Goal: Task Accomplishment & Management: Manage account settings

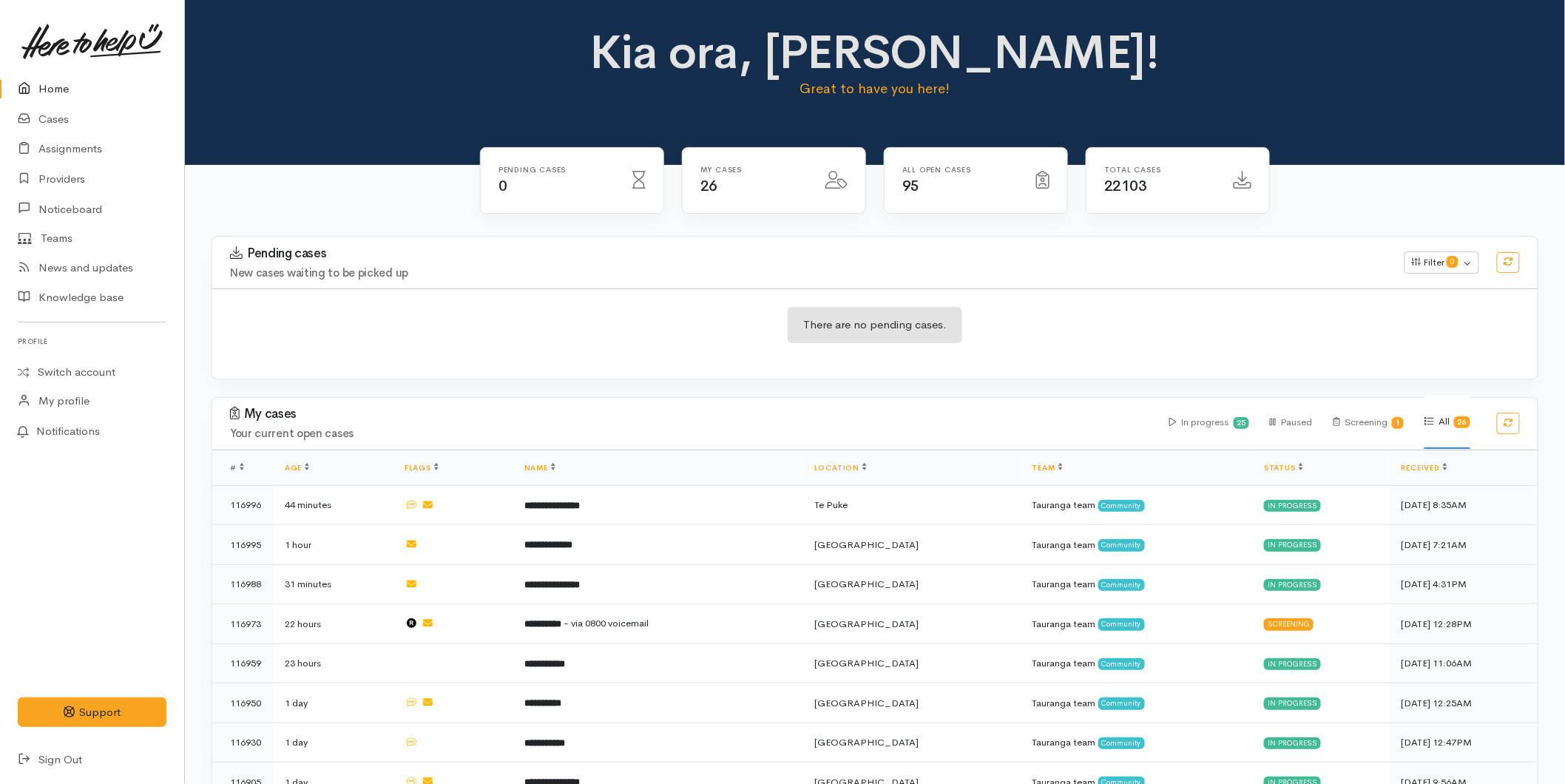
click at [31, 87] on icon at bounding box center [27, 89] width 21 height 18
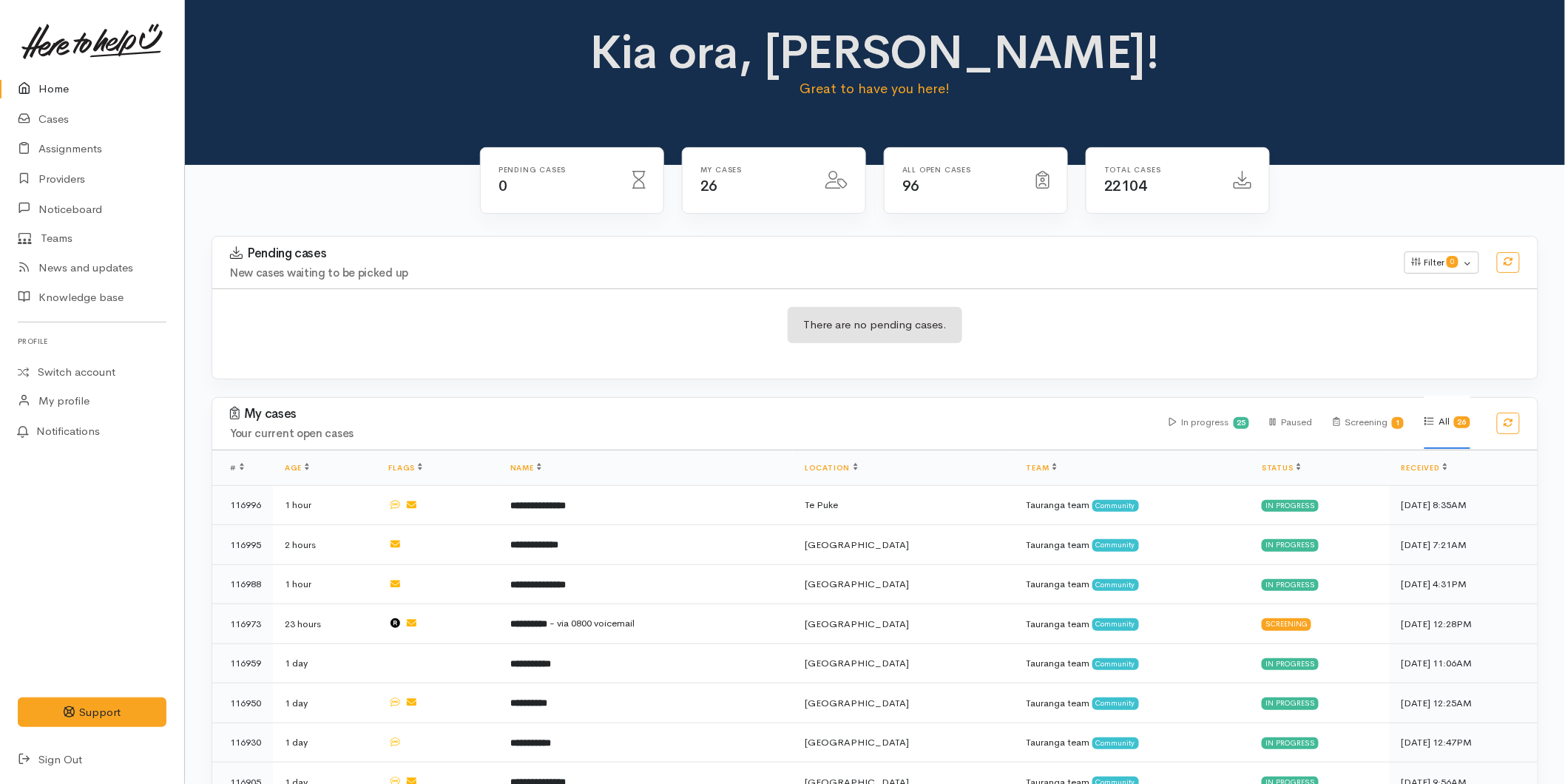
click at [44, 89] on link "Home" at bounding box center [92, 89] width 184 height 30
click at [74, 119] on link "Cases" at bounding box center [92, 119] width 184 height 30
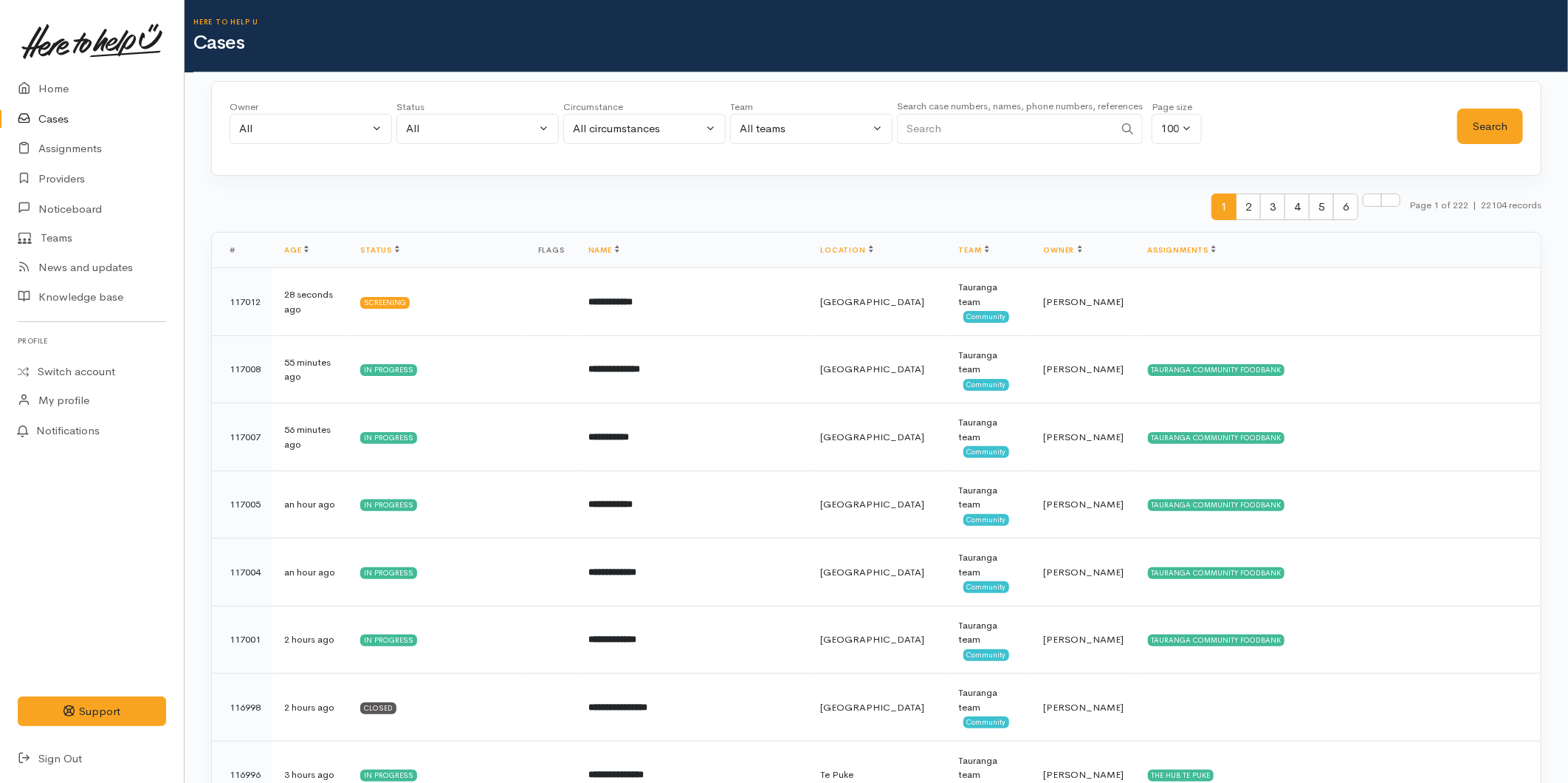
click at [55, 115] on link "Cases" at bounding box center [92, 119] width 184 height 30
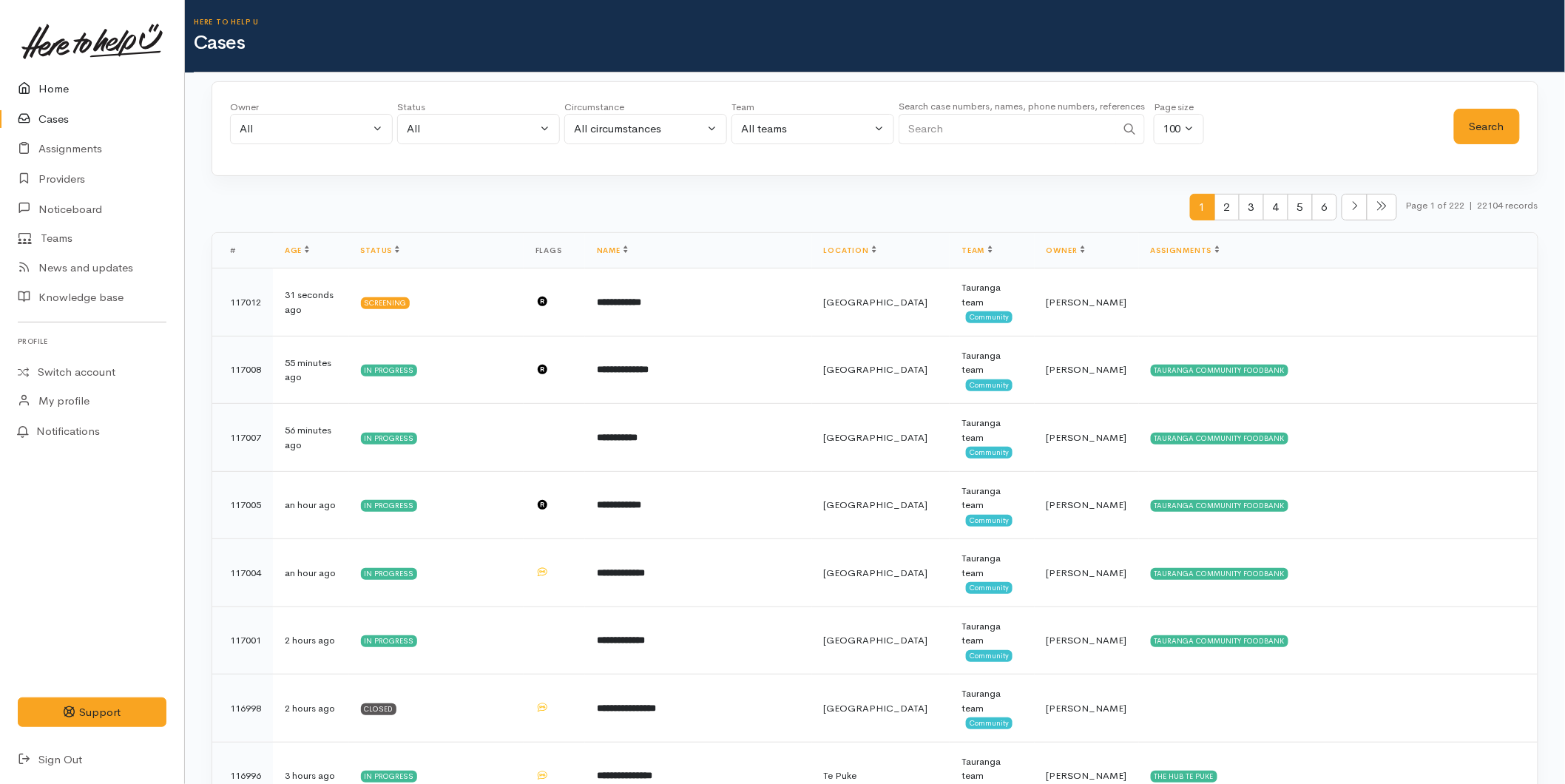
click at [65, 82] on link "Home" at bounding box center [92, 89] width 184 height 30
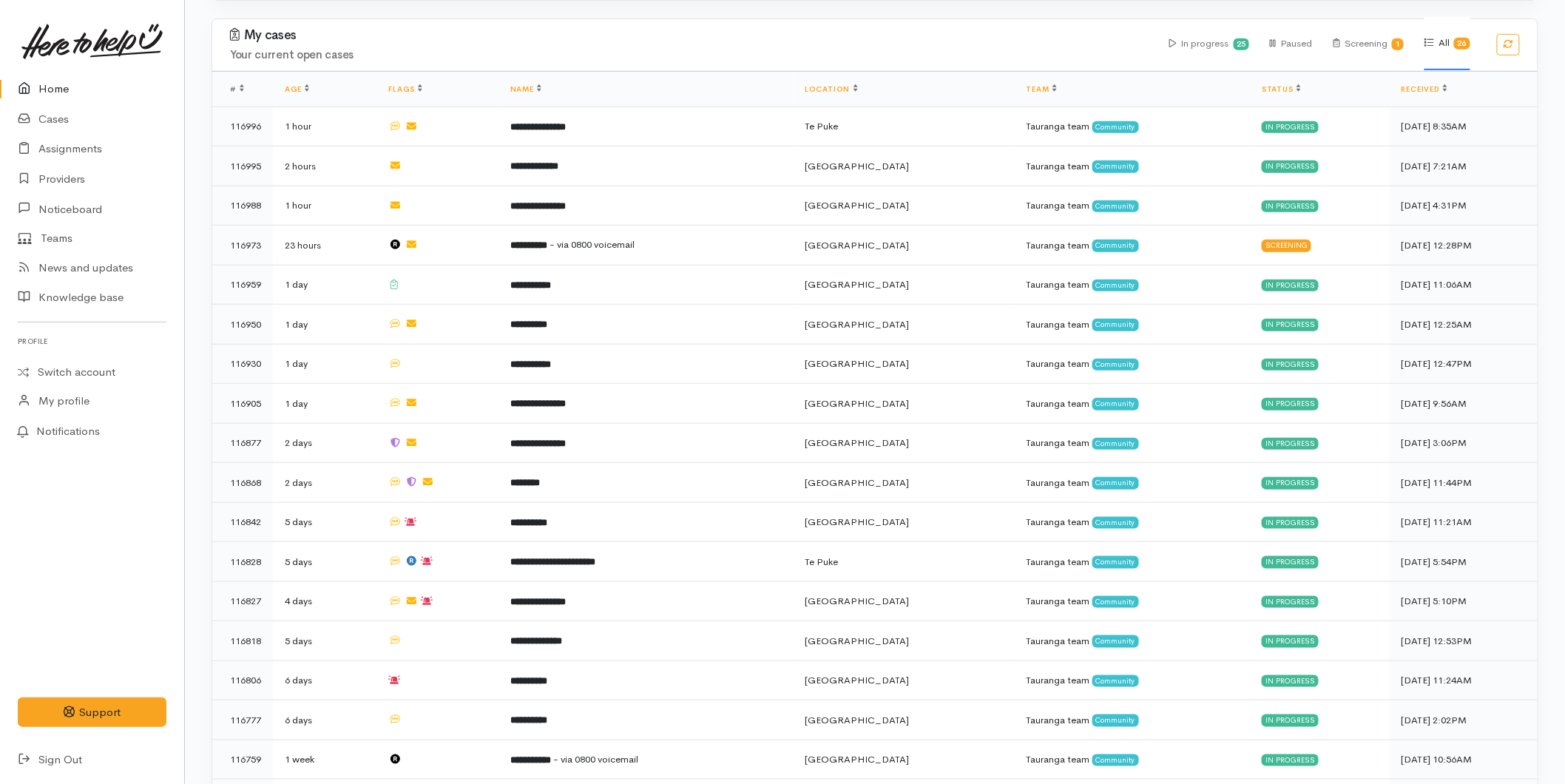
scroll to position [410, 0]
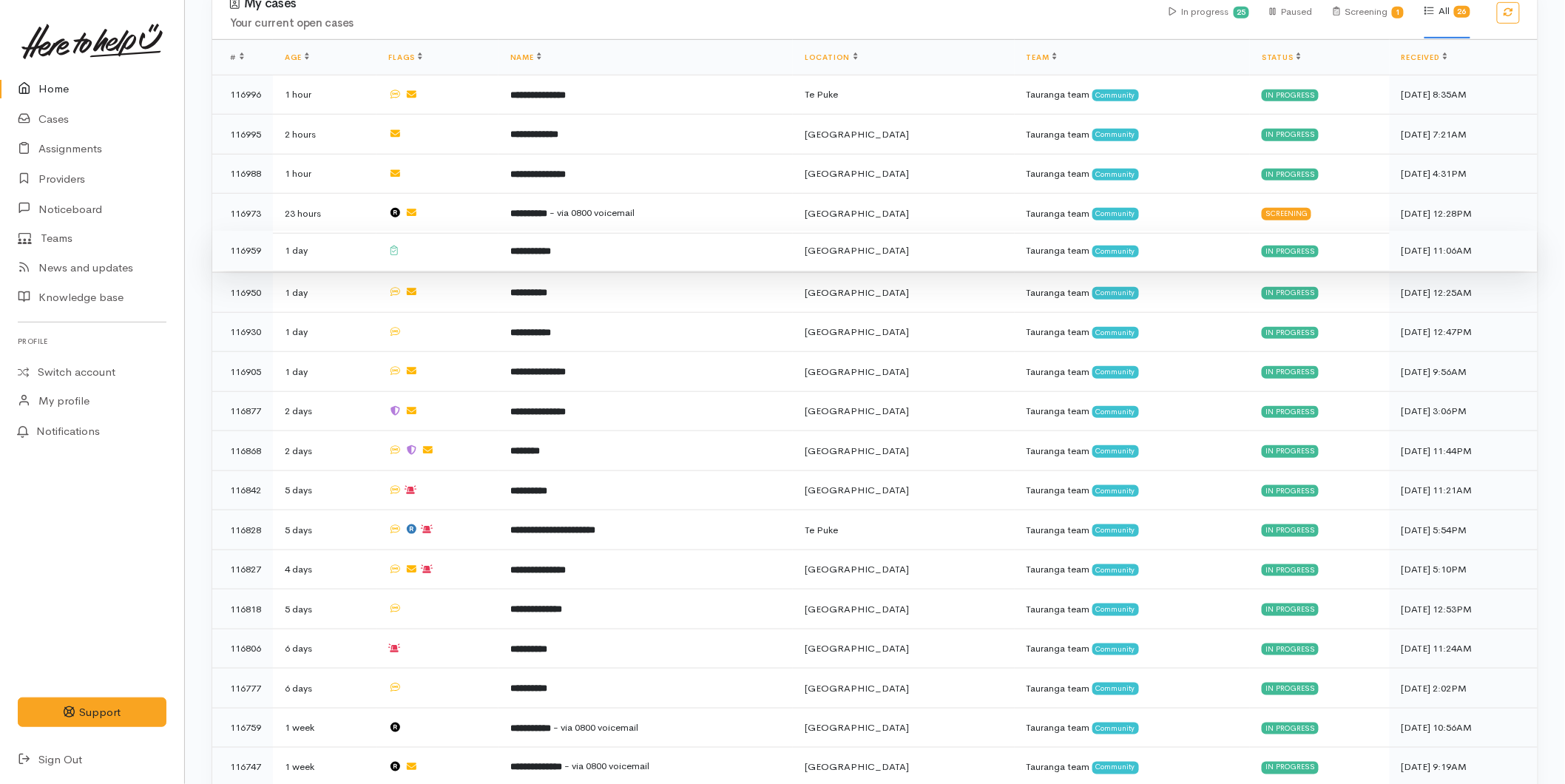
click at [565, 261] on td "**********" at bounding box center [645, 251] width 294 height 40
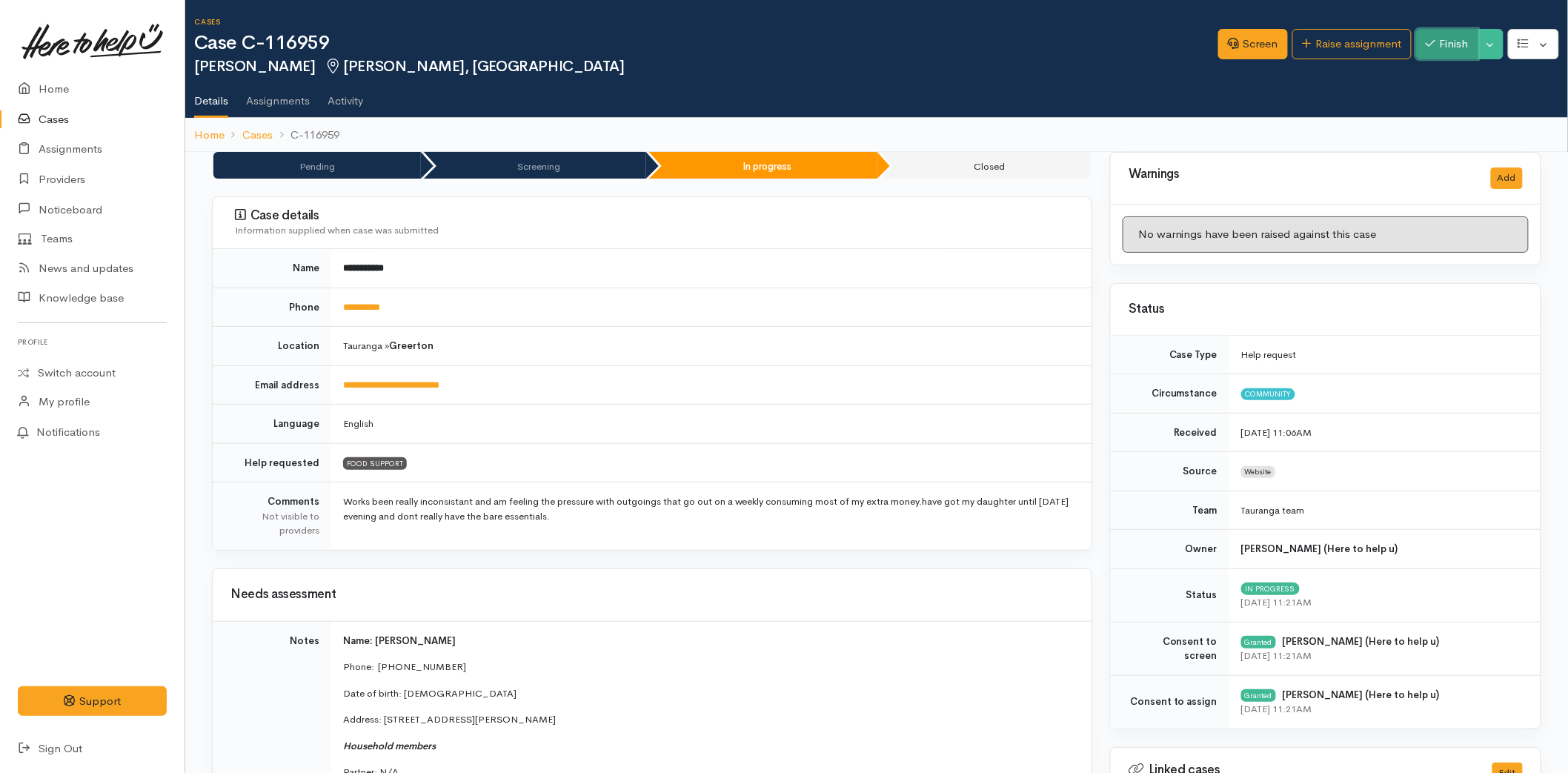
click at [1432, 41] on button "Finish" at bounding box center [1448, 44] width 62 height 30
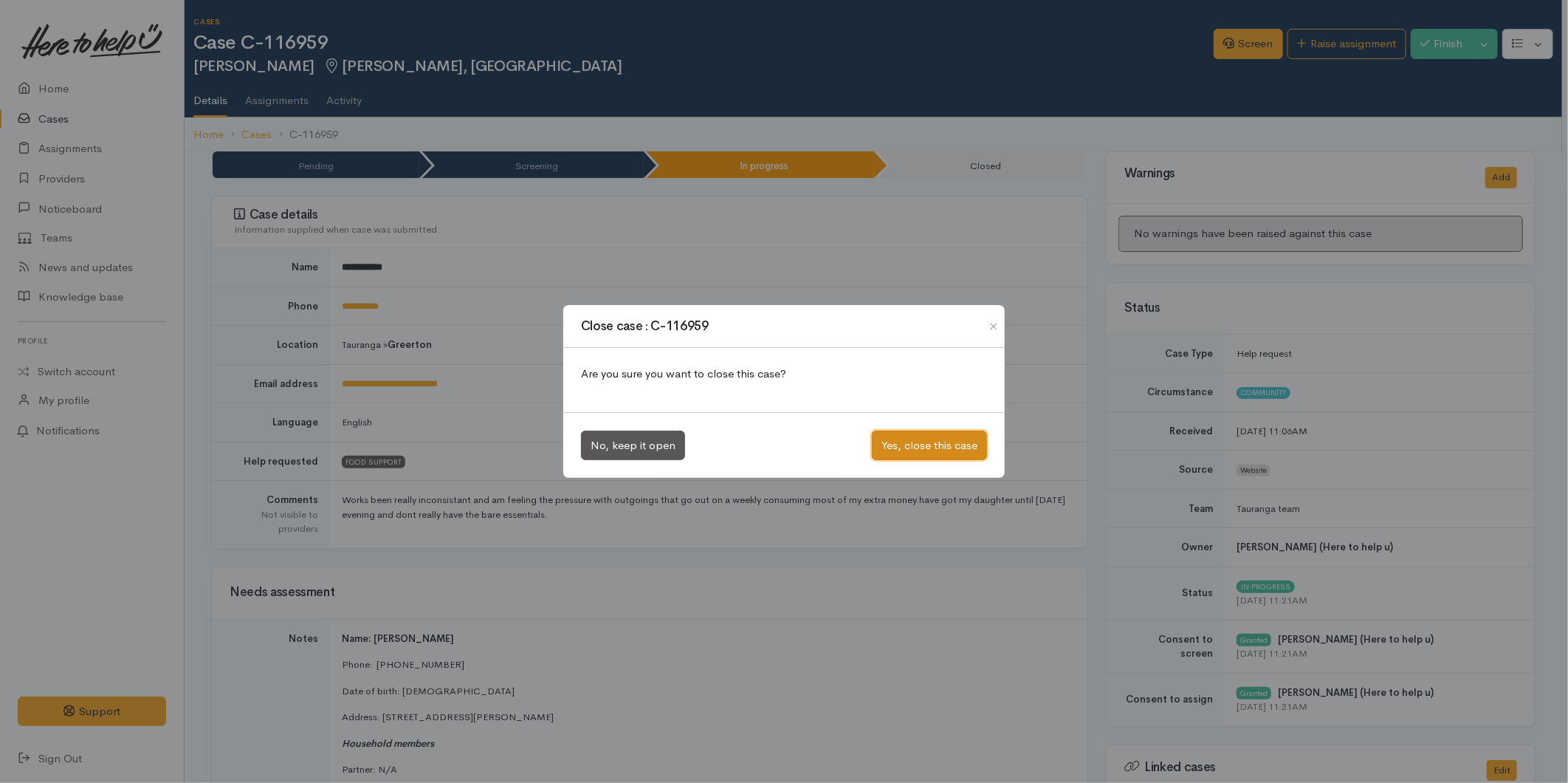
click at [897, 436] on button "Yes, close this case" at bounding box center [929, 445] width 115 height 30
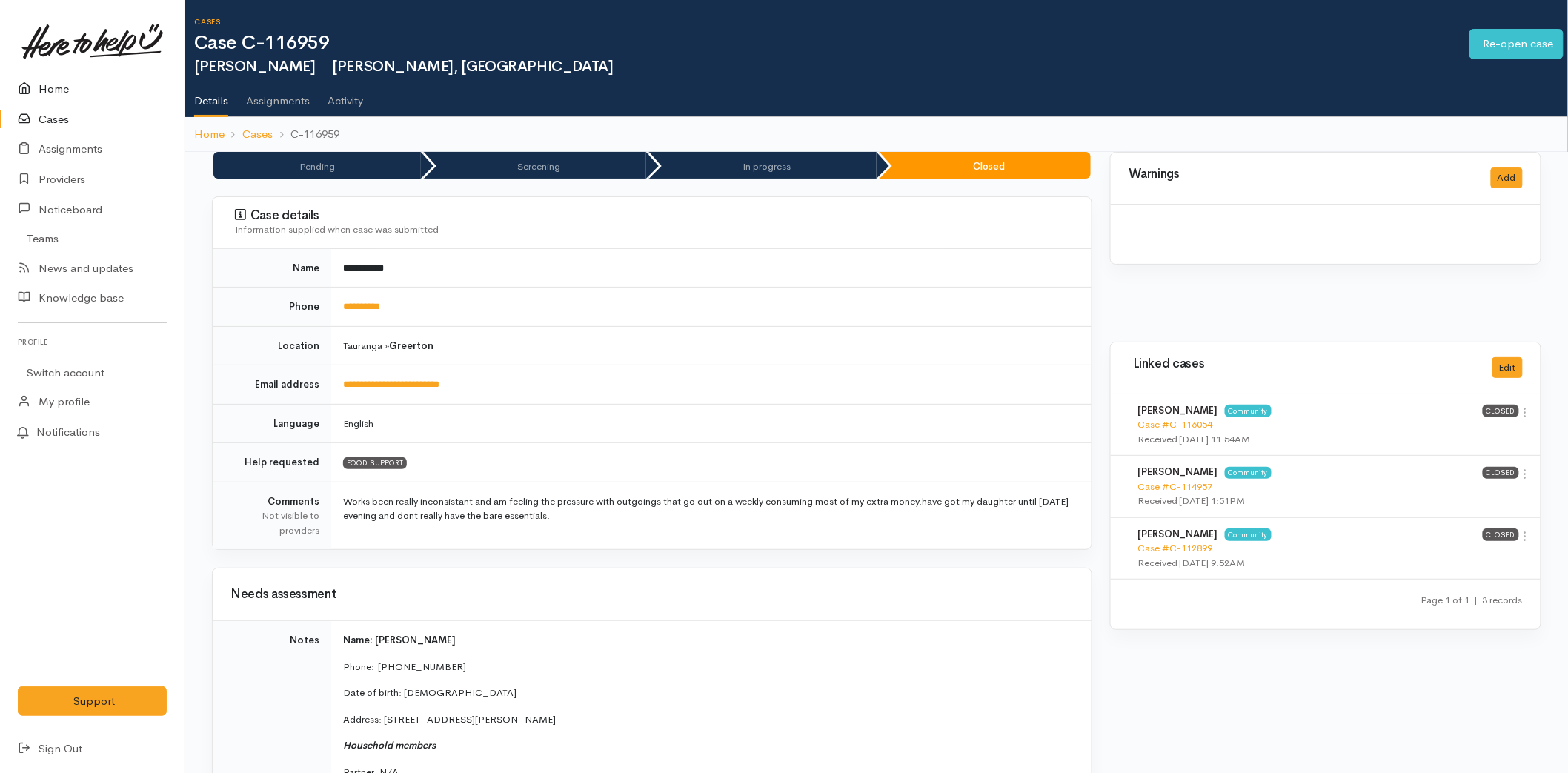
click at [58, 92] on link "Home" at bounding box center [92, 89] width 184 height 30
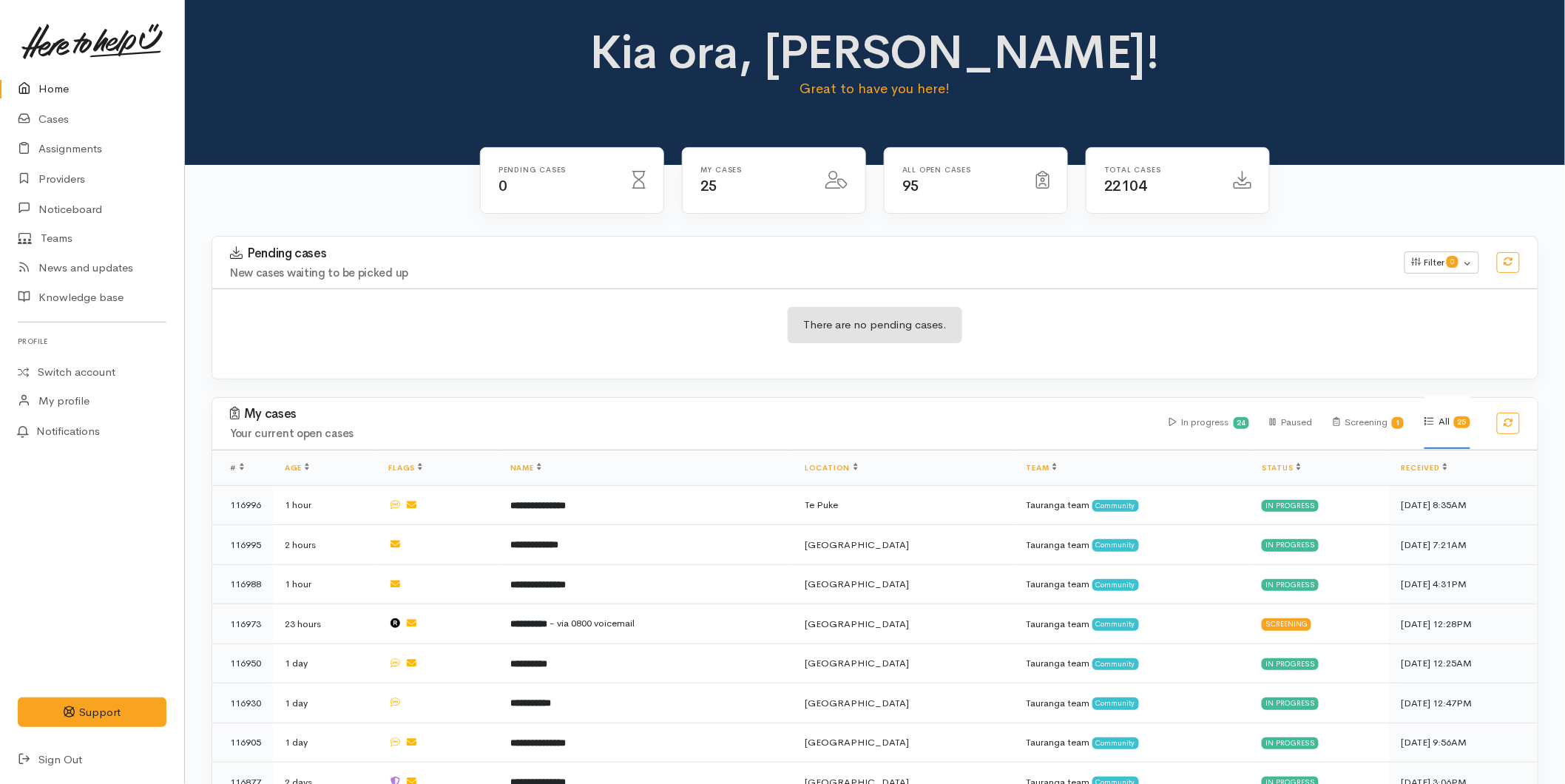
click at [77, 83] on link "Home" at bounding box center [92, 89] width 184 height 30
drag, startPoint x: 71, startPoint y: 79, endPoint x: 62, endPoint y: 95, distance: 18.4
click at [71, 79] on link "Home" at bounding box center [92, 89] width 184 height 30
drag, startPoint x: 41, startPoint y: 72, endPoint x: 69, endPoint y: 95, distance: 36.2
click at [41, 74] on link "Home" at bounding box center [92, 89] width 184 height 30
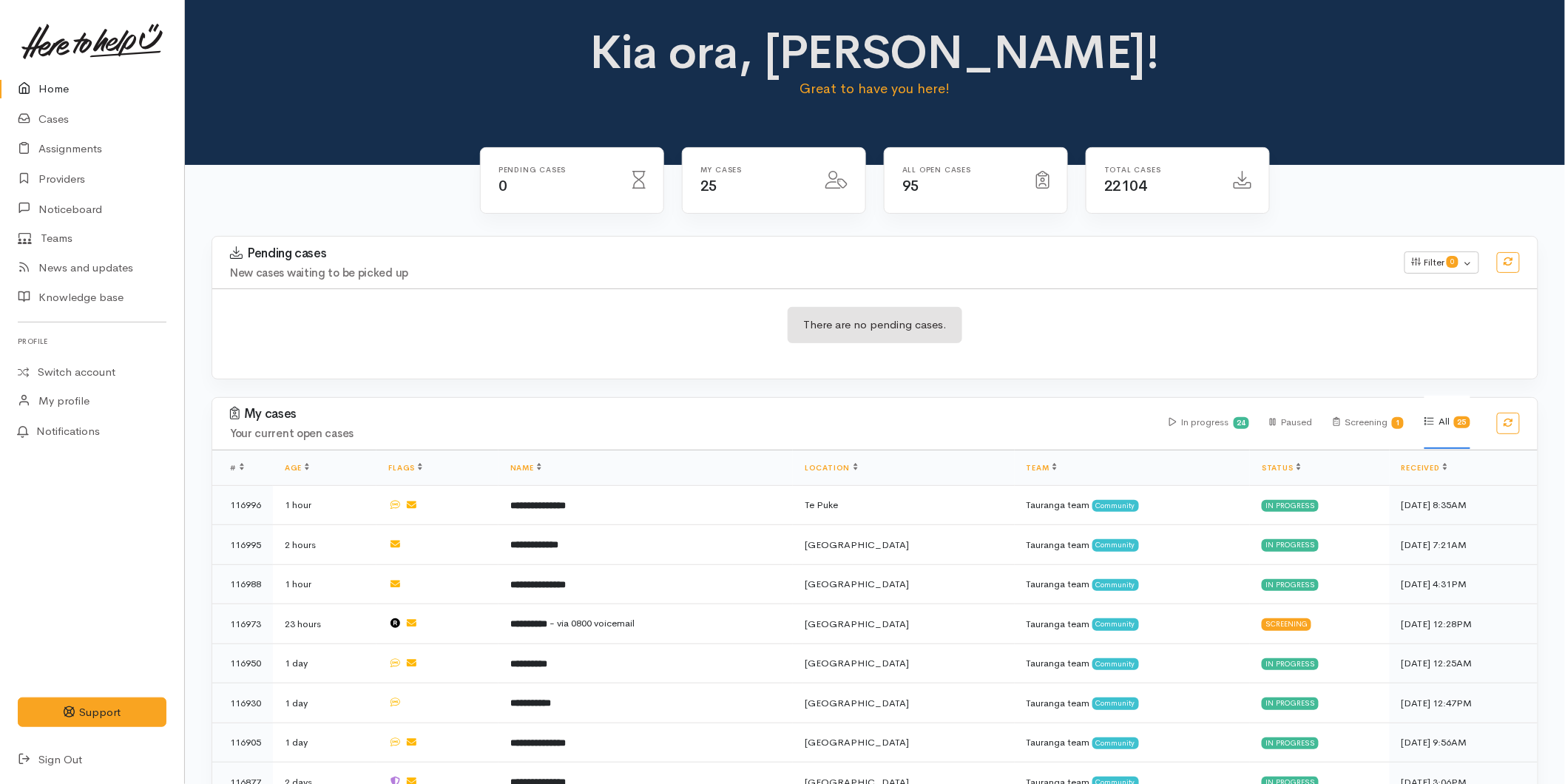
click at [30, 84] on icon at bounding box center [27, 89] width 21 height 18
drag, startPoint x: 80, startPoint y: 75, endPoint x: 0, endPoint y: 84, distance: 80.5
click at [80, 75] on link "Home" at bounding box center [92, 89] width 184 height 30
click at [81, 86] on link "Home" at bounding box center [92, 89] width 184 height 30
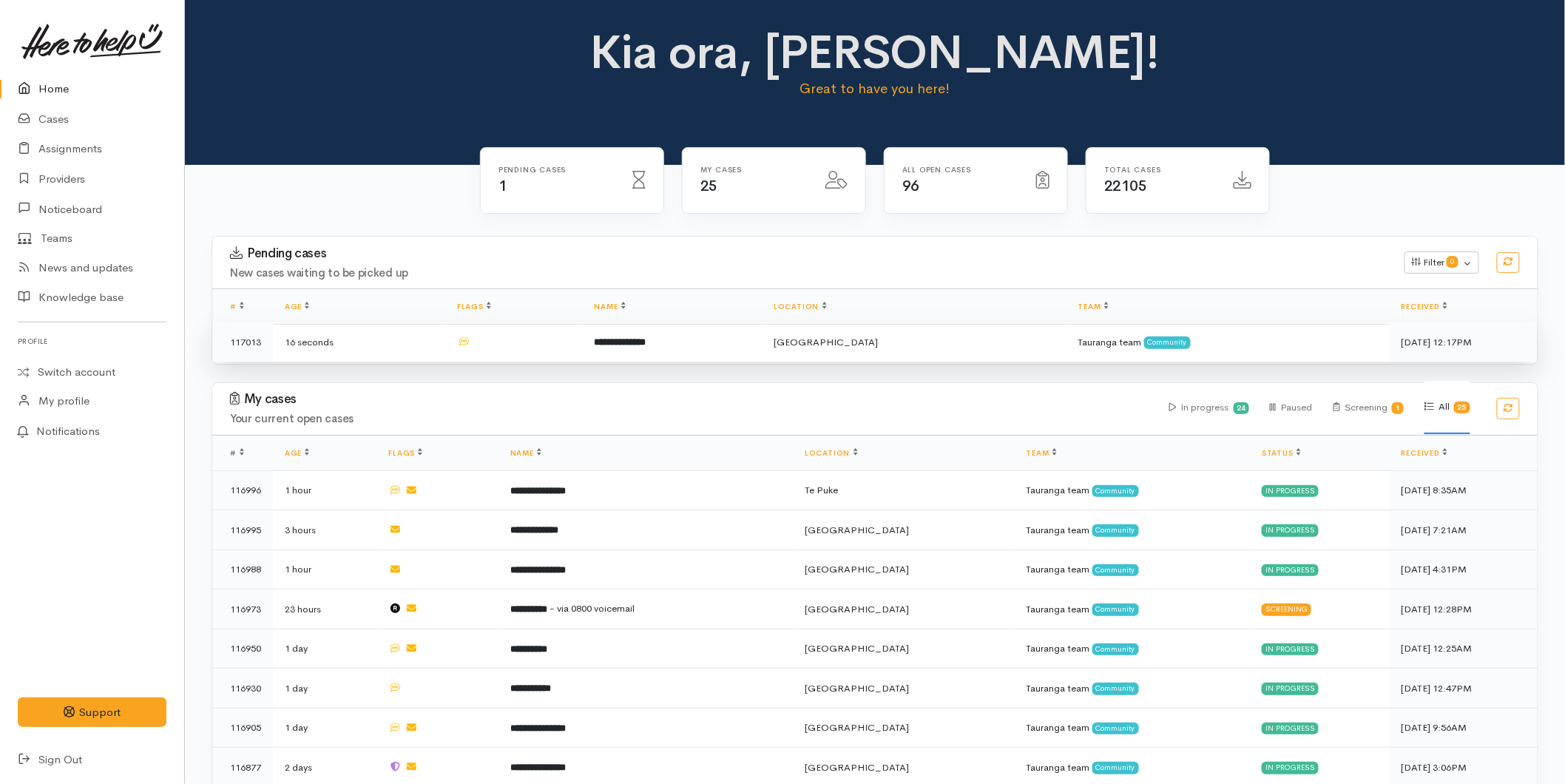
click at [575, 343] on td at bounding box center [514, 342] width 138 height 40
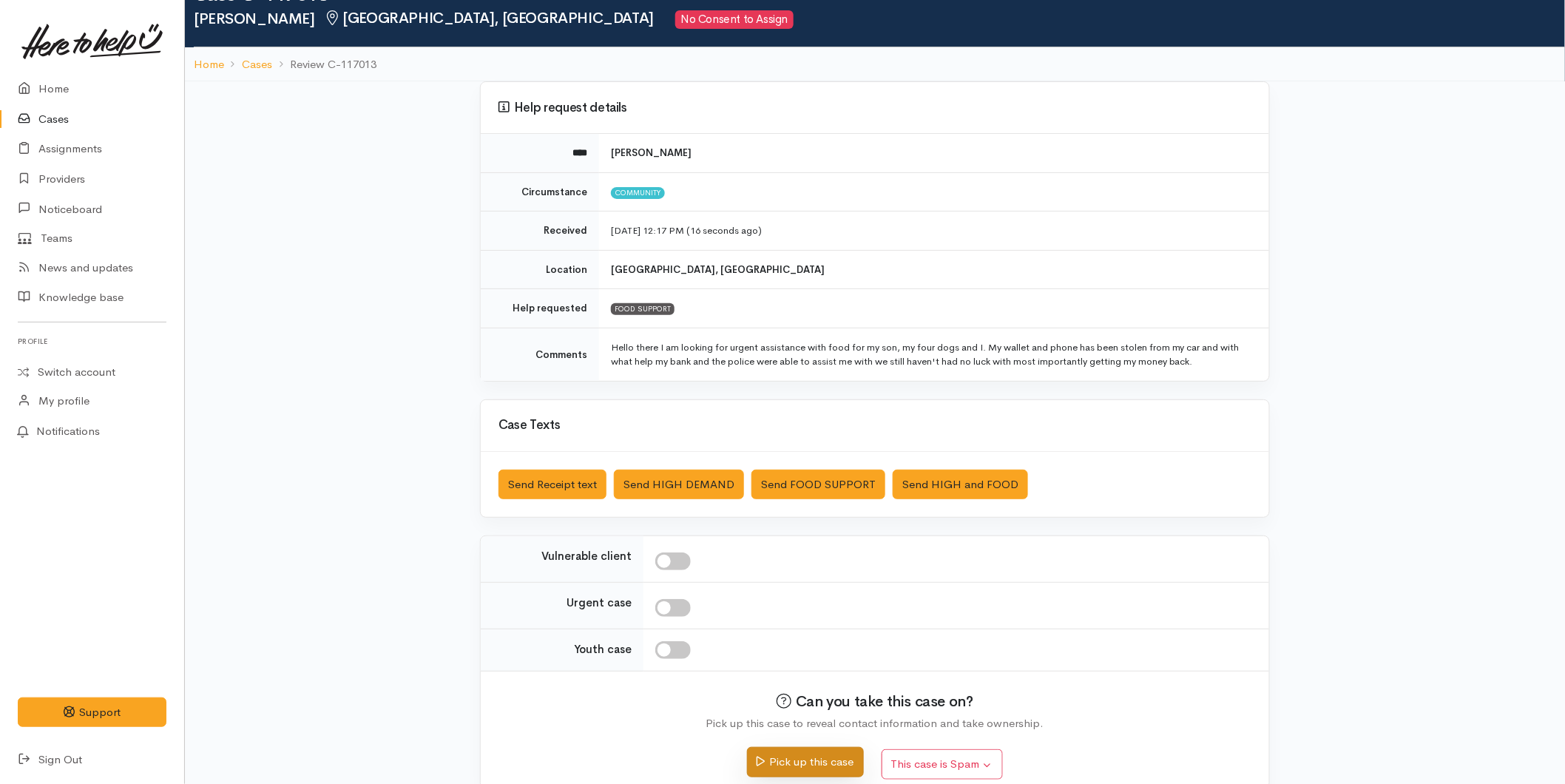
scroll to position [71, 0]
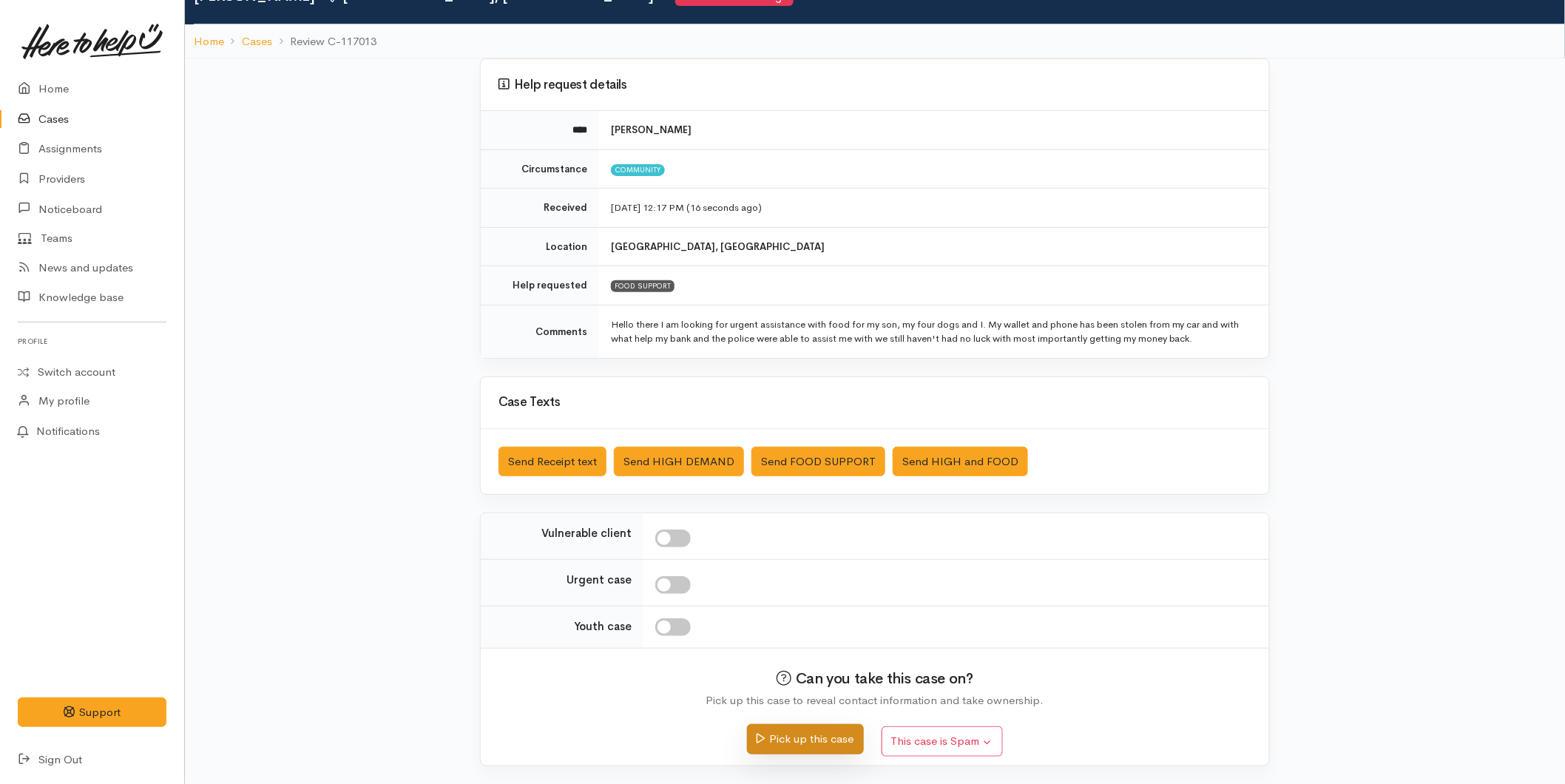
click at [785, 732] on button "Pick up this case" at bounding box center [805, 739] width 116 height 30
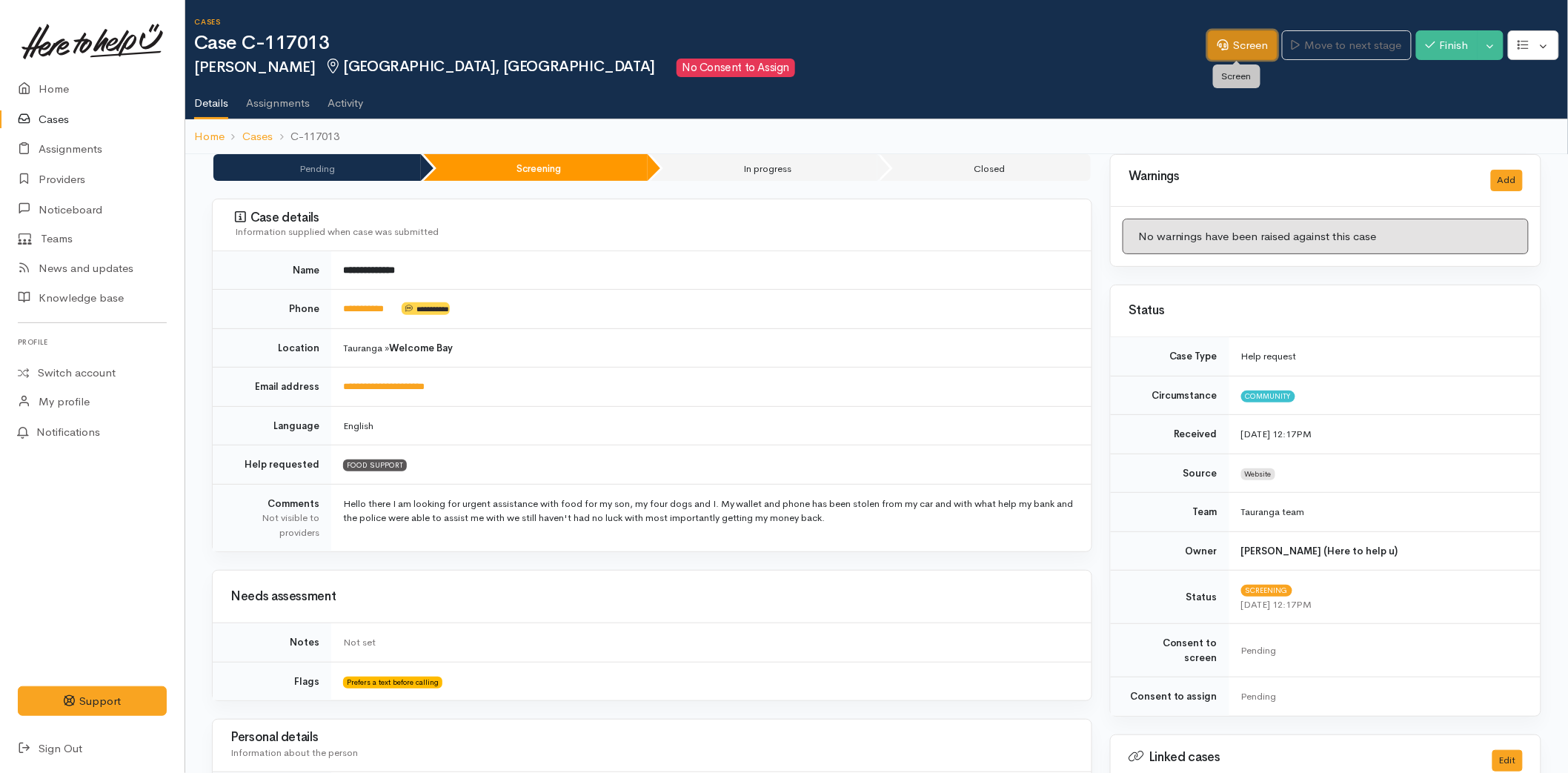
click at [1222, 44] on link "Screen" at bounding box center [1242, 46] width 69 height 30
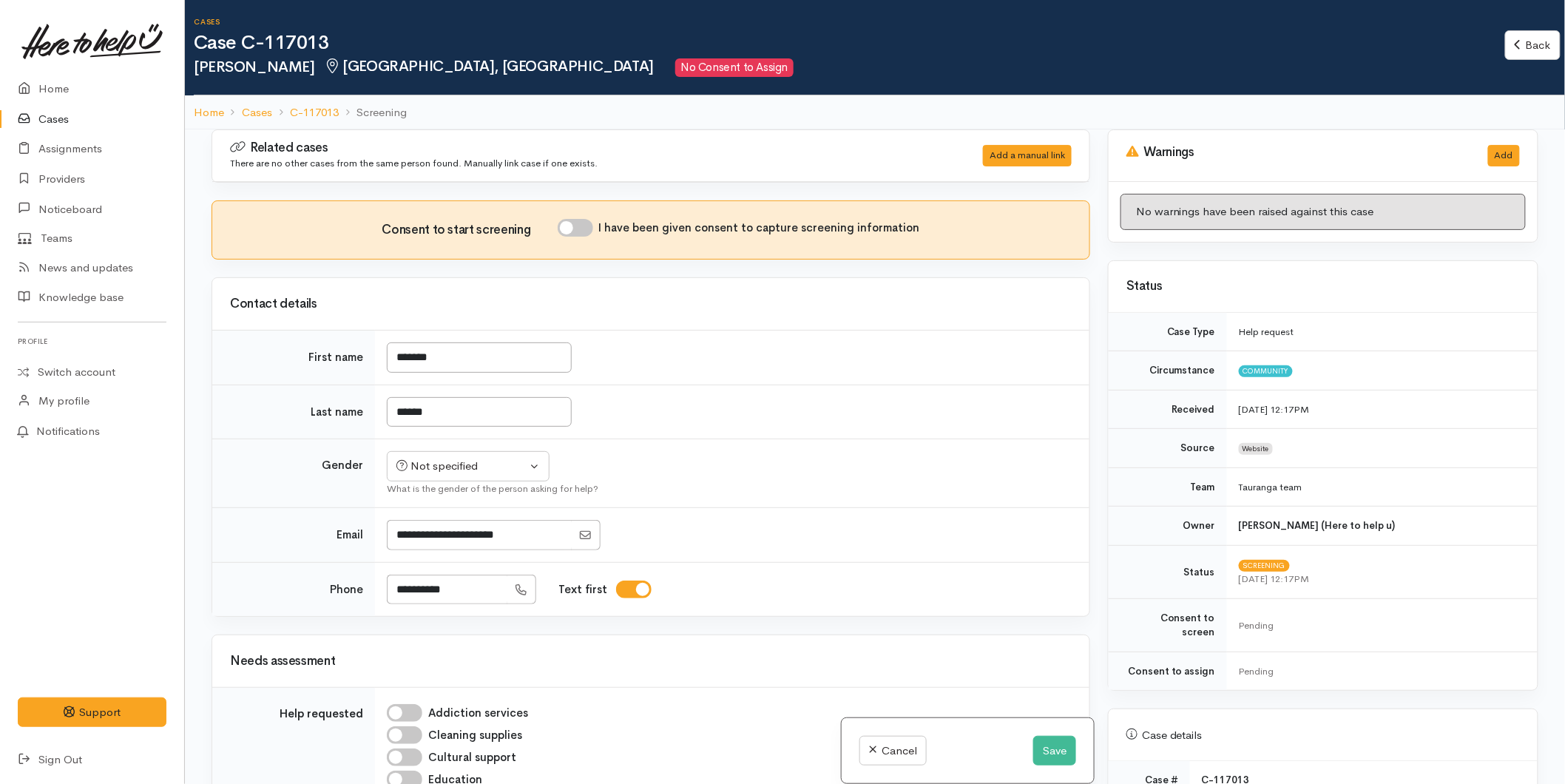
scroll to position [410, 0]
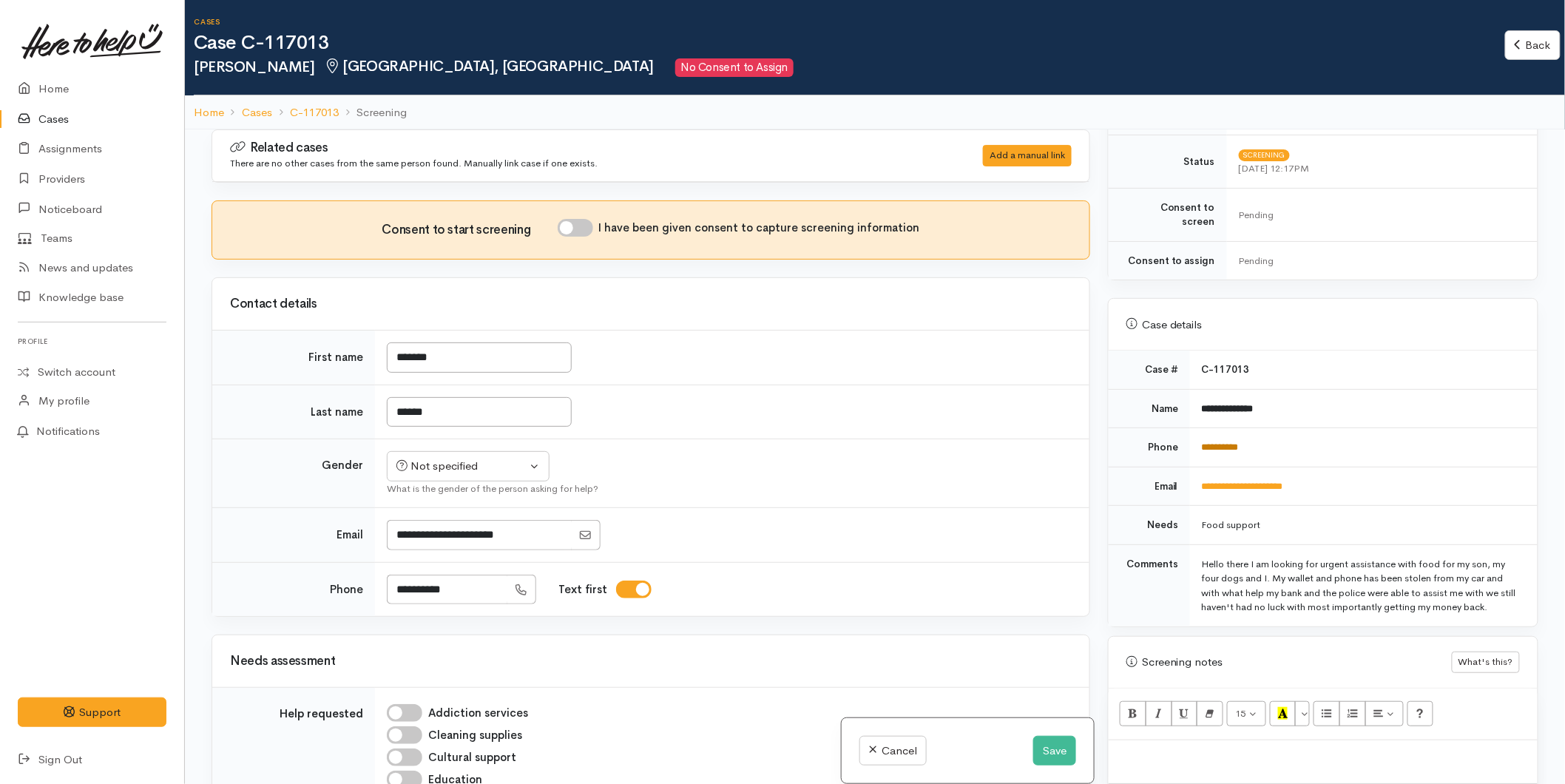
click at [1239, 442] on link "**********" at bounding box center [1220, 447] width 37 height 10
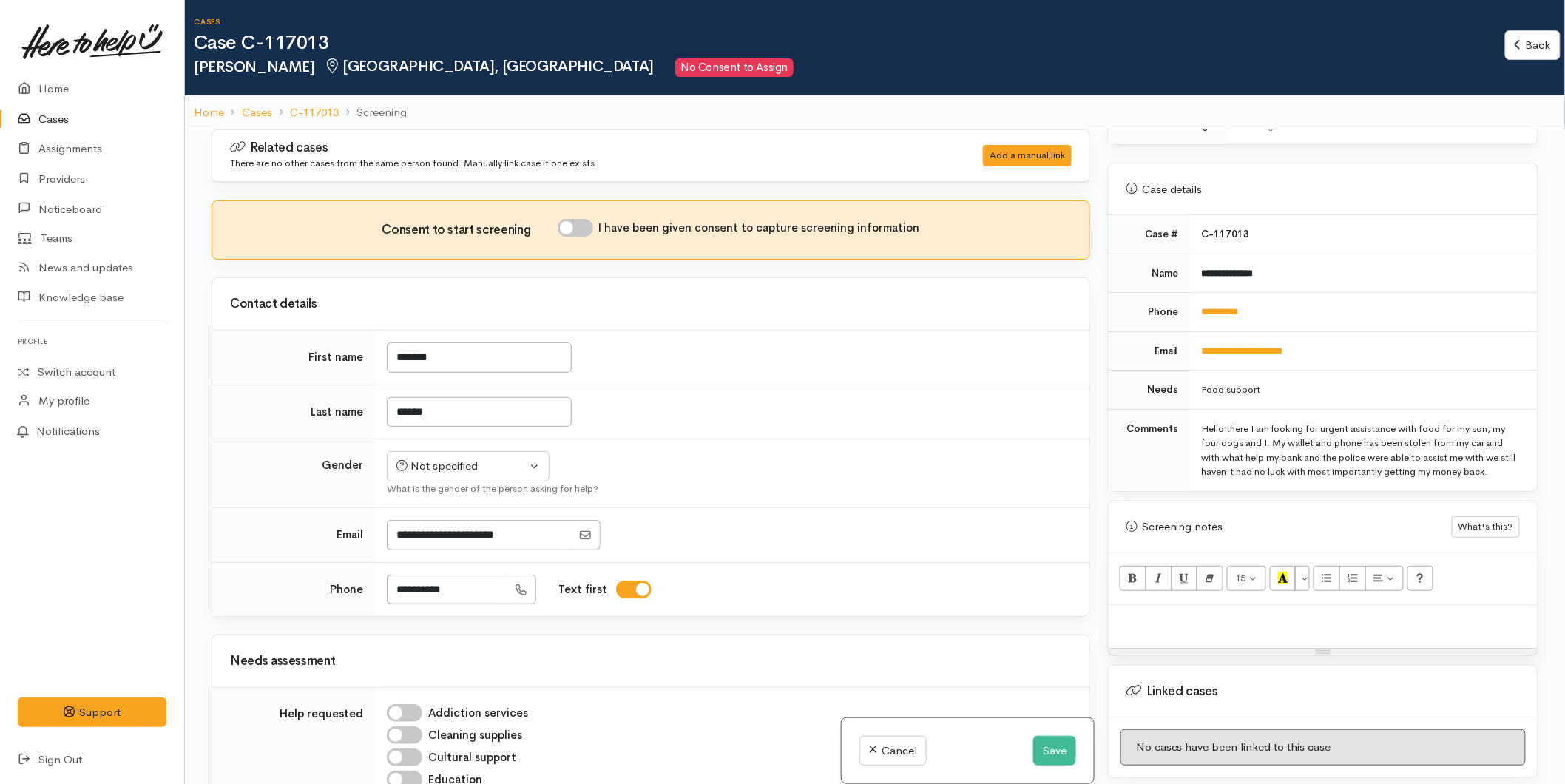
scroll to position [691, 0]
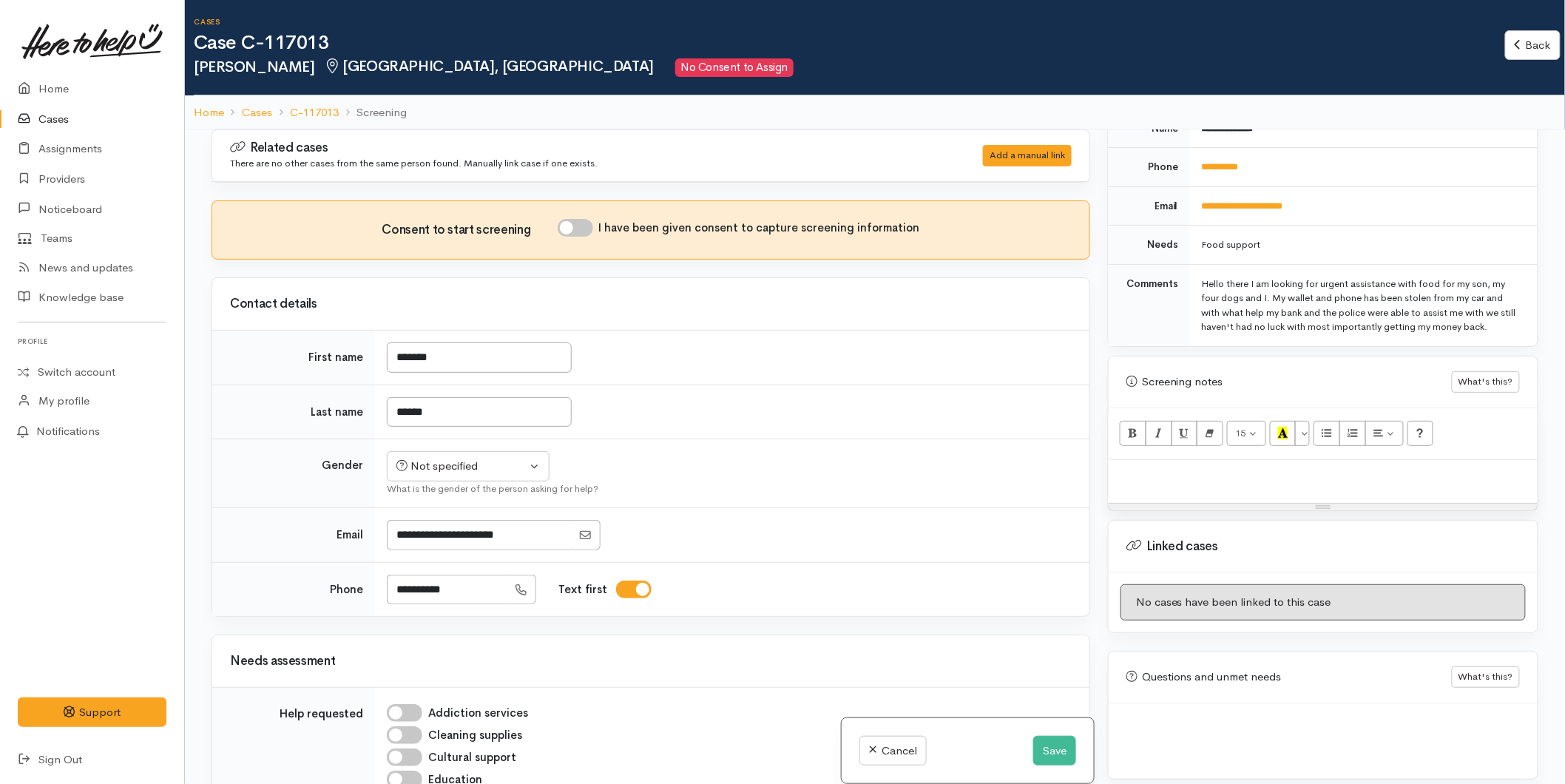
click at [1142, 467] on p at bounding box center [1323, 476] width 414 height 17
paste div
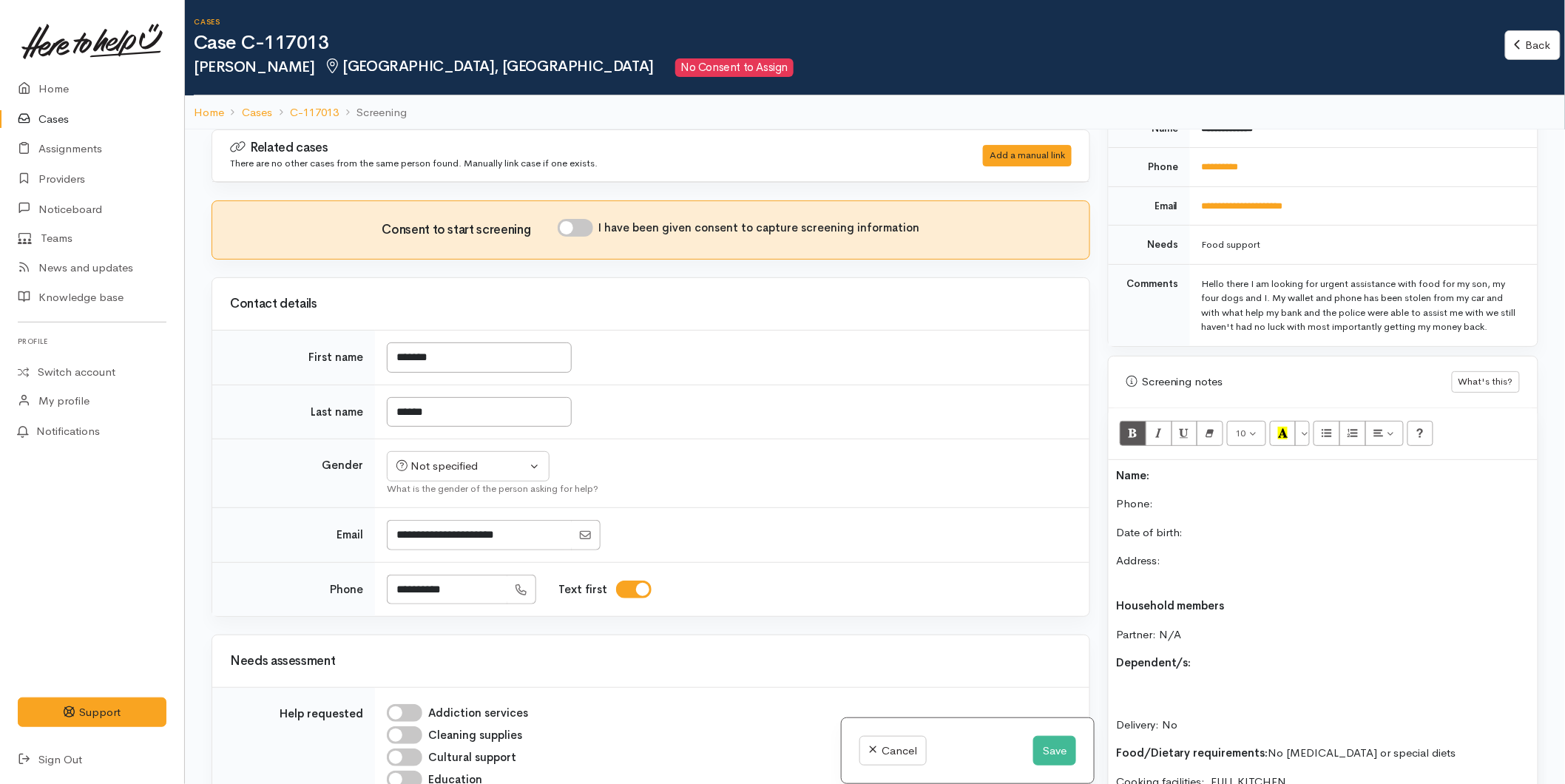
scroll to position [121, 0]
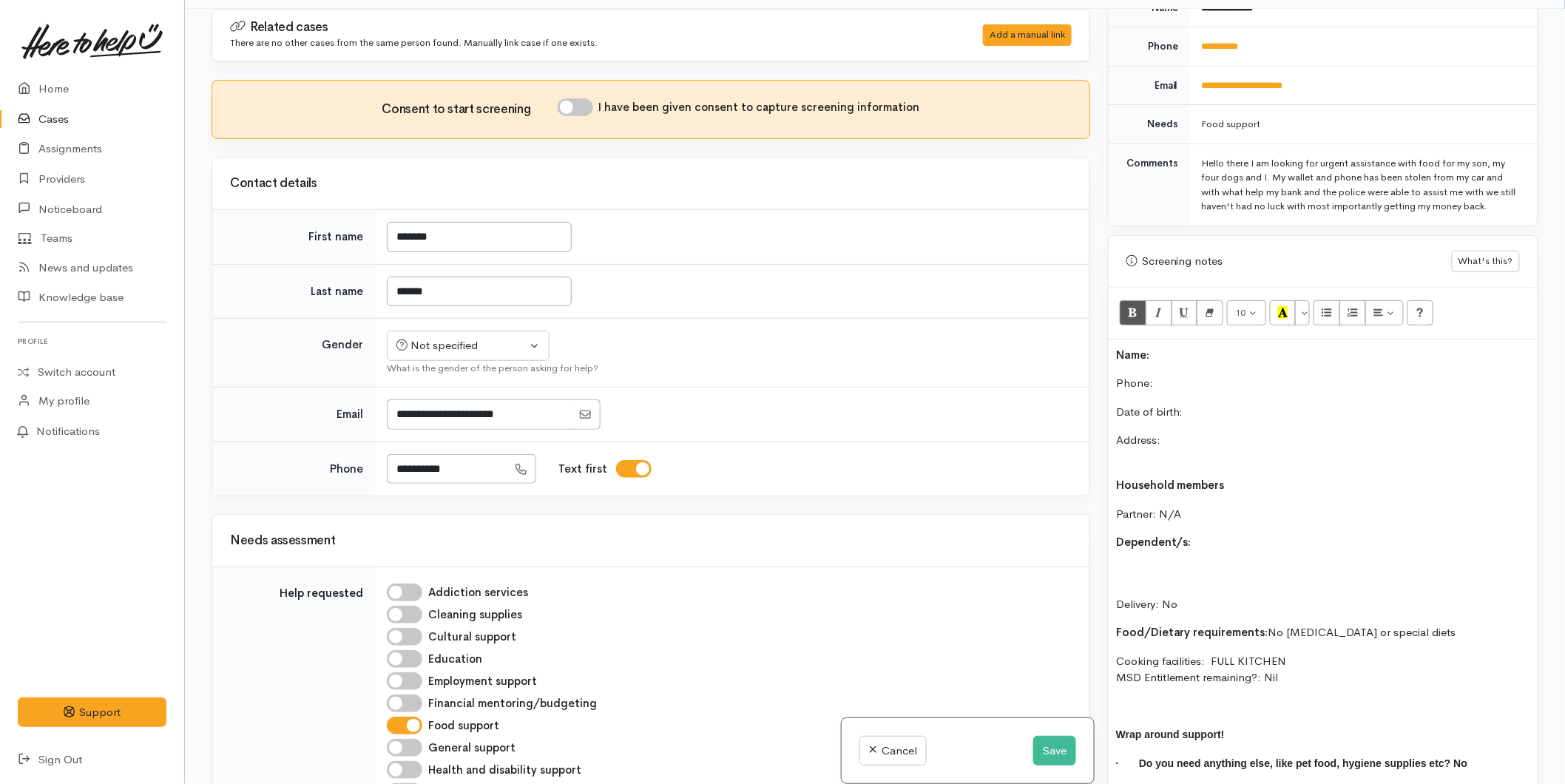
click at [1173, 346] on p "Name:" at bounding box center [1323, 355] width 414 height 17
click at [1165, 375] on p "Phone:" at bounding box center [1323, 383] width 414 height 17
drag, startPoint x: 583, startPoint y: 102, endPoint x: 454, endPoint y: 255, distance: 200.1
click at [583, 102] on input "I have been given consent to capture screening information" at bounding box center [575, 106] width 36 height 17
checkbox input "true"
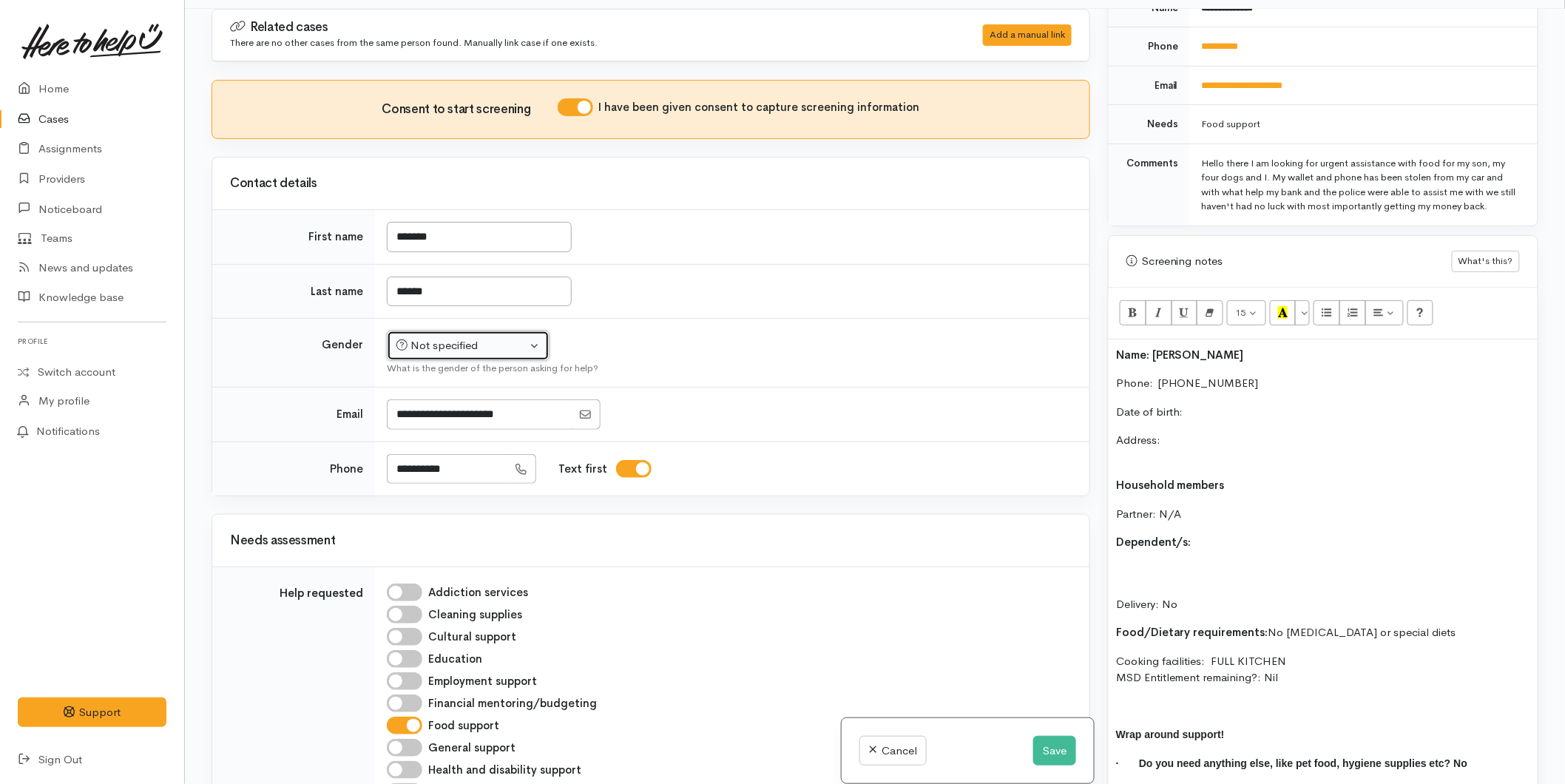
click at [455, 344] on div "Not specified" at bounding box center [461, 346] width 130 height 17
click at [439, 404] on span "Male" at bounding box center [481, 403] width 126 height 17
select select "Male"
drag, startPoint x: 1231, startPoint y: 35, endPoint x: 1209, endPoint y: 34, distance: 22.0
click at [1231, 41] on link "**********" at bounding box center [1220, 46] width 37 height 10
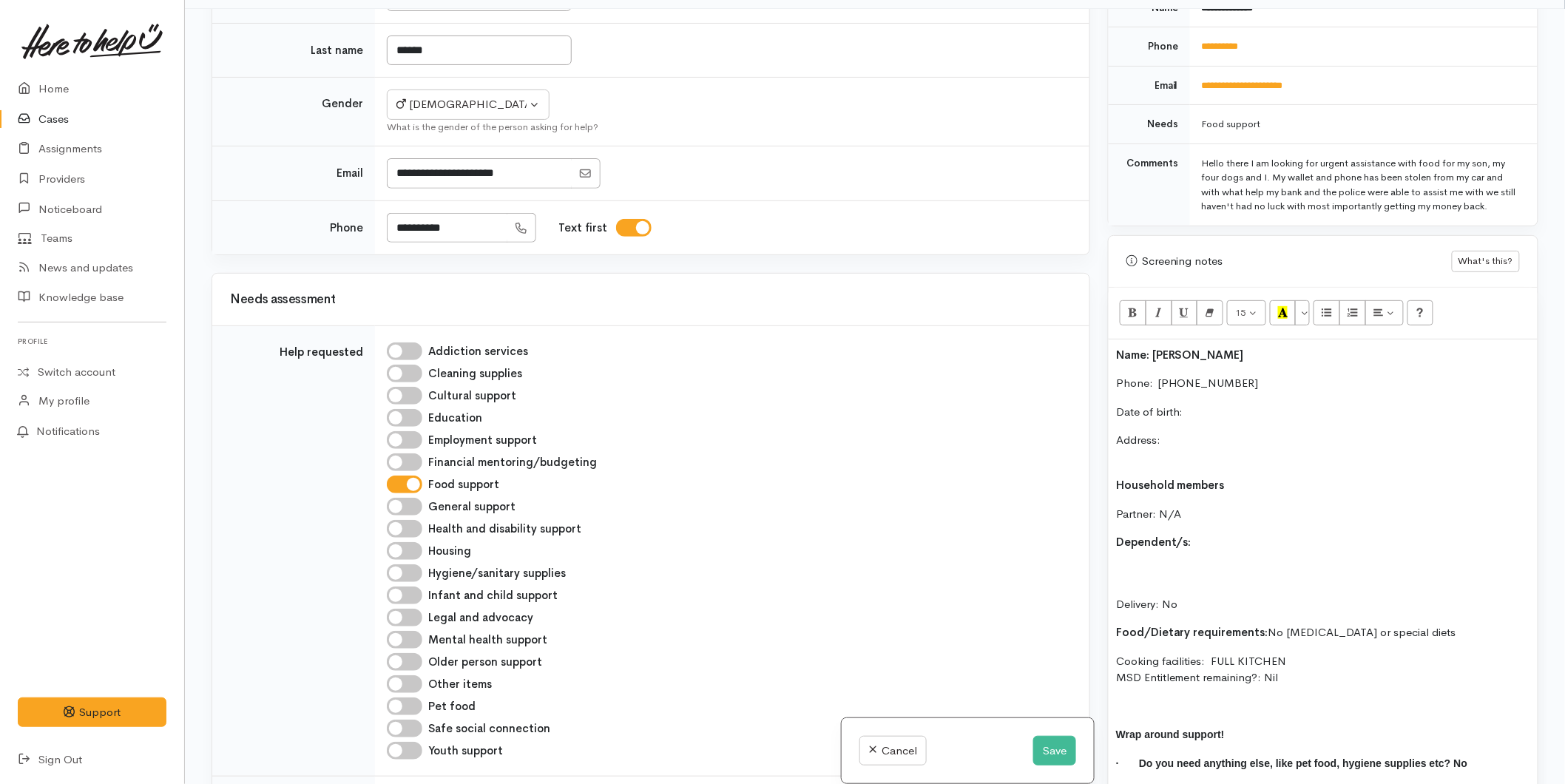
scroll to position [574, 0]
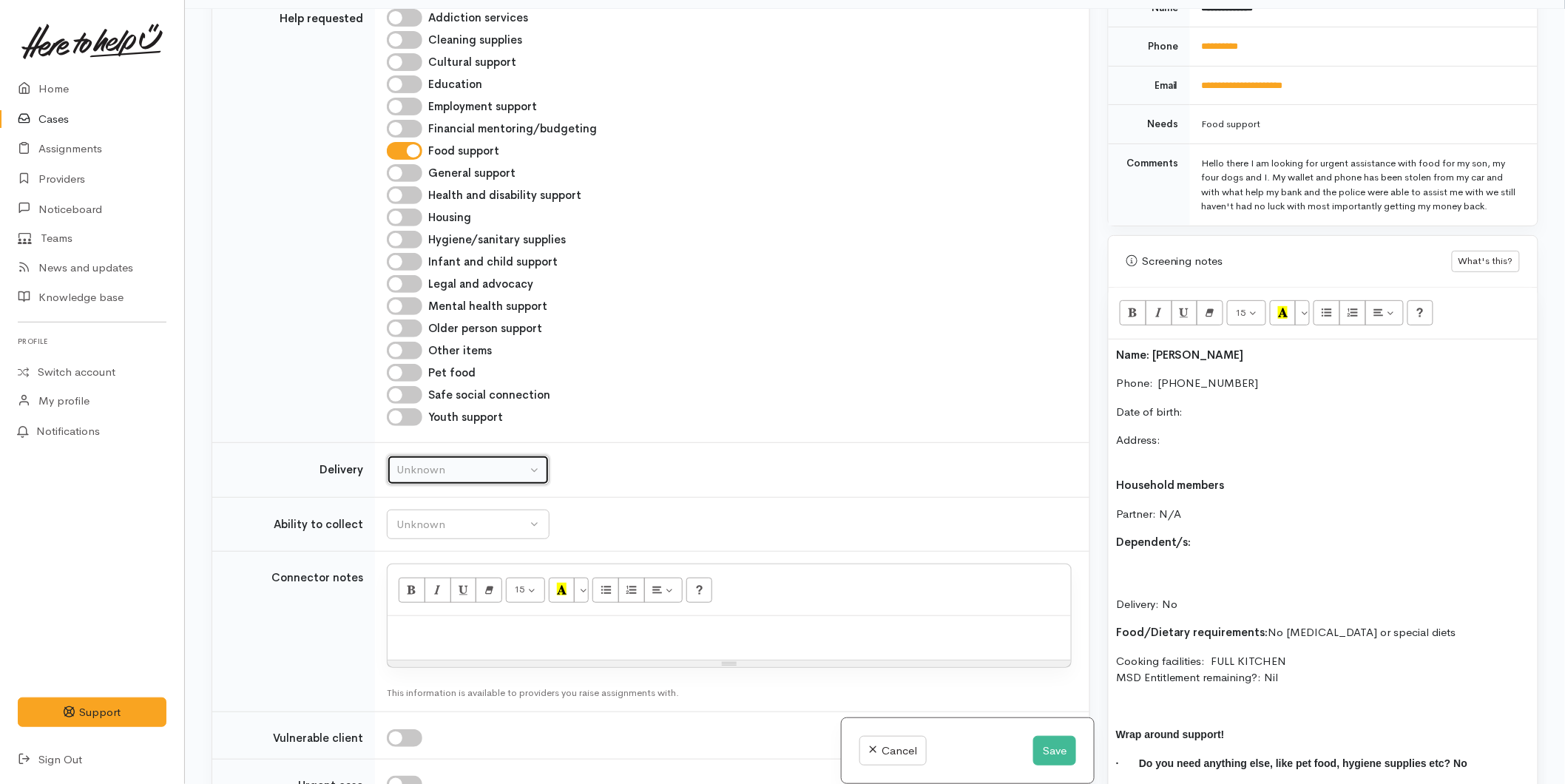
click at [445, 482] on button "Unknown" at bounding box center [468, 469] width 163 height 30
click at [422, 606] on link "No" at bounding box center [468, 607] width 161 height 23
select select "1"
click at [420, 531] on div "Unknown" at bounding box center [461, 524] width 130 height 17
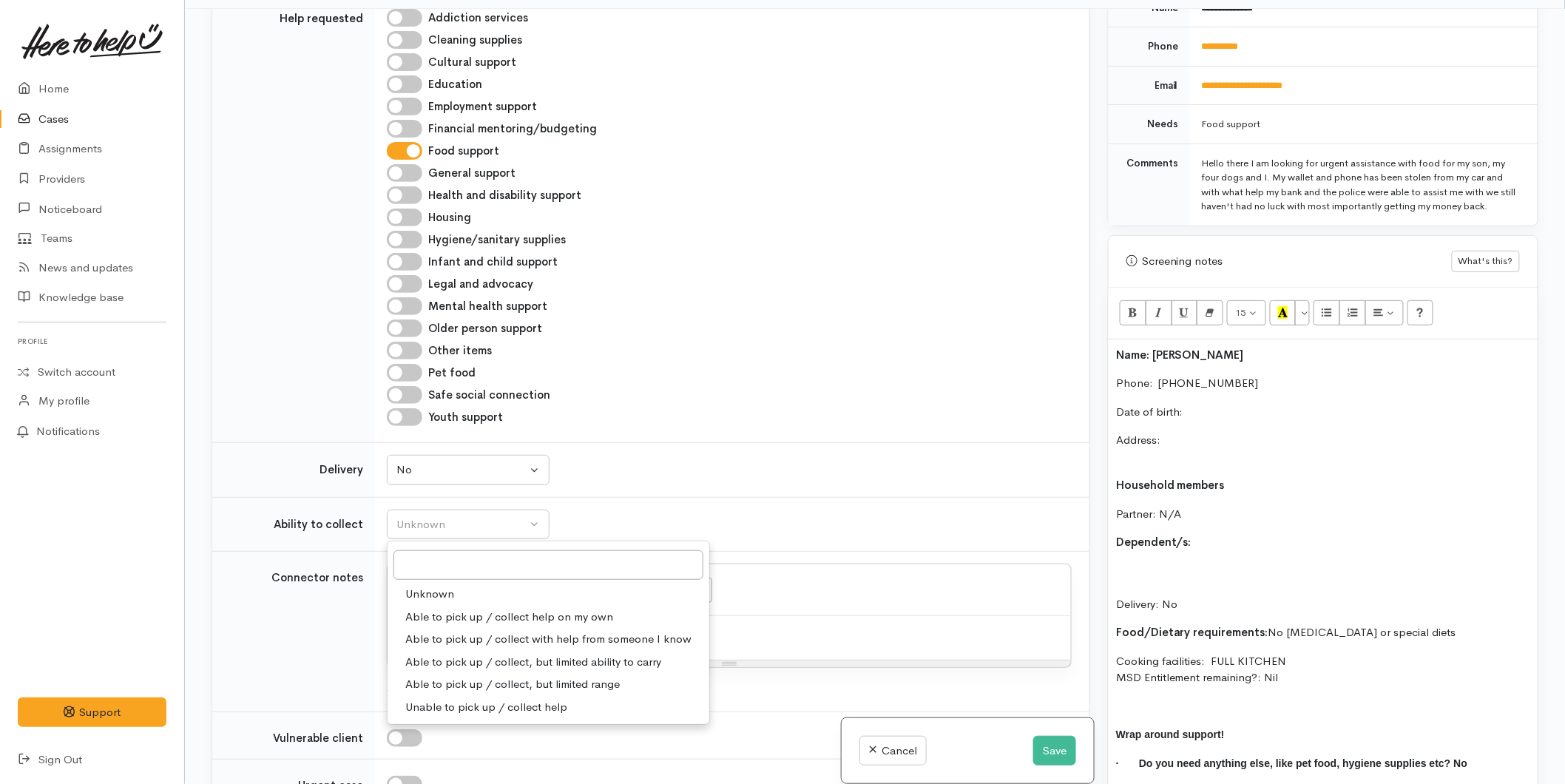
click at [432, 616] on span "Able to pick up / collect help on my own" at bounding box center [508, 617] width 208 height 17
select select "2"
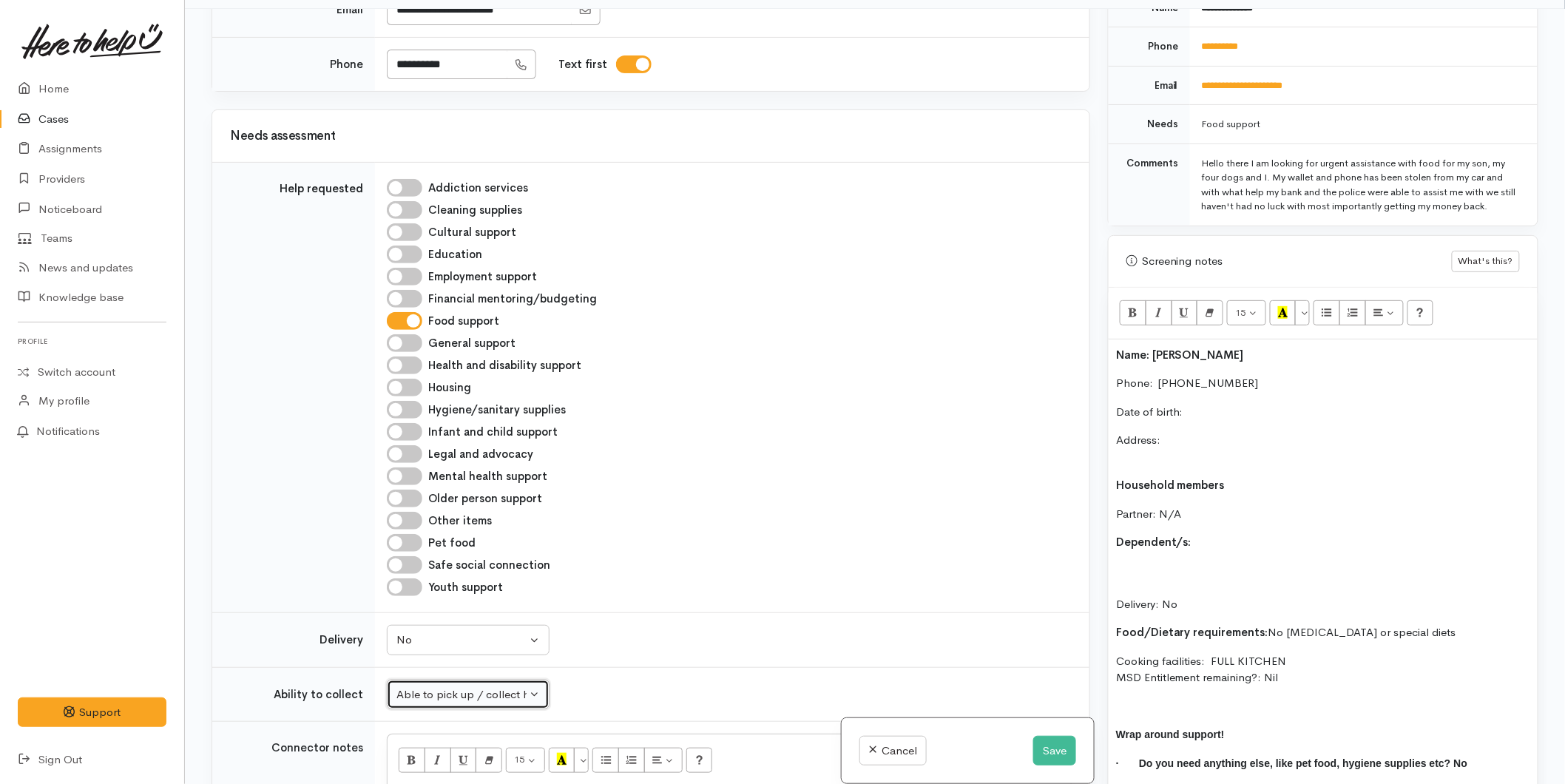
scroll to position [656, 0]
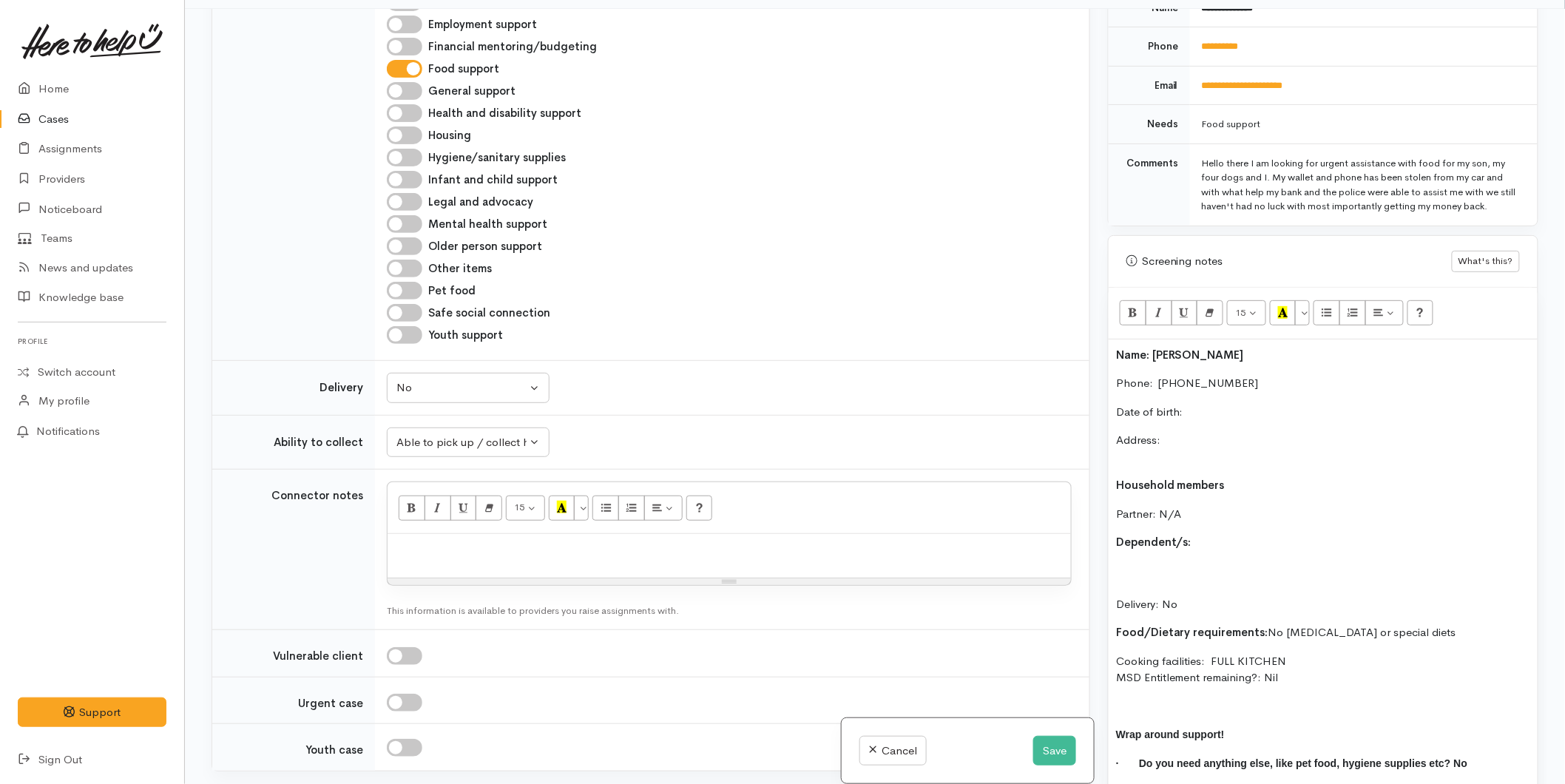
click at [1192, 403] on p "Date of birth:" at bounding box center [1323, 412] width 414 height 17
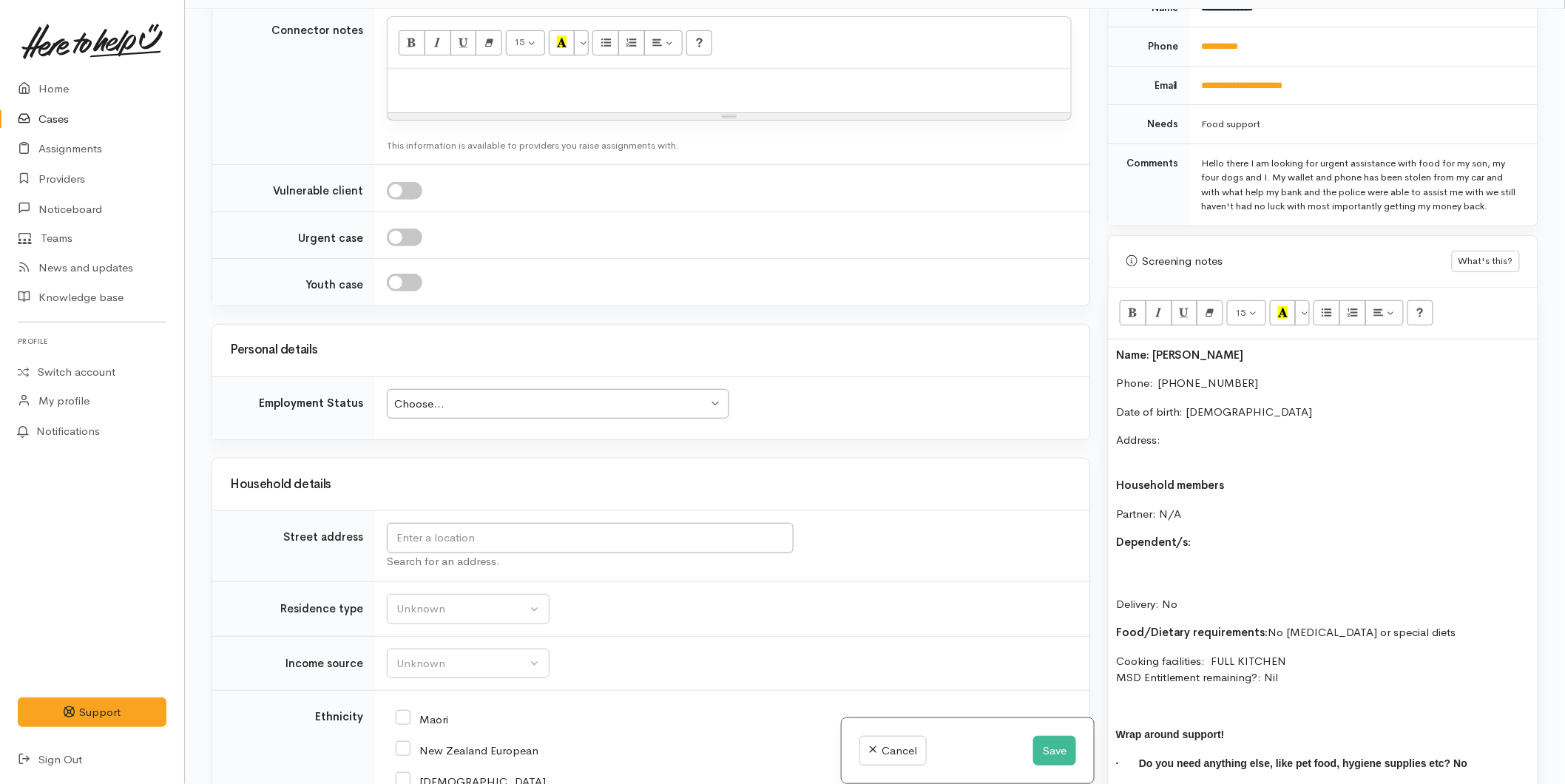
scroll to position [1314, 0]
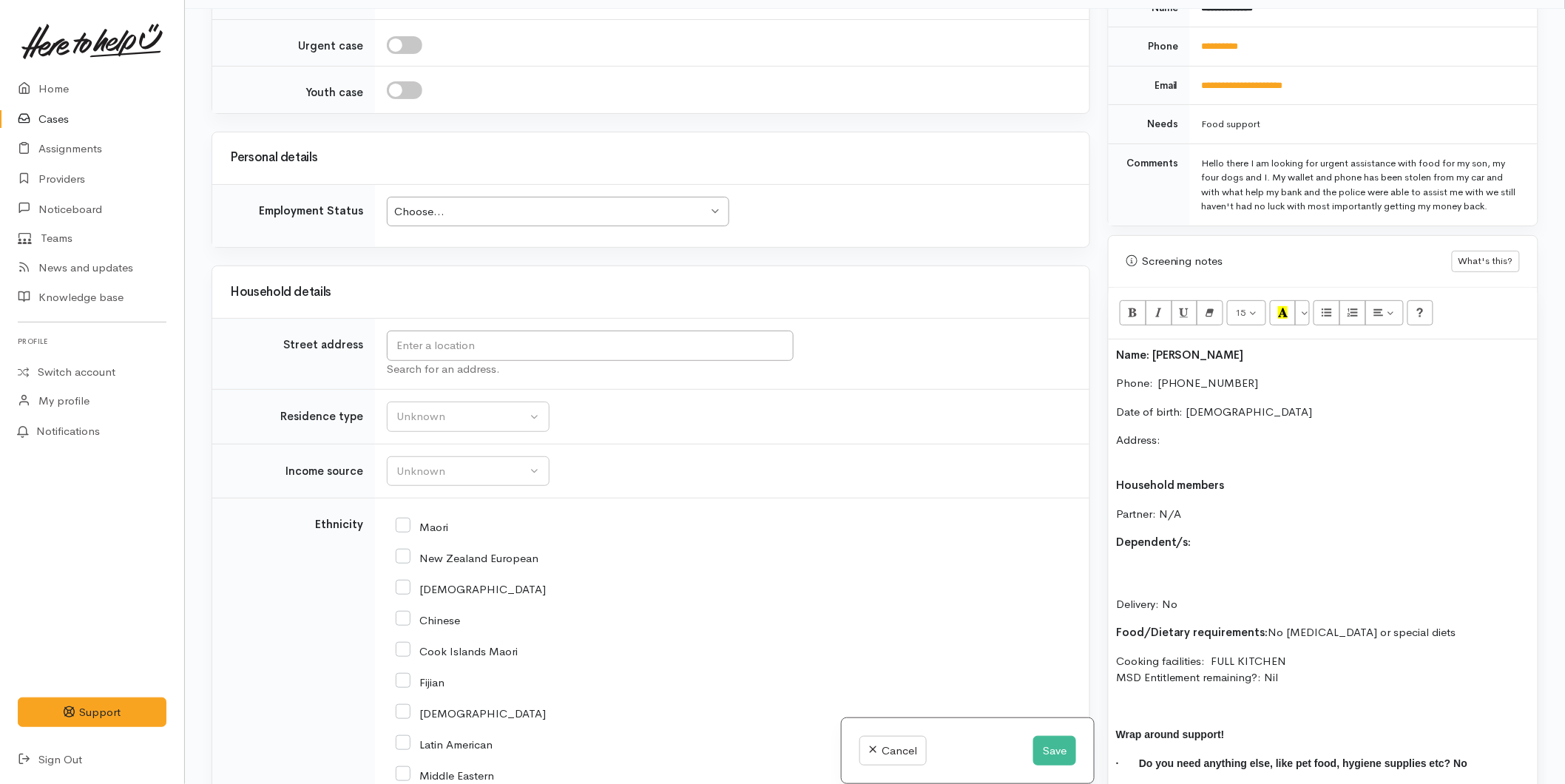
click at [432, 208] on div "Choose..." at bounding box center [551, 212] width 314 height 17
click at [427, 344] on input "text" at bounding box center [590, 346] width 407 height 30
type input "102 Kairua Road, Kairua, New Zealand"
drag, startPoint x: 559, startPoint y: 349, endPoint x: 255, endPoint y: 344, distance: 304.0
click at [255, 344] on tr "Street address 102 Kairua Road, Kairua, New Zealand Search for an address." at bounding box center [651, 353] width 877 height 71
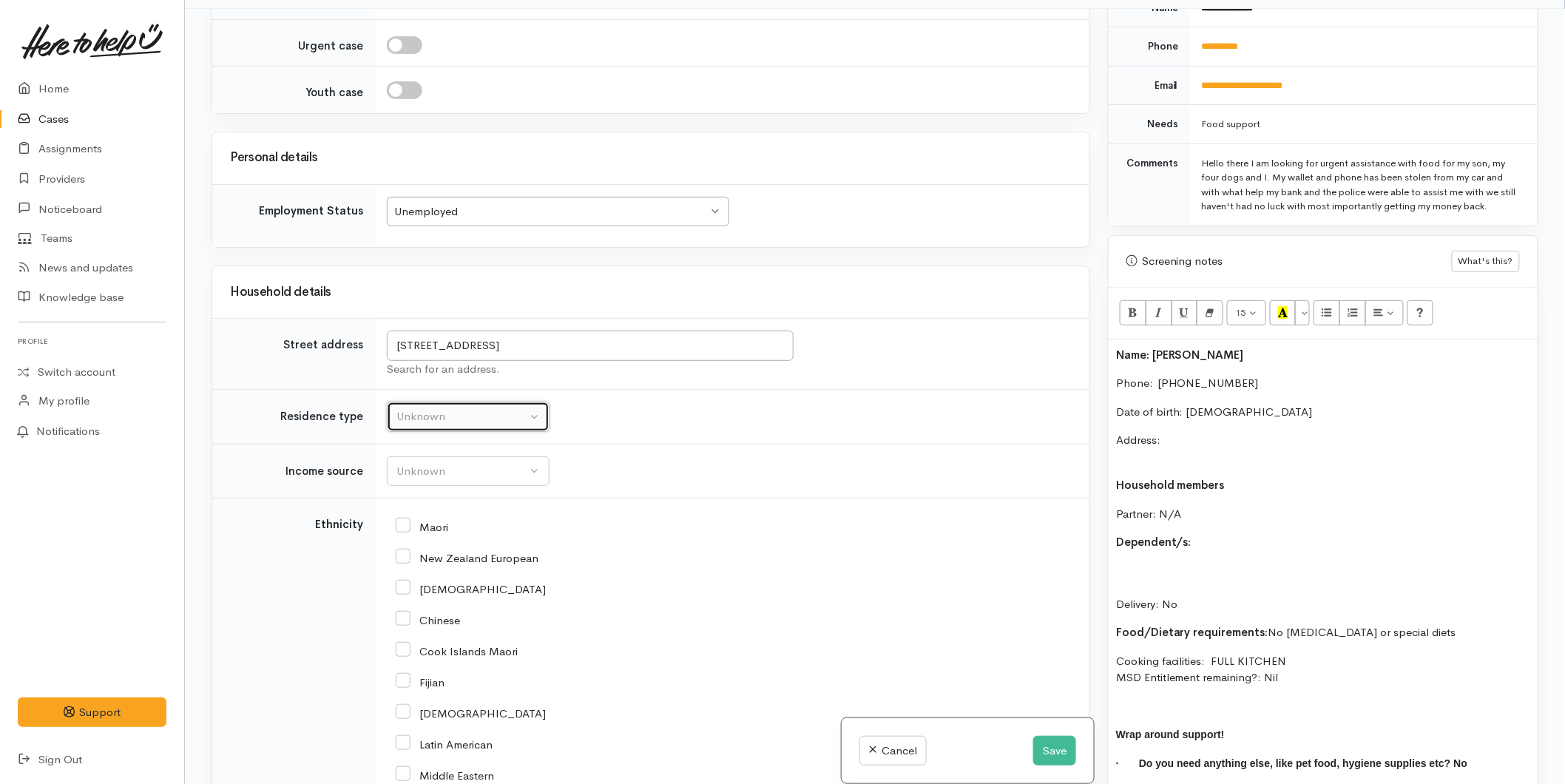
click at [405, 422] on div "Unknown" at bounding box center [461, 416] width 130 height 17
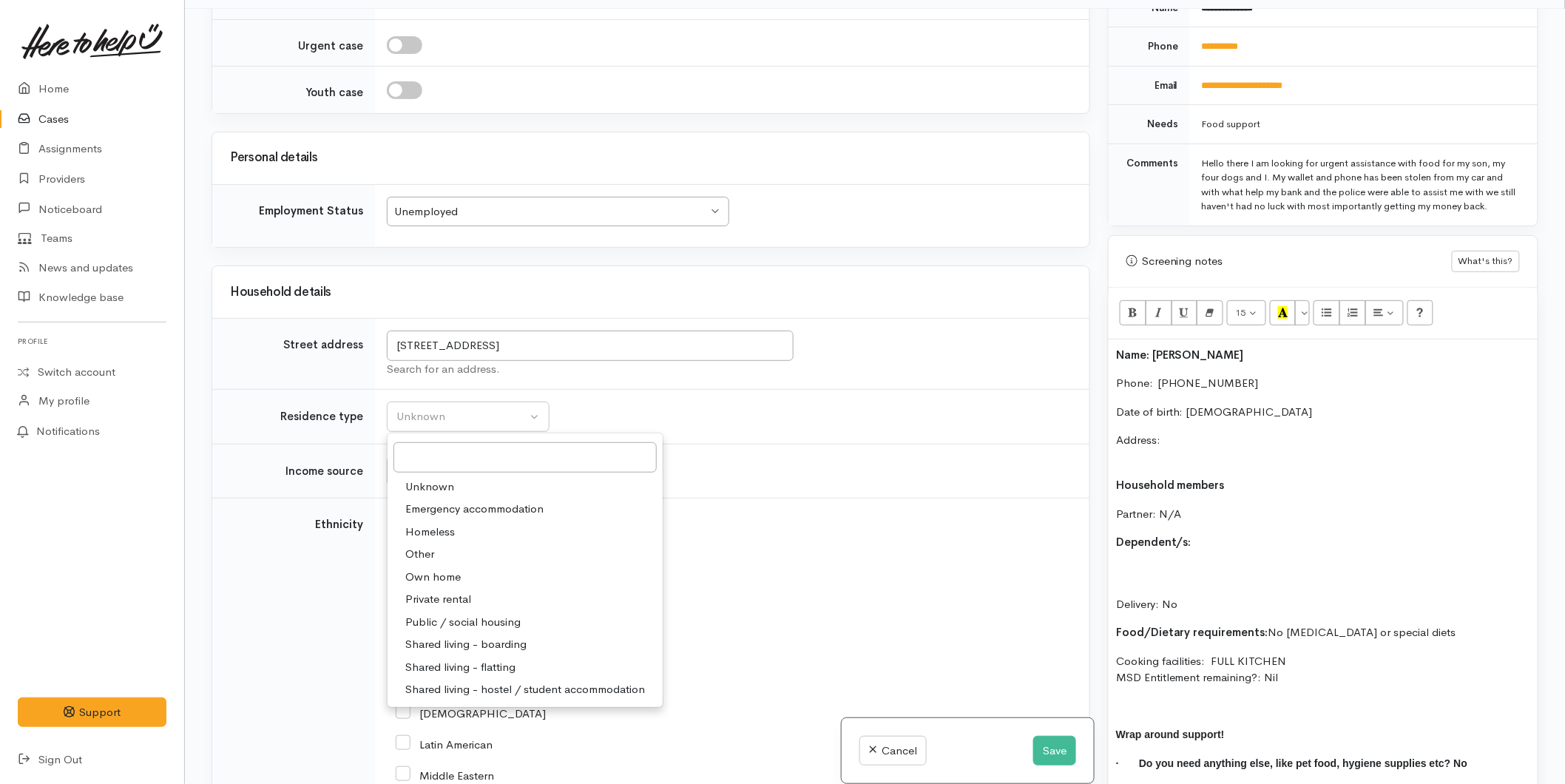
click at [420, 599] on span "Private rental" at bounding box center [438, 599] width 66 height 17
select select "2"
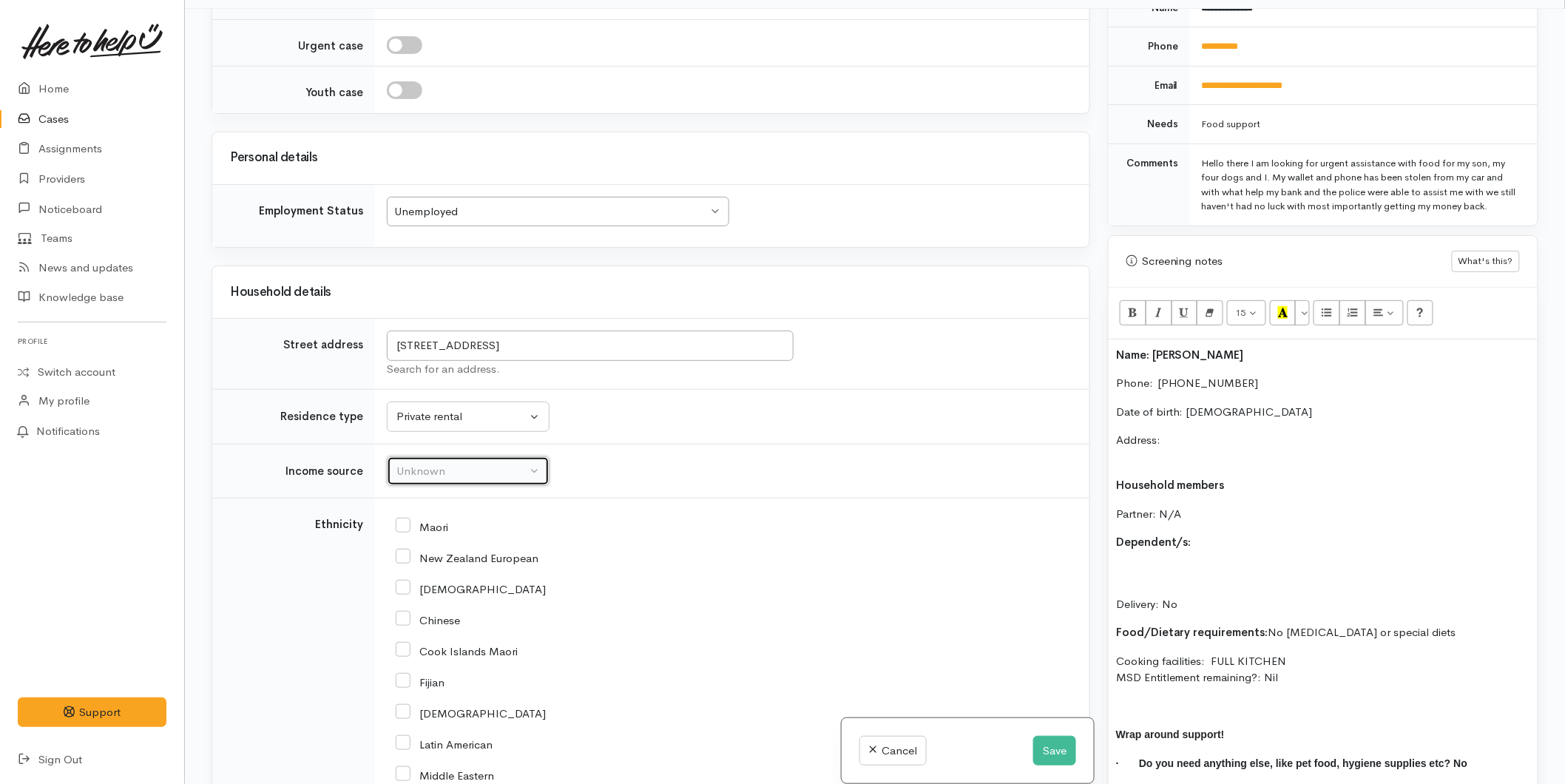
click at [407, 477] on div "Unknown" at bounding box center [461, 471] width 130 height 17
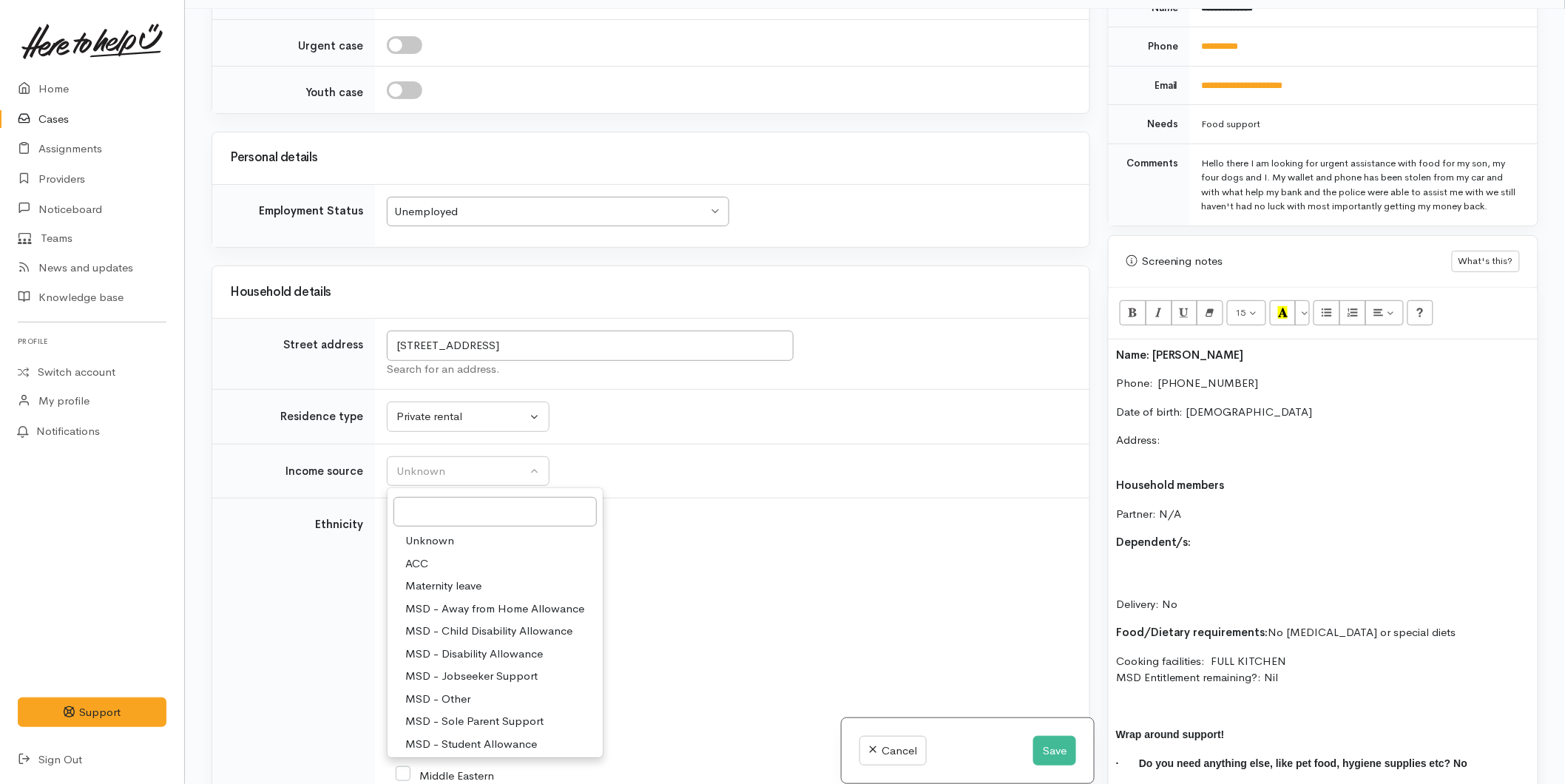
click at [454, 677] on span "MSD - Jobseeker Support" at bounding box center [471, 676] width 132 height 17
select select "4"
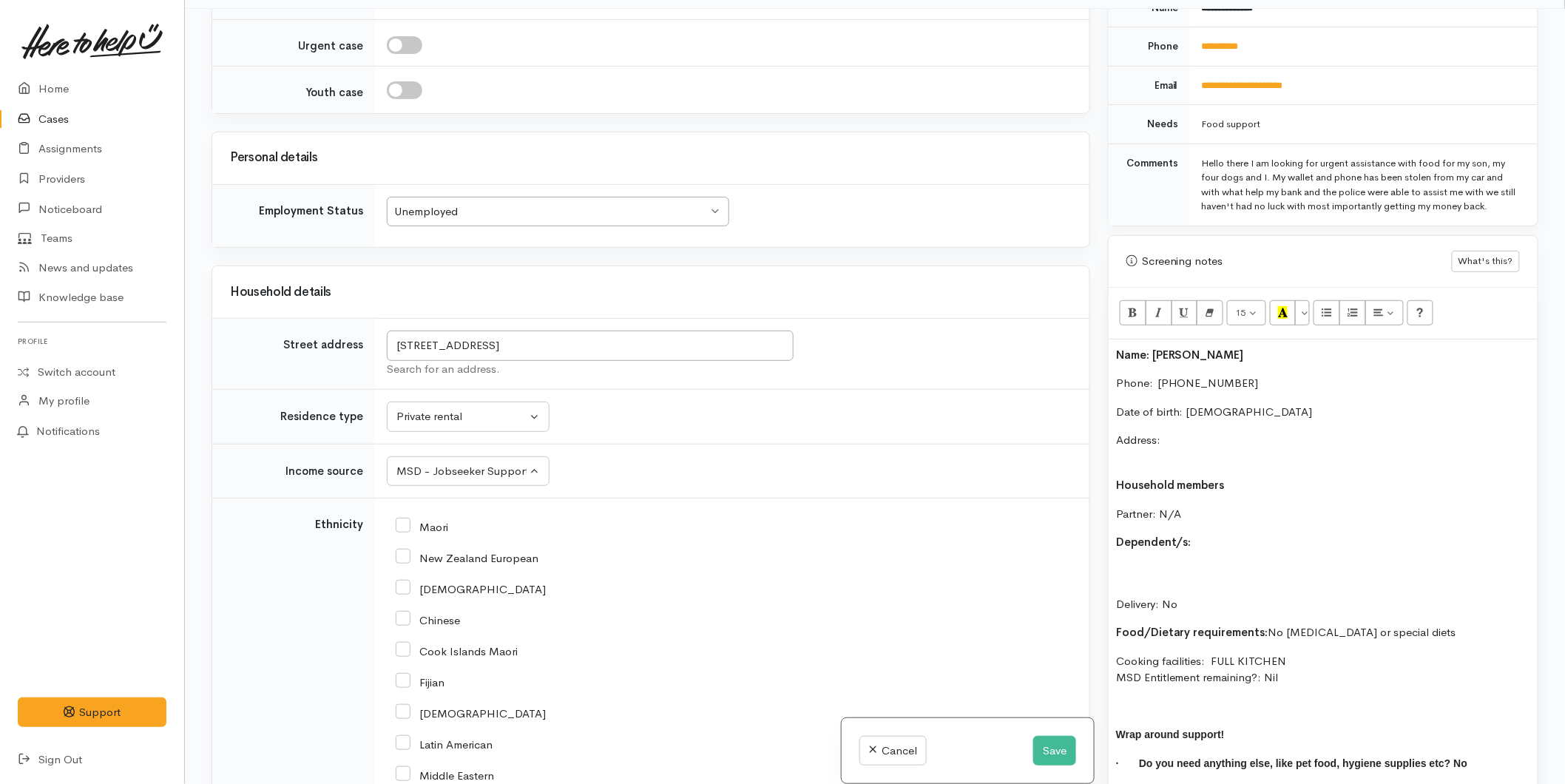
click at [401, 526] on input "Maori" at bounding box center [422, 526] width 52 height 14
checkbox input "true"
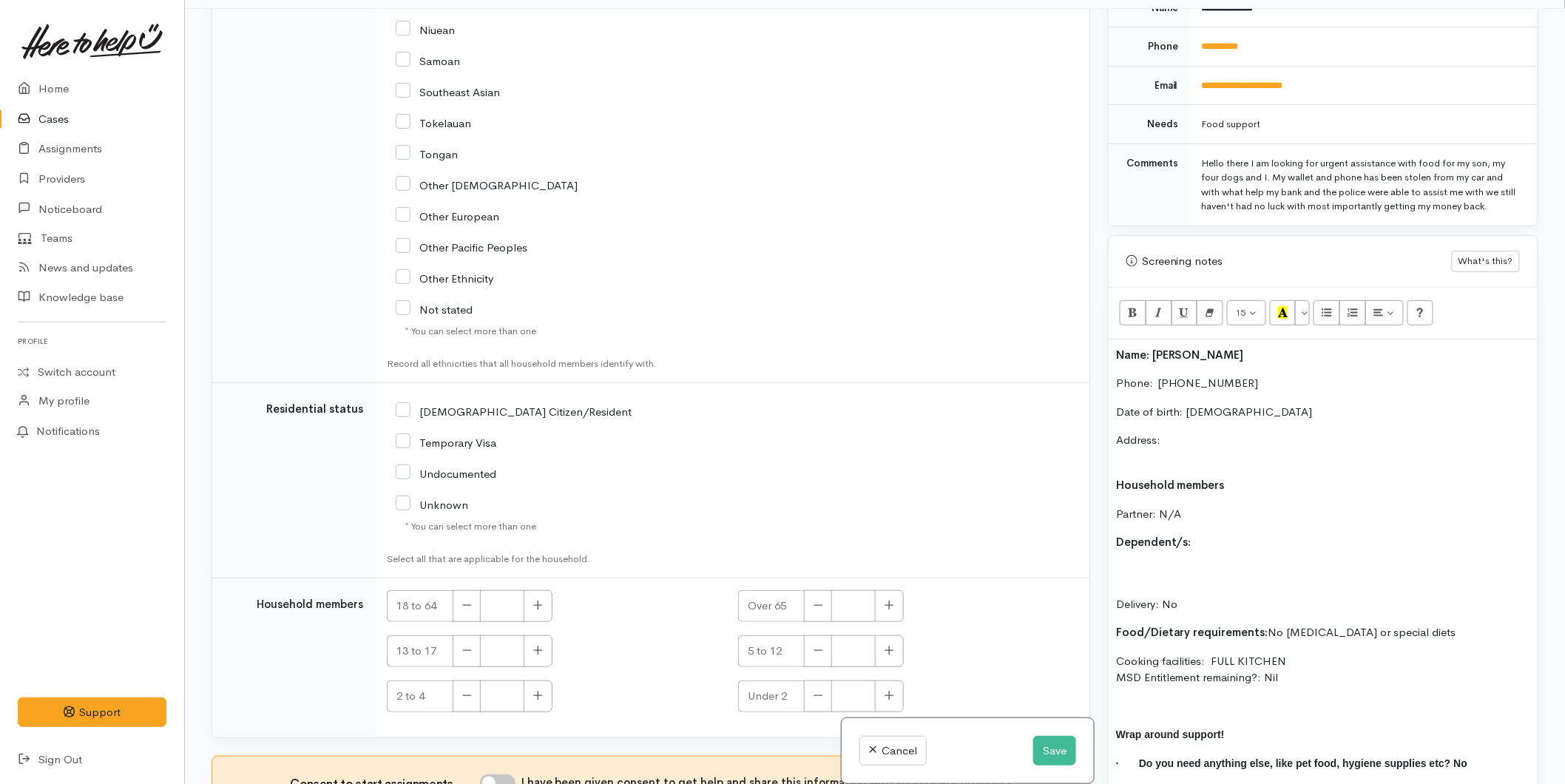
scroll to position [2207, 0]
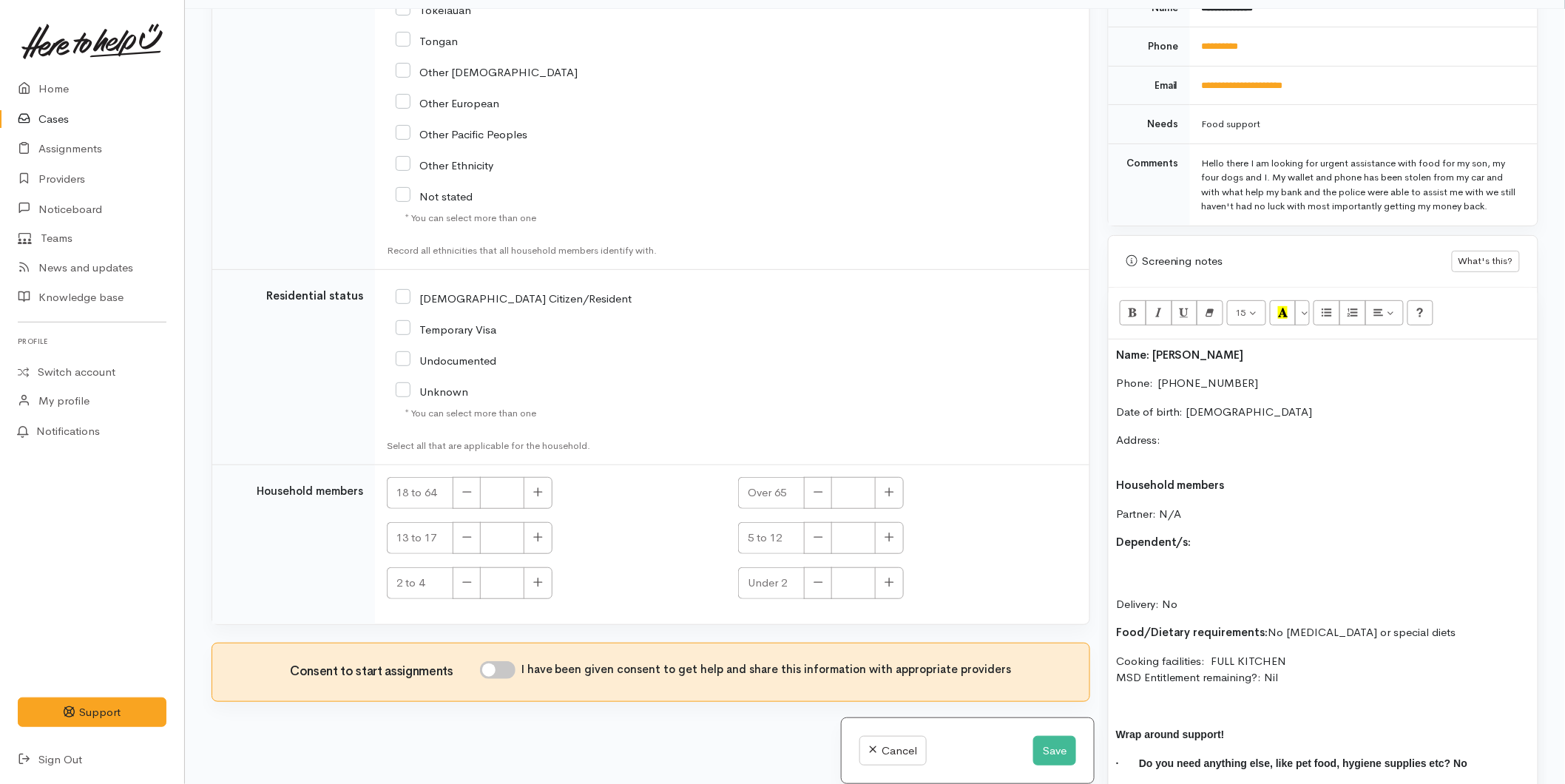
click at [400, 296] on input "NZ Citizen/Resident" at bounding box center [514, 297] width 236 height 14
checkbox input "true"
click at [534, 494] on icon "button" at bounding box center [538, 492] width 10 height 11
type input "1"
drag, startPoint x: 510, startPoint y: 675, endPoint x: 740, endPoint y: 550, distance: 261.8
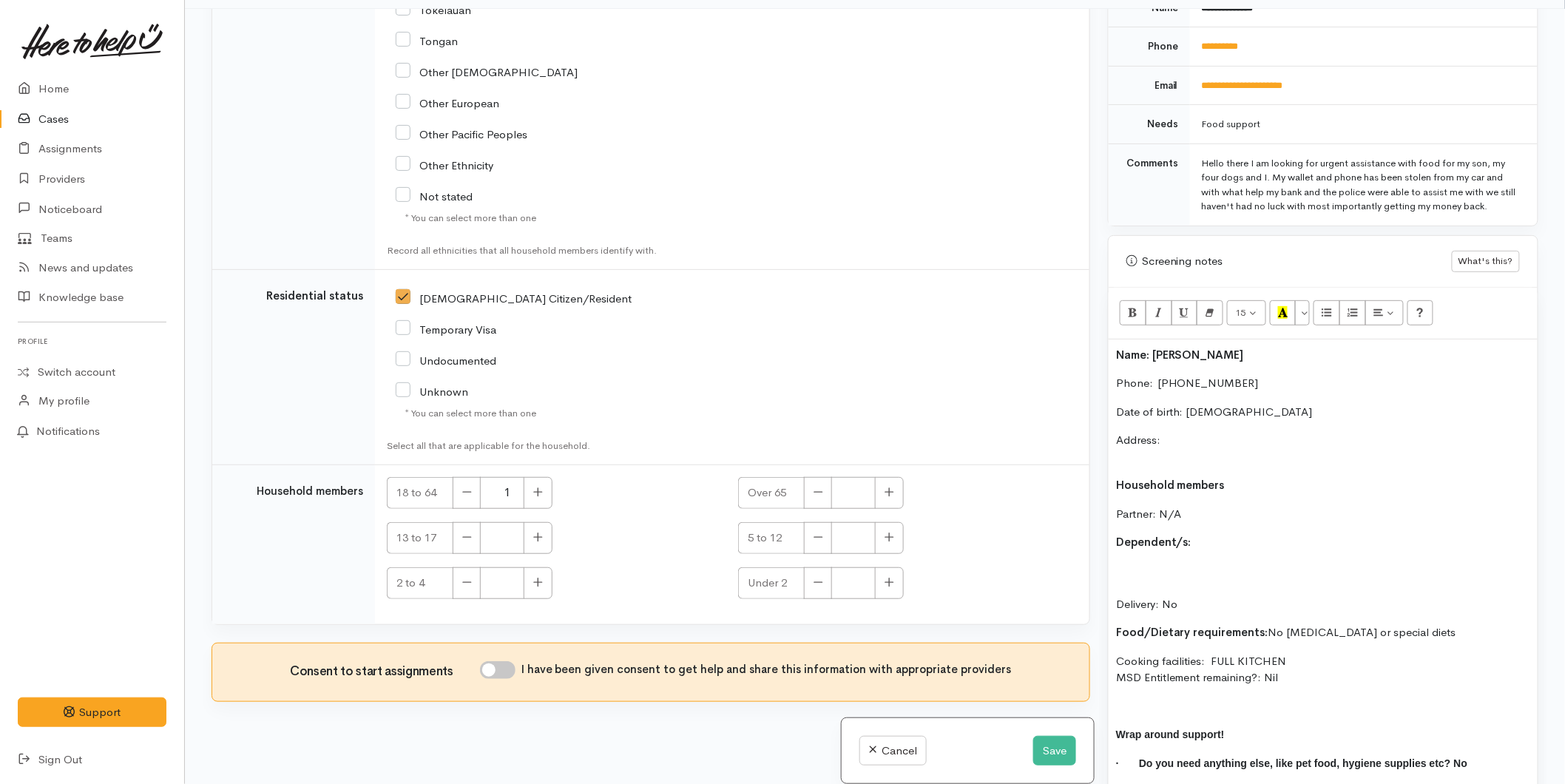
click at [510, 675] on input "I have been given consent to get help and share this information with appropria…" at bounding box center [498, 669] width 36 height 17
checkbox input "true"
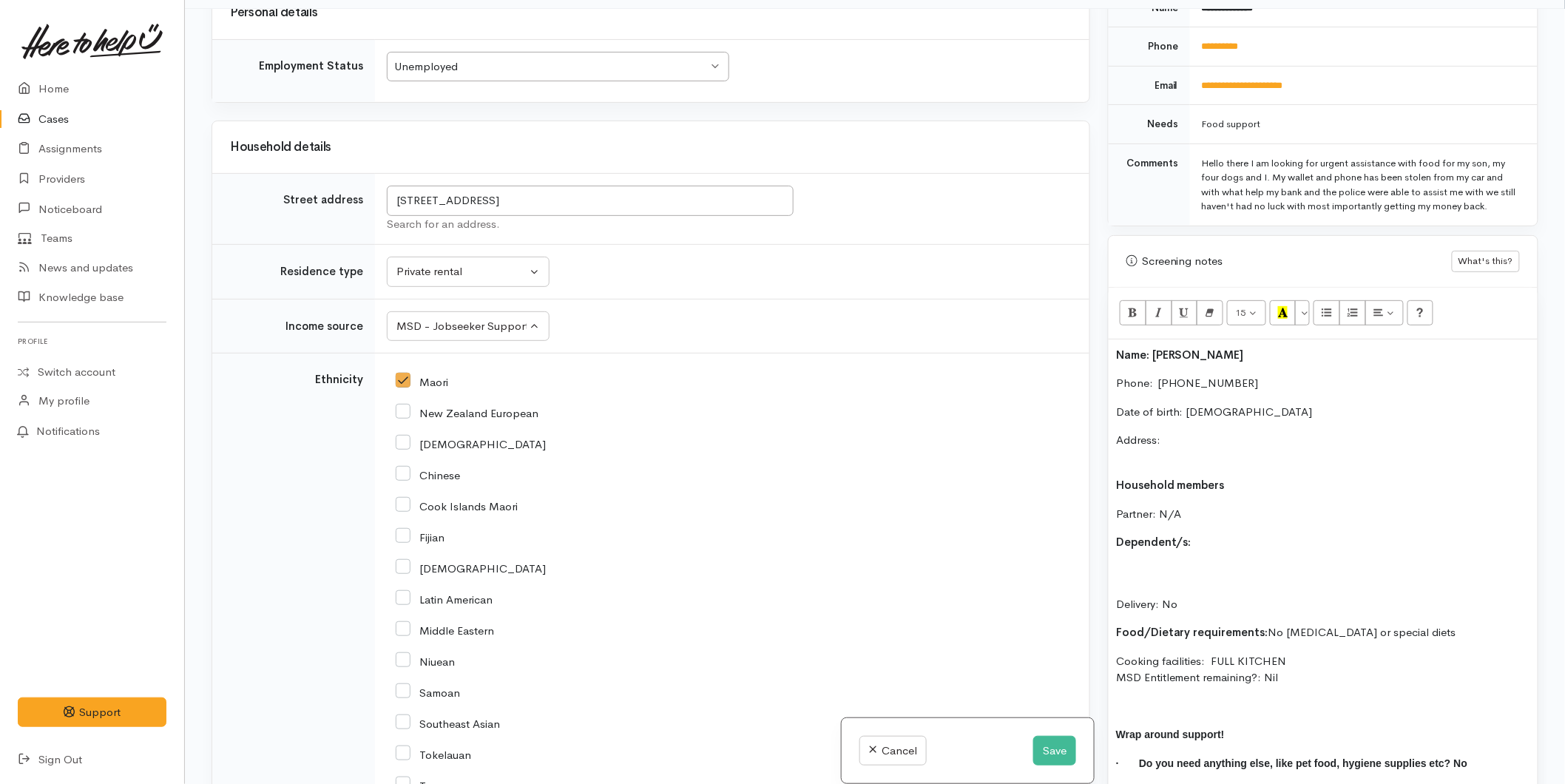
scroll to position [1478, 0]
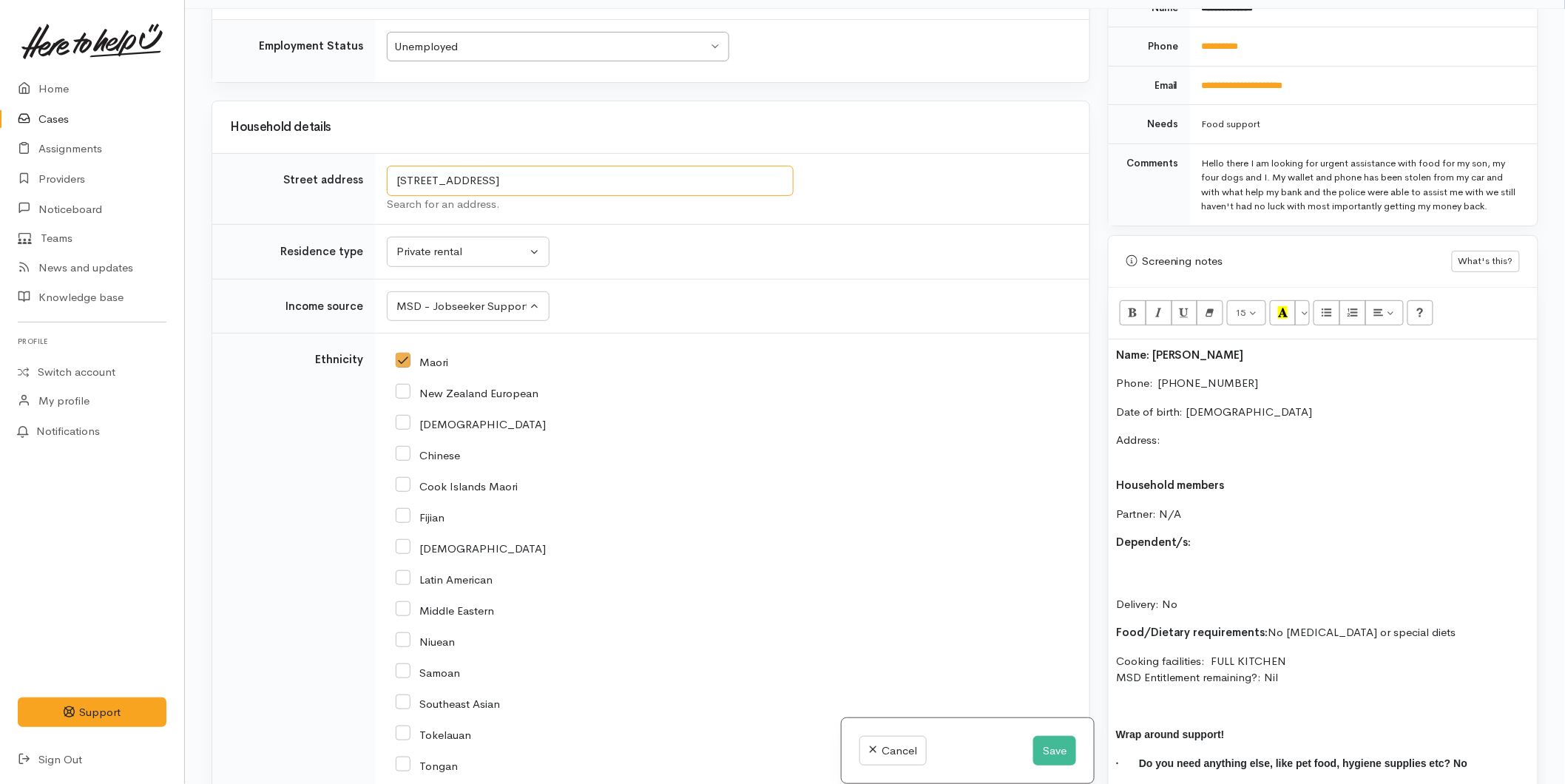
drag, startPoint x: 588, startPoint y: 188, endPoint x: 350, endPoint y: 200, distance: 238.3
click at [350, 200] on tr "Street address 102 Kairua Road, Kairua, New Zealand Search for an address." at bounding box center [651, 188] width 877 height 71
click at [1179, 432] on p "Address:" at bounding box center [1323, 448] width 414 height 33
click at [1133, 537] on div "Name: Anthony Cooper Phone:  0224190028 Date of birth: 21/11/1985 Address: 102 …" at bounding box center [1323, 580] width 429 height 480
click at [1115, 545] on div "Name: Anthony Cooper Phone:  0224190028 Date of birth: 21/11/1985 Address: 102 …" at bounding box center [1323, 580] width 429 height 480
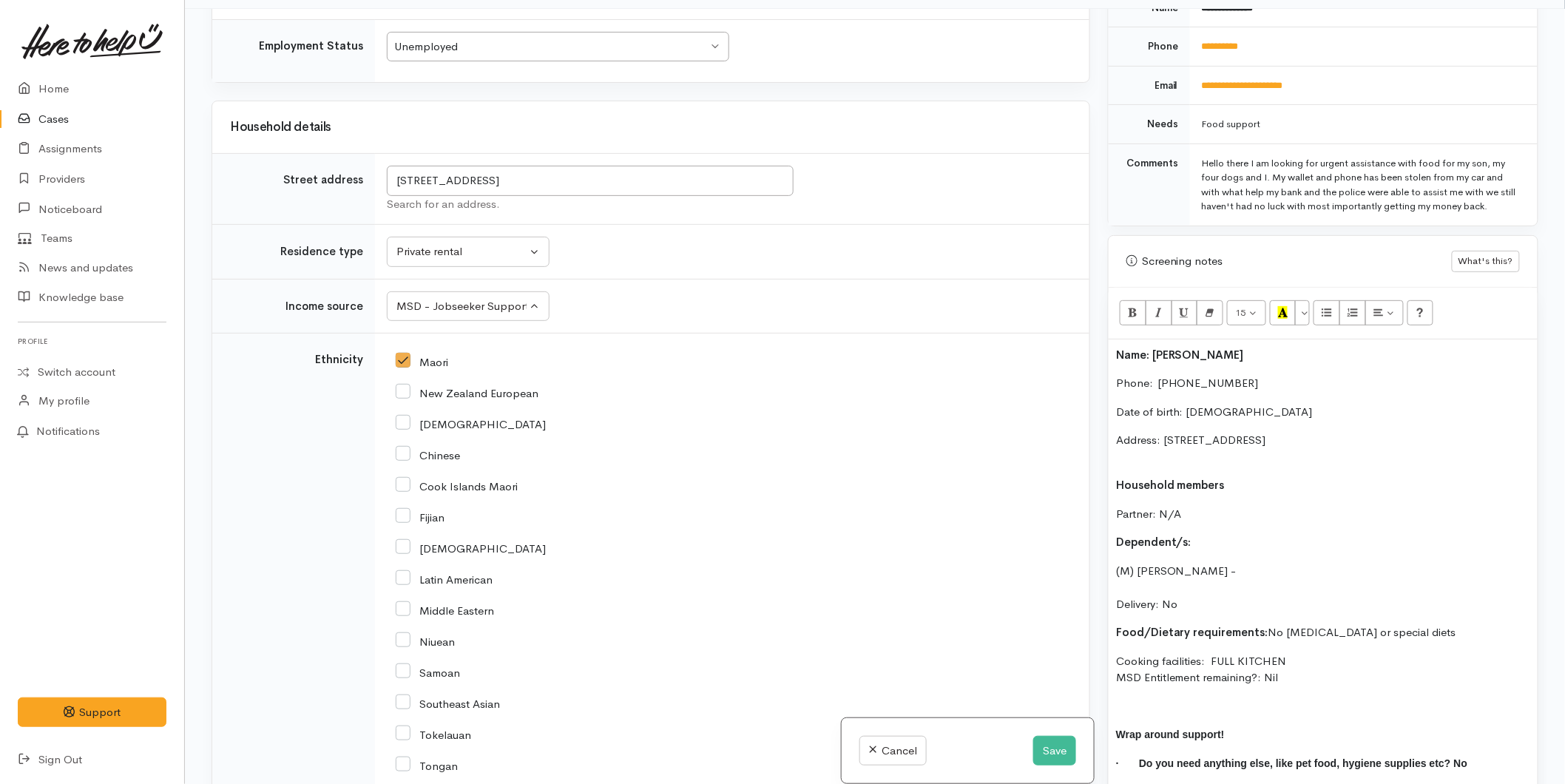
click at [1276, 548] on div "Name: Anthony Cooper Phone:  0224190028 Date of birth: 21/11/1985 Address: 102 …" at bounding box center [1323, 580] width 429 height 480
click at [1137, 446] on p "Address: 102 Kairua Road, Kairua, New Zealand" at bounding box center [1323, 448] width 414 height 33
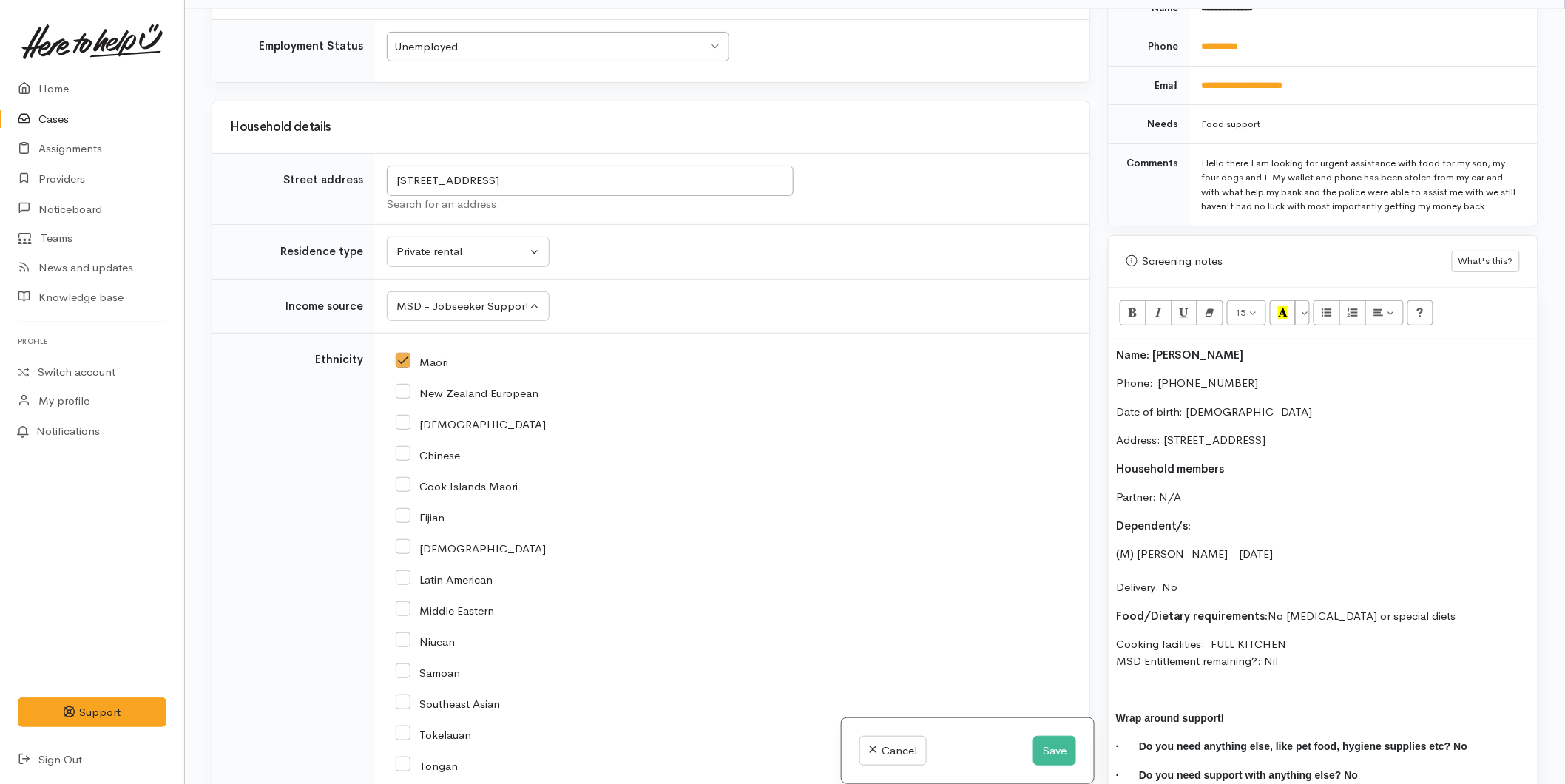
click at [1185, 488] on p "Partner: N/A" at bounding box center [1323, 497] width 414 height 17
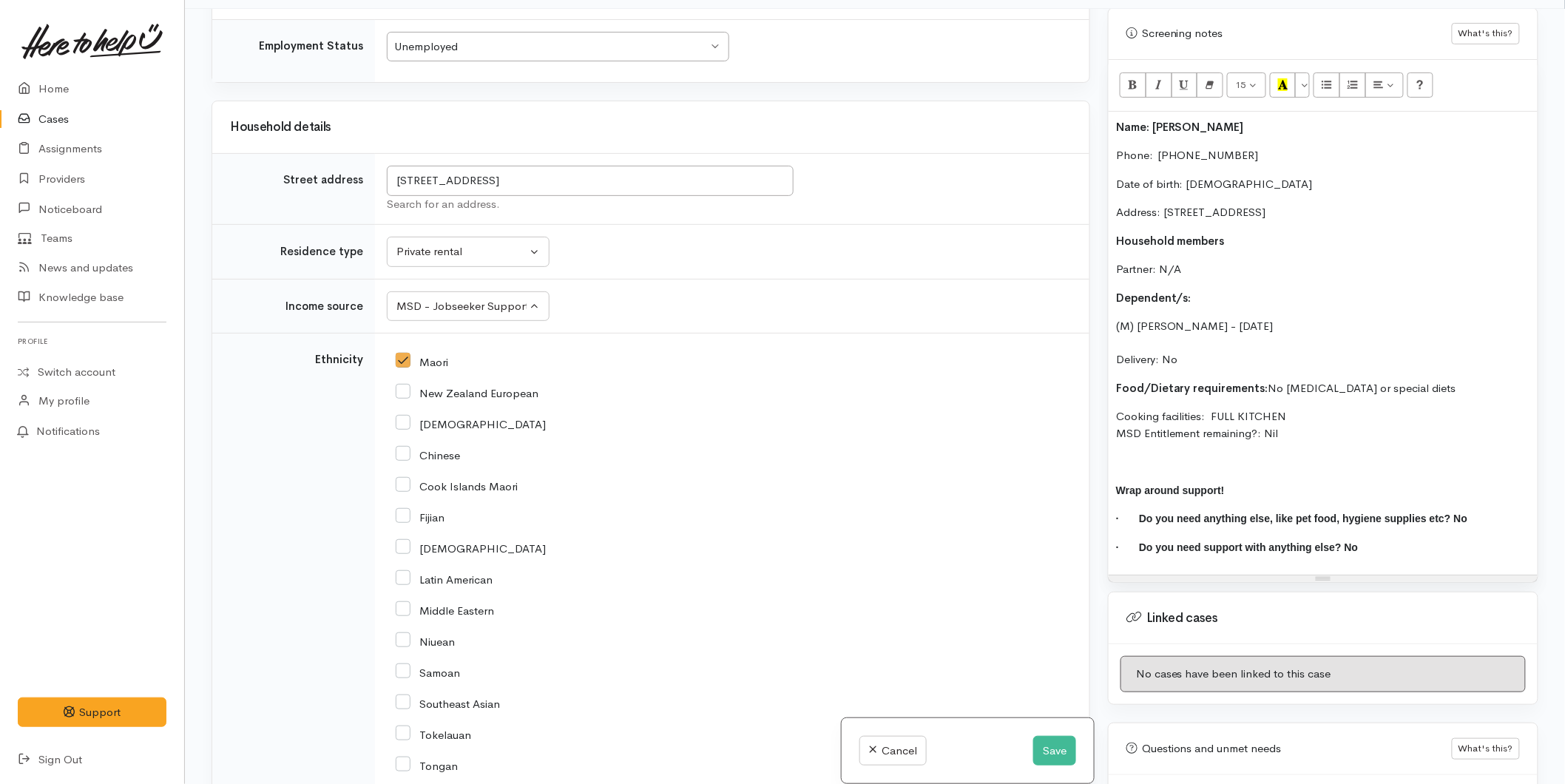
scroll to position [937, 0]
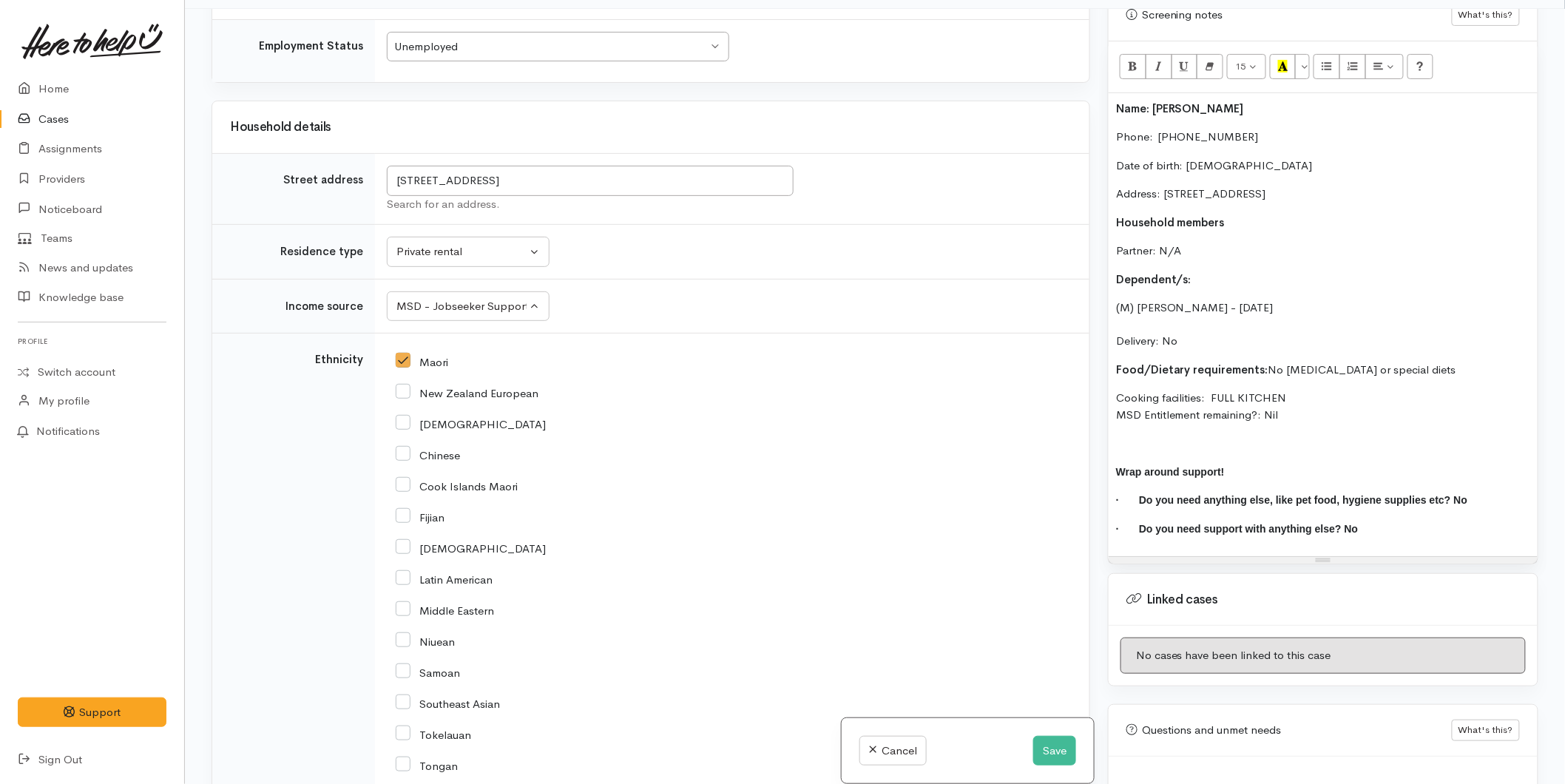
click at [1107, 319] on div "Warnings Add No warnings have been raised against this case Add Warning Title ●…" at bounding box center [1323, 401] width 448 height 784
click at [1115, 321] on div "Name: Anthony Cooper Phone:  0224190028 Date of birth: 21/11/1985 Address: 102 …" at bounding box center [1323, 325] width 429 height 463
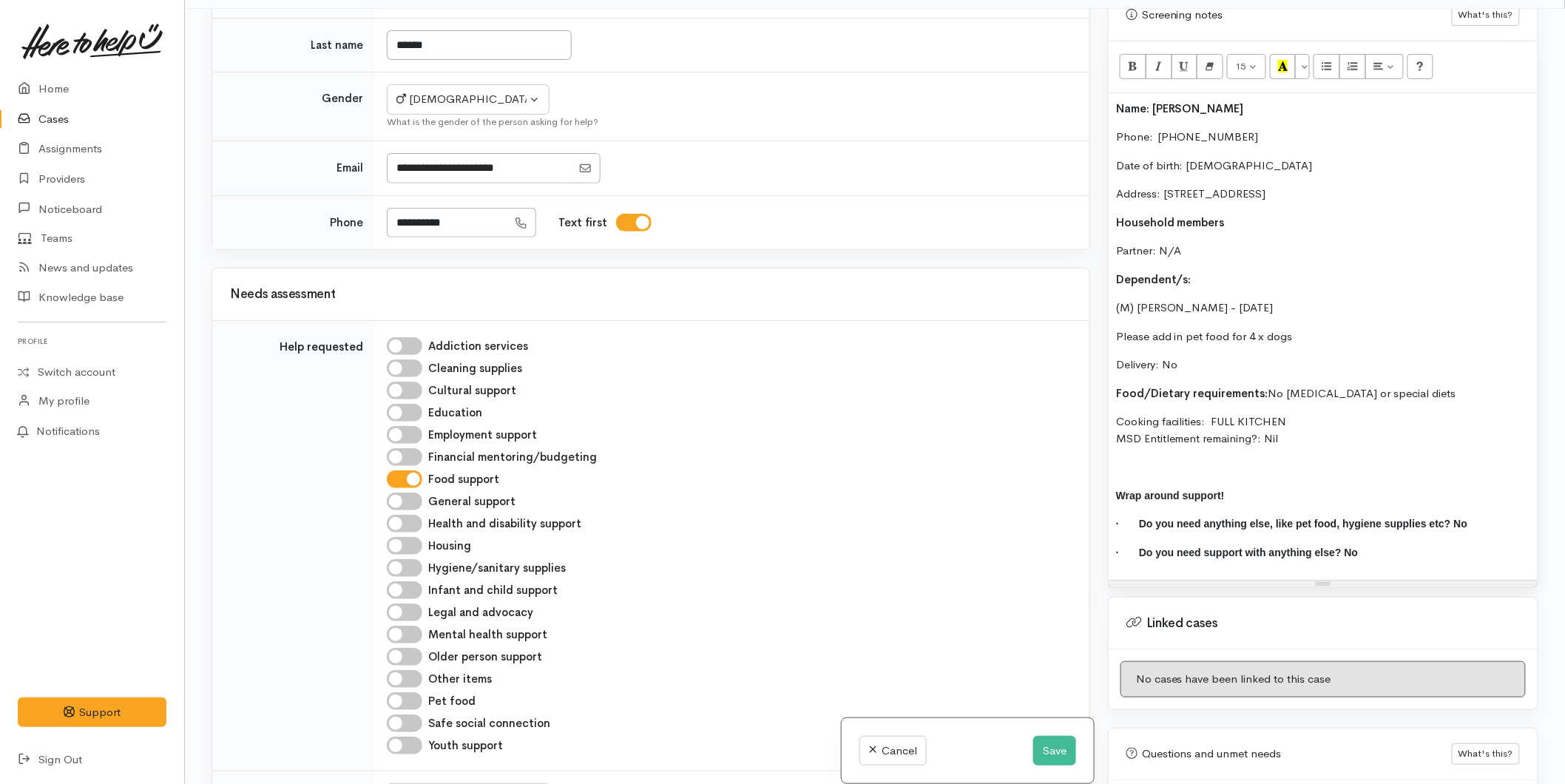
scroll to position [0, 0]
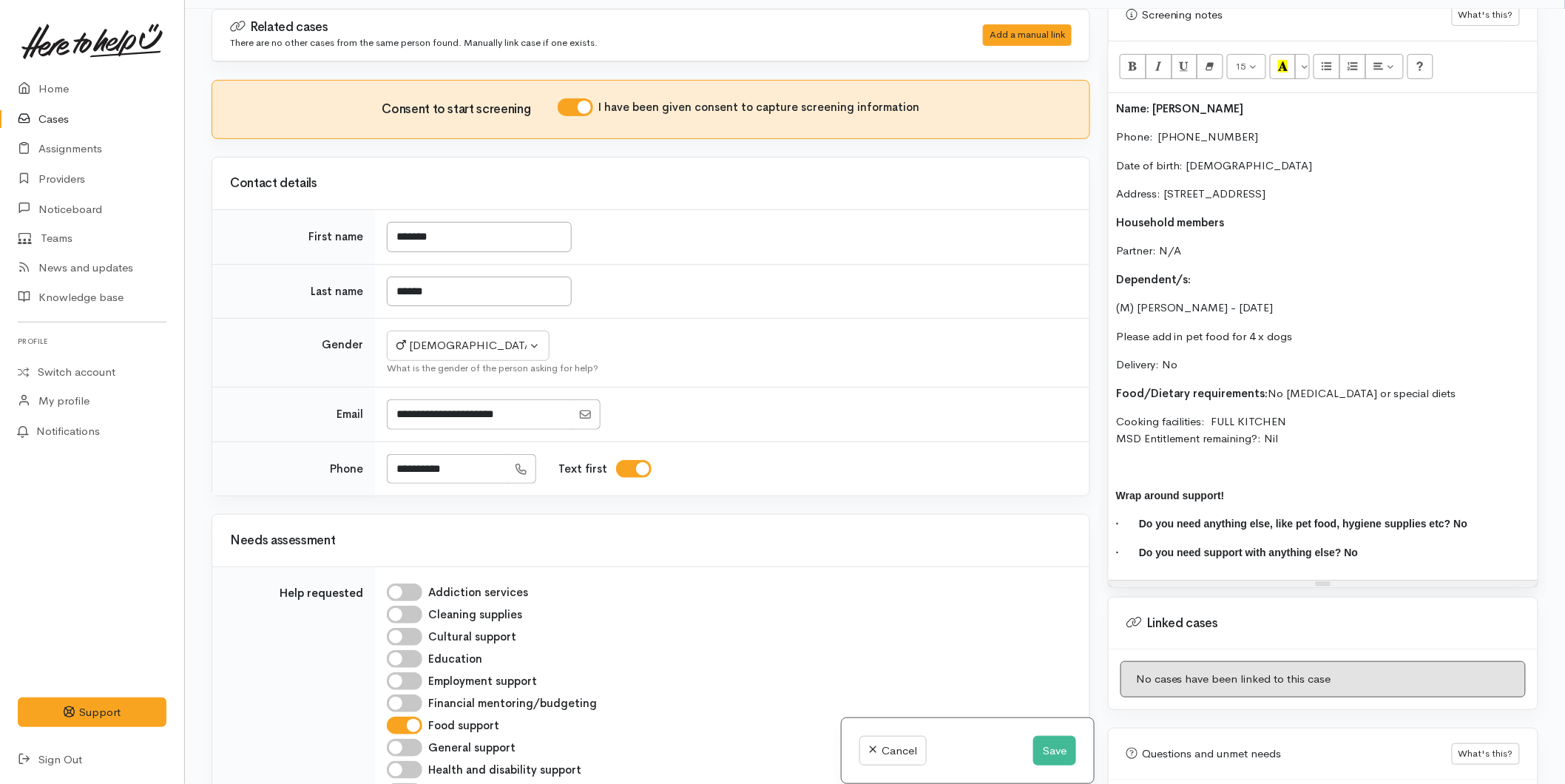
drag, startPoint x: 1311, startPoint y: 420, endPoint x: 1060, endPoint y: 87, distance: 417.0
click at [1060, 87] on div "Related cases There are no other cases from the same person found. Manually lin…" at bounding box center [875, 401] width 1345 height 784
copy div "Name: Anthony Cooper Phone:  0224190028 Date of birth: 21/11/1985 Address: 102 …"
drag, startPoint x: 1058, startPoint y: 744, endPoint x: 1050, endPoint y: 747, distance: 8.5
click at [1058, 741] on button "Save" at bounding box center [1054, 751] width 43 height 30
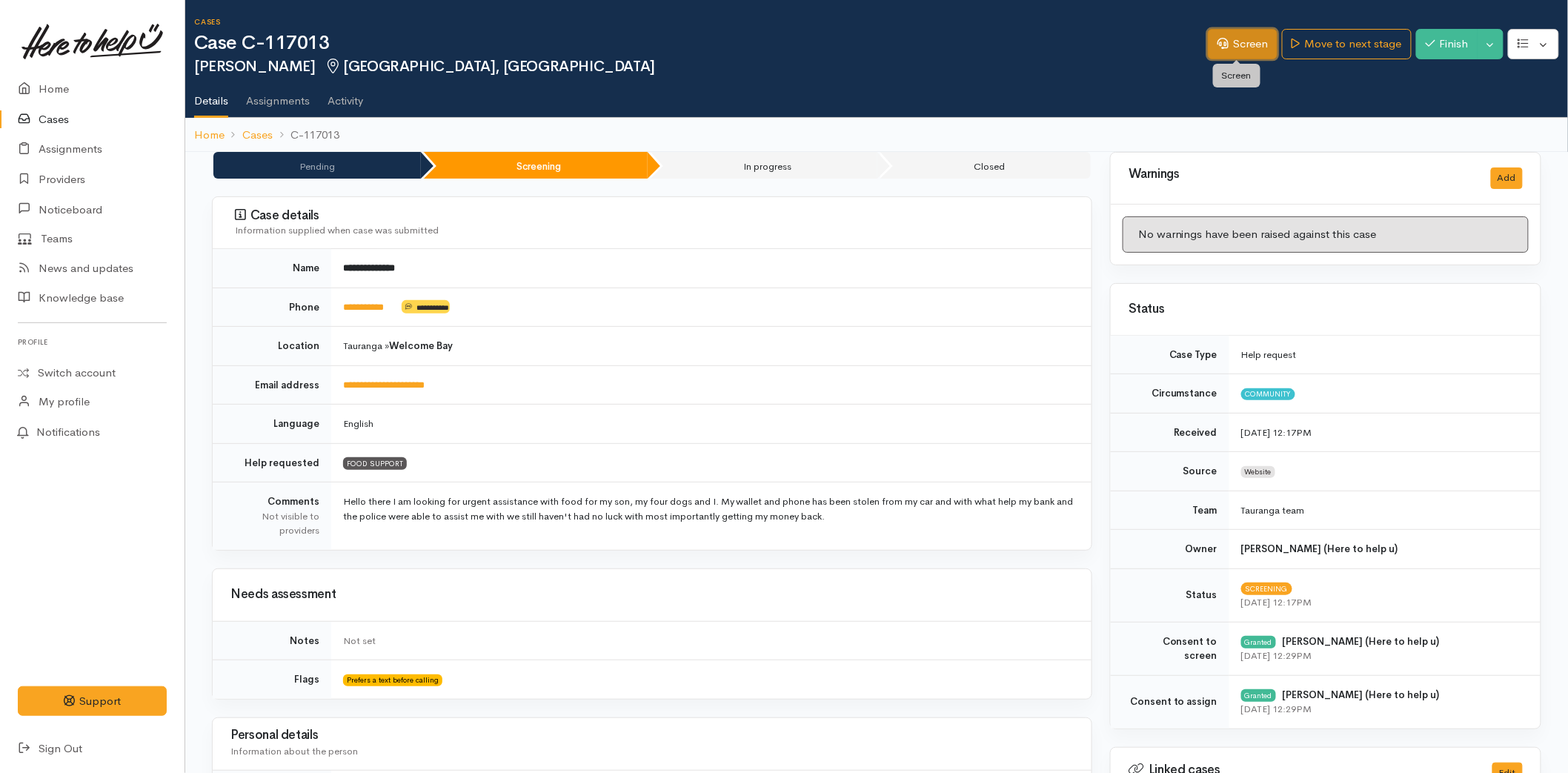
drag, startPoint x: 1231, startPoint y: 44, endPoint x: 1099, endPoint y: 195, distance: 200.6
click at [1231, 43] on link "Screen" at bounding box center [1242, 44] width 69 height 30
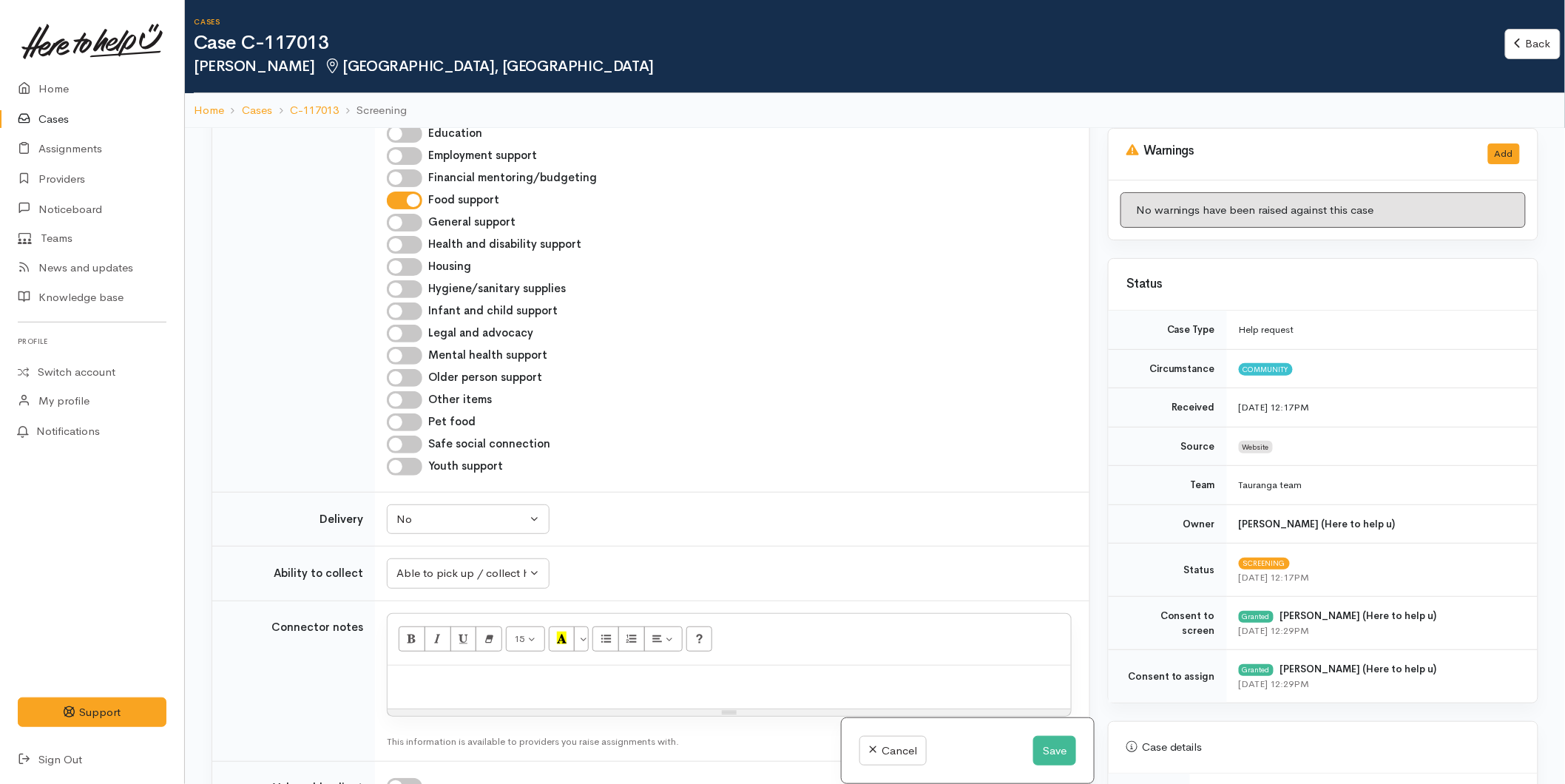
scroll to position [1310, 0]
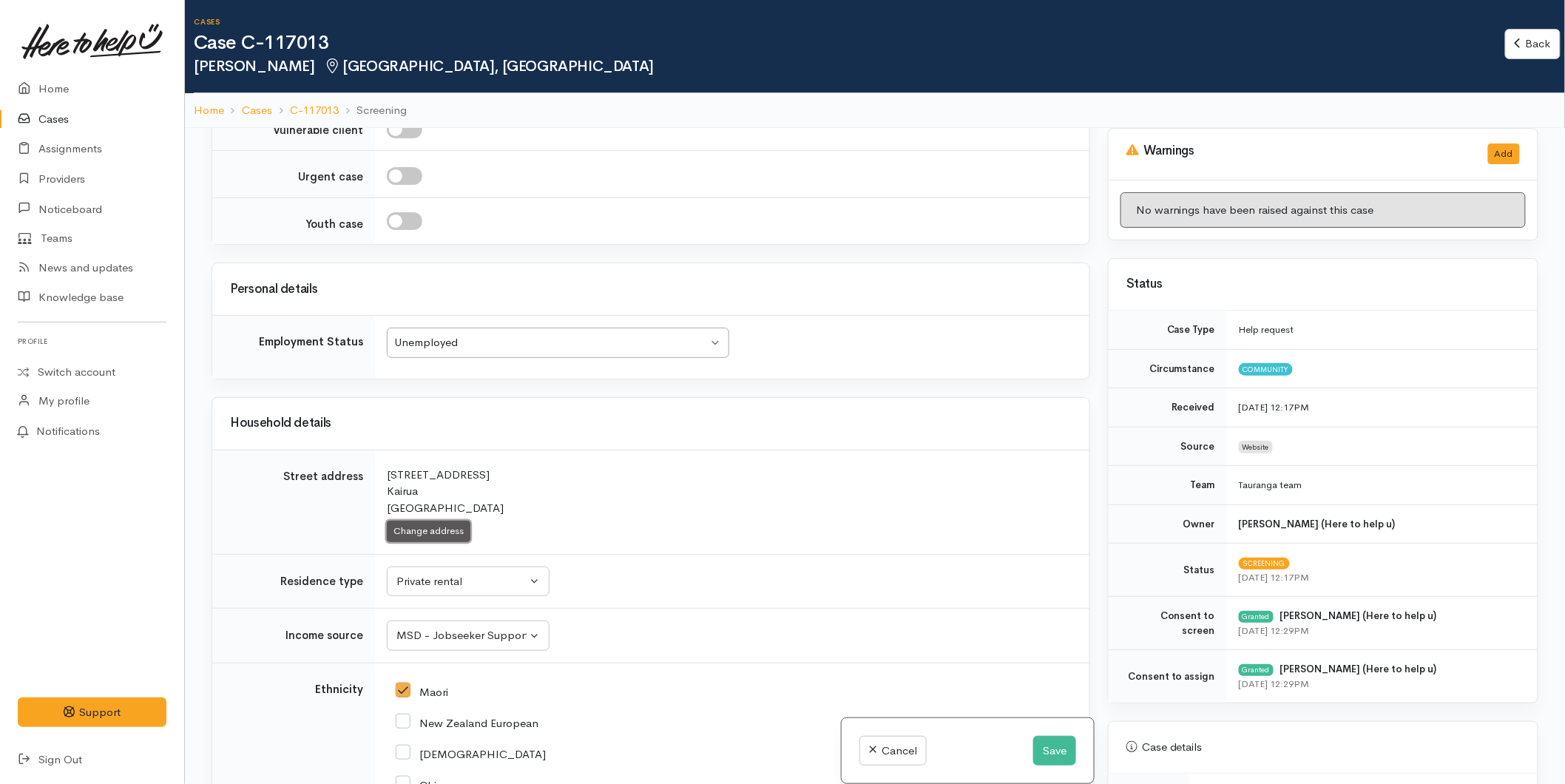
click at [415, 528] on button "Change address" at bounding box center [429, 531] width 84 height 21
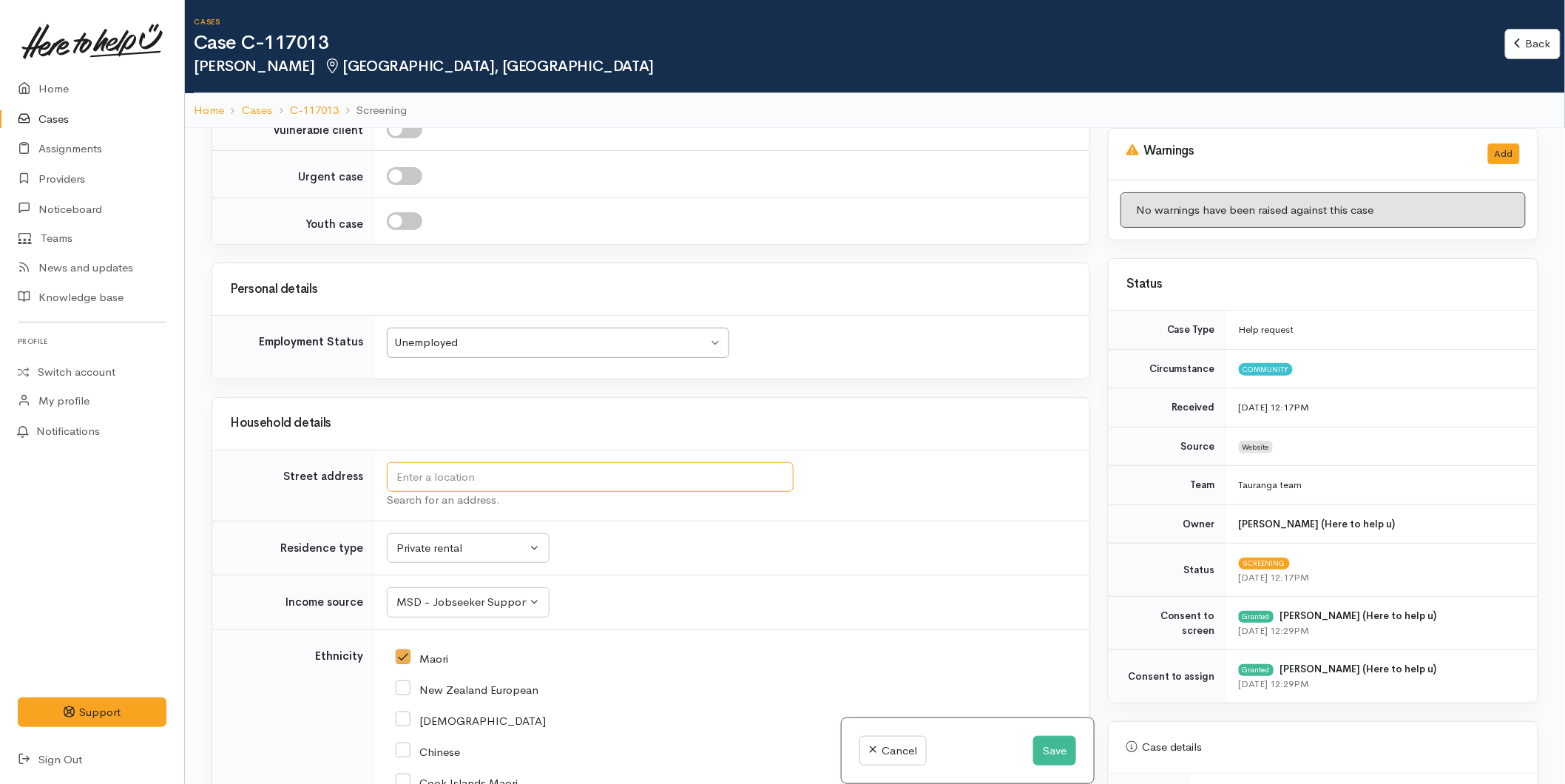
click at [417, 476] on input "text" at bounding box center [590, 477] width 407 height 30
type input "102 Kairua Road, Kairua, New Zealand"
drag, startPoint x: 635, startPoint y: 469, endPoint x: 297, endPoint y: 476, distance: 338.1
click at [297, 476] on tr "Street address 102 Kairua Road, Kairua, New Zealand Search for an address. 102 …" at bounding box center [651, 485] width 877 height 71
click at [1035, 743] on button "Save" at bounding box center [1054, 751] width 43 height 30
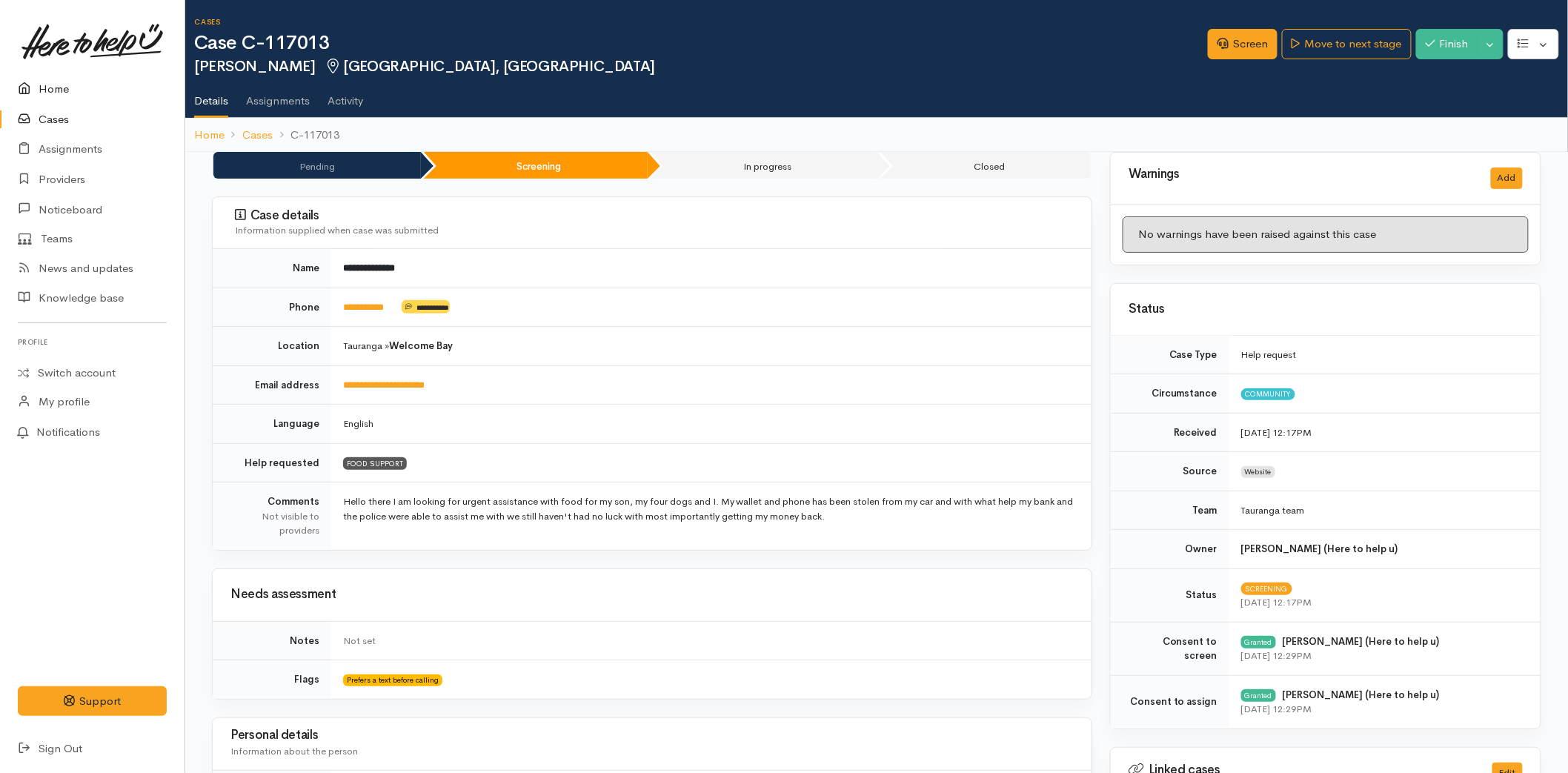
click at [52, 87] on link "Home" at bounding box center [92, 89] width 184 height 30
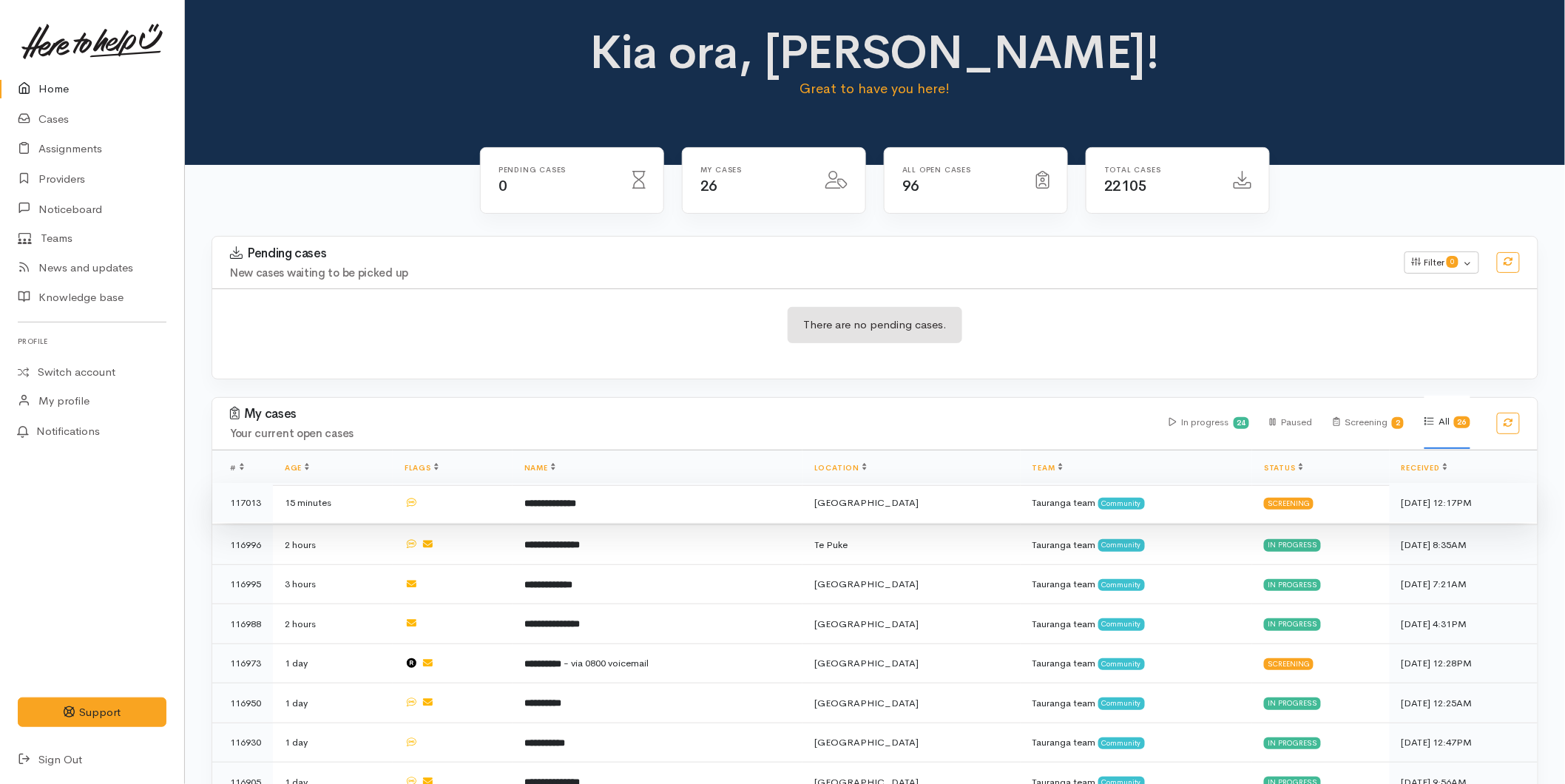
click at [569, 498] on b "**********" at bounding box center [550, 503] width 52 height 10
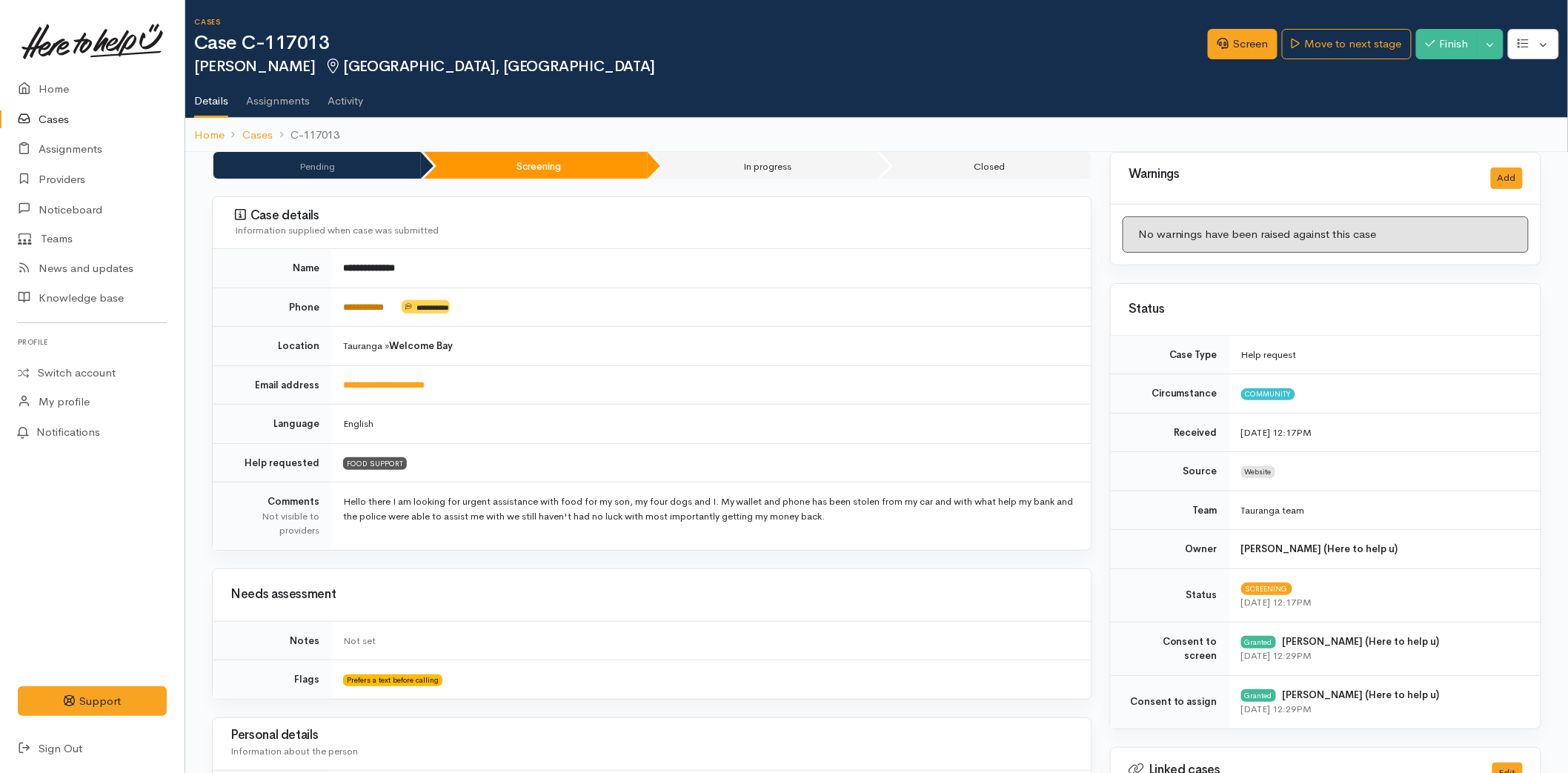
click at [350, 306] on link "**********" at bounding box center [364, 307] width 41 height 10
click at [1256, 38] on link "Screen" at bounding box center [1242, 44] width 69 height 30
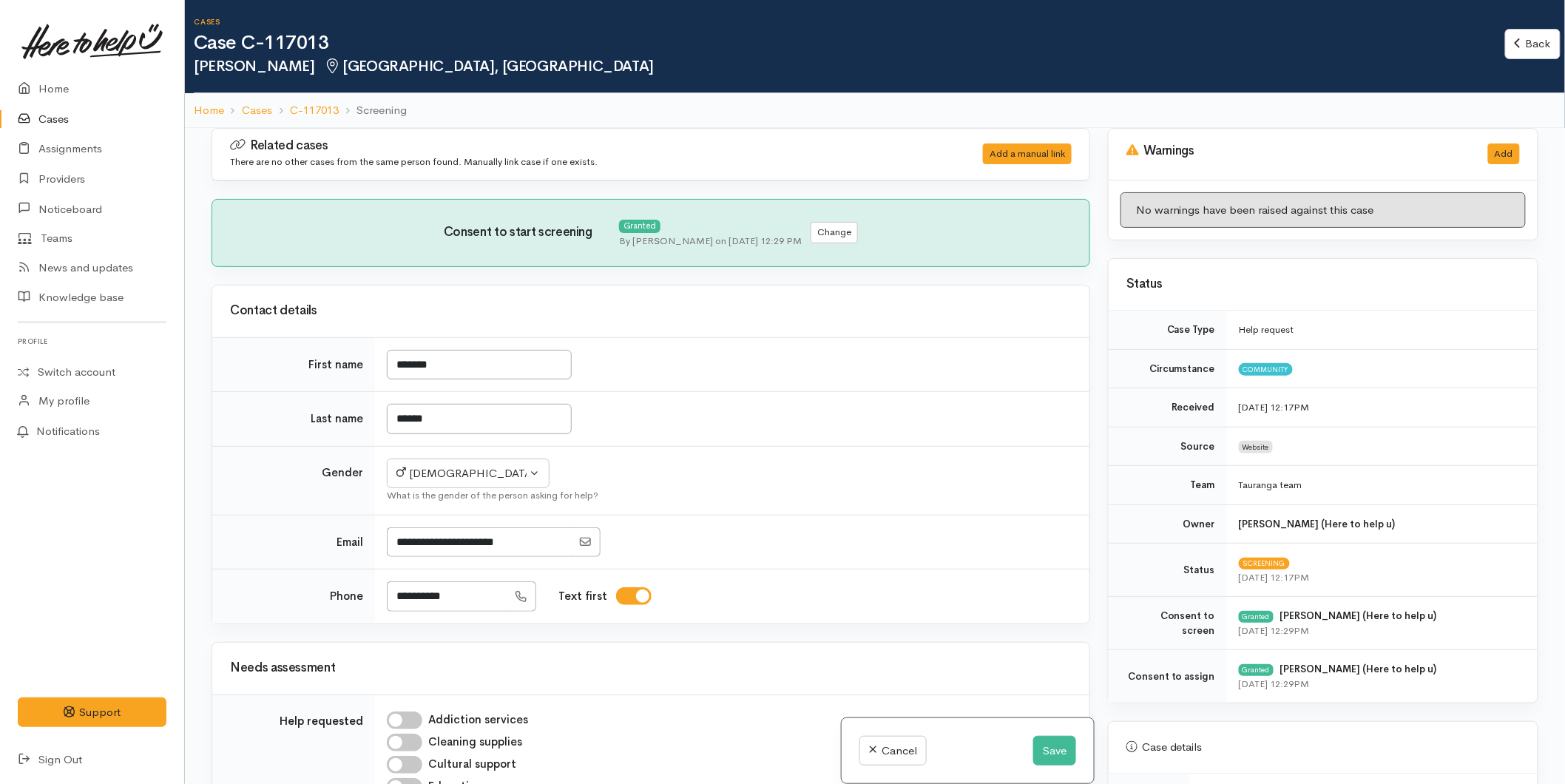
scroll to position [739, 0]
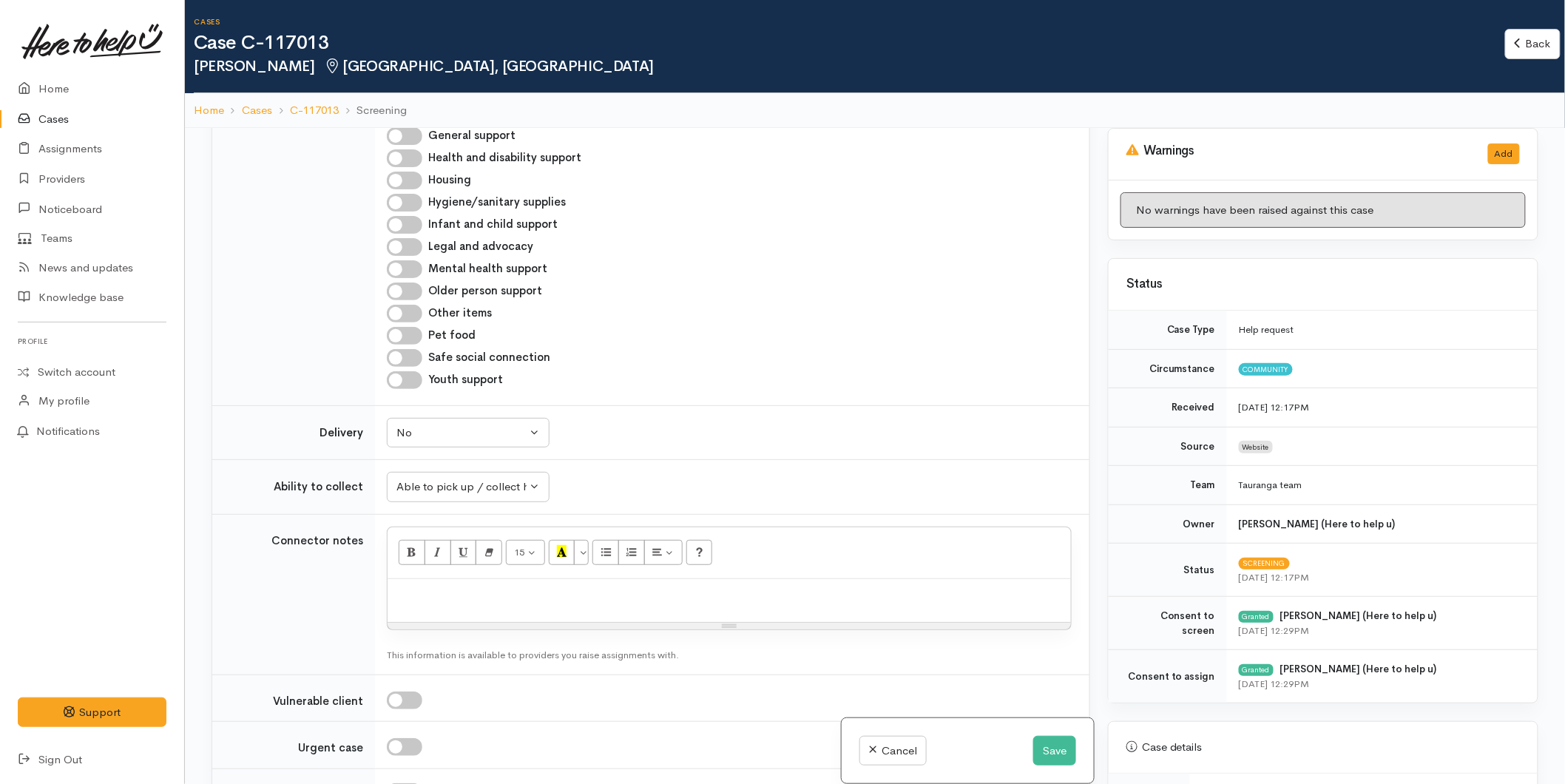
click at [405, 338] on input "Pet food" at bounding box center [404, 335] width 36 height 17
checkbox input "true"
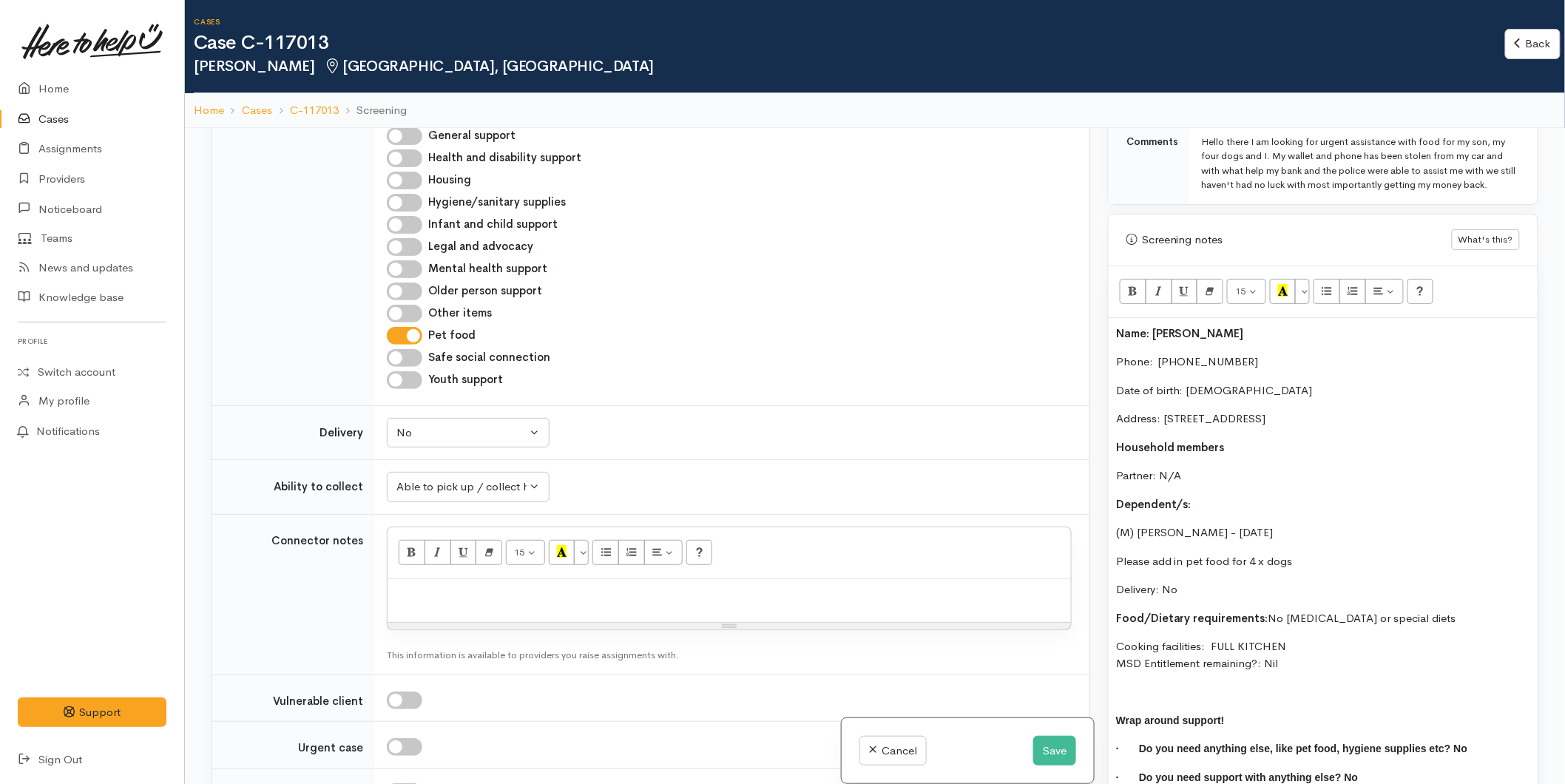
scroll to position [821, 0]
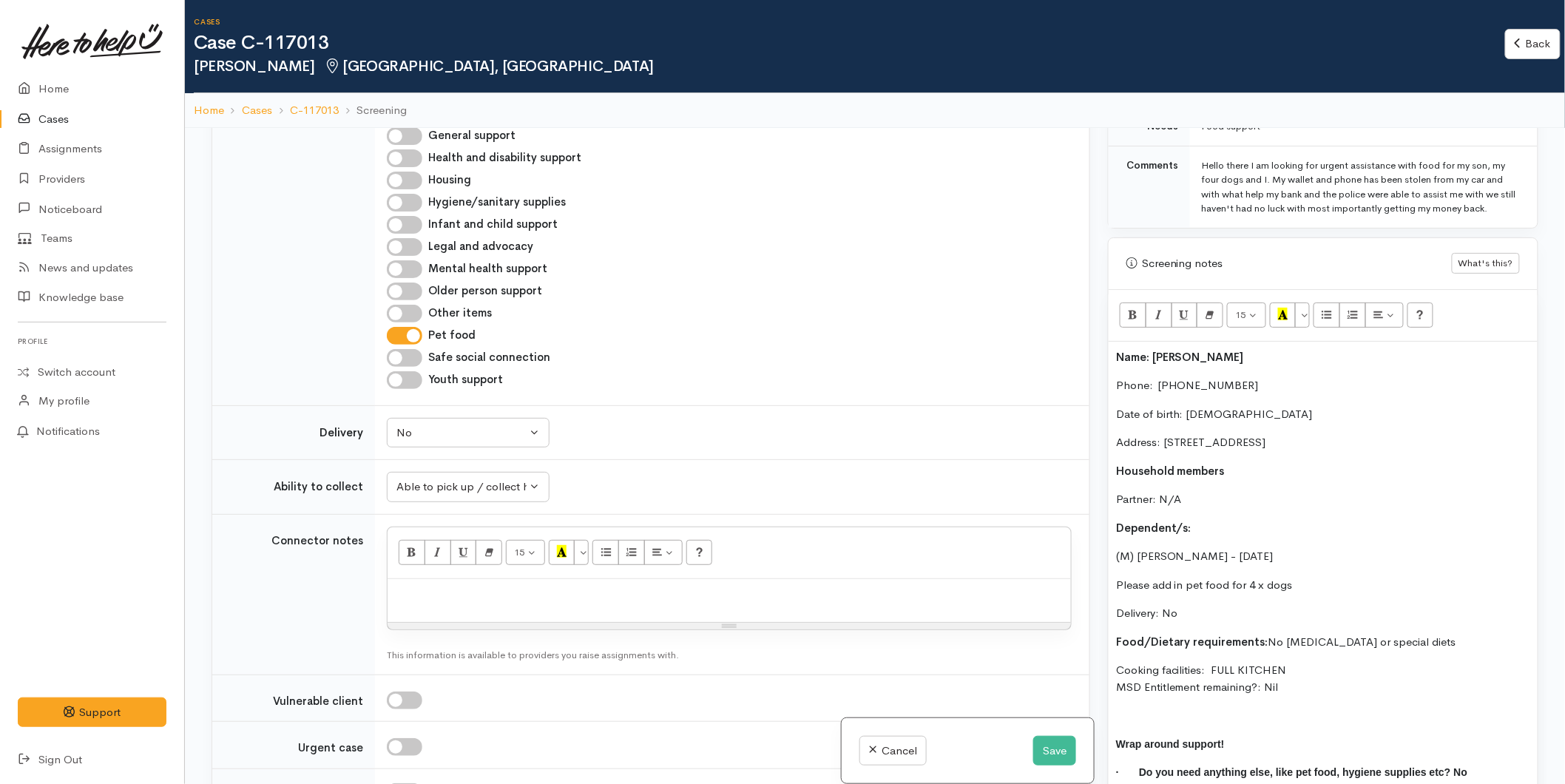
drag, startPoint x: 1307, startPoint y: 696, endPoint x: 1095, endPoint y: 352, distance: 404.1
click at [1095, 352] on div "Related cases There are no other cases from the same person found. Manually lin…" at bounding box center [875, 520] width 1345 height 784
click at [454, 605] on div at bounding box center [729, 600] width 683 height 43
paste div
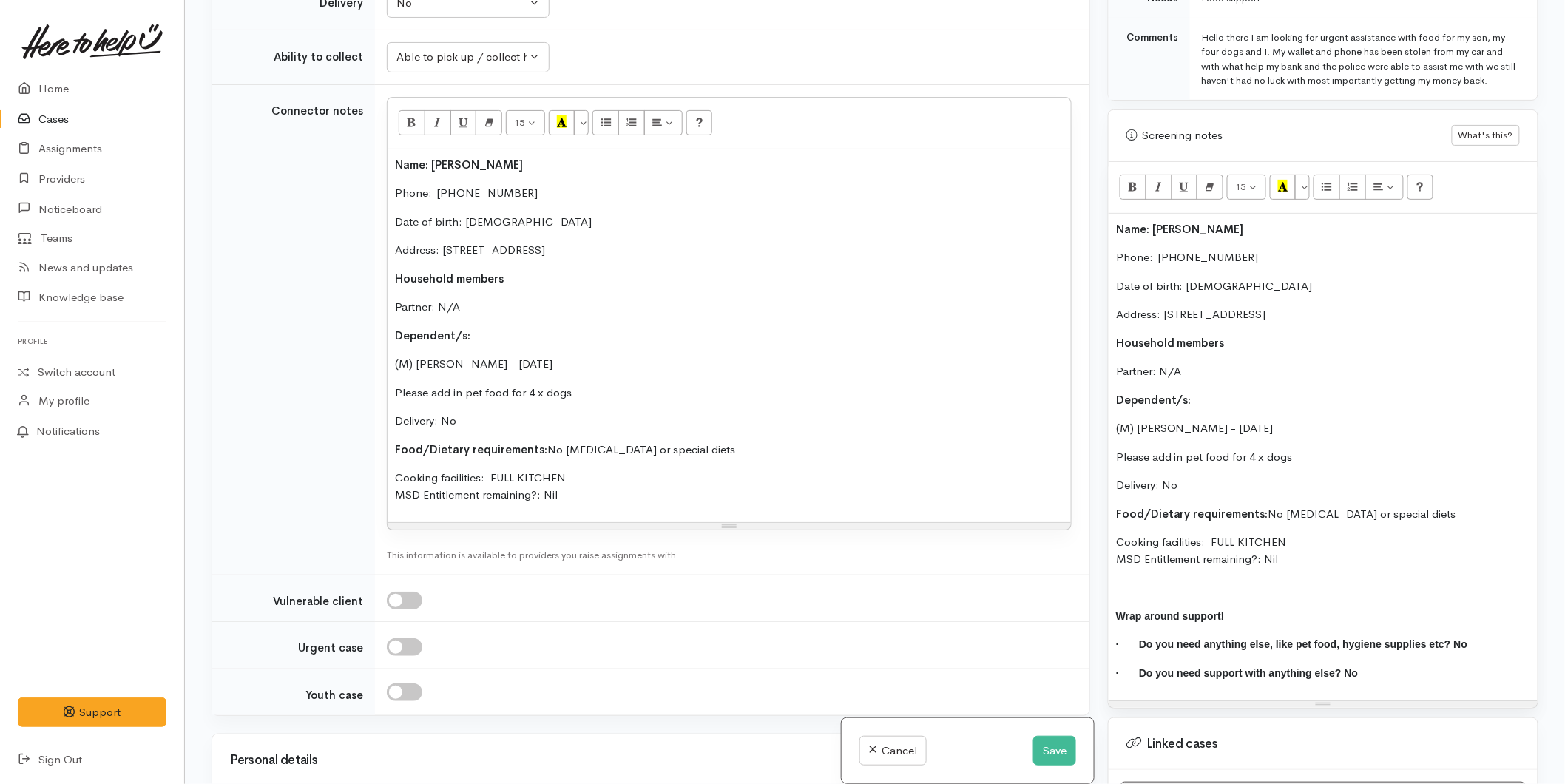
scroll to position [1253, 0]
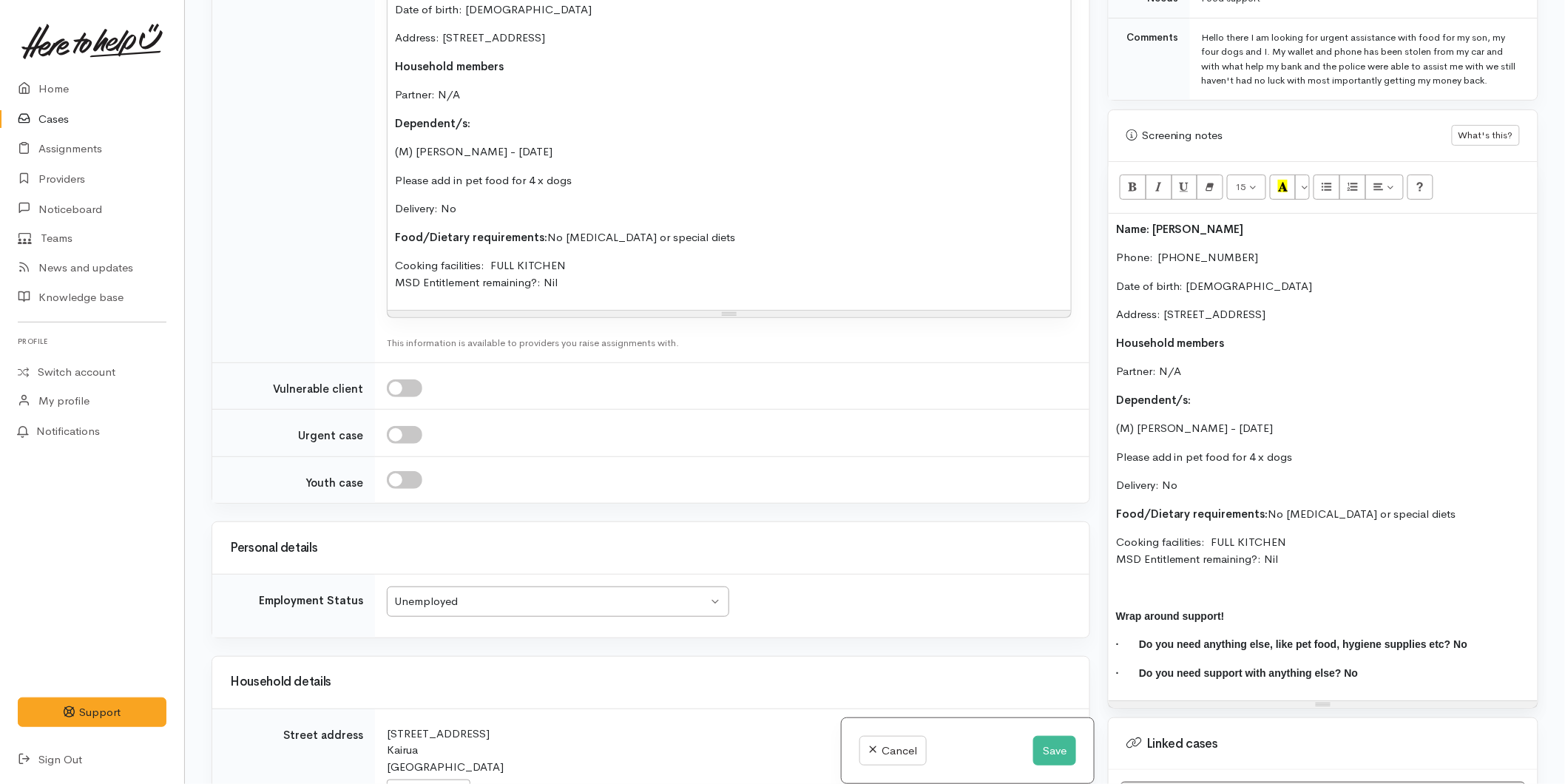
click at [482, 119] on p "Dependent/s:" at bounding box center [730, 124] width 669 height 17
click at [1213, 403] on p "Dependent/s:" at bounding box center [1323, 400] width 414 height 17
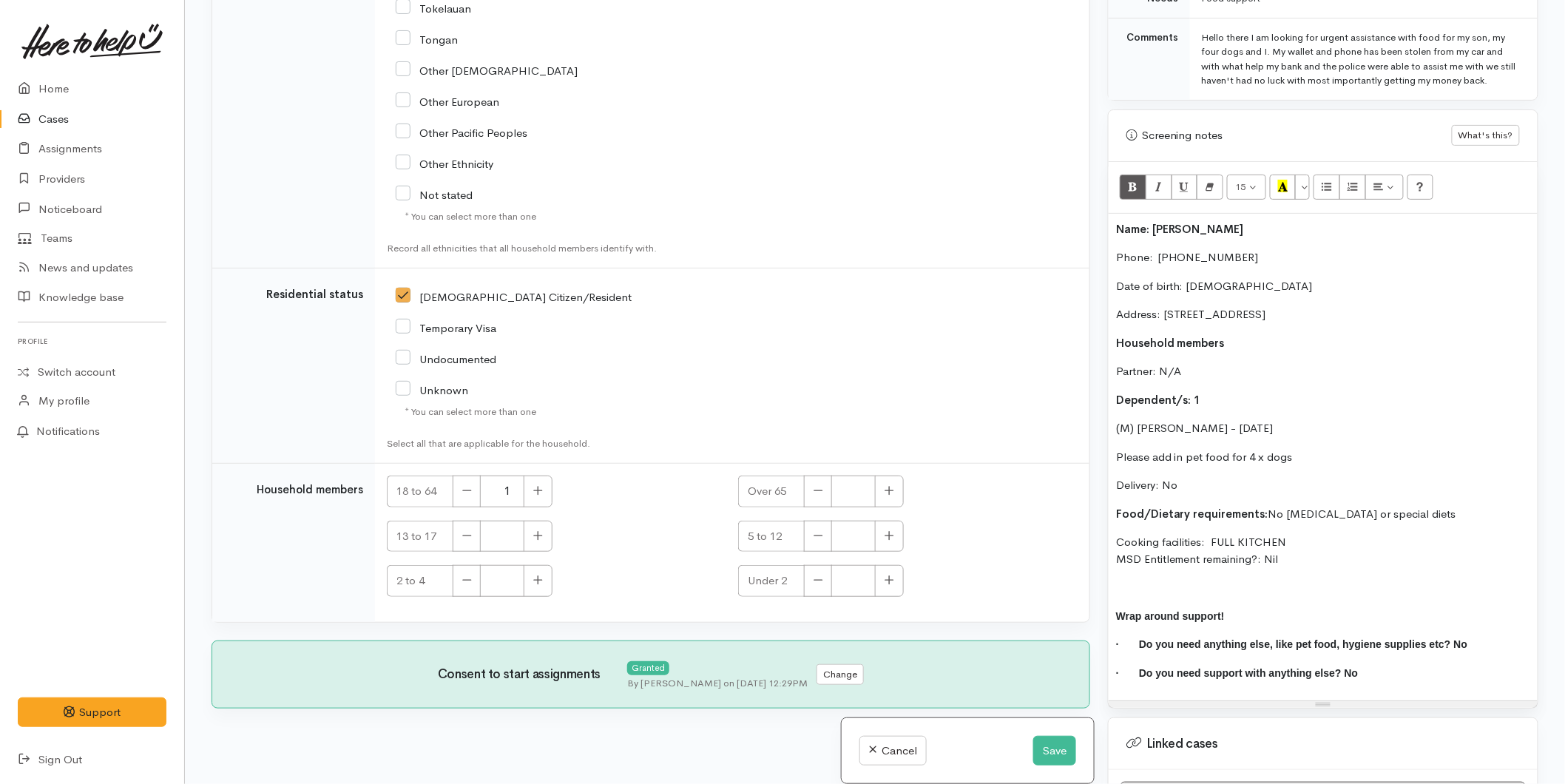
scroll to position [2588, 0]
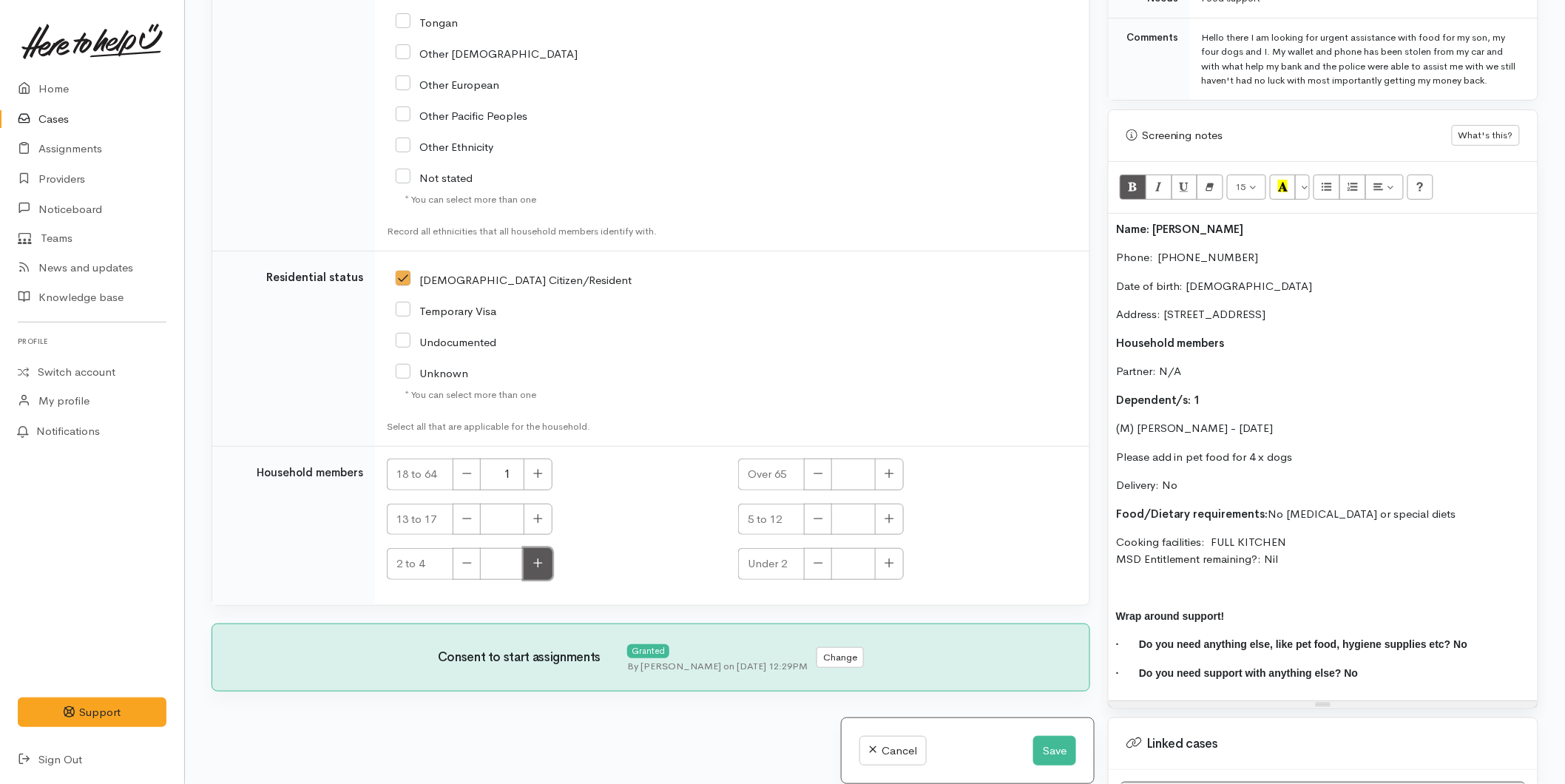
click at [537, 564] on icon "button" at bounding box center [538, 563] width 10 height 11
type input "1"
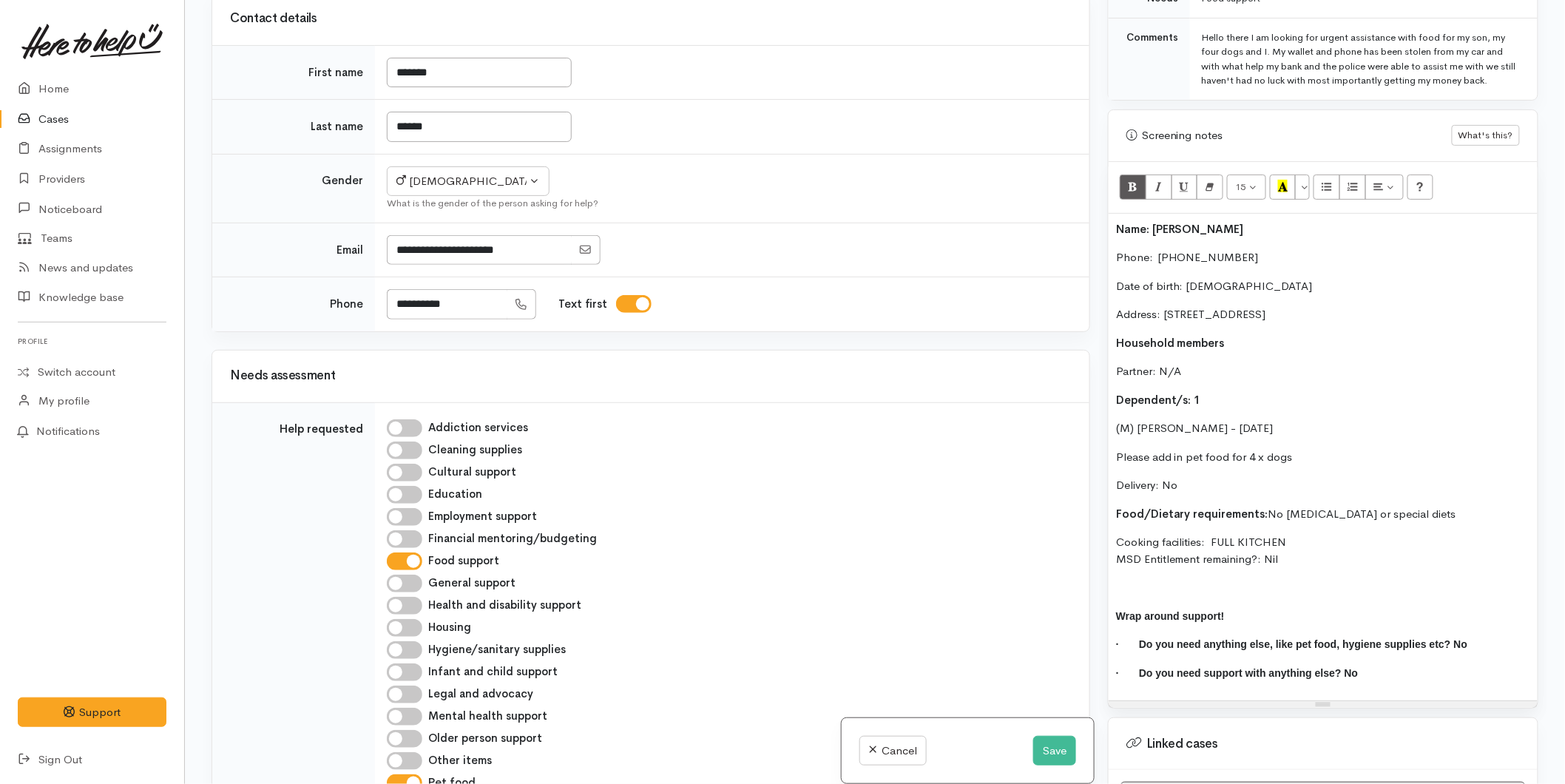
scroll to position [0, 0]
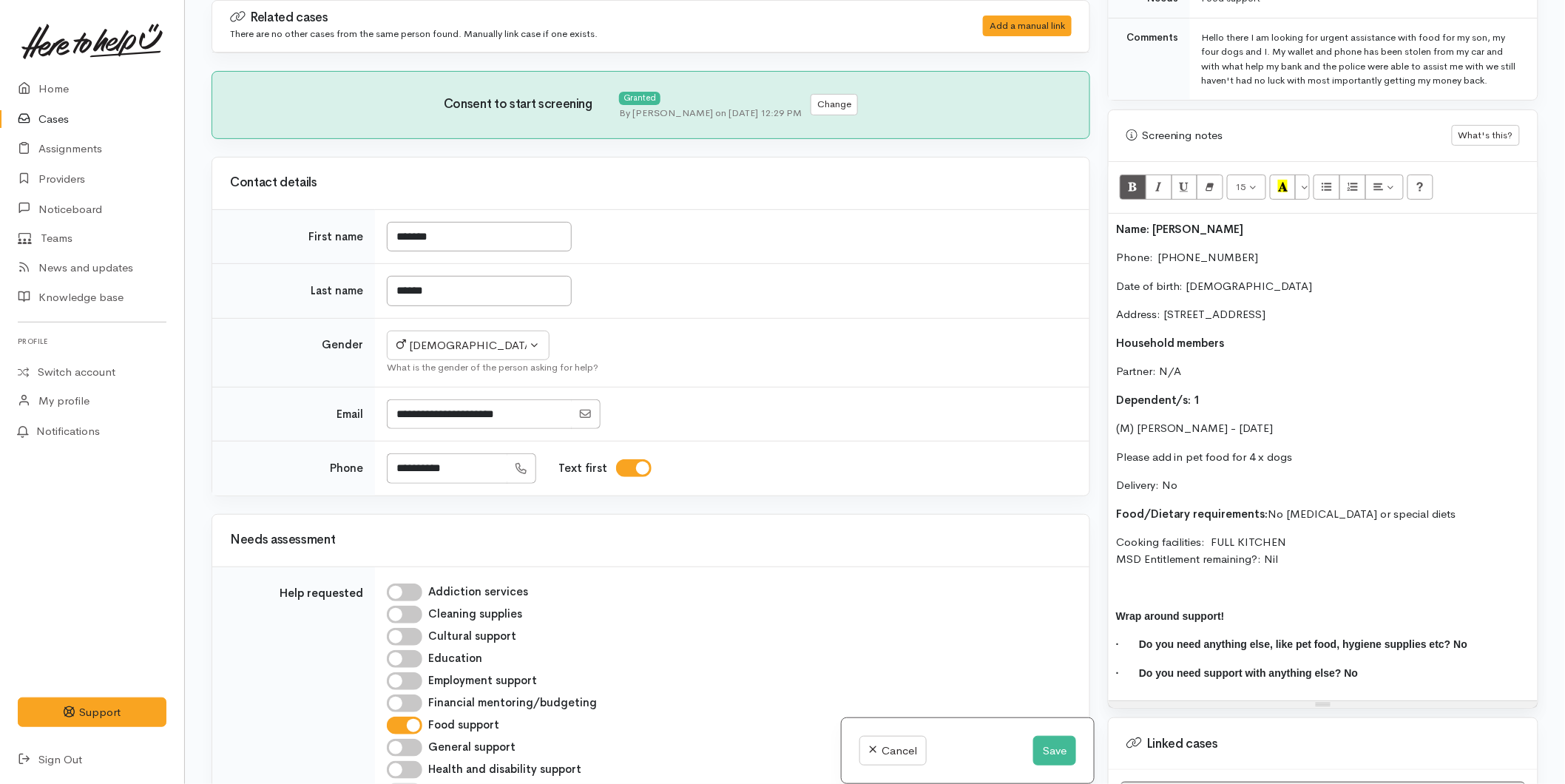
click at [1118, 227] on b "Name: [PERSON_NAME]" at bounding box center [1180, 229] width 128 height 14
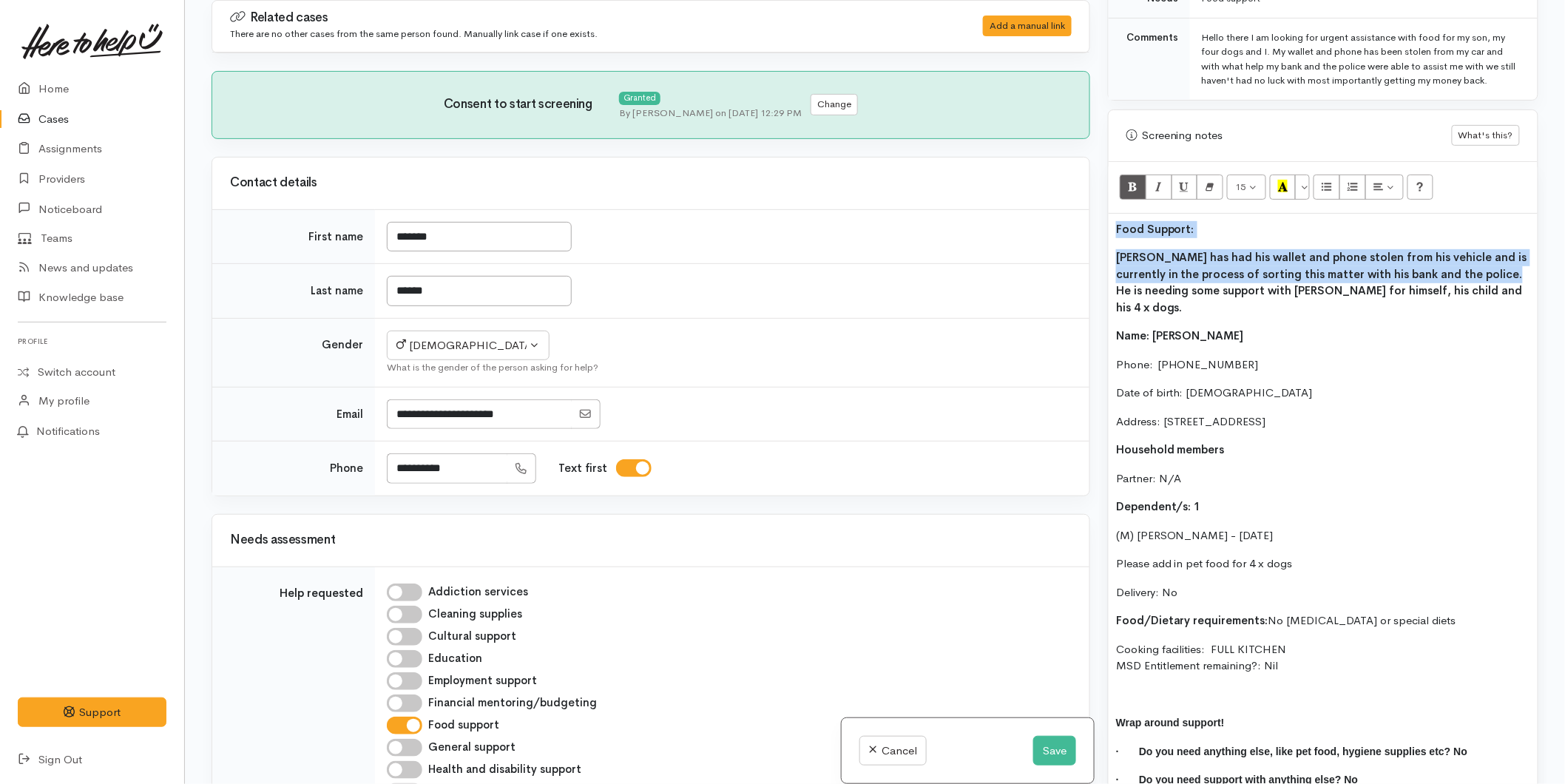
drag, startPoint x: 1480, startPoint y: 289, endPoint x: 1243, endPoint y: 256, distance: 239.3
click at [1099, 224] on div "Warnings Add No warnings have been raised against this case Add Warning Title ●…" at bounding box center [1323, 392] width 448 height 784
click at [1354, 266] on p "Anthony has had his wallet and phone stolen from his vehicle and is currently i…" at bounding box center [1323, 283] width 414 height 67
drag, startPoint x: 1348, startPoint y: 276, endPoint x: 1074, endPoint y: 256, distance: 274.7
click at [1074, 256] on div "Related cases There are no other cases from the same person found. Manually lin…" at bounding box center [875, 392] width 1345 height 784
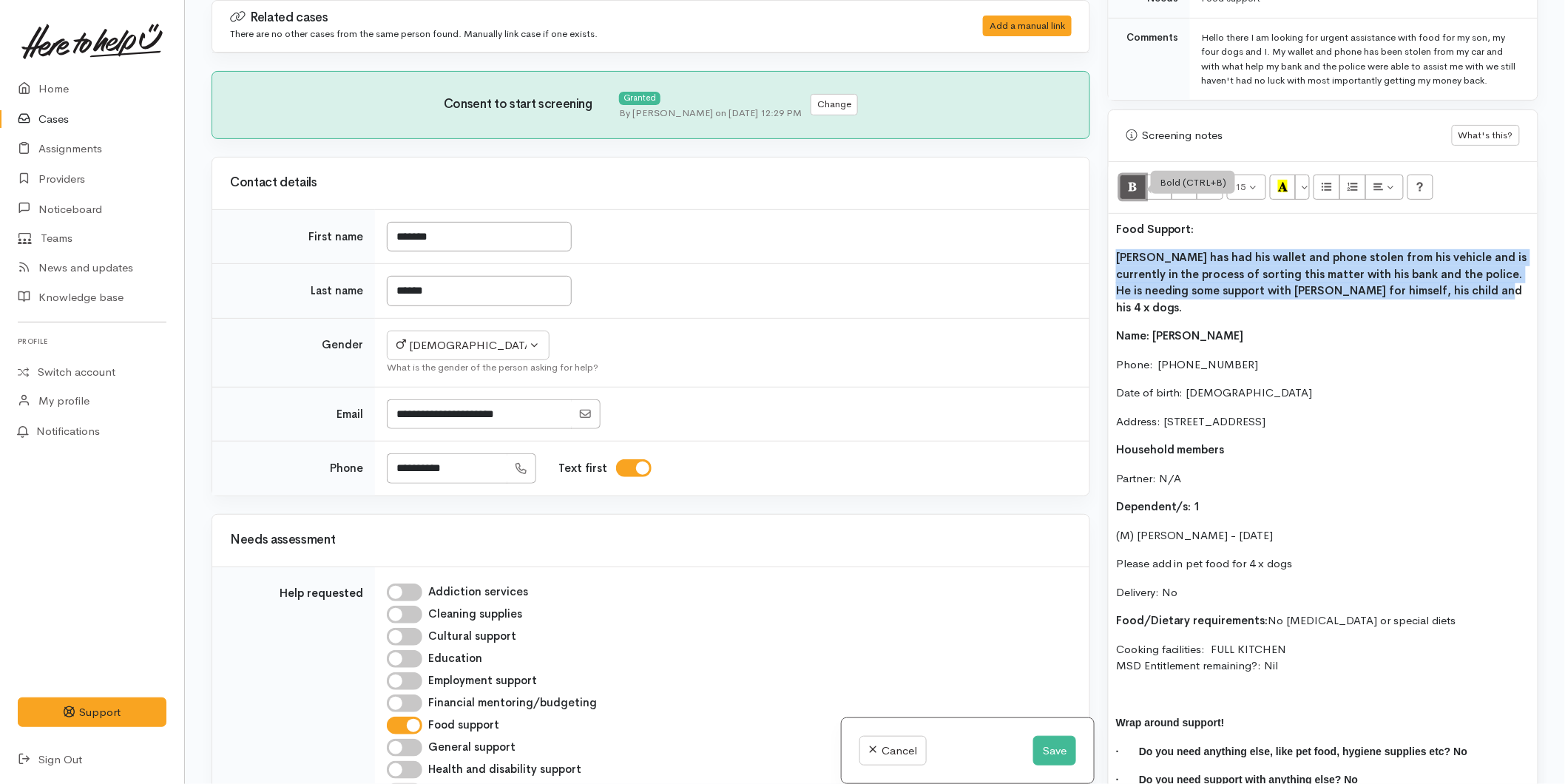
drag, startPoint x: 1133, startPoint y: 187, endPoint x: 1148, endPoint y: 191, distance: 15.5
click at [1134, 187] on icon "Bold (CTRL+B)" at bounding box center [1133, 185] width 10 height 13
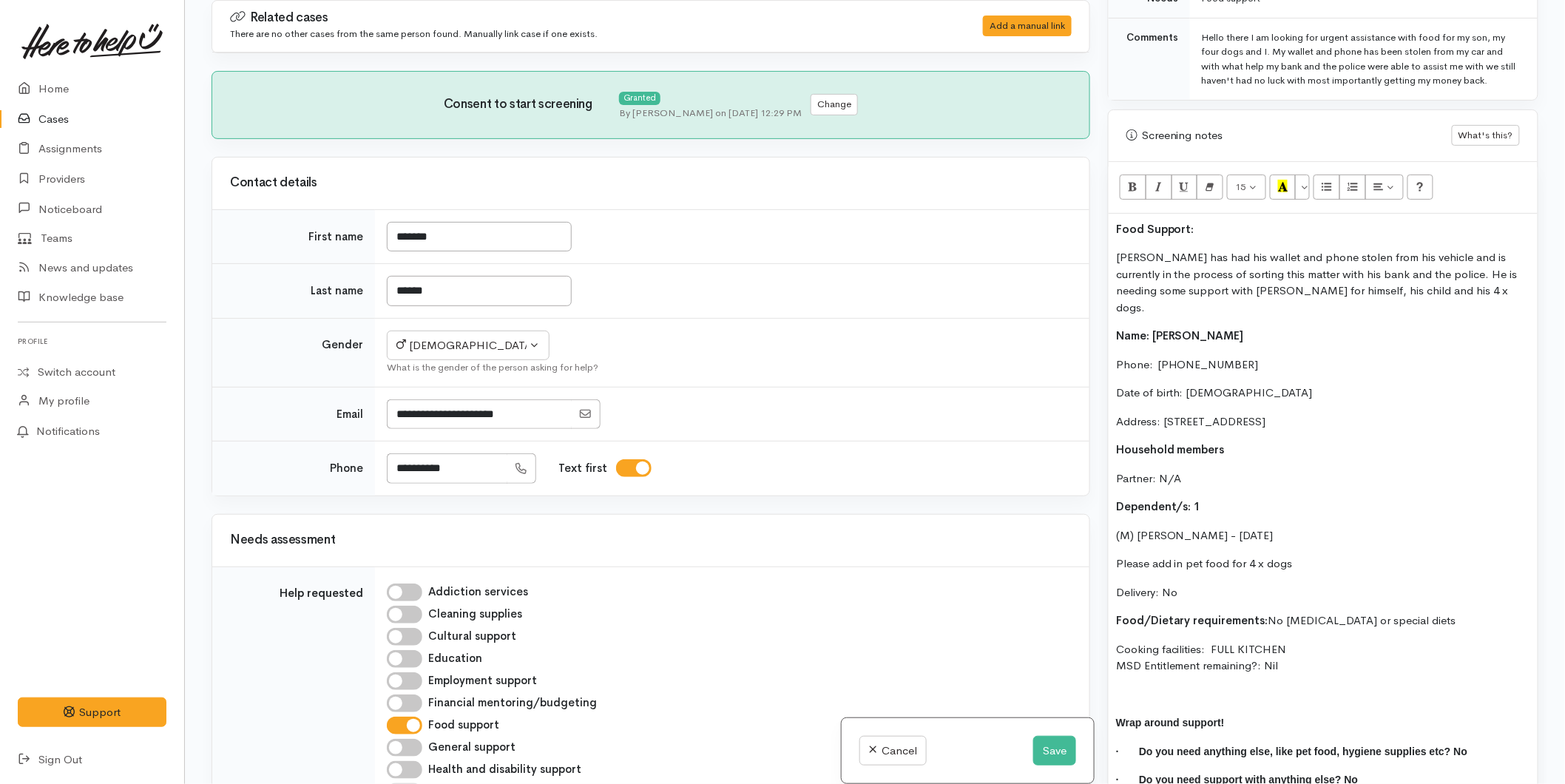
click at [1202, 233] on p "Food Support:" at bounding box center [1323, 229] width 414 height 17
drag, startPoint x: 1100, startPoint y: 226, endPoint x: 1201, endPoint y: 210, distance: 102.3
click at [1079, 223] on div "Related cases There are no other cases from the same person found. Manually lin…" at bounding box center [875, 392] width 1345 height 784
click at [1282, 186] on icon "Recent Color" at bounding box center [1283, 185] width 10 height 13
click at [1278, 261] on p "Anthony has had his wallet and phone stolen from his vehicle and is currently i…" at bounding box center [1323, 283] width 414 height 67
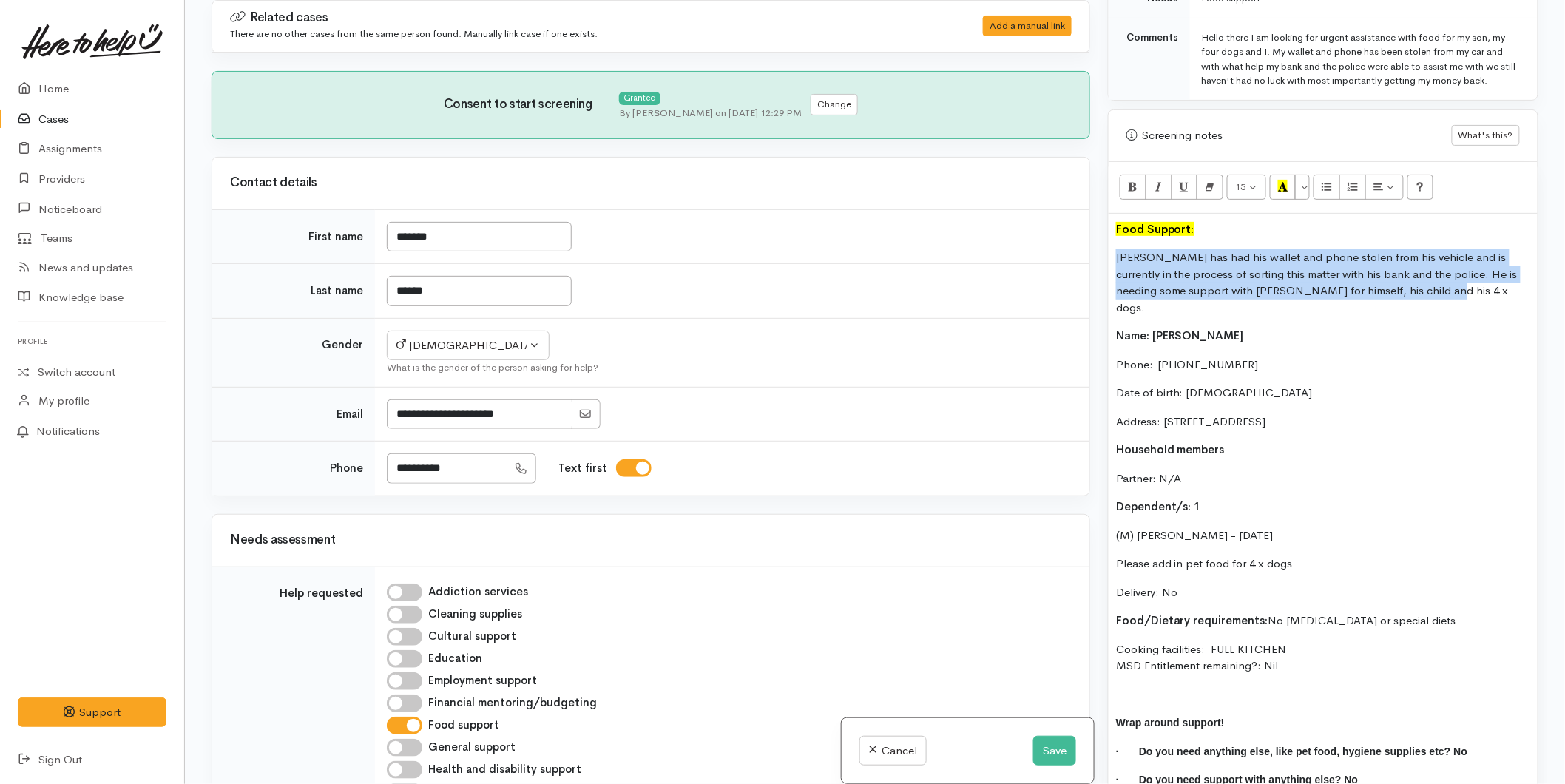
drag, startPoint x: 1259, startPoint y: 282, endPoint x: 1091, endPoint y: 264, distance: 169.0
click at [1091, 264] on div "Related cases There are no other cases from the same person found. Manually lin…" at bounding box center [875, 392] width 1345 height 784
copy p "Anthony has had his wallet and phone stolen from his vehicle and is currently i…"
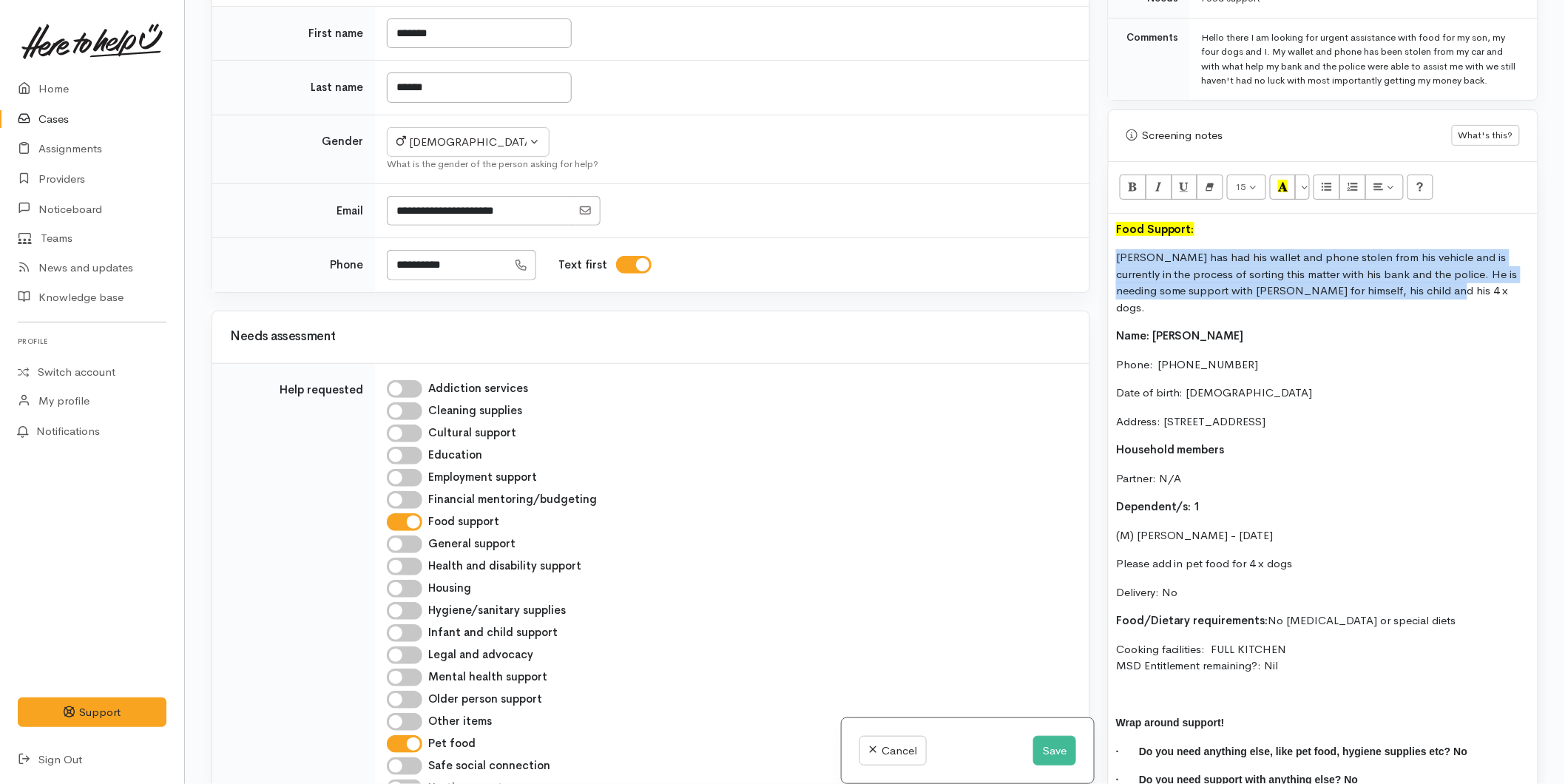
scroll to position [492, 0]
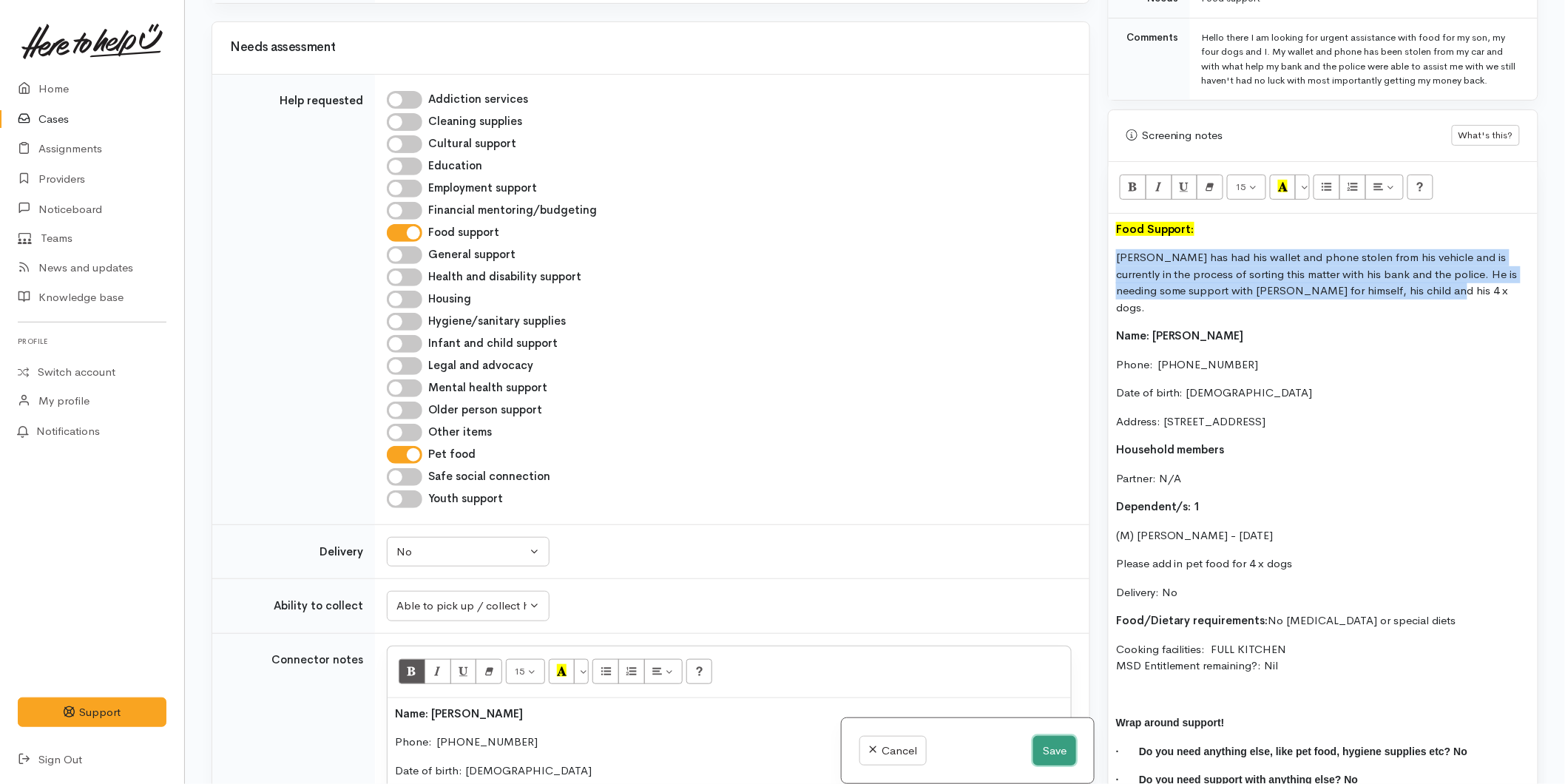
click at [1051, 736] on button "Save" at bounding box center [1054, 751] width 43 height 30
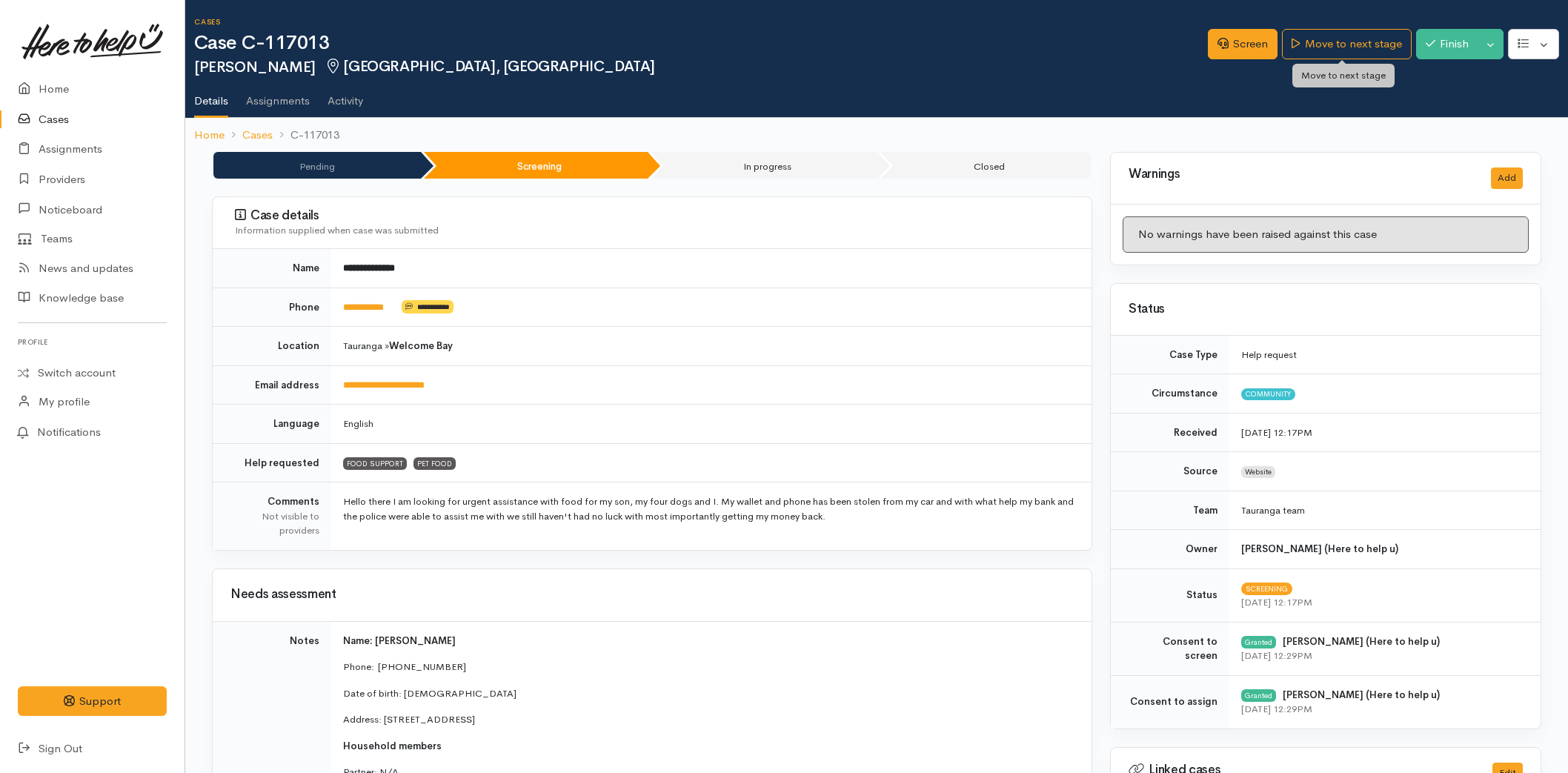
click at [1335, 40] on link "Move to next stage" at bounding box center [1346, 44] width 129 height 30
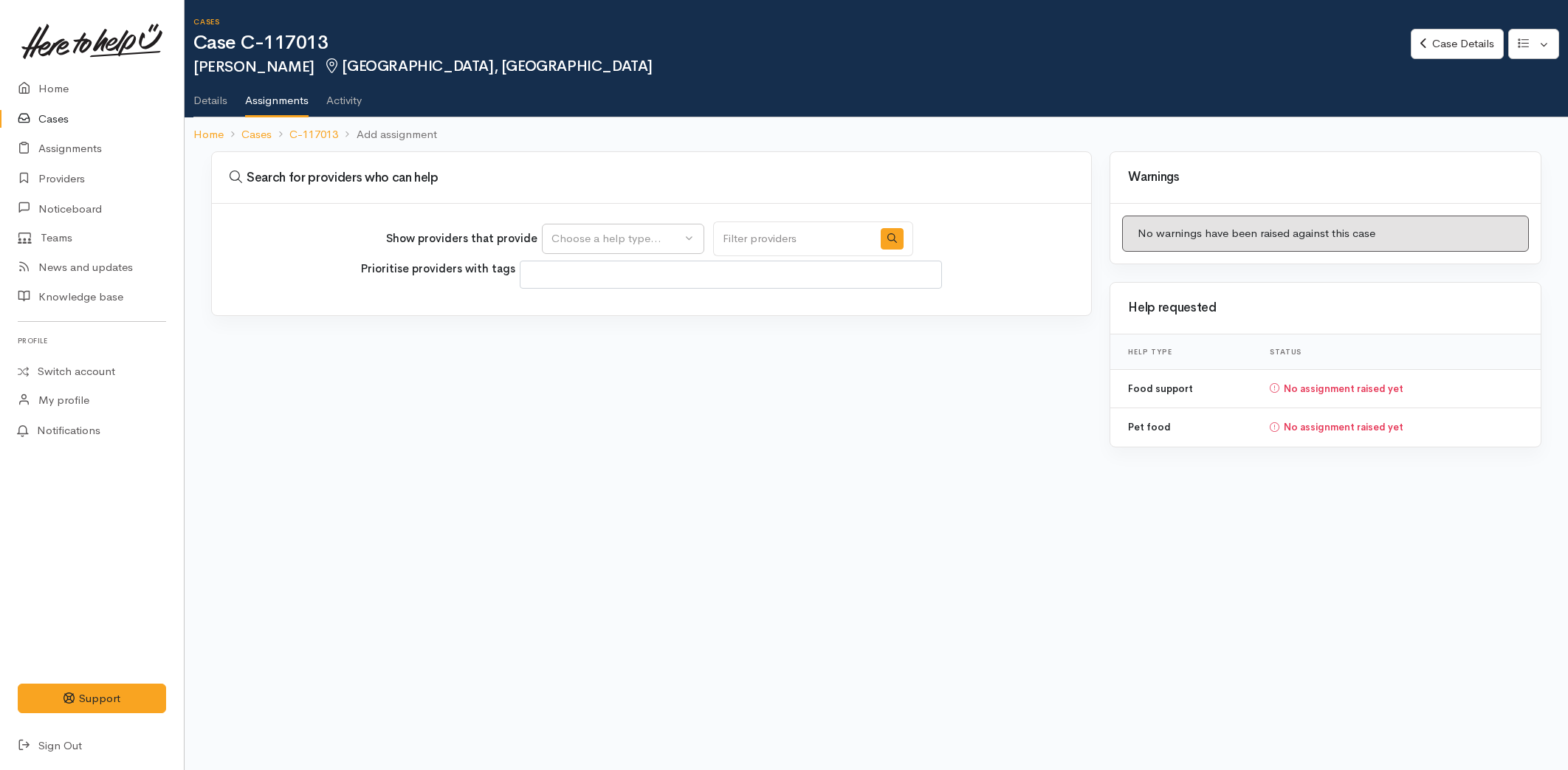
select select
click at [641, 241] on div "Choose a help type..." at bounding box center [616, 239] width 130 height 17
click at [610, 313] on span "Food support" at bounding box center [595, 309] width 69 height 17
select select "3"
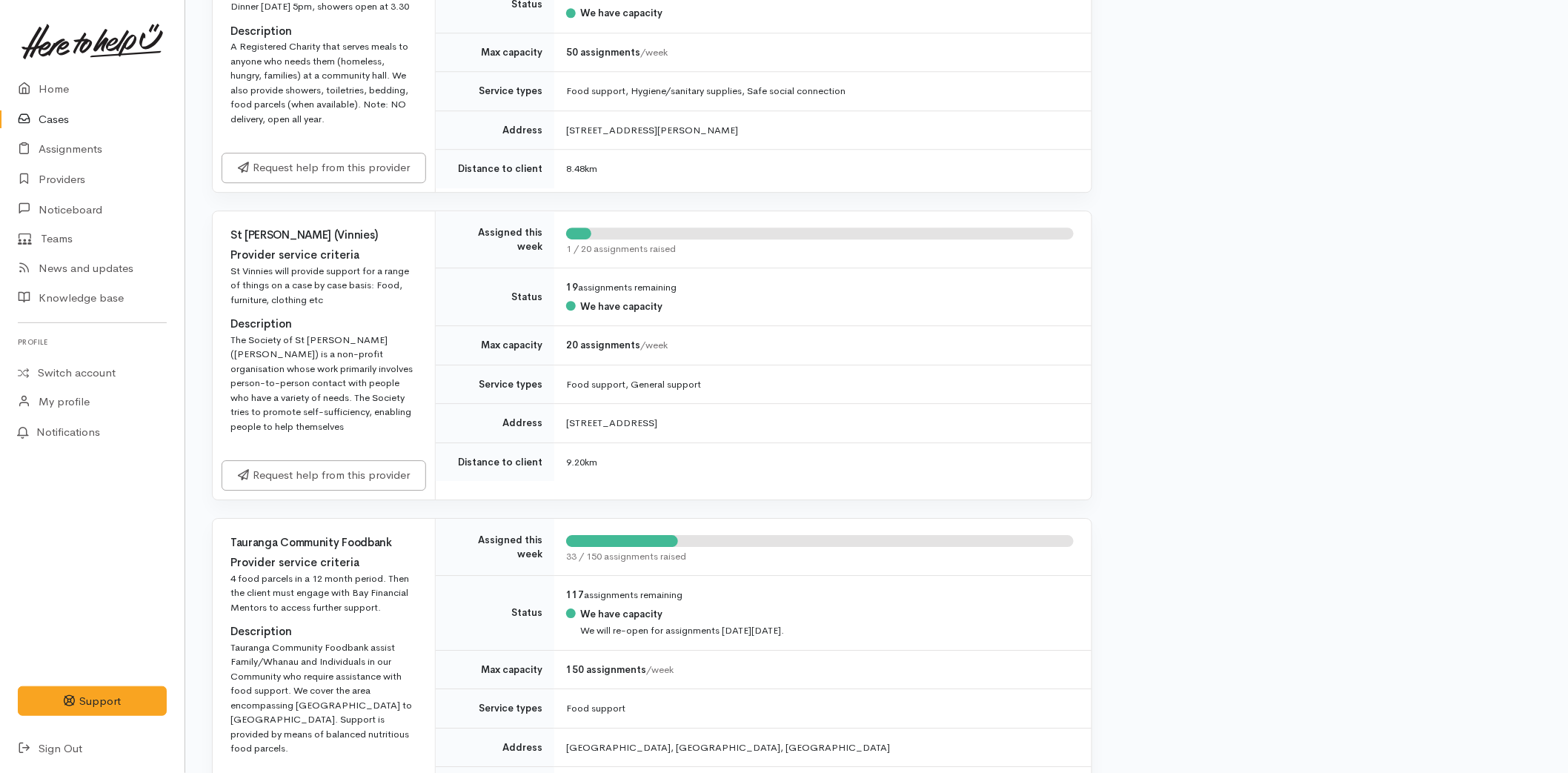
scroll to position [1976, 0]
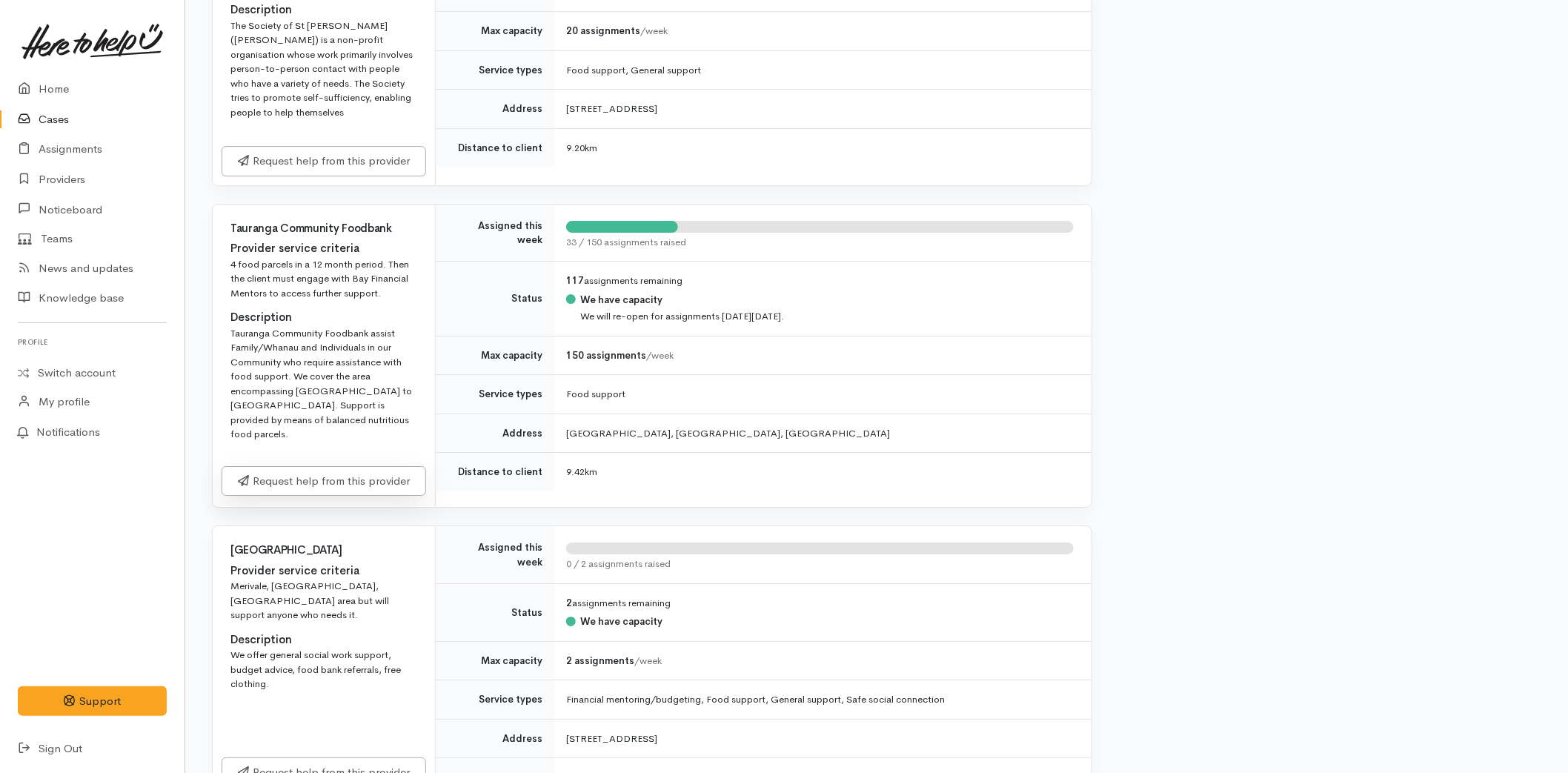
drag, startPoint x: 294, startPoint y: 494, endPoint x: 405, endPoint y: 524, distance: 115.0
click at [294, 493] on link "Request help from this provider" at bounding box center [324, 481] width 205 height 30
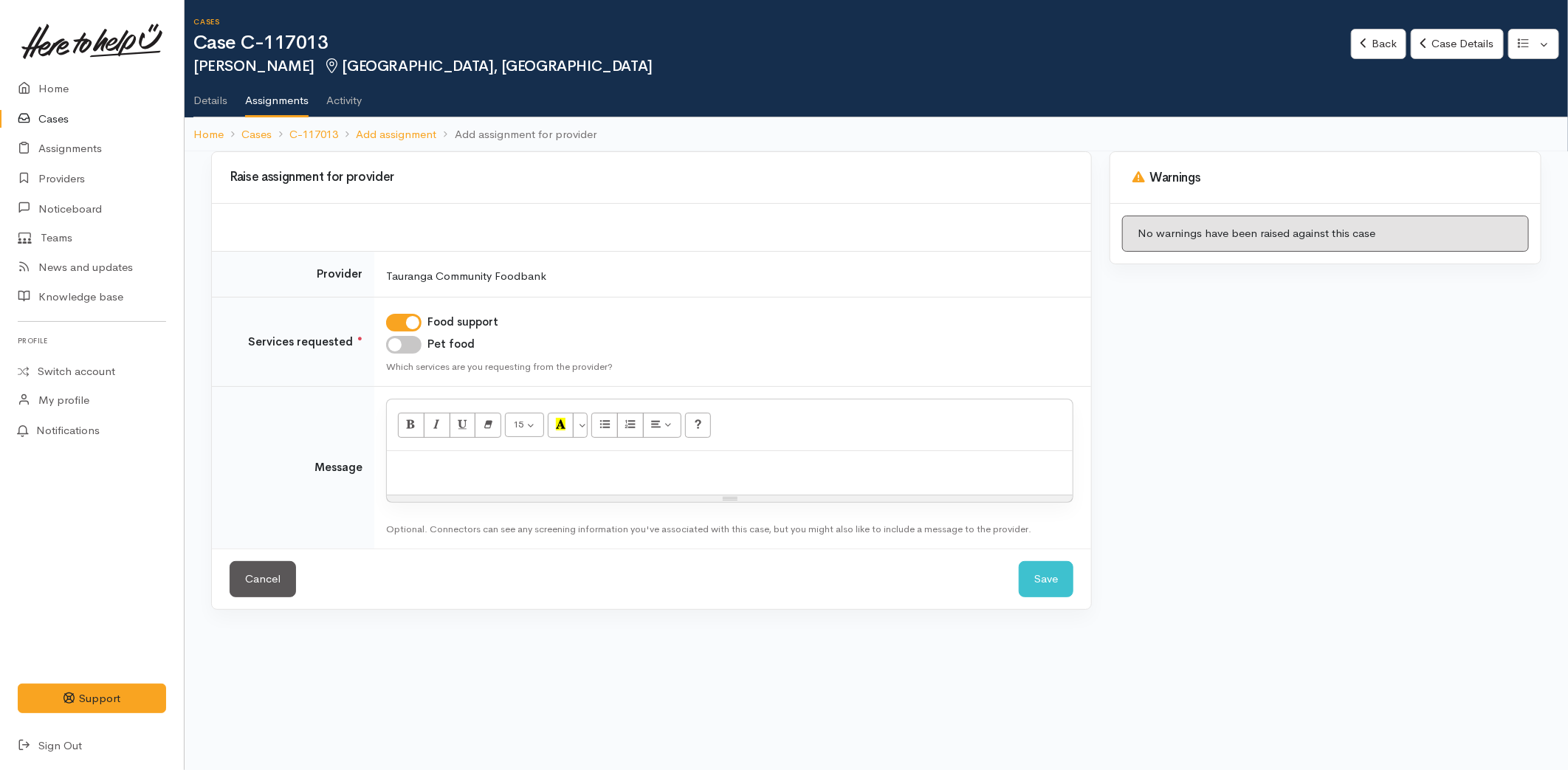
click at [445, 480] on div at bounding box center [730, 473] width 686 height 43
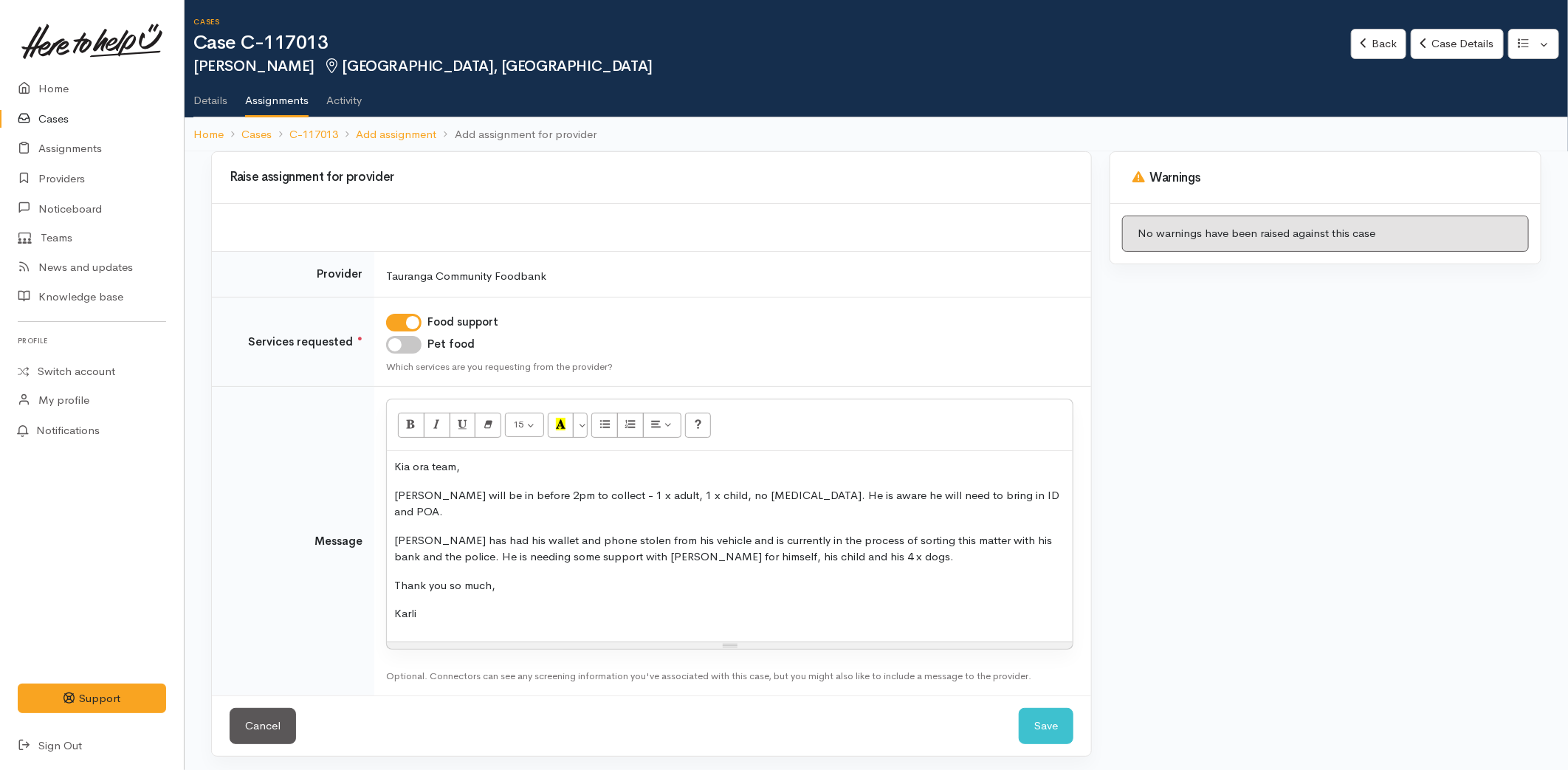
click at [410, 341] on input "Pet food" at bounding box center [404, 344] width 36 height 17
checkbox input "true"
click at [1053, 696] on div "Cancel Save Save" at bounding box center [651, 726] width 879 height 61
click at [1043, 712] on button "Save" at bounding box center [1046, 726] width 55 height 36
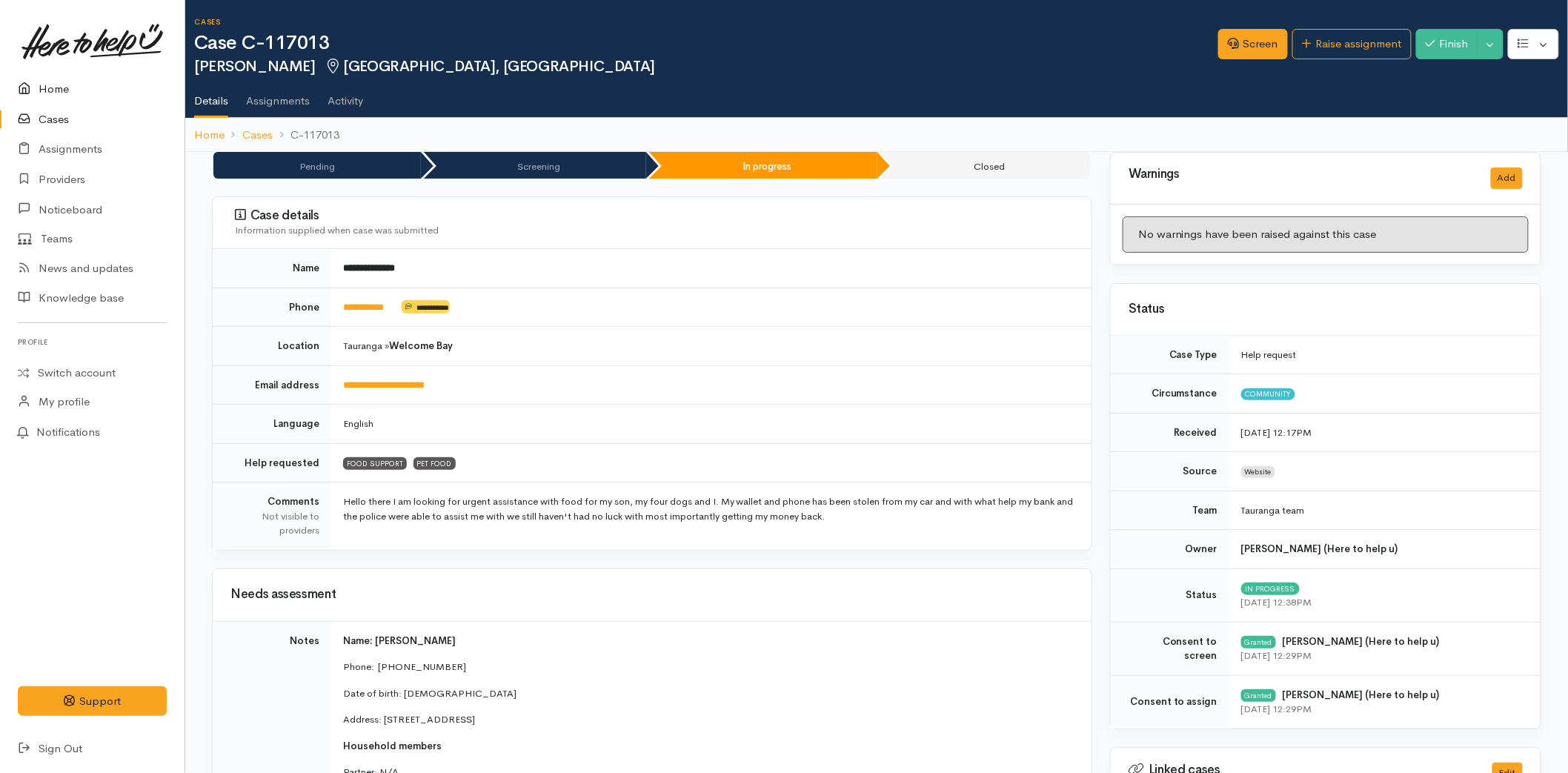
click at [53, 91] on link "Home" at bounding box center [92, 89] width 184 height 30
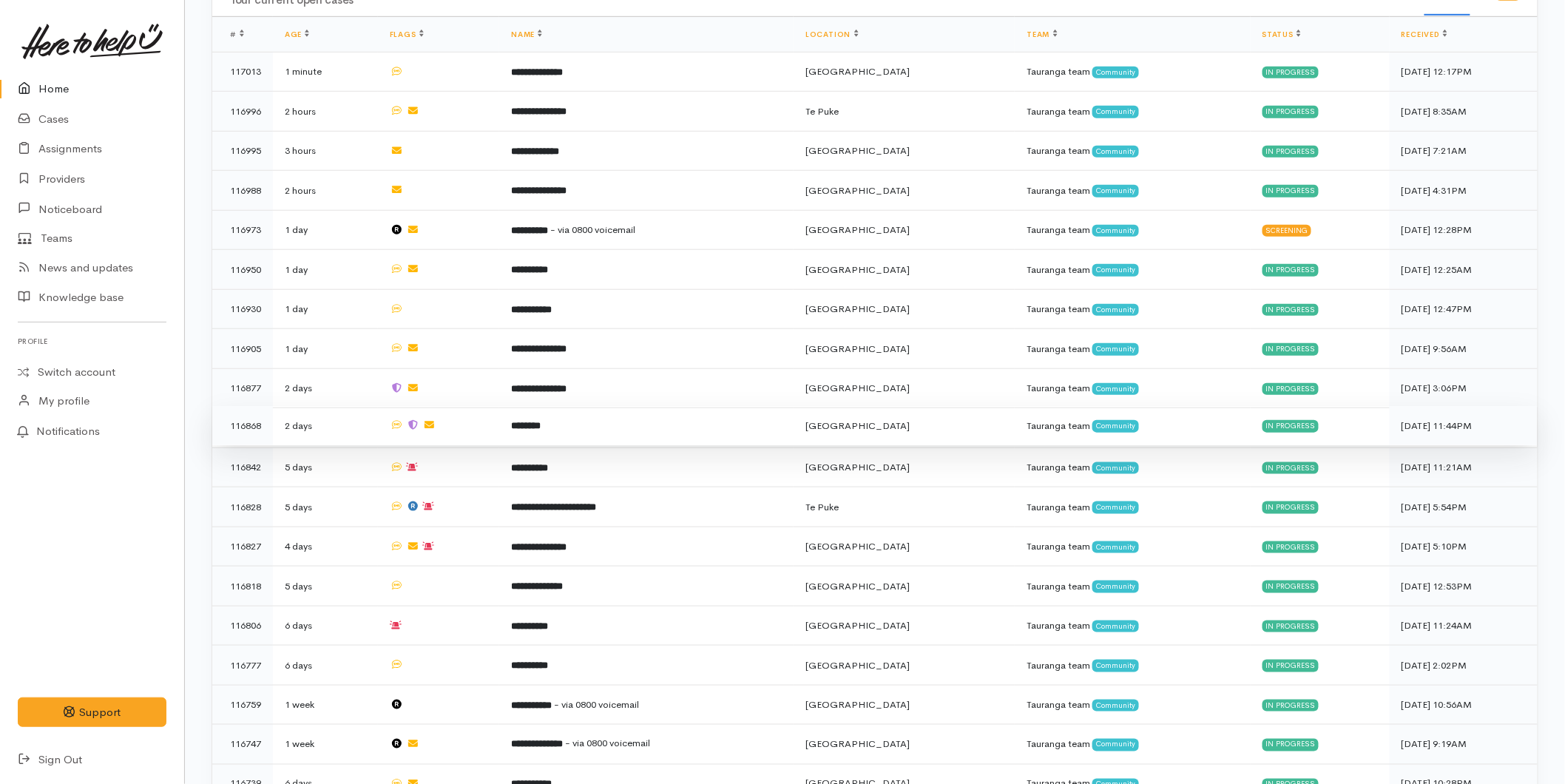
scroll to position [410, 0]
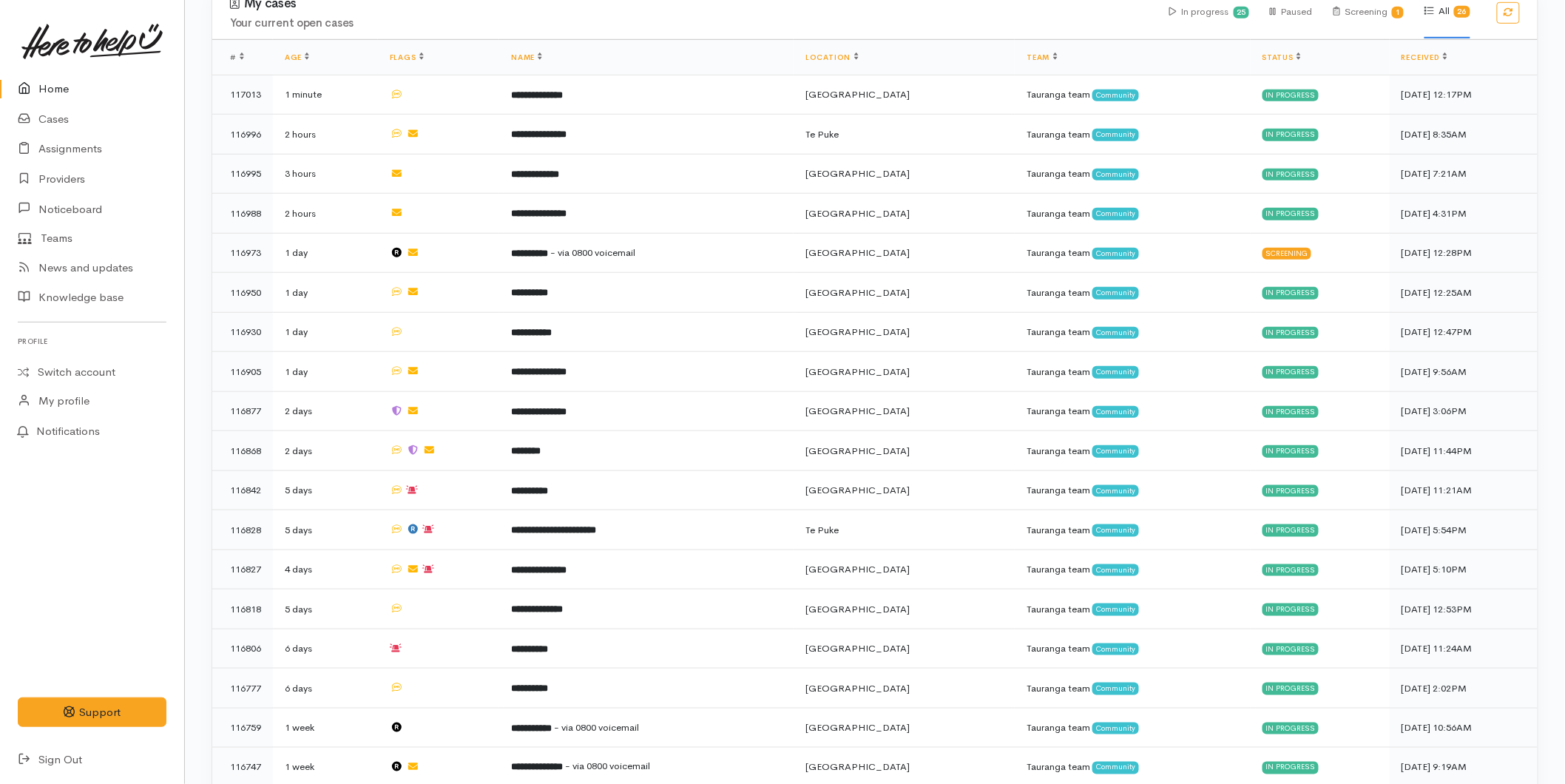
click at [55, 70] on link at bounding box center [92, 42] width 149 height 65
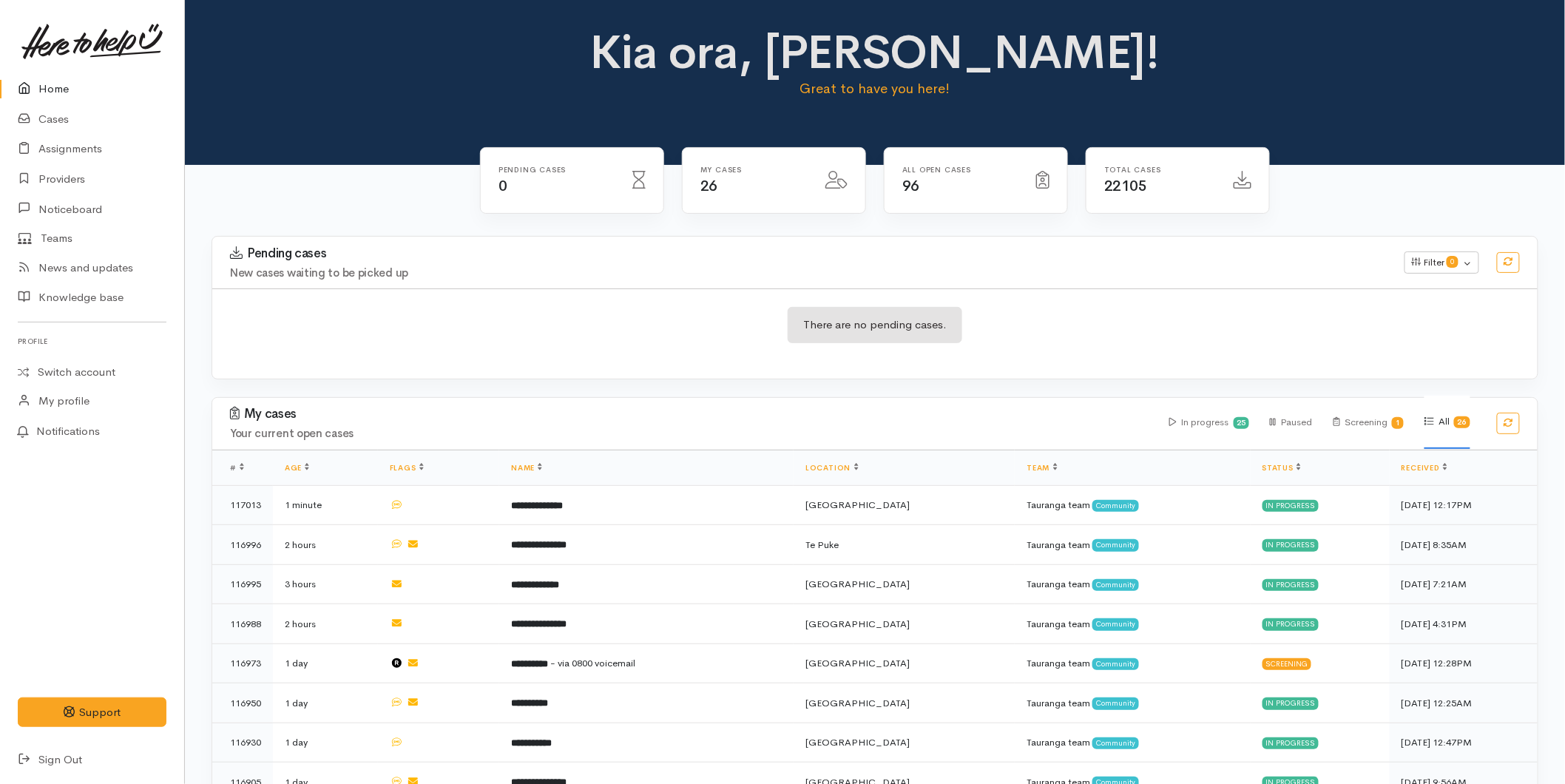
click at [91, 81] on link "Home" at bounding box center [92, 89] width 184 height 30
drag, startPoint x: 74, startPoint y: 83, endPoint x: 83, endPoint y: 87, distance: 9.8
click at [74, 83] on link "Home" at bounding box center [92, 89] width 184 height 30
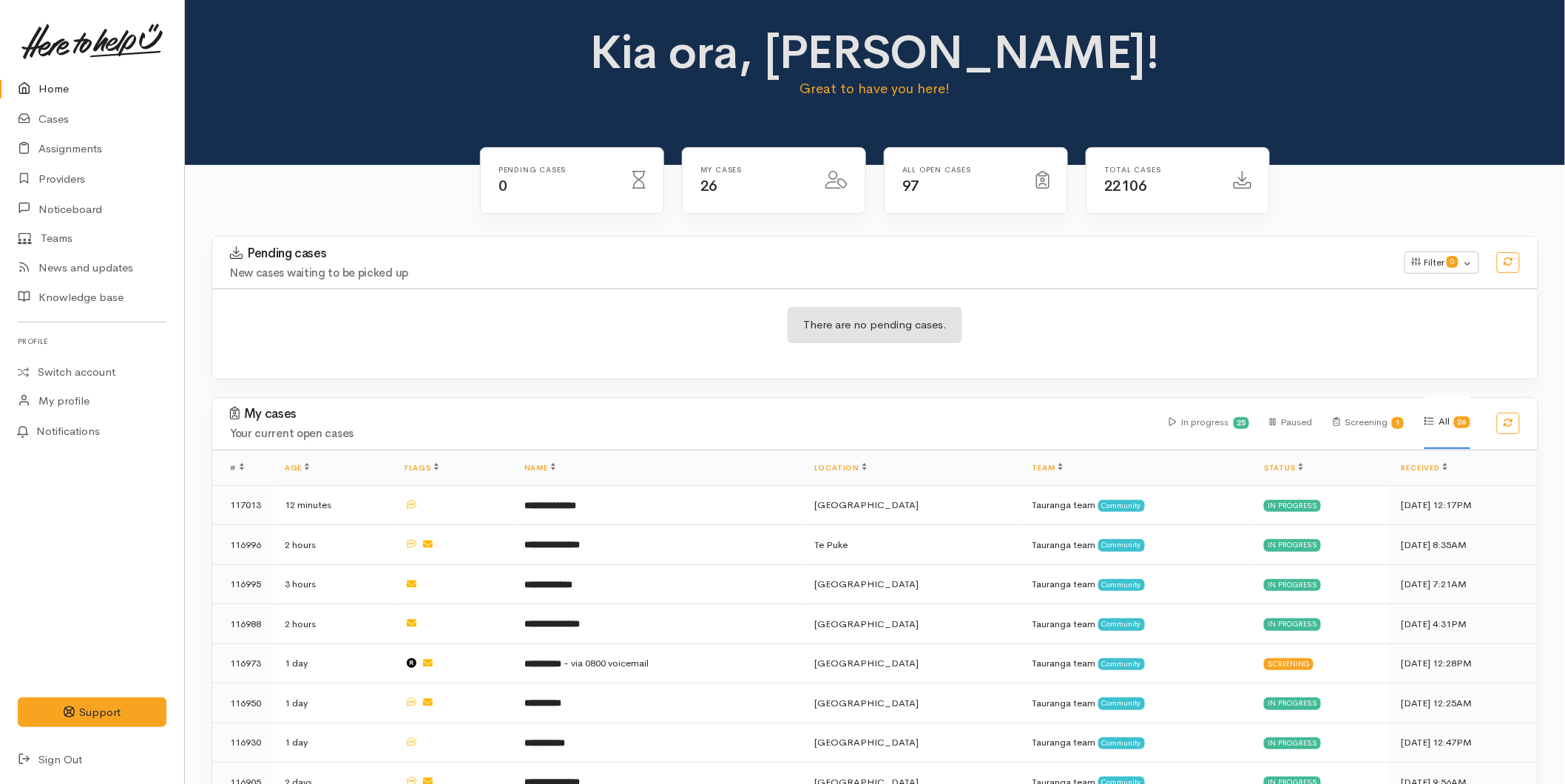
click at [36, 84] on icon at bounding box center [27, 89] width 21 height 18
click at [86, 87] on link "Home" at bounding box center [92, 89] width 184 height 30
click at [65, 90] on link "Home" at bounding box center [92, 89] width 184 height 30
click at [67, 90] on link "Home" at bounding box center [92, 89] width 184 height 30
click at [49, 85] on link "Home" at bounding box center [92, 89] width 184 height 30
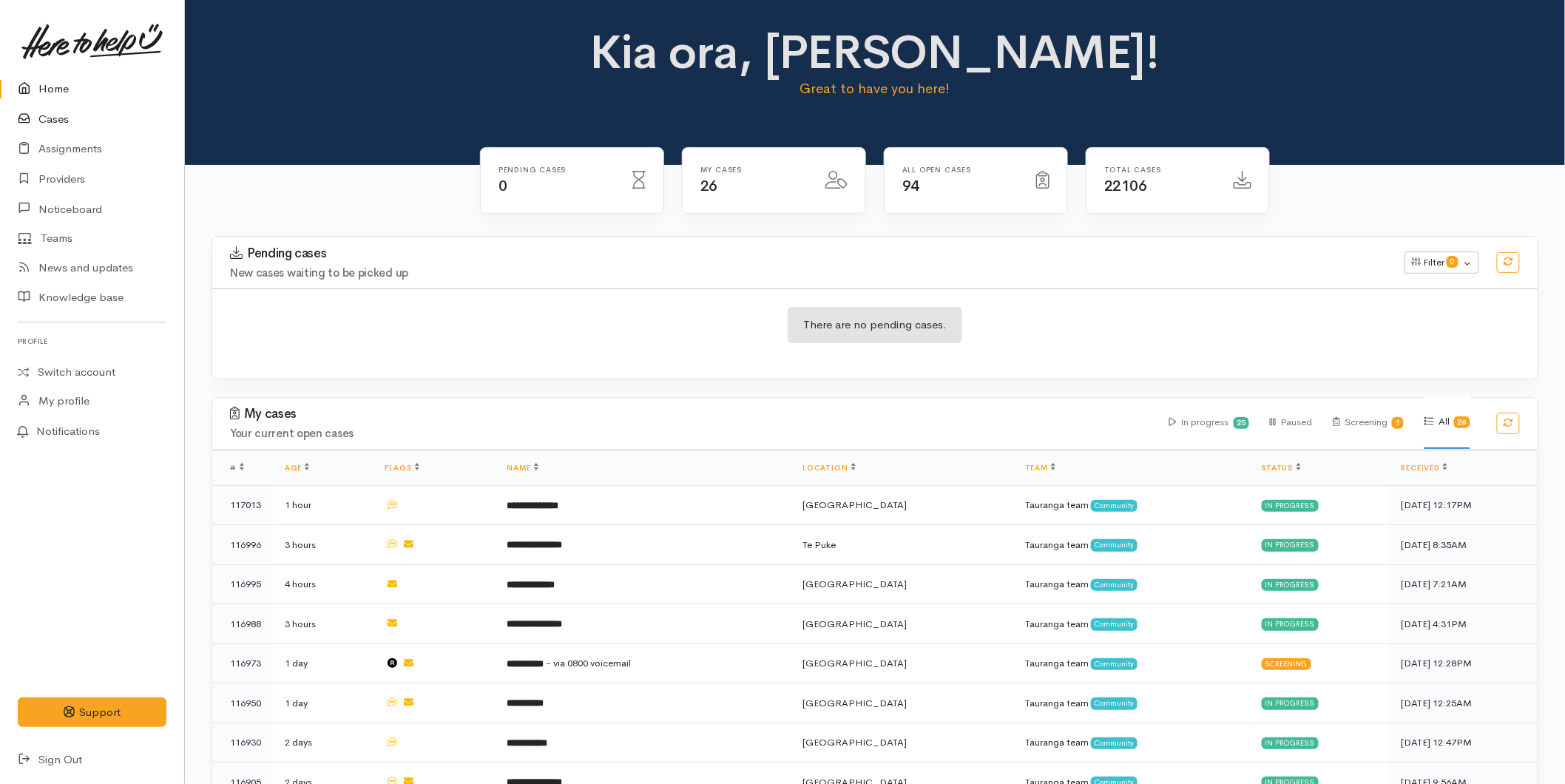
click at [61, 125] on link "Cases" at bounding box center [92, 119] width 184 height 30
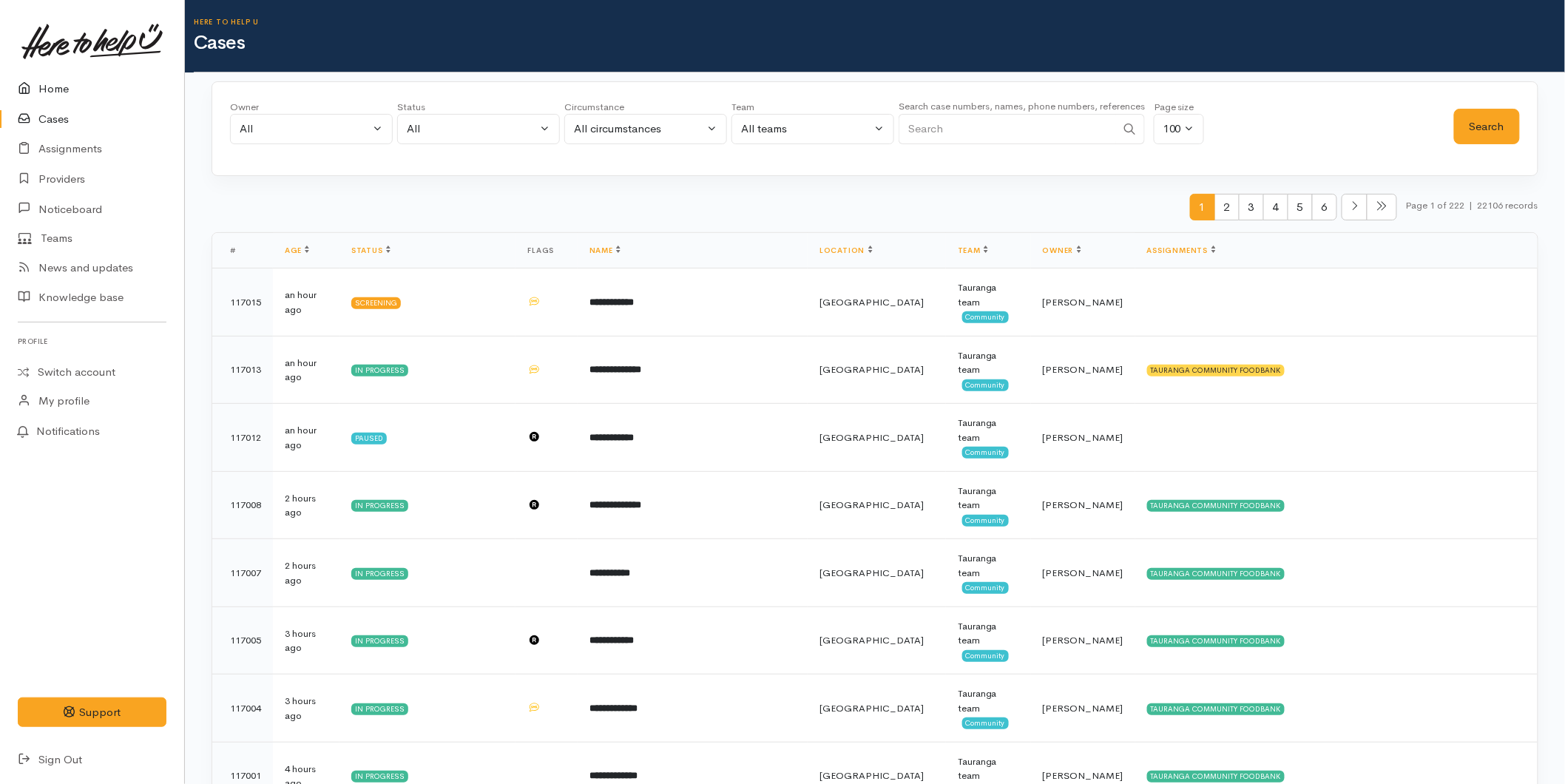
click at [67, 100] on link "Home" at bounding box center [92, 89] width 184 height 30
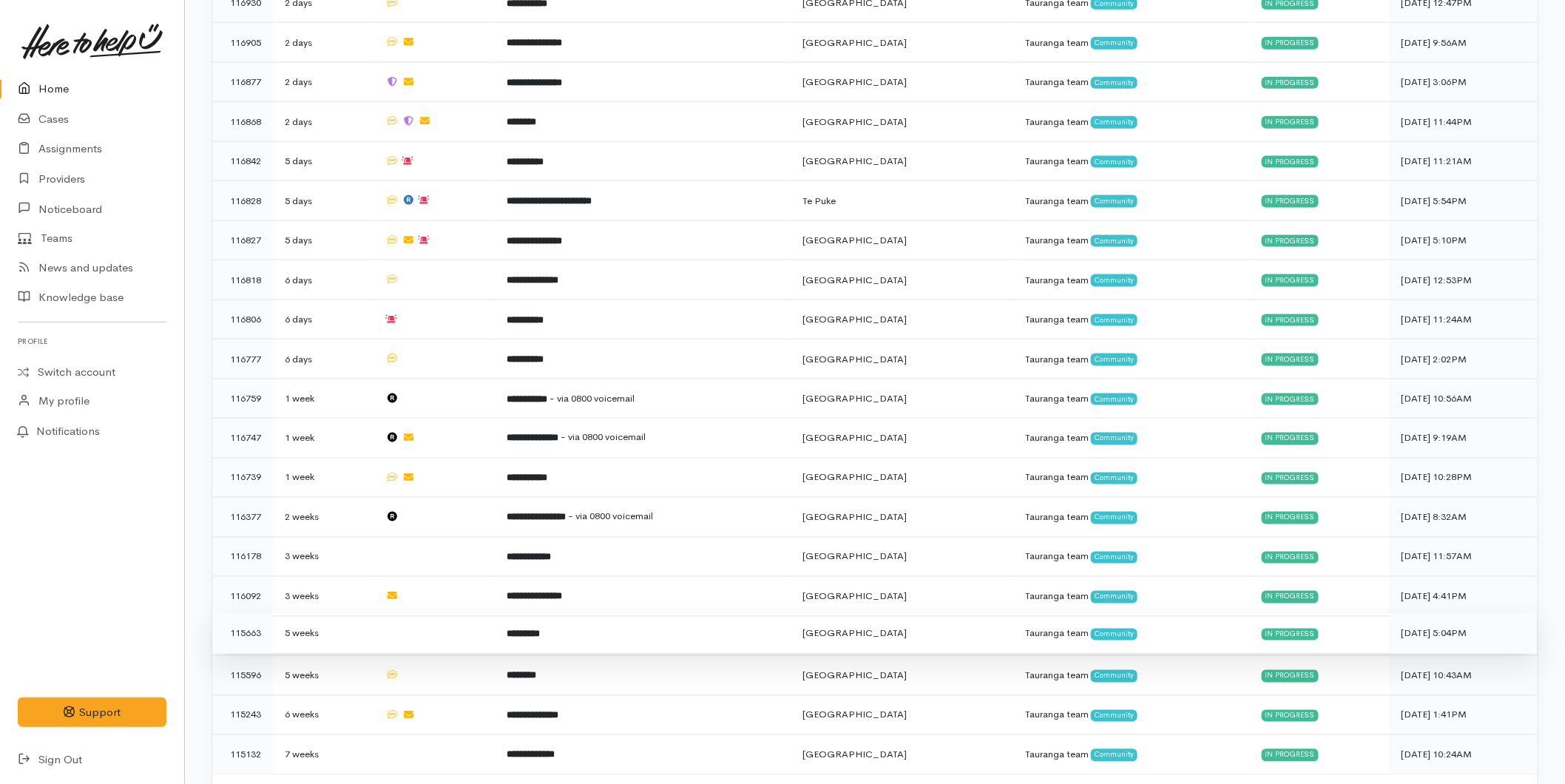
scroll to position [769, 0]
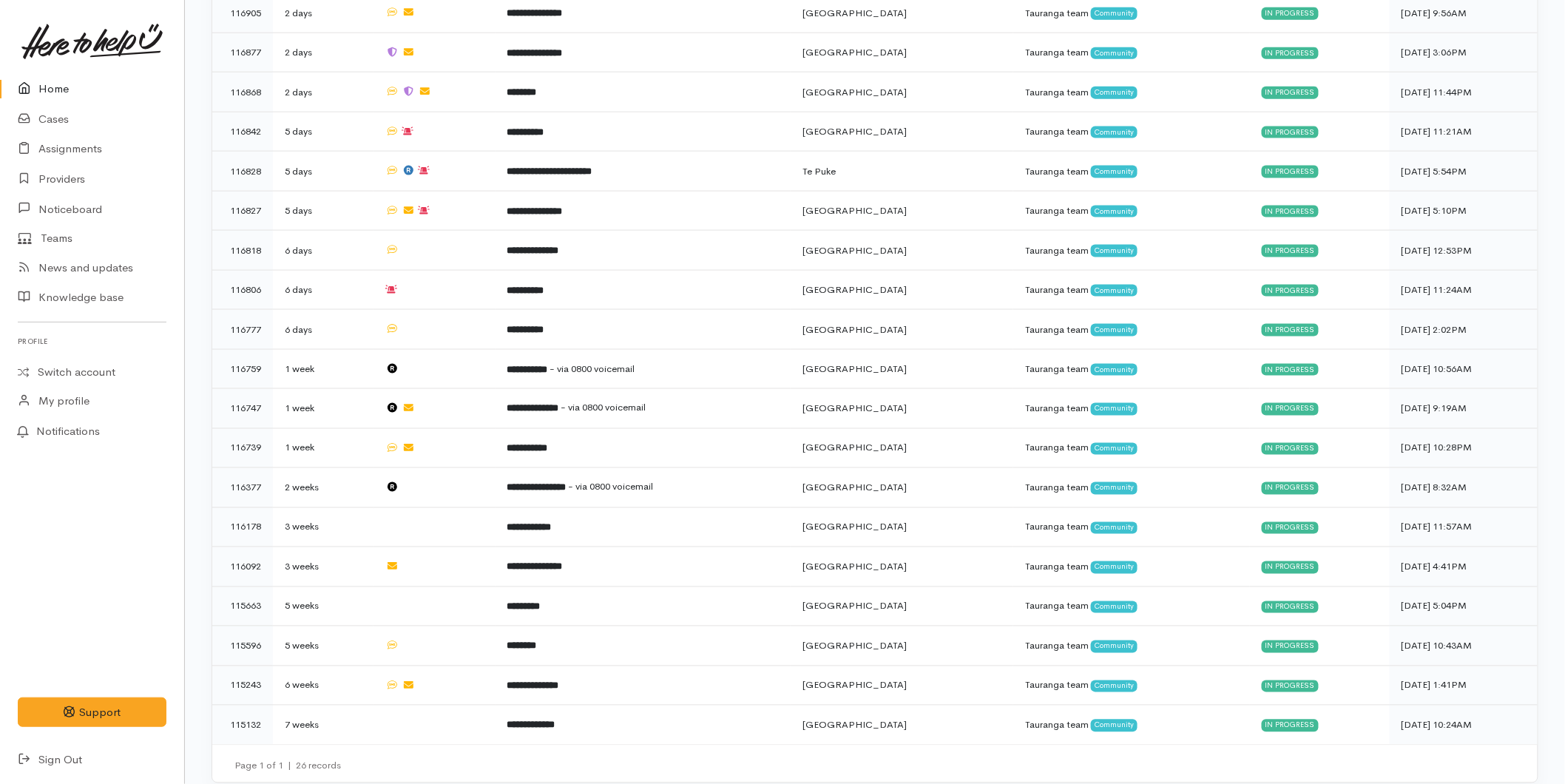
click at [74, 78] on link "Home" at bounding box center [92, 89] width 184 height 30
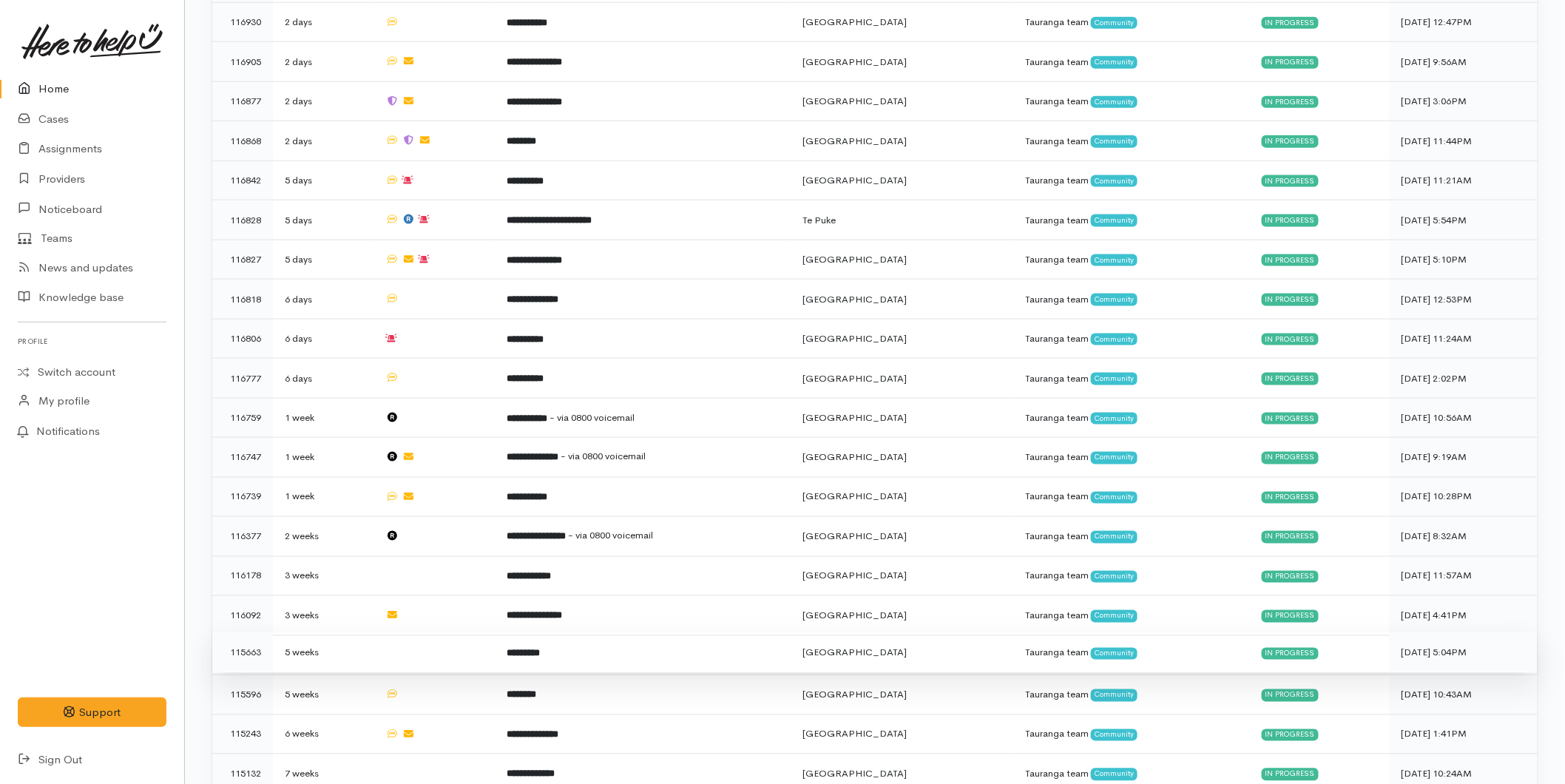
scroll to position [769, 0]
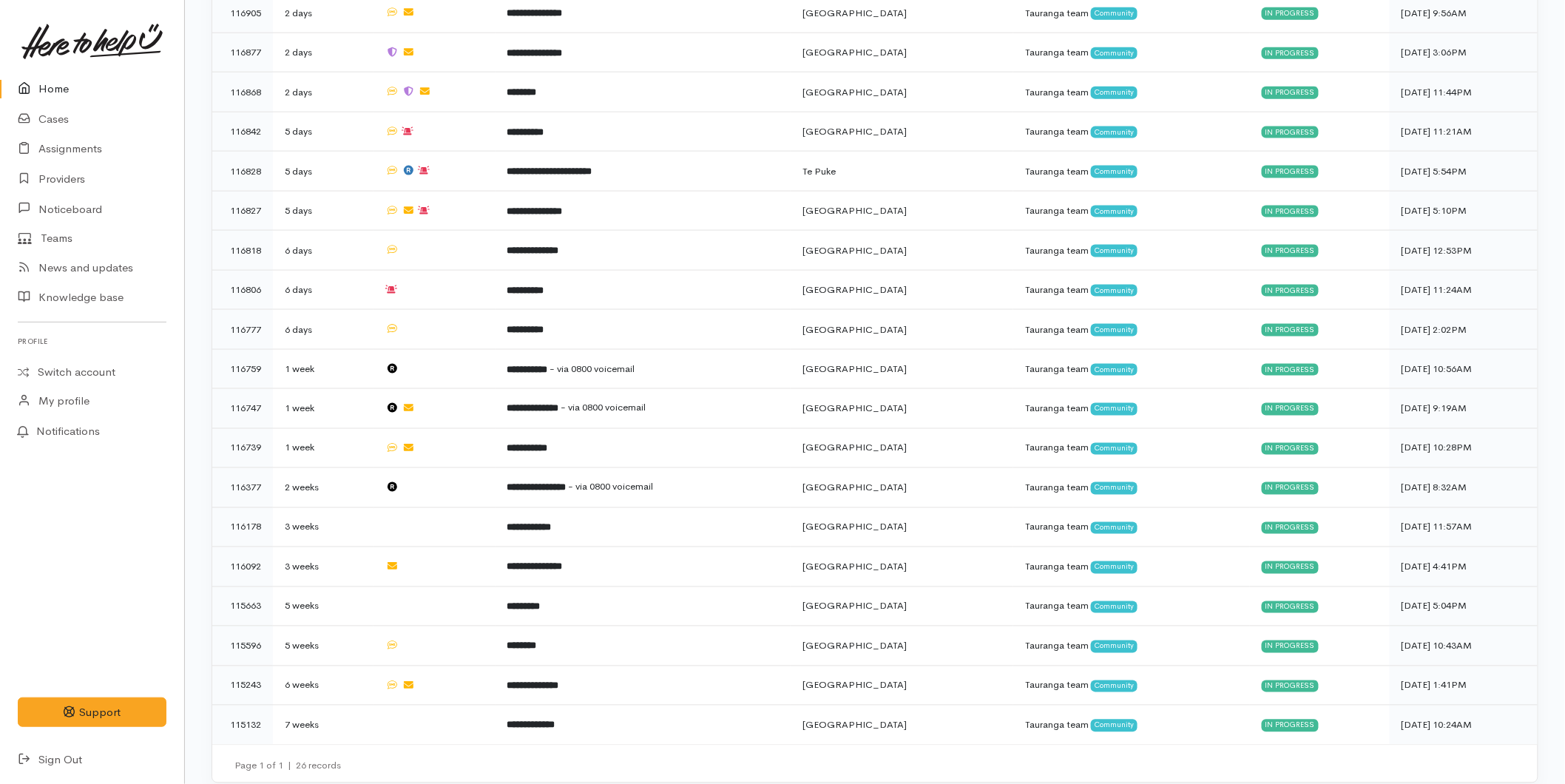
click at [48, 83] on link "Home" at bounding box center [92, 89] width 184 height 30
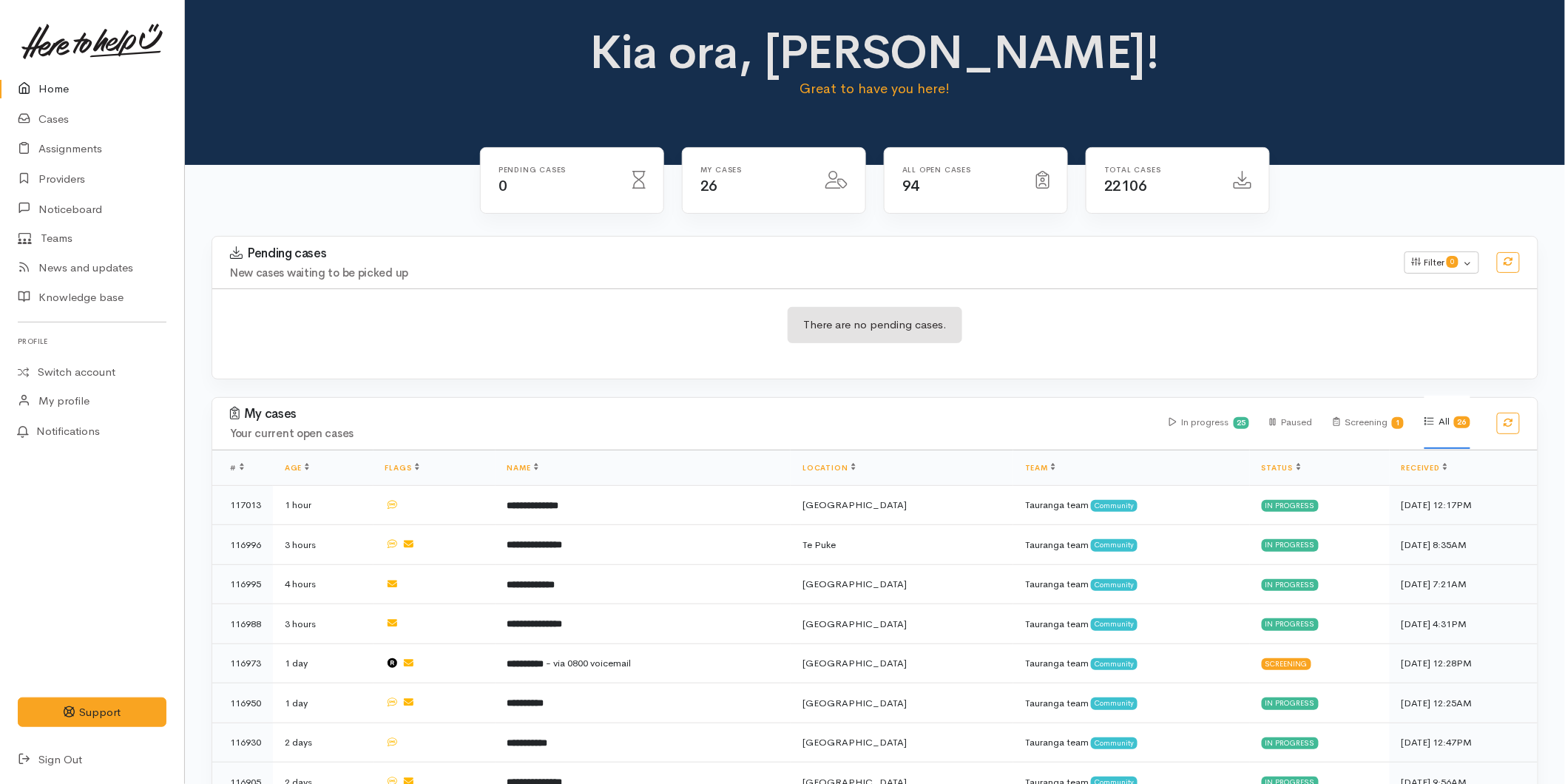
click at [23, 81] on icon at bounding box center [27, 89] width 21 height 18
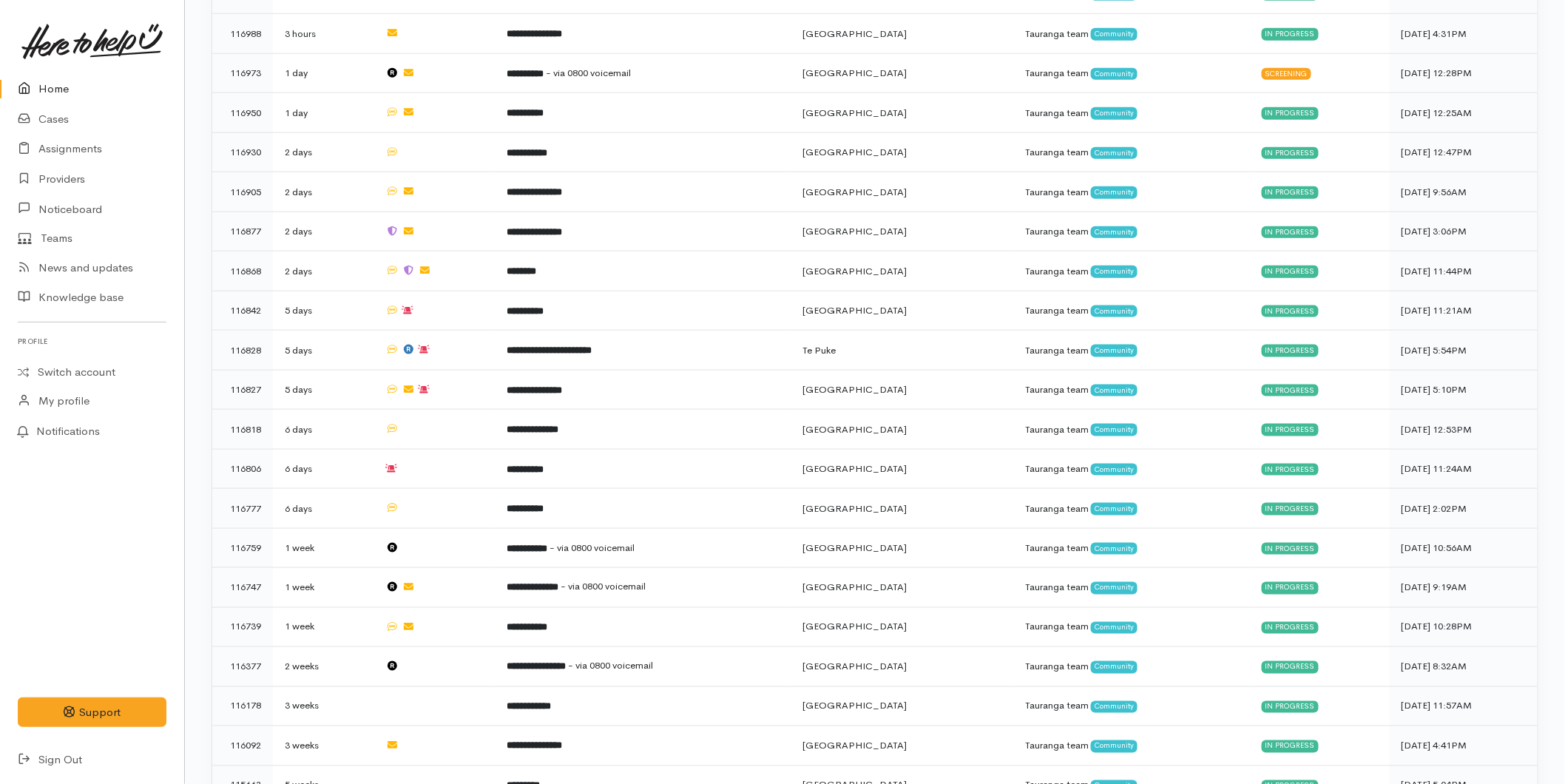
scroll to position [684, 0]
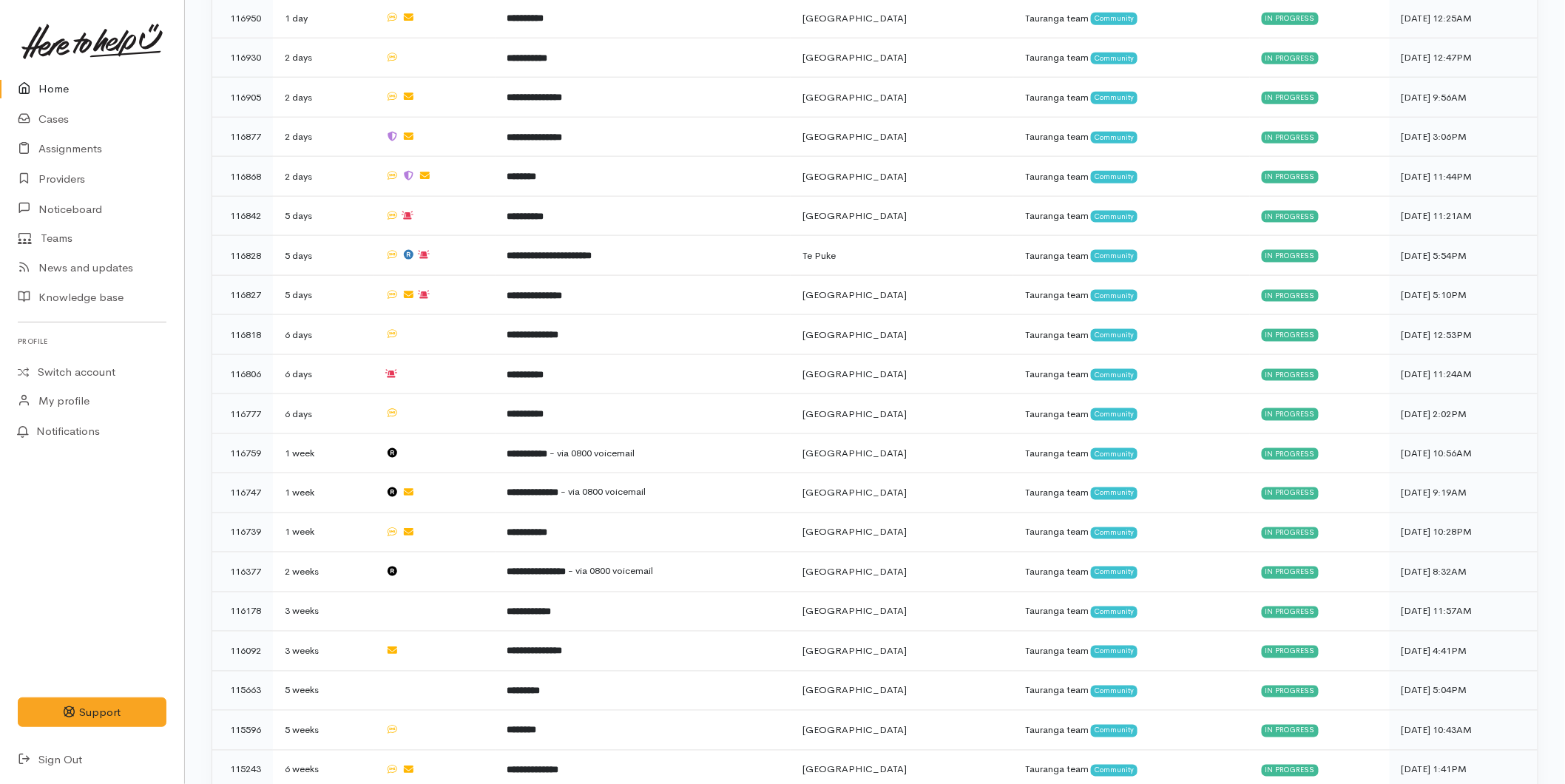
click at [57, 87] on link "Home" at bounding box center [92, 89] width 184 height 30
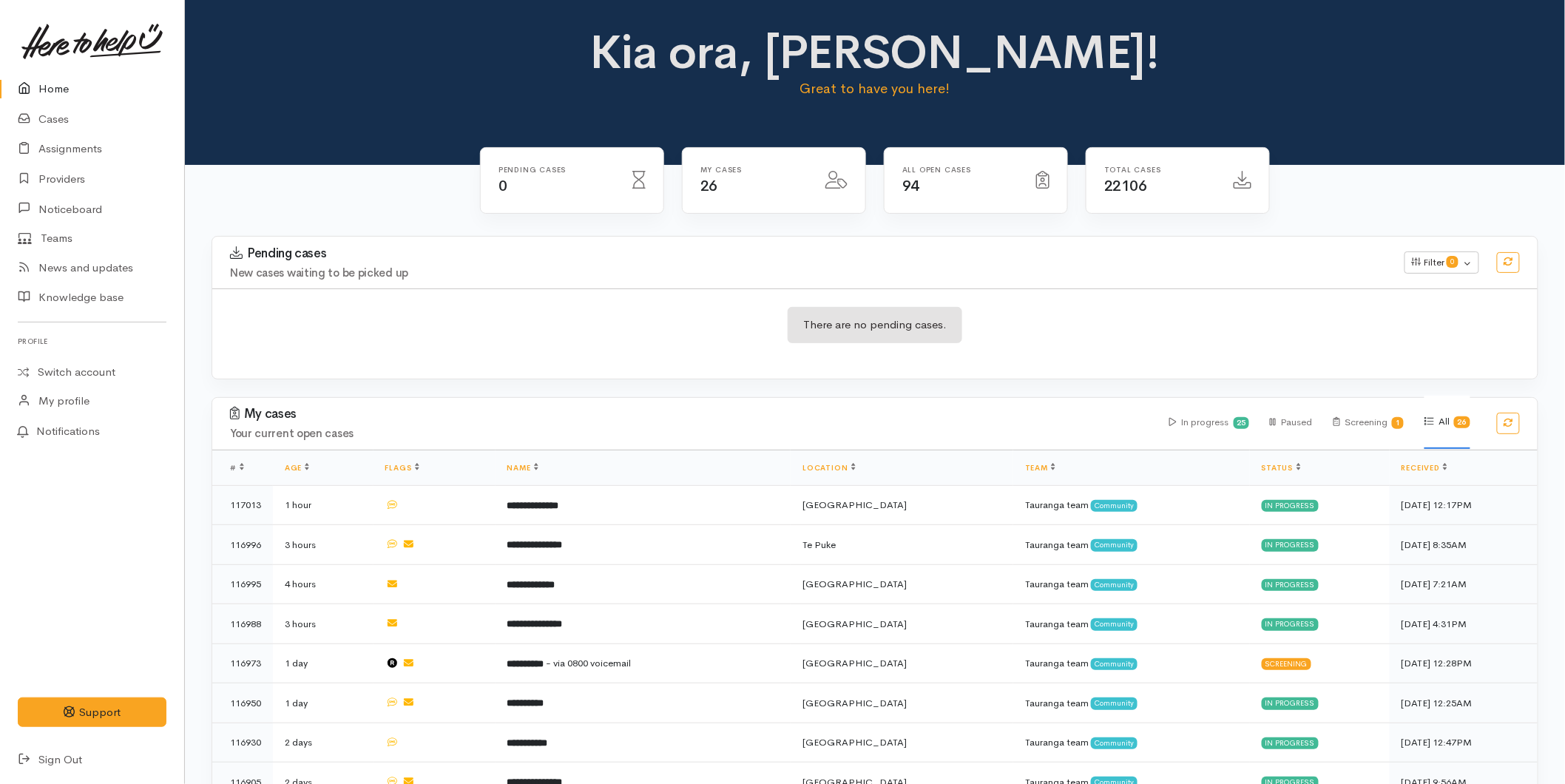
click at [68, 81] on link "Home" at bounding box center [92, 89] width 184 height 30
click at [72, 85] on link "Home" at bounding box center [92, 89] width 184 height 30
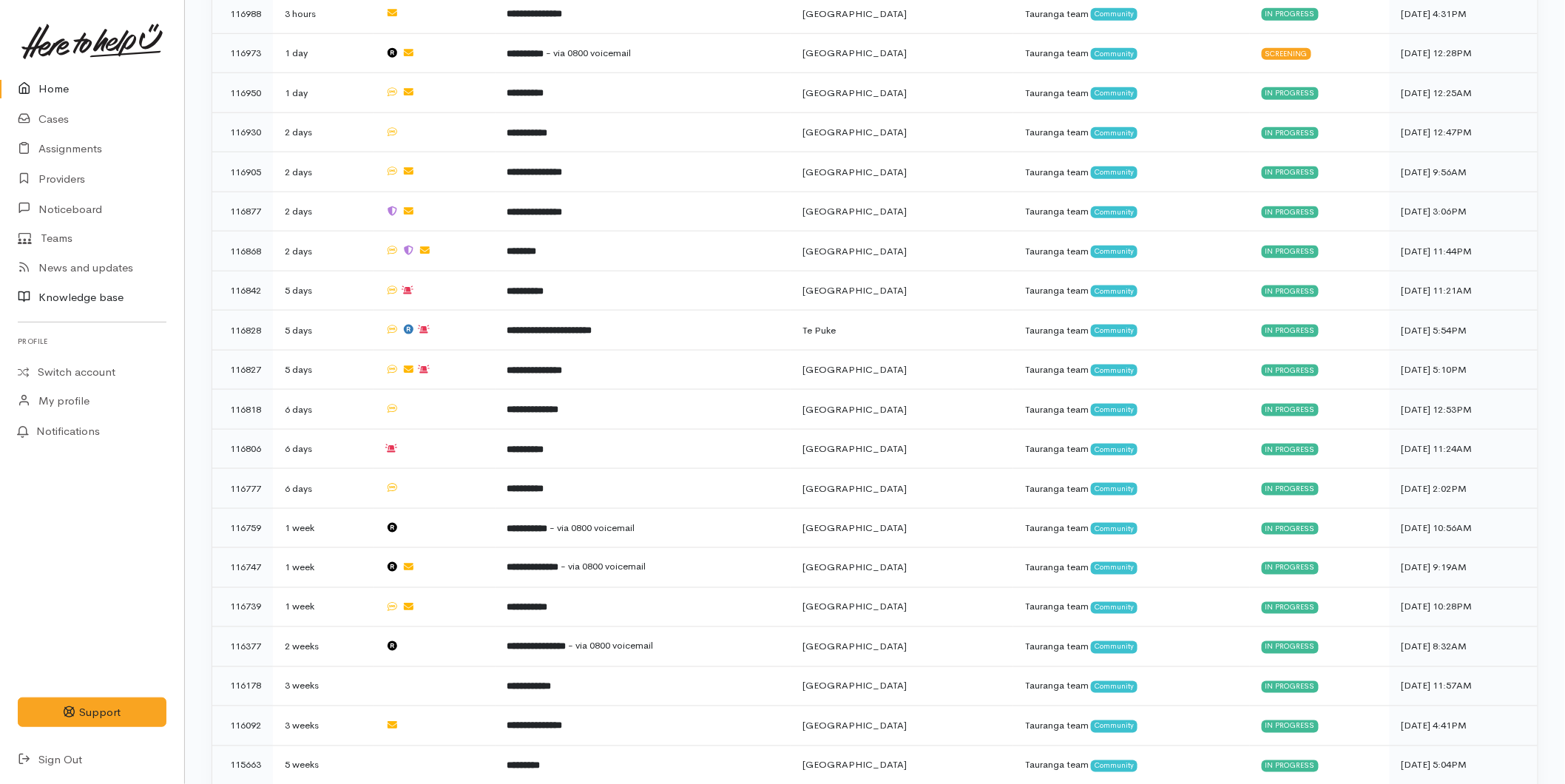
scroll to position [684, 0]
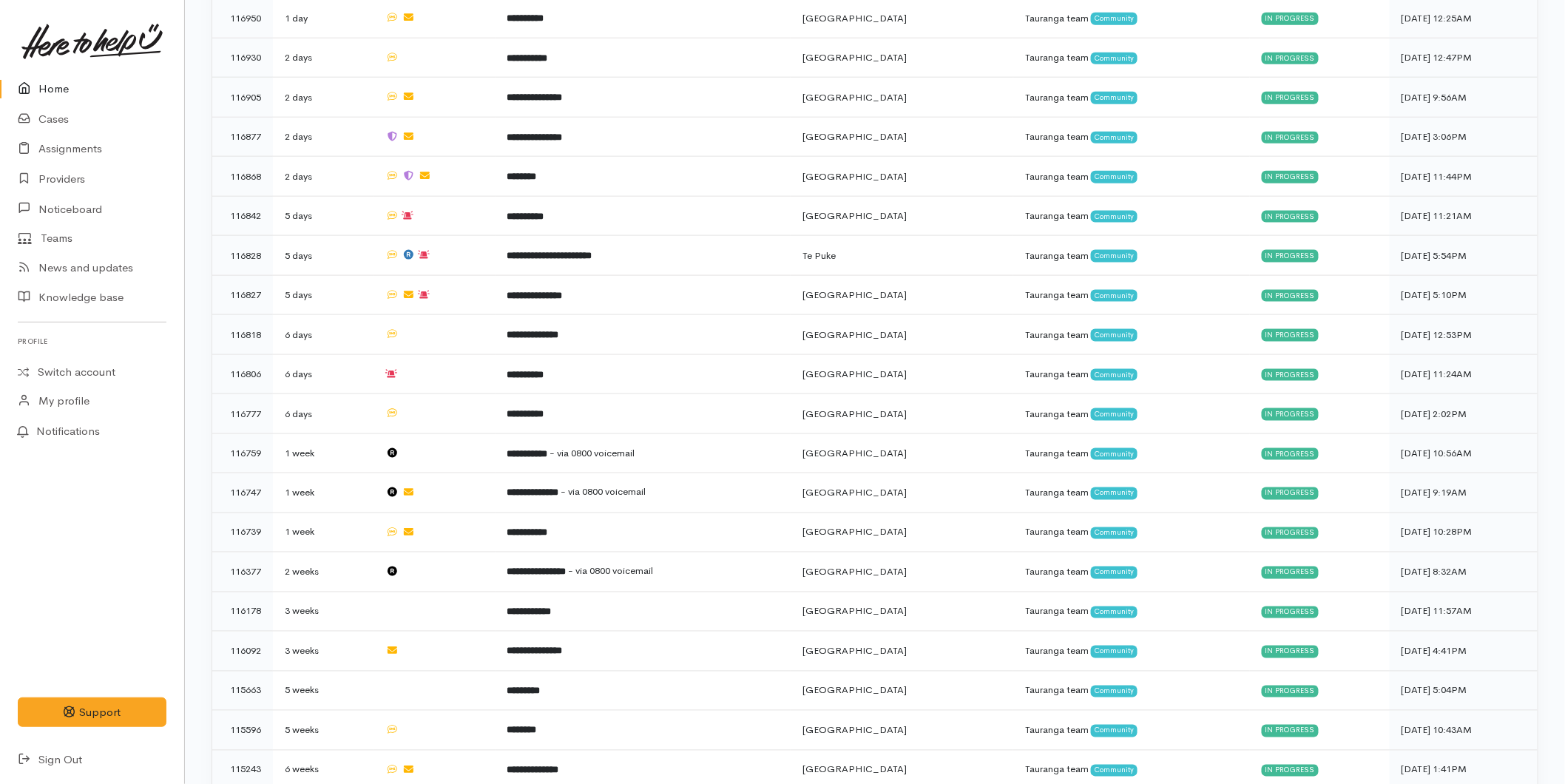
click at [41, 71] on link at bounding box center [92, 42] width 149 height 65
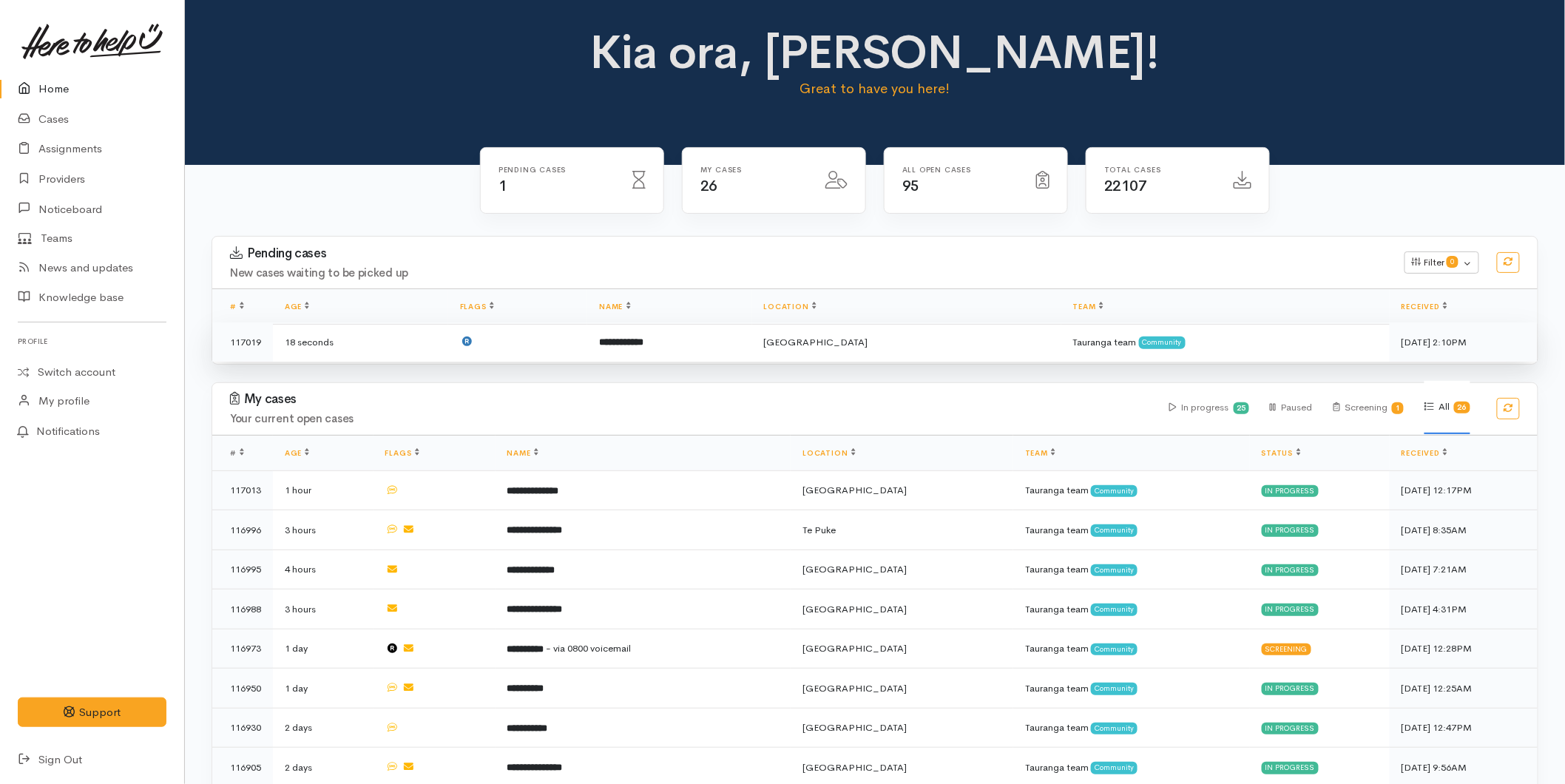
click at [579, 342] on td at bounding box center [518, 342] width 139 height 40
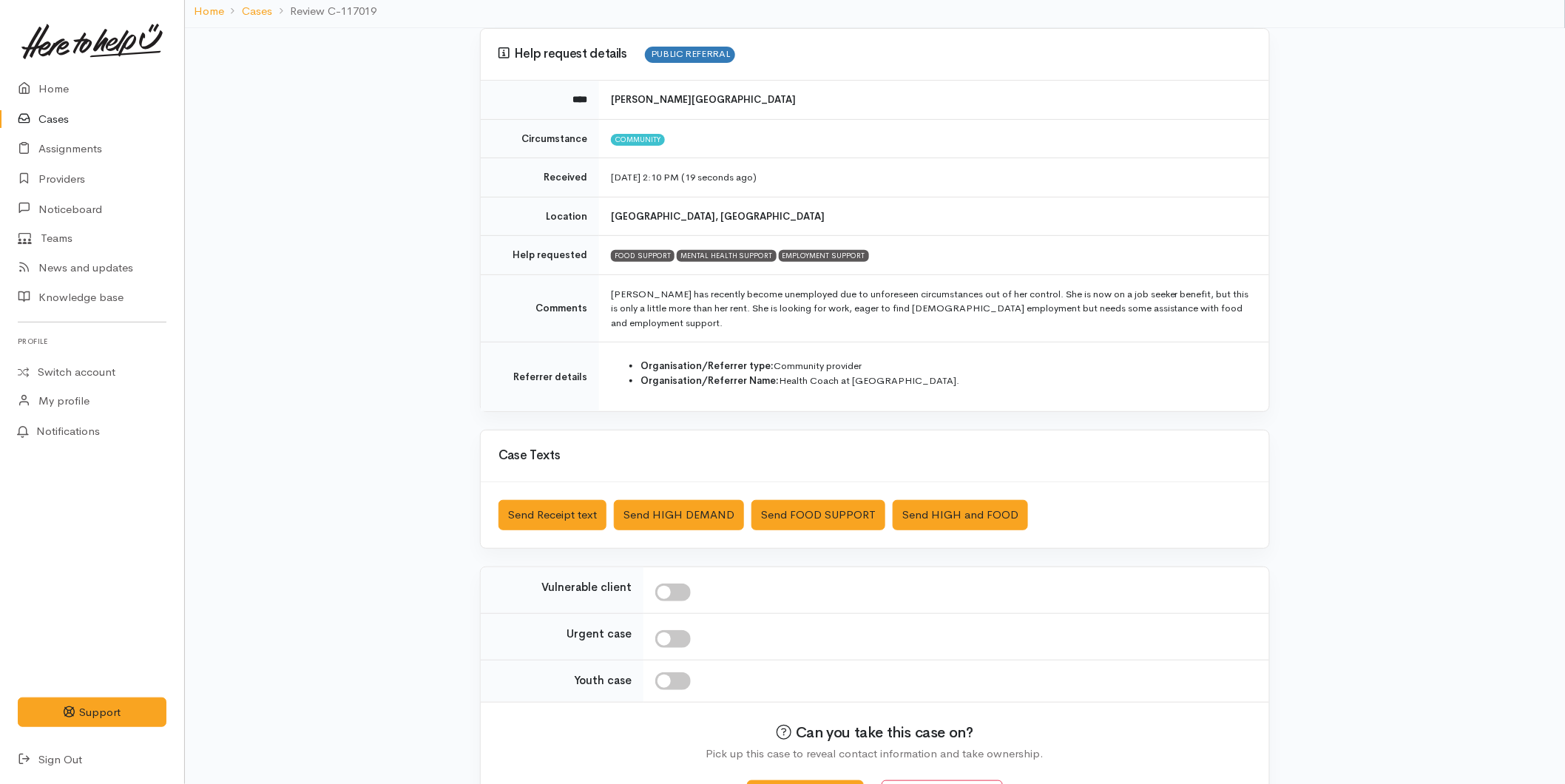
scroll to position [142, 0]
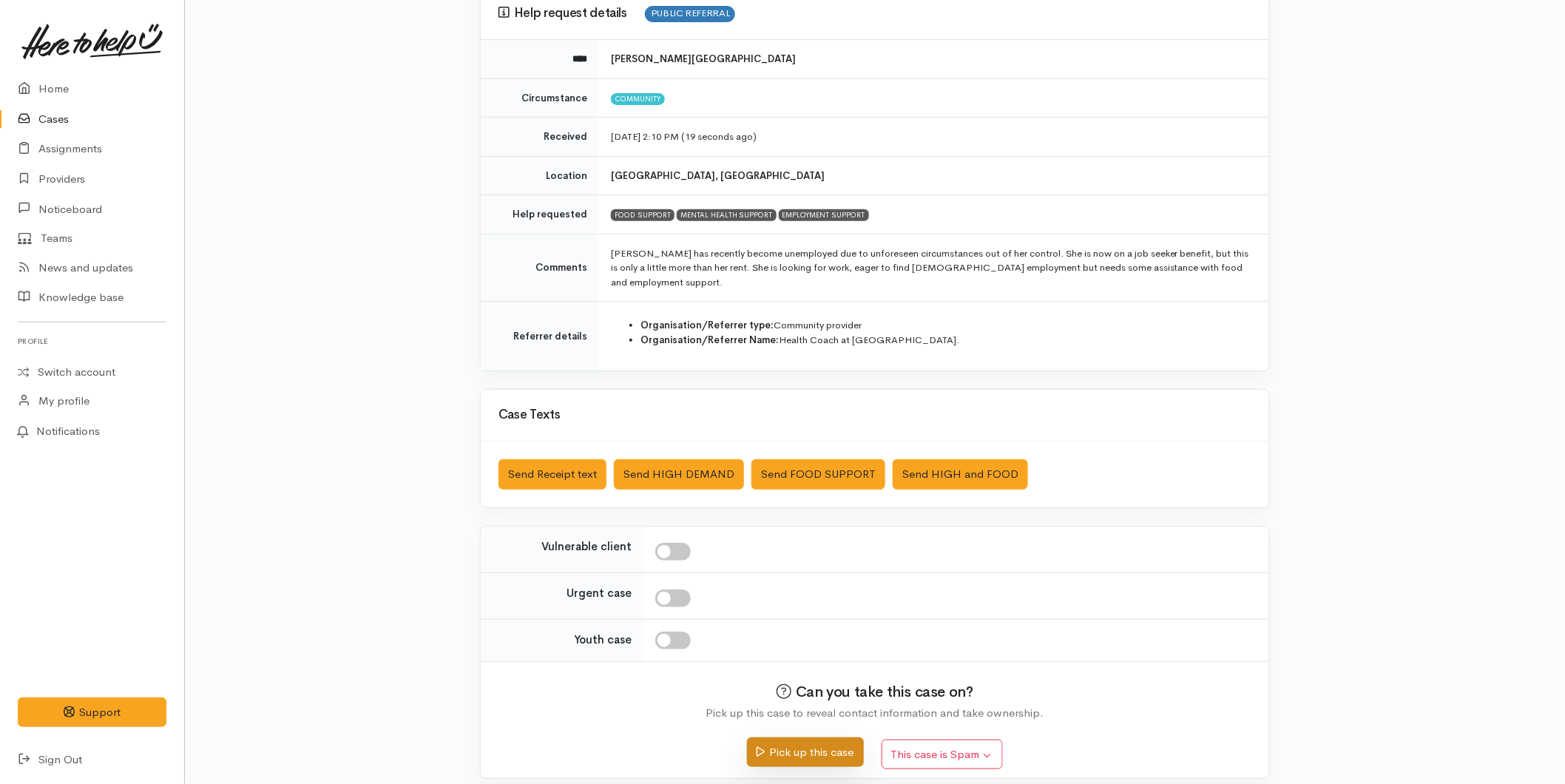
click at [796, 737] on button "Pick up this case" at bounding box center [805, 752] width 116 height 30
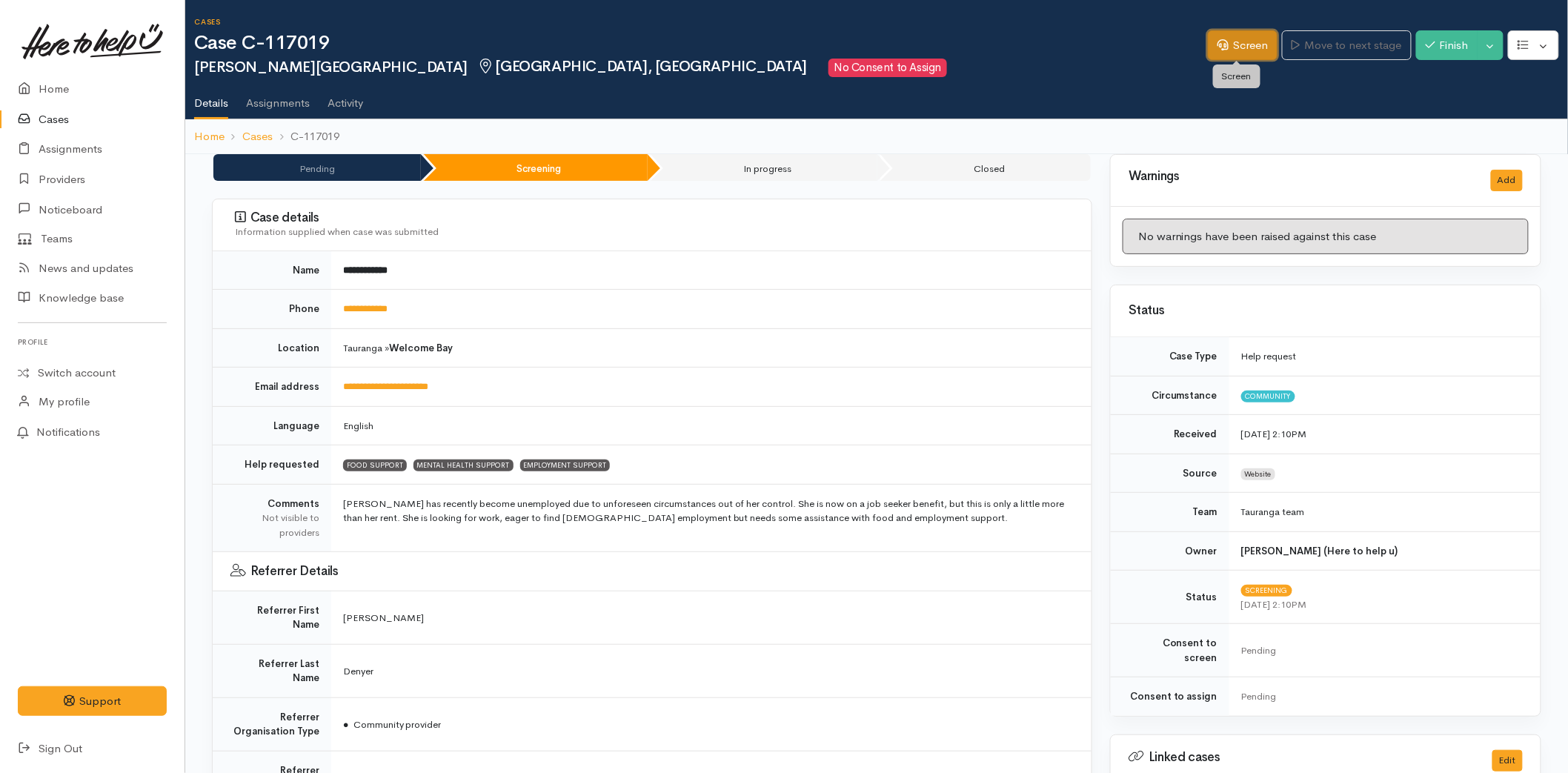
click at [1226, 32] on link "Screen" at bounding box center [1242, 46] width 69 height 30
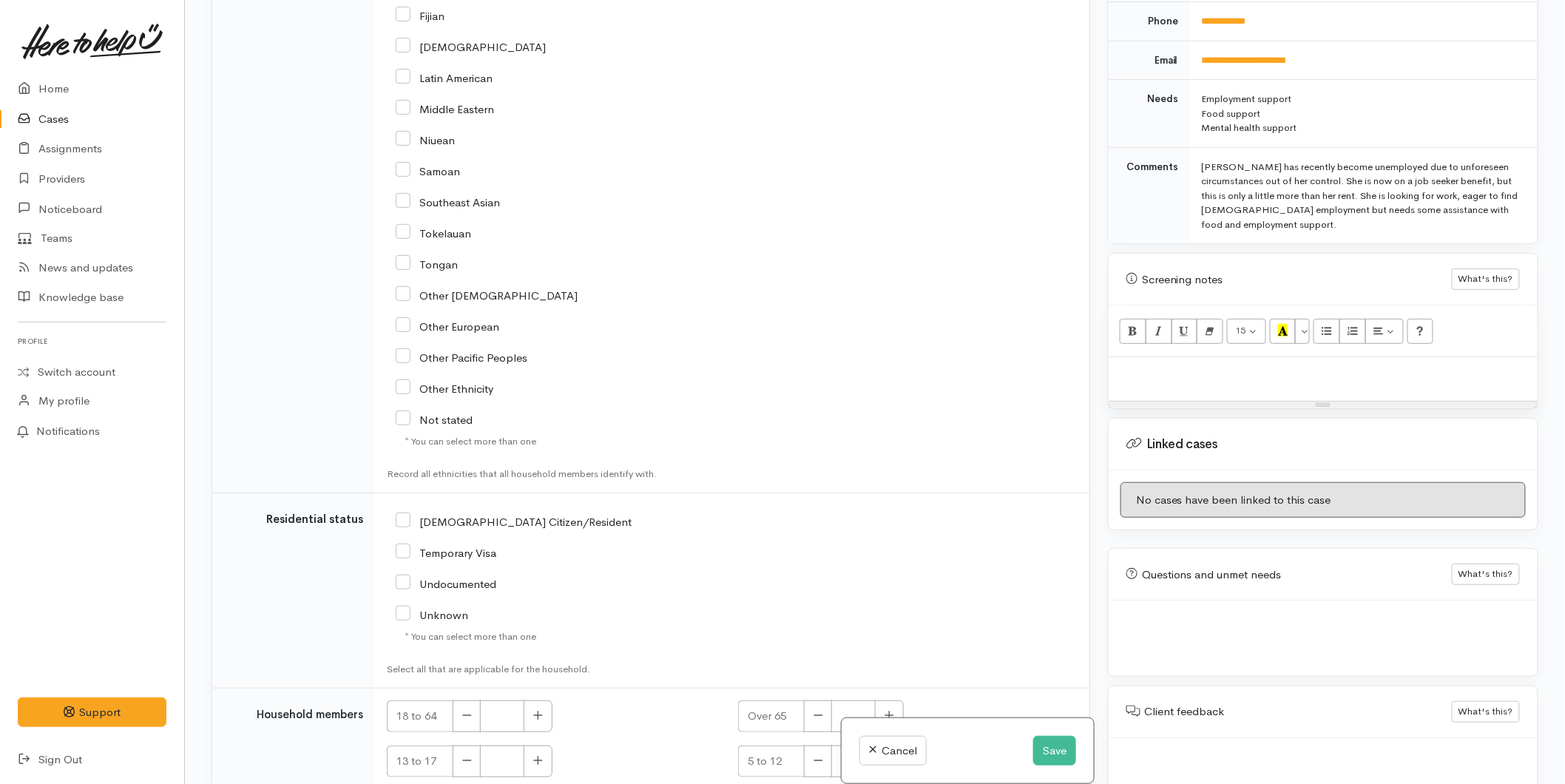
scroll to position [733, 0]
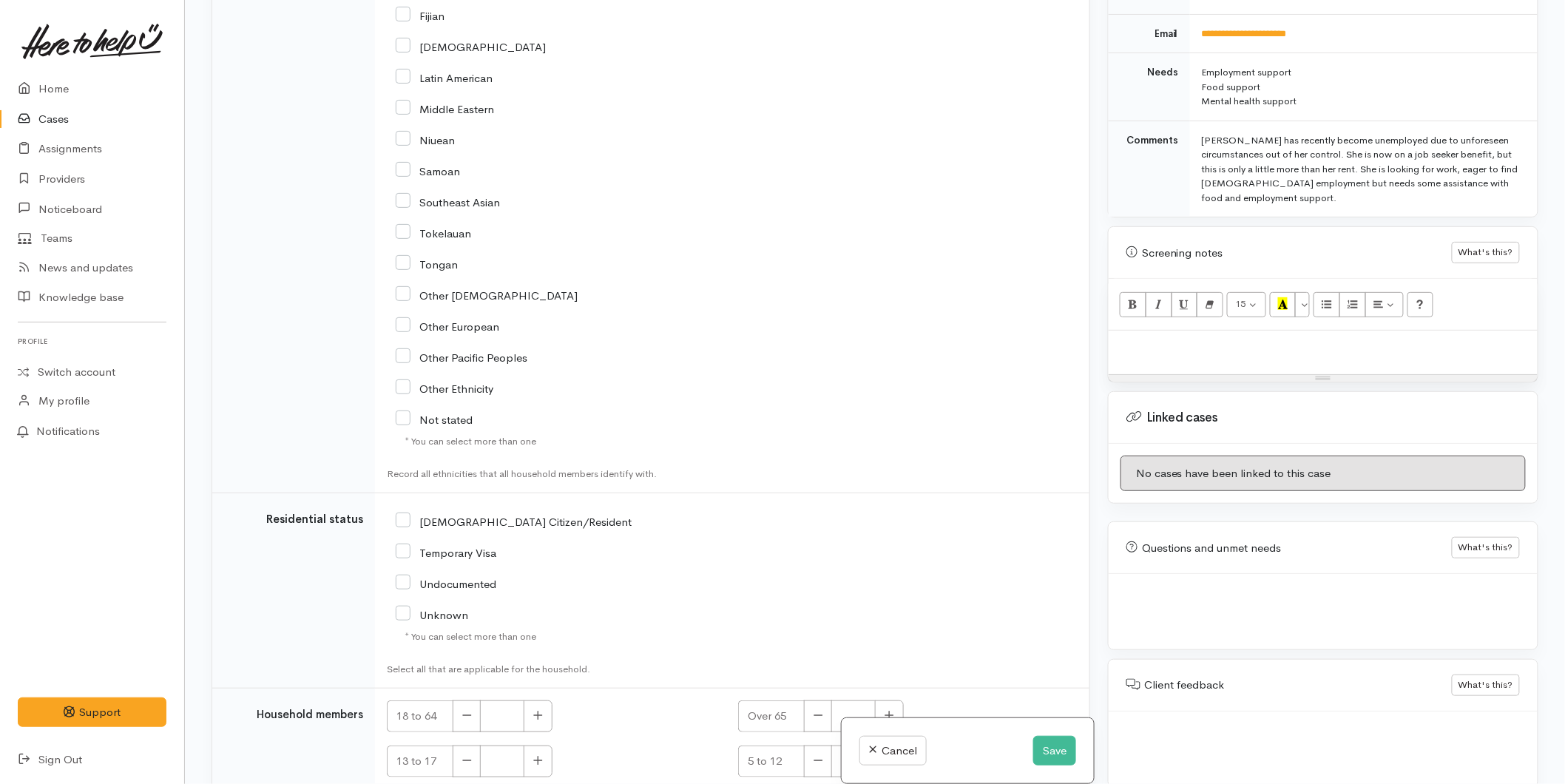
click at [36, 71] on link at bounding box center [92, 42] width 149 height 65
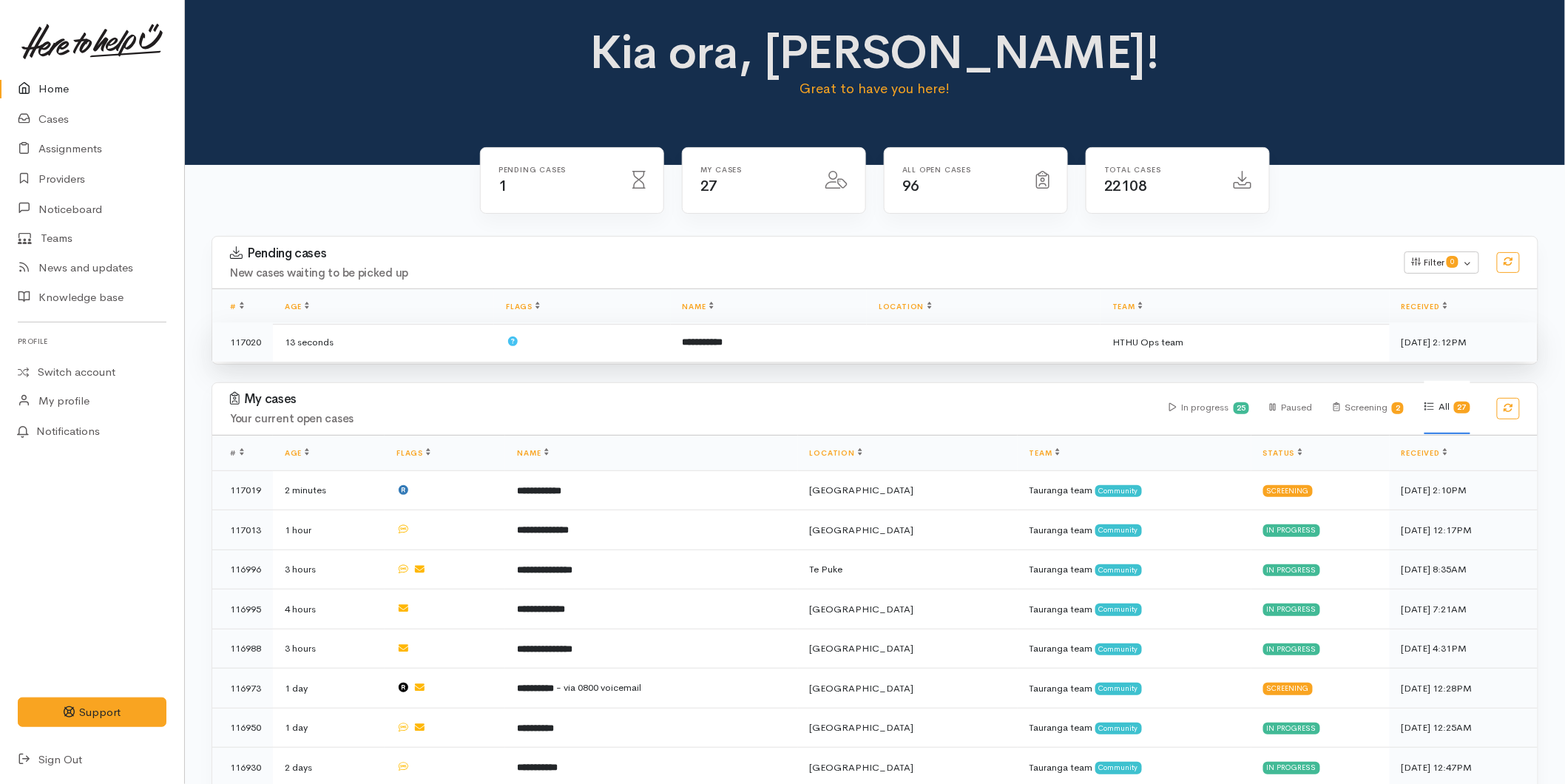
click at [639, 339] on td at bounding box center [582, 342] width 176 height 40
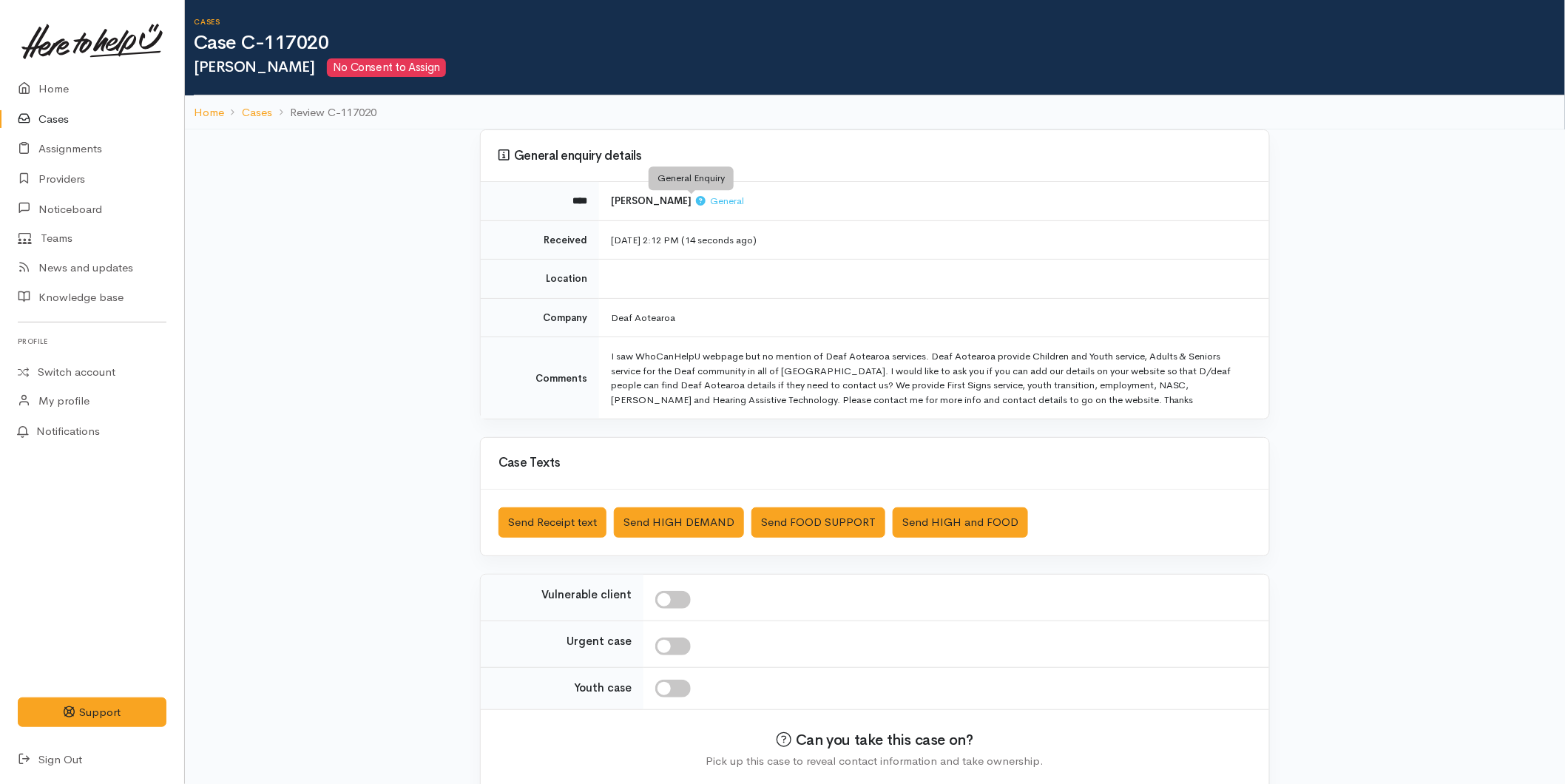
click at [696, 204] on icon at bounding box center [701, 201] width 10 height 10
click at [696, 197] on icon at bounding box center [701, 201] width 10 height 10
click at [699, 195] on span "General" at bounding box center [720, 201] width 48 height 13
click at [44, 83] on link "Home" at bounding box center [92, 89] width 184 height 30
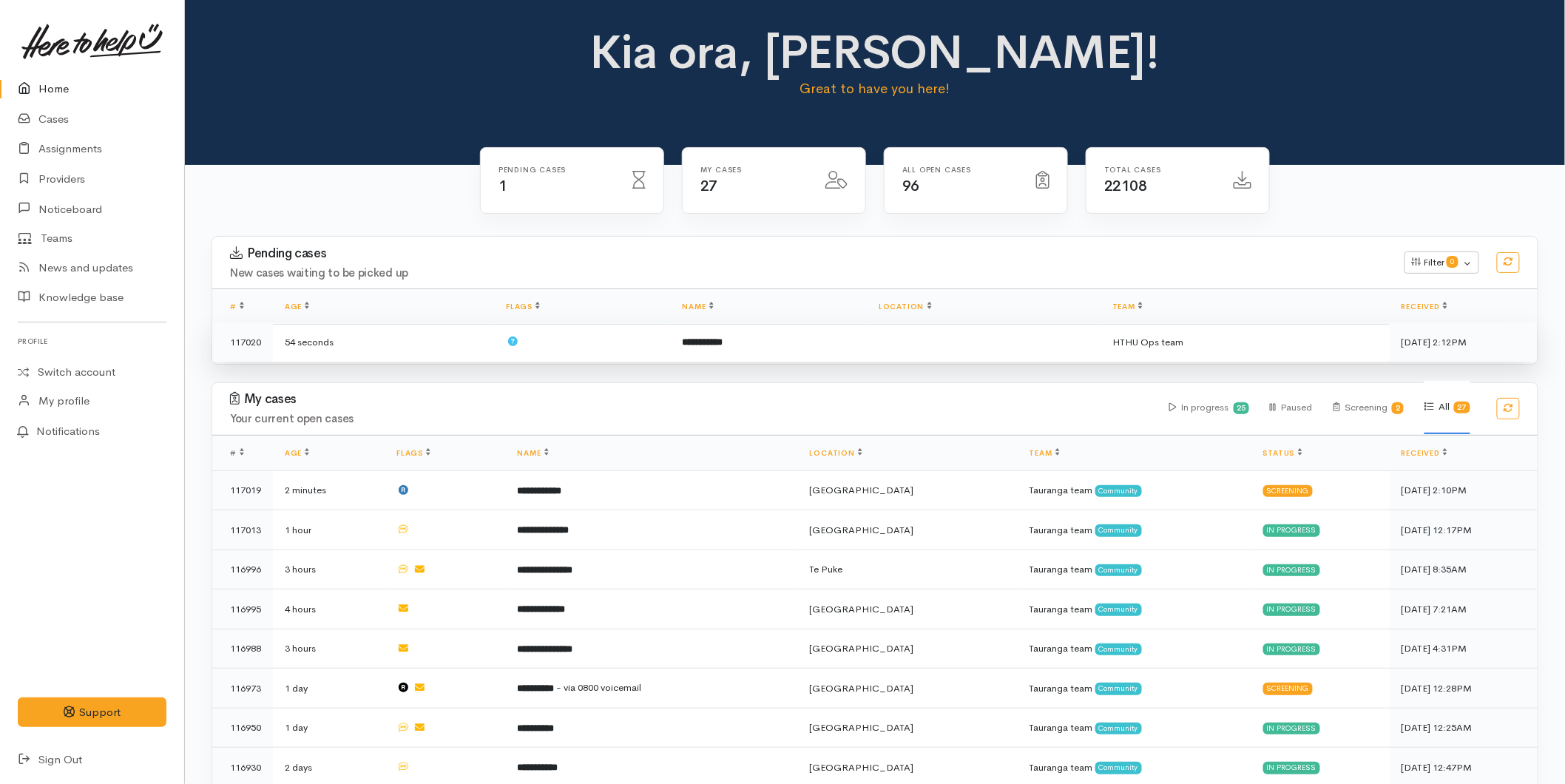
click at [653, 351] on td at bounding box center [582, 342] width 176 height 40
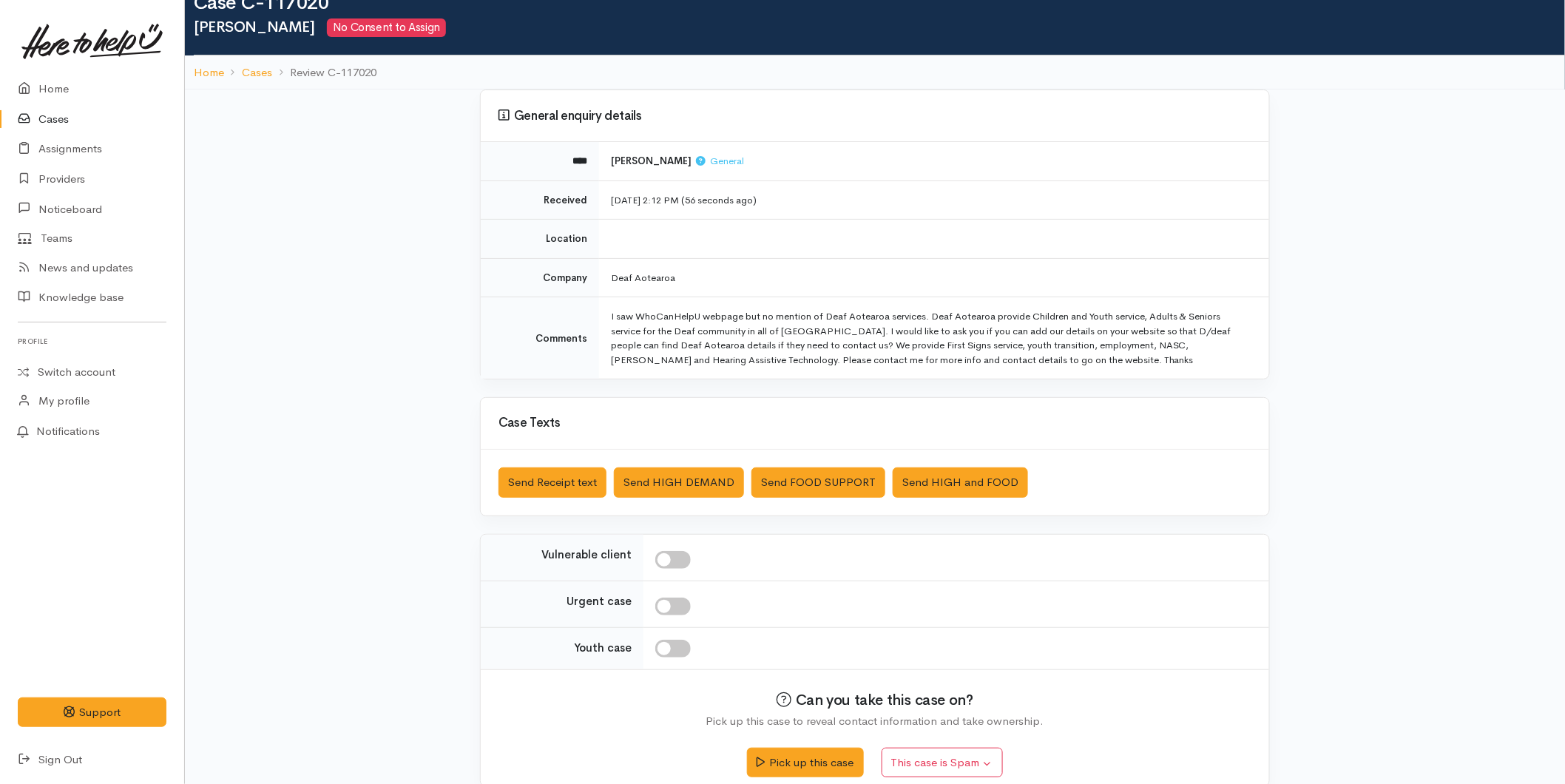
scroll to position [62, 0]
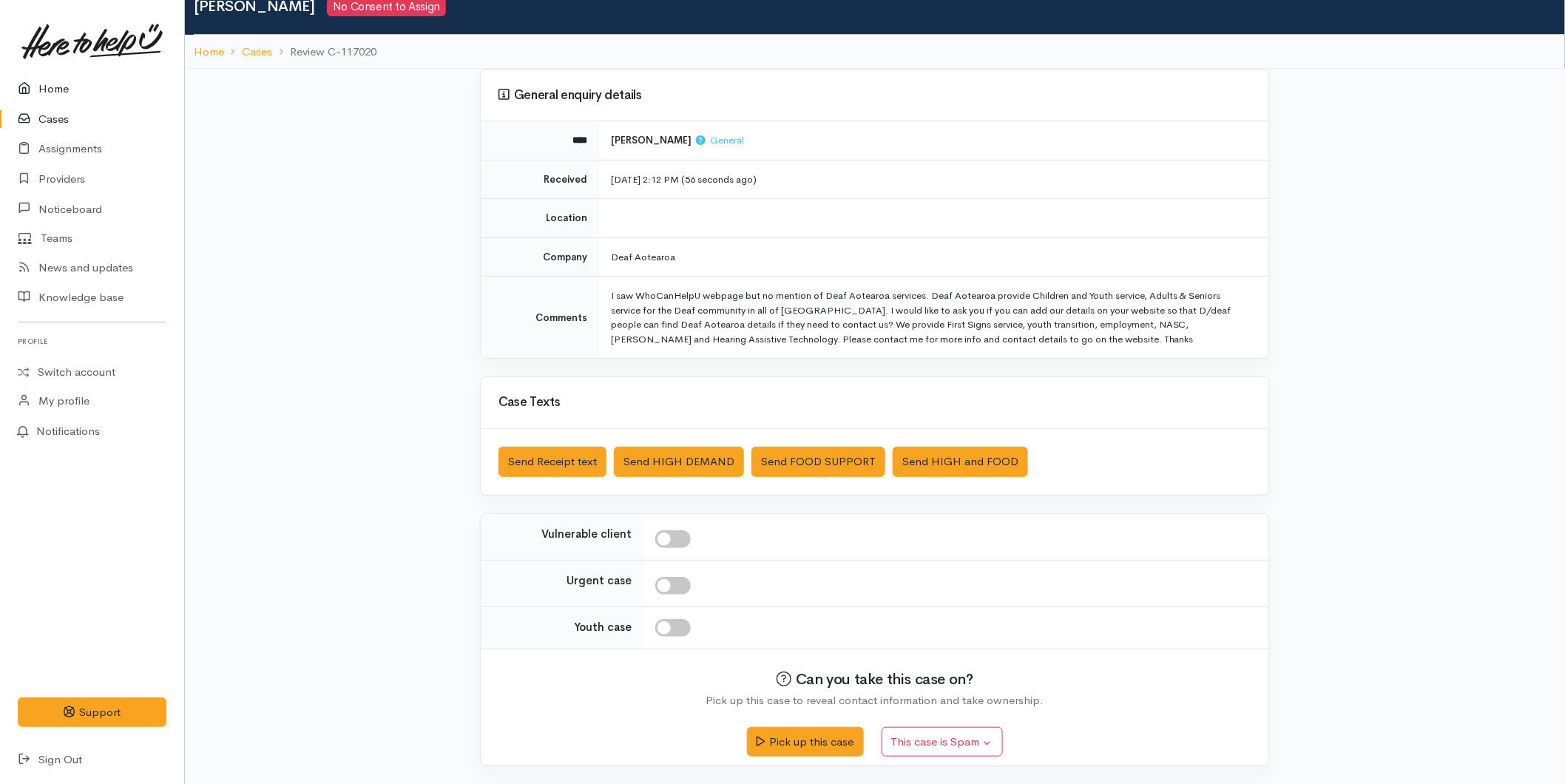
click at [56, 89] on link "Home" at bounding box center [92, 89] width 184 height 30
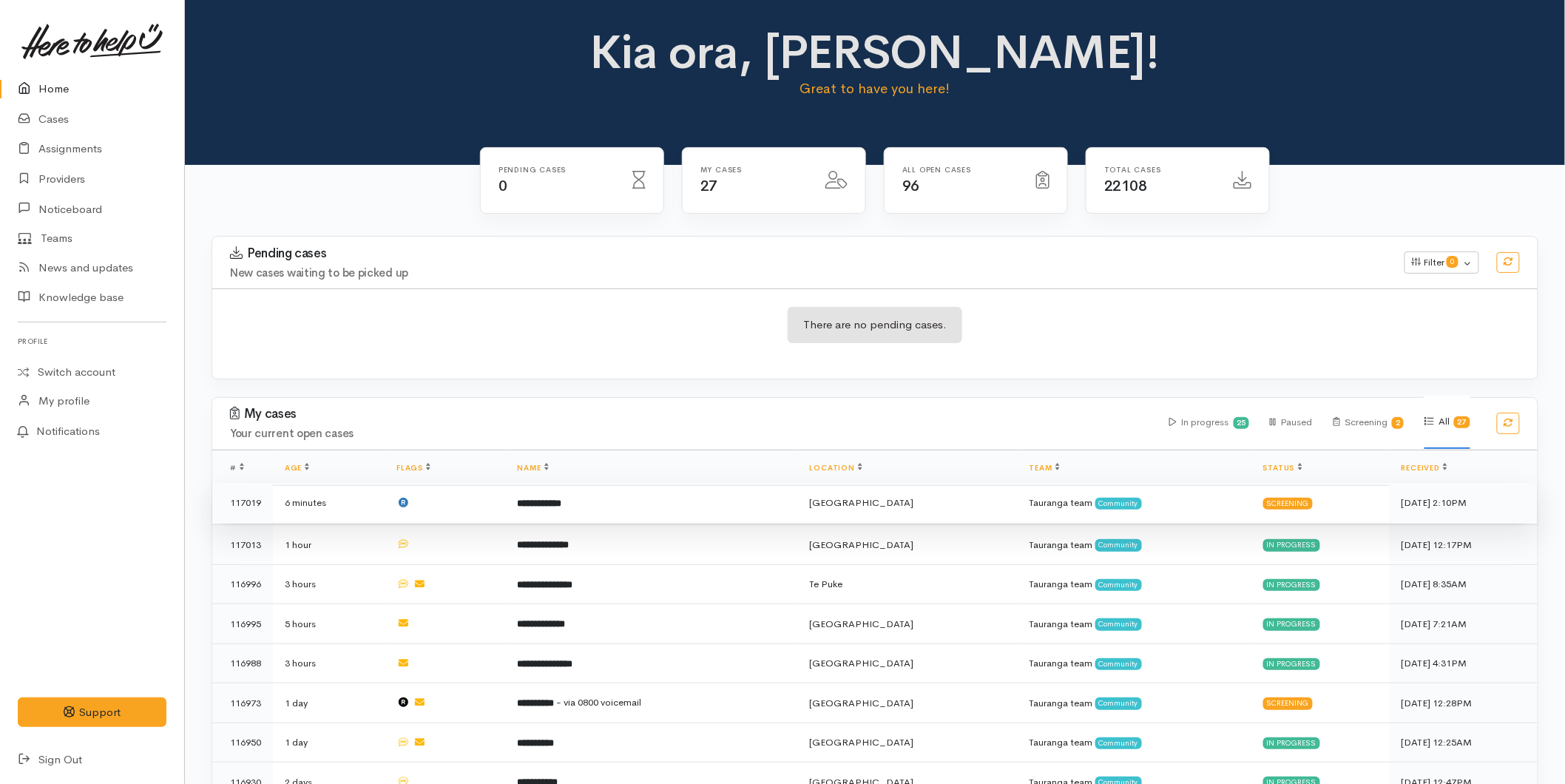
click at [648, 517] on td "**********" at bounding box center [651, 502] width 292 height 40
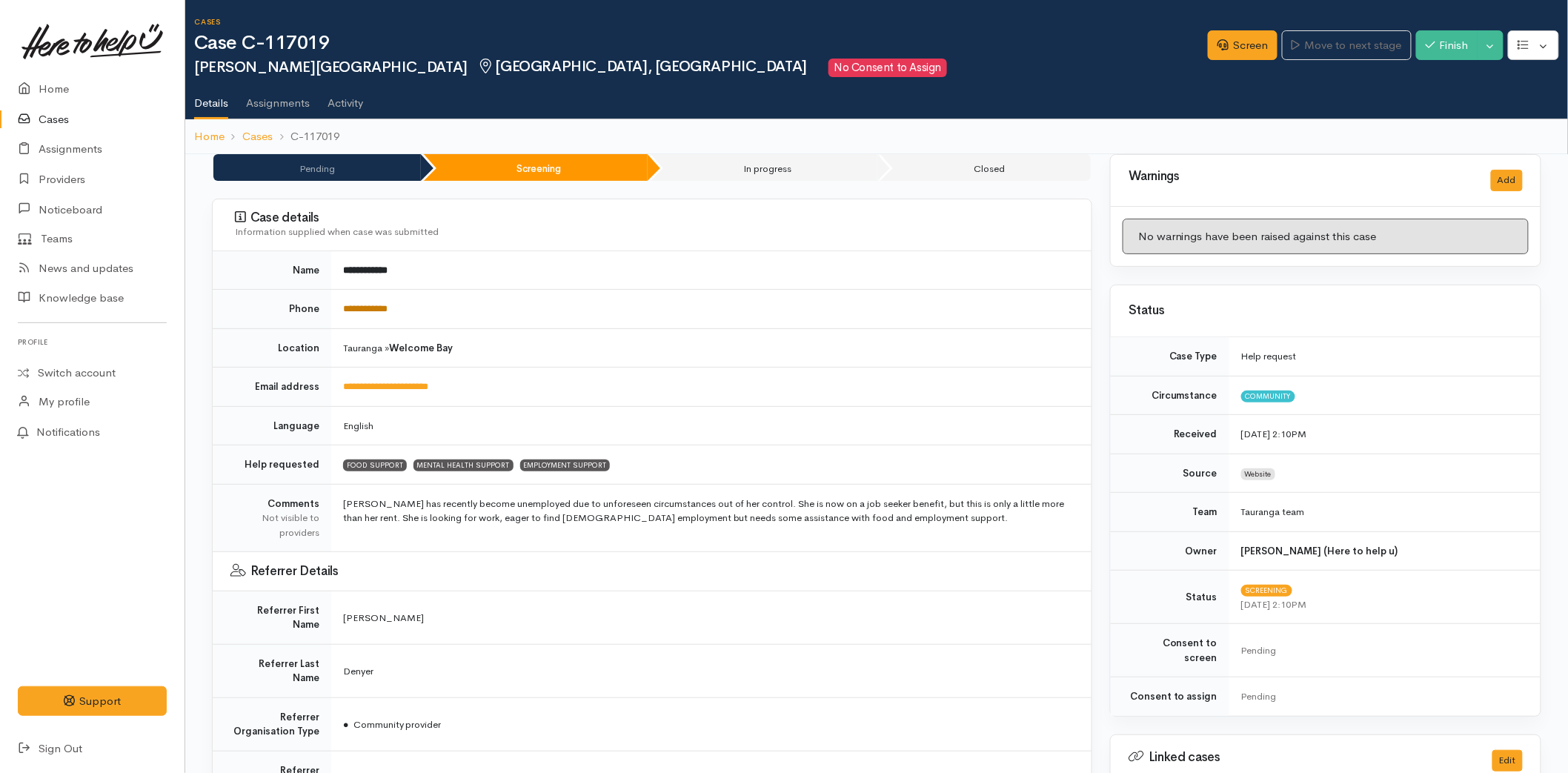
click at [385, 308] on link "**********" at bounding box center [366, 308] width 44 height 10
click at [1238, 41] on link "Screen" at bounding box center [1242, 46] width 69 height 30
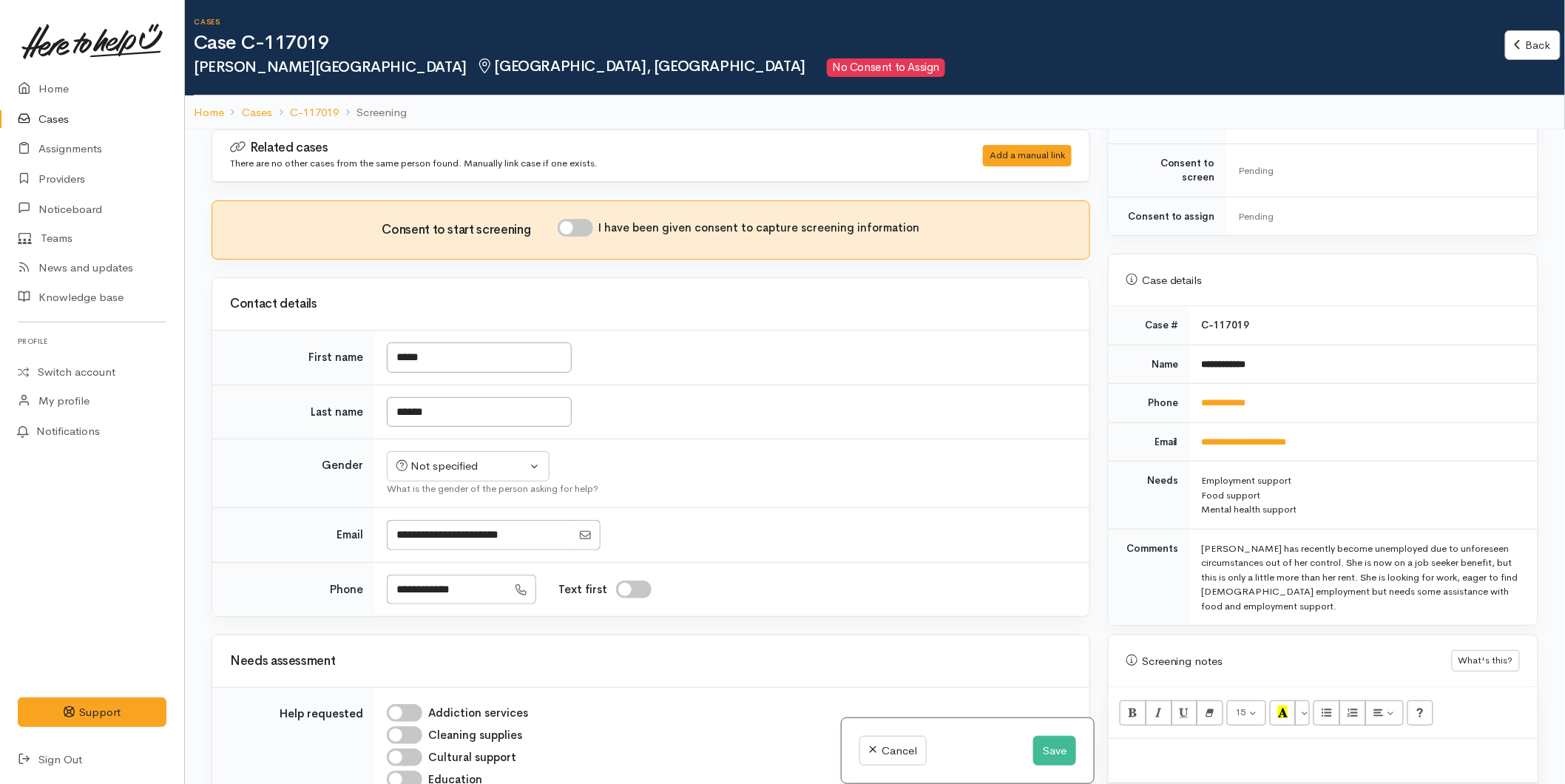
scroll to position [656, 0]
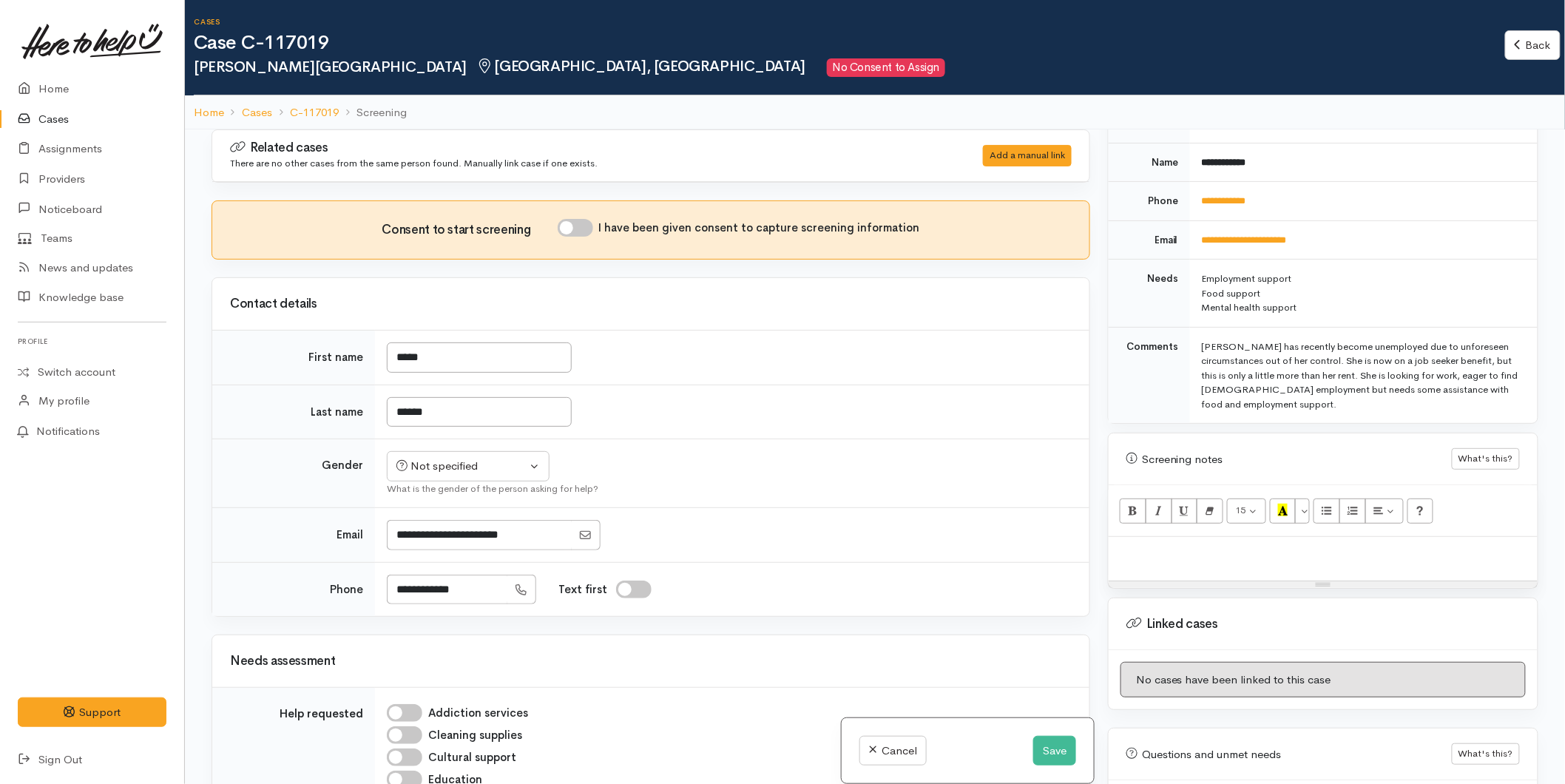
click at [1164, 544] on p at bounding box center [1323, 552] width 414 height 17
paste div
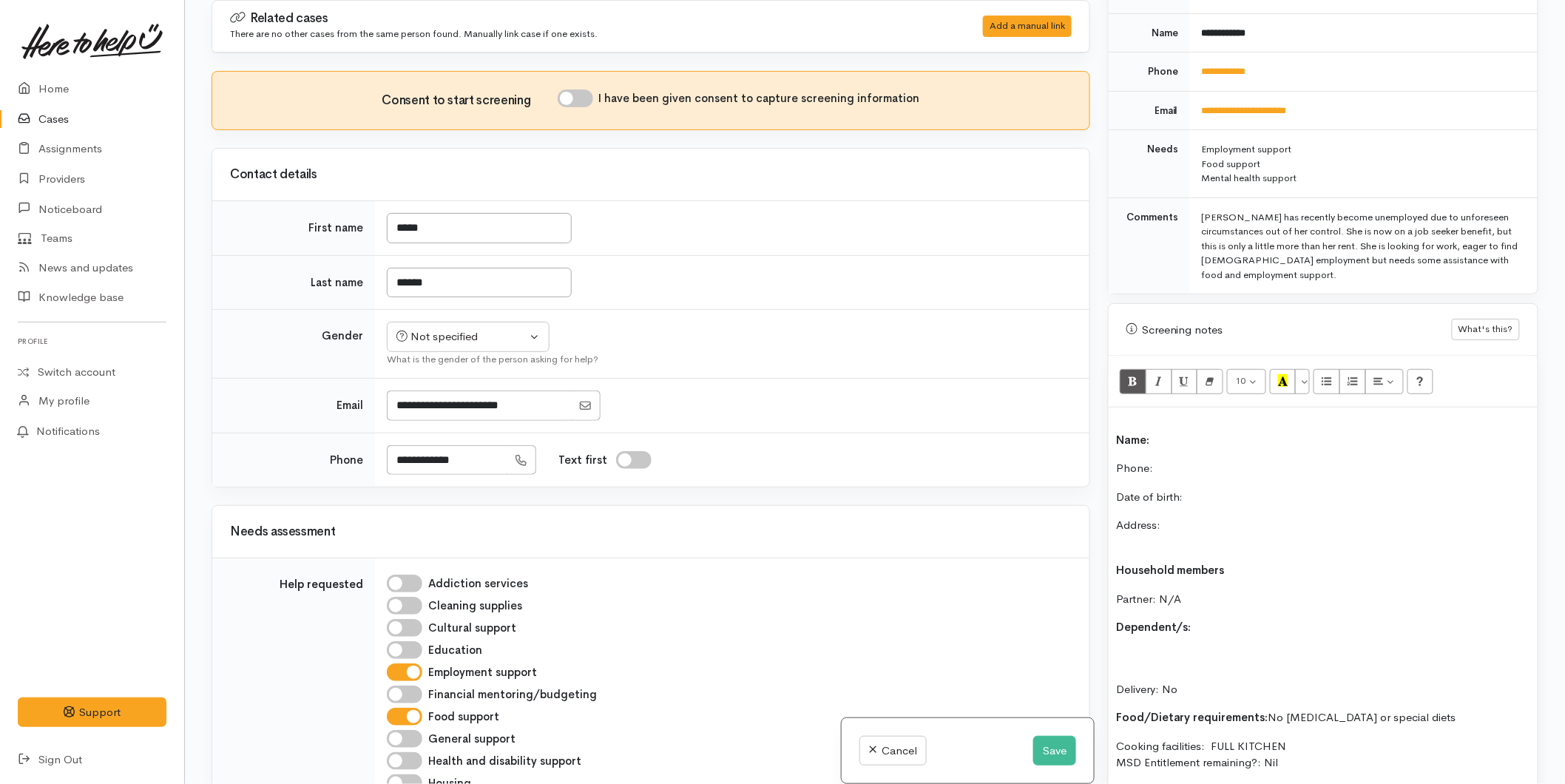
scroll to position [741, 0]
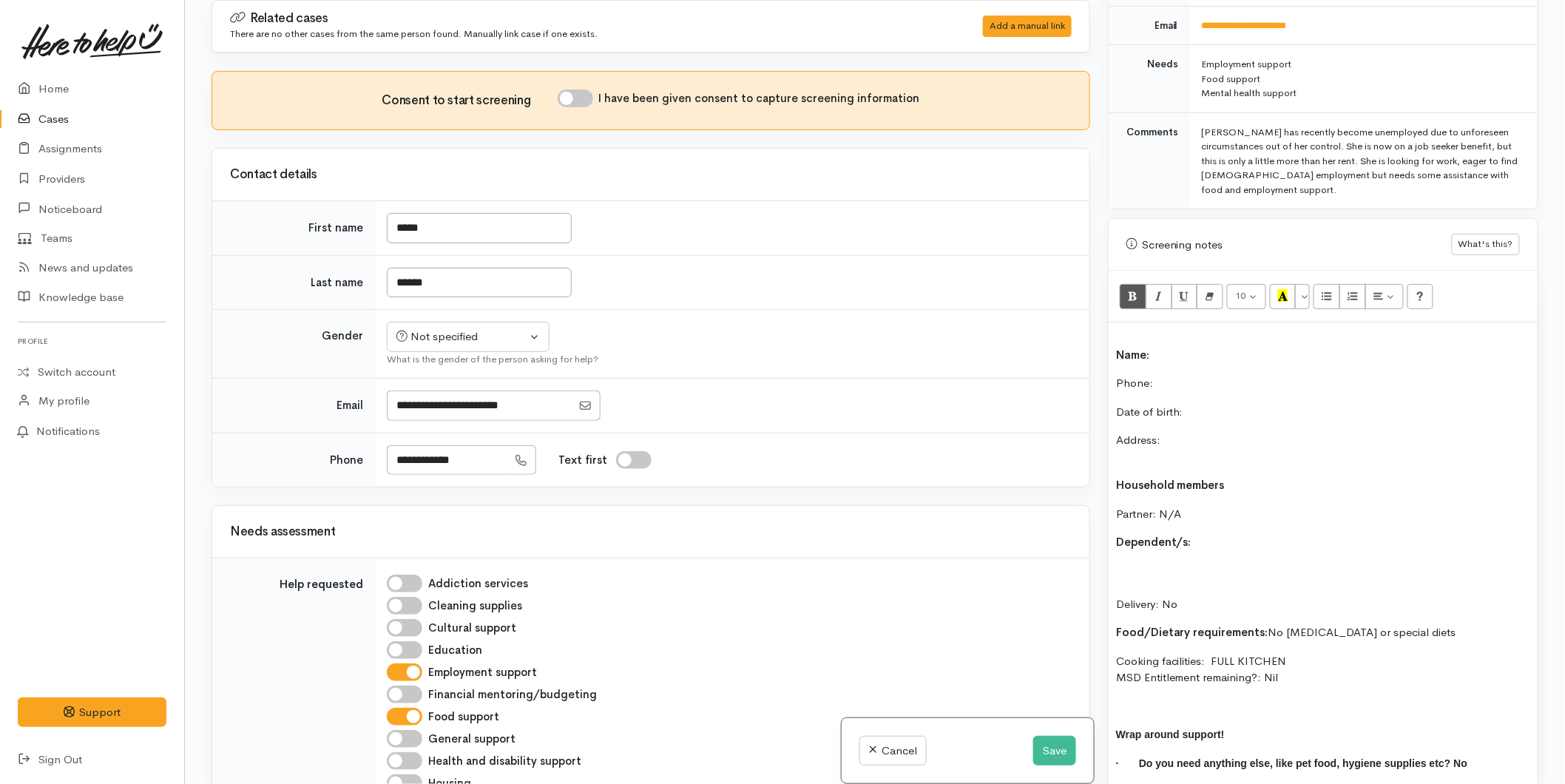
click at [1172, 343] on p "Name:" at bounding box center [1323, 346] width 414 height 33
drag, startPoint x: 1199, startPoint y: 359, endPoint x: 1197, endPoint y: 371, distance: 12.2
click at [1199, 359] on div "Name: Kelly Poland Phone:  Date of birth: Address: Household members Partner: N…" at bounding box center [1323, 571] width 429 height 497
click at [1120, 347] on b "Name: [PERSON_NAME][GEOGRAPHIC_DATA]" at bounding box center [1240, 354] width 248 height 14
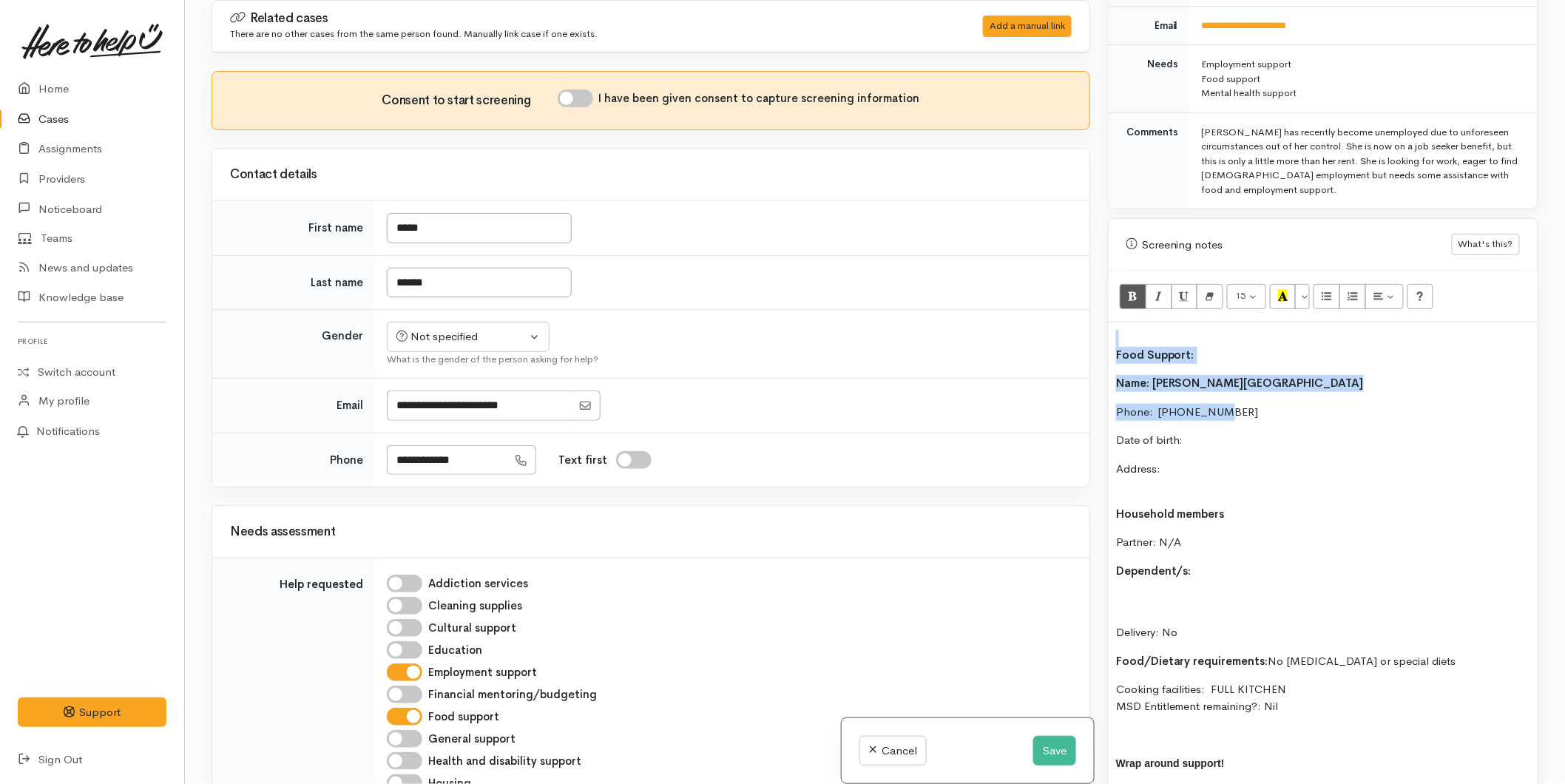
drag, startPoint x: 1244, startPoint y: 395, endPoint x: 1101, endPoint y: 329, distance: 157.5
click at [1101, 329] on div "Warnings Add No warnings have been raised against this case Add Warning Title ●…" at bounding box center [1323, 392] width 448 height 784
copy div "Food Support: Name: Kelly Poland Phone:  0274924264"
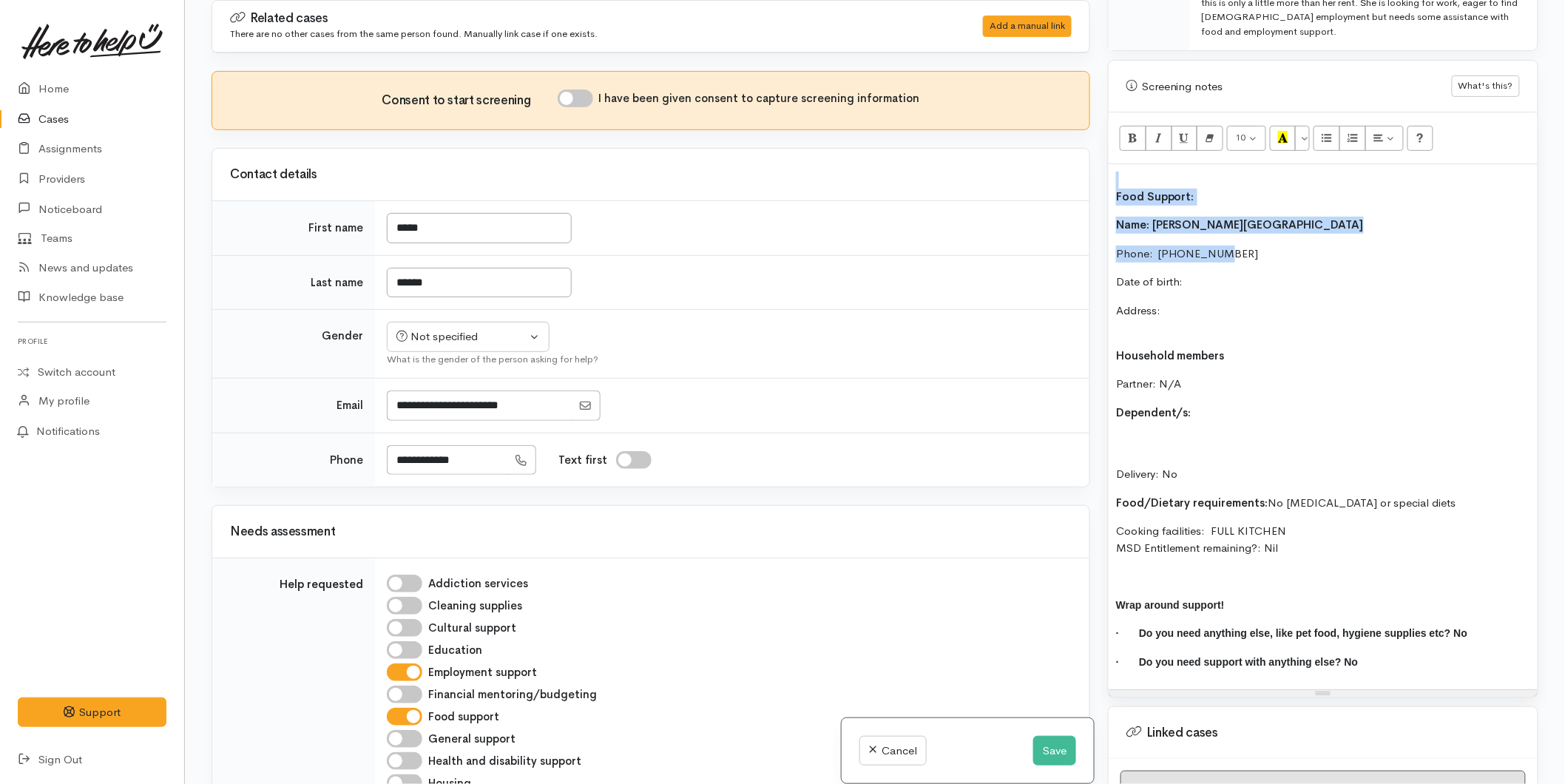
scroll to position [1152, 0]
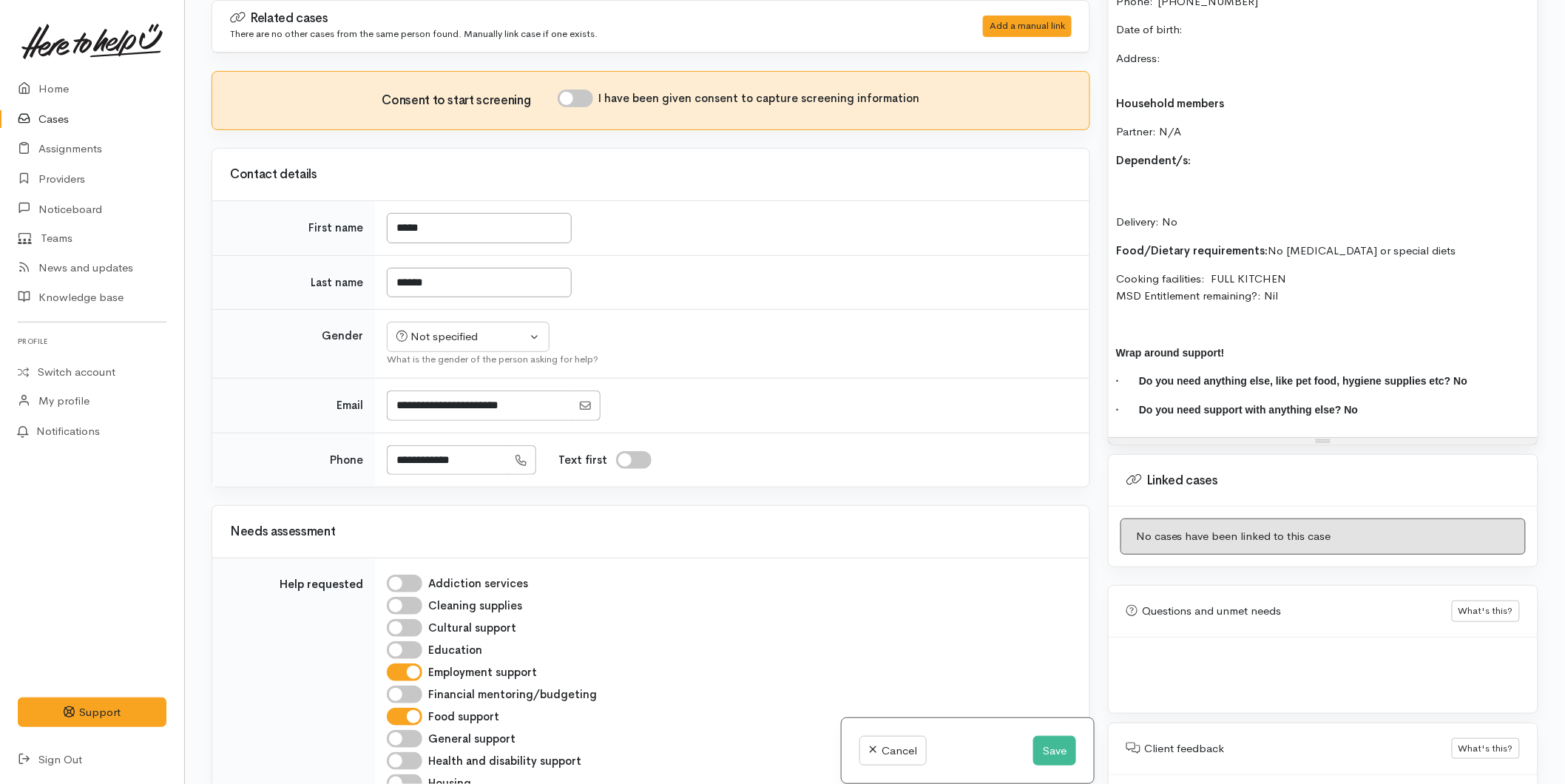
click at [1223, 316] on p at bounding box center [1323, 324] width 414 height 17
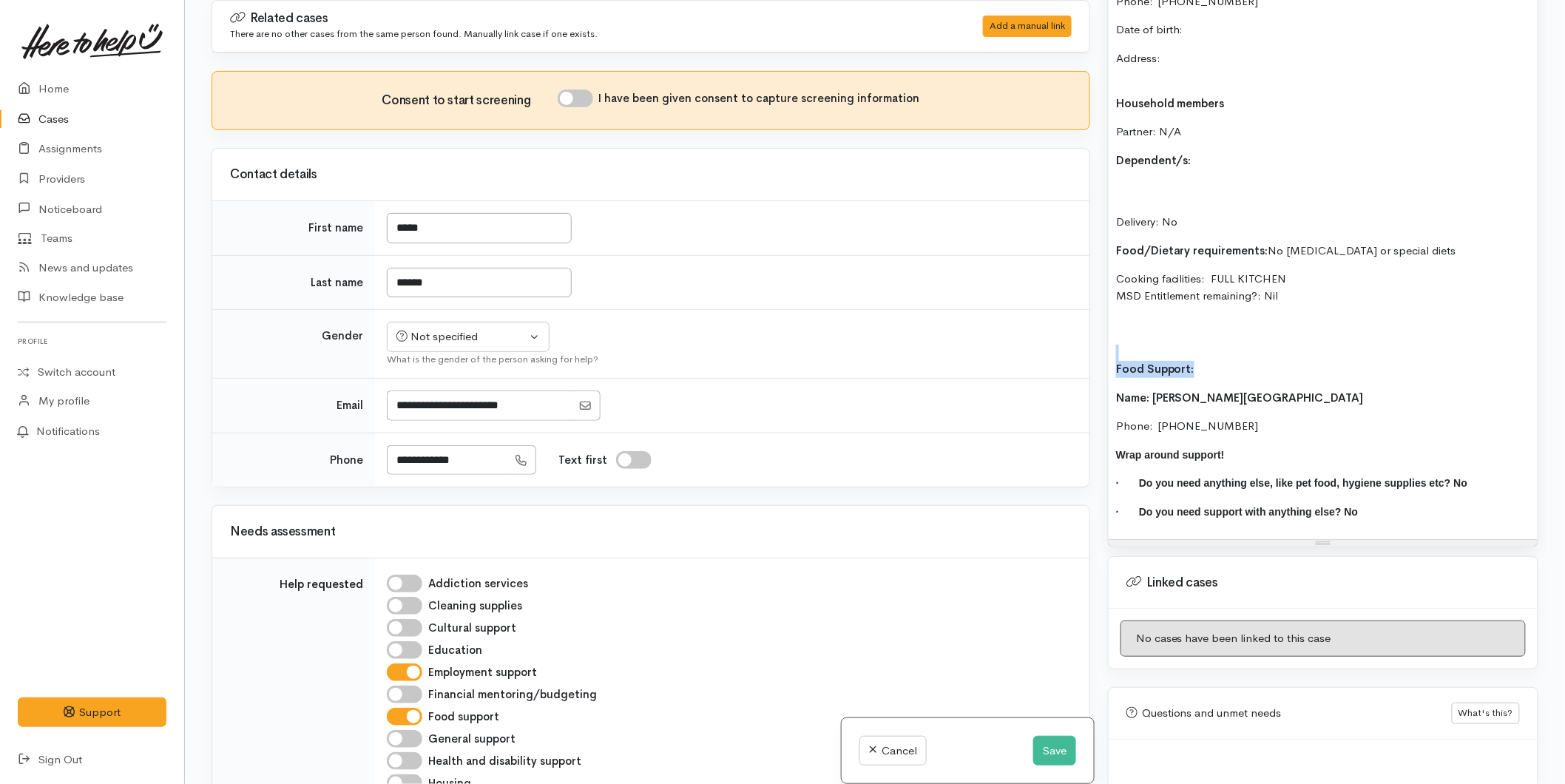
drag, startPoint x: 1177, startPoint y: 362, endPoint x: 1093, endPoint y: 342, distance: 86.3
click at [1093, 342] on div "Related cases There are no other cases from the same person found. Manually lin…" at bounding box center [875, 392] width 1345 height 784
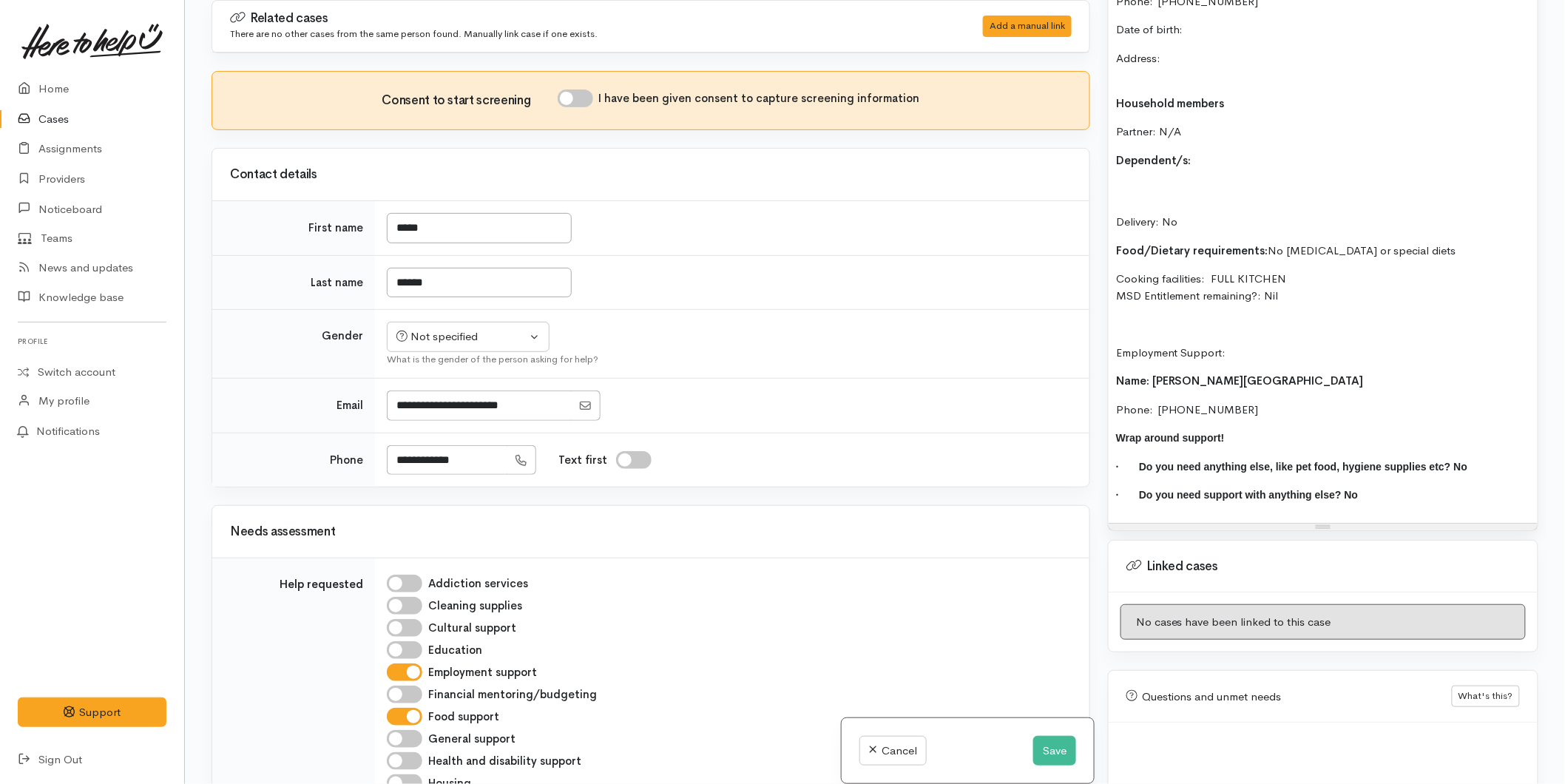
click at [1238, 401] on p "Phone:  0274924264" at bounding box center [1323, 409] width 414 height 17
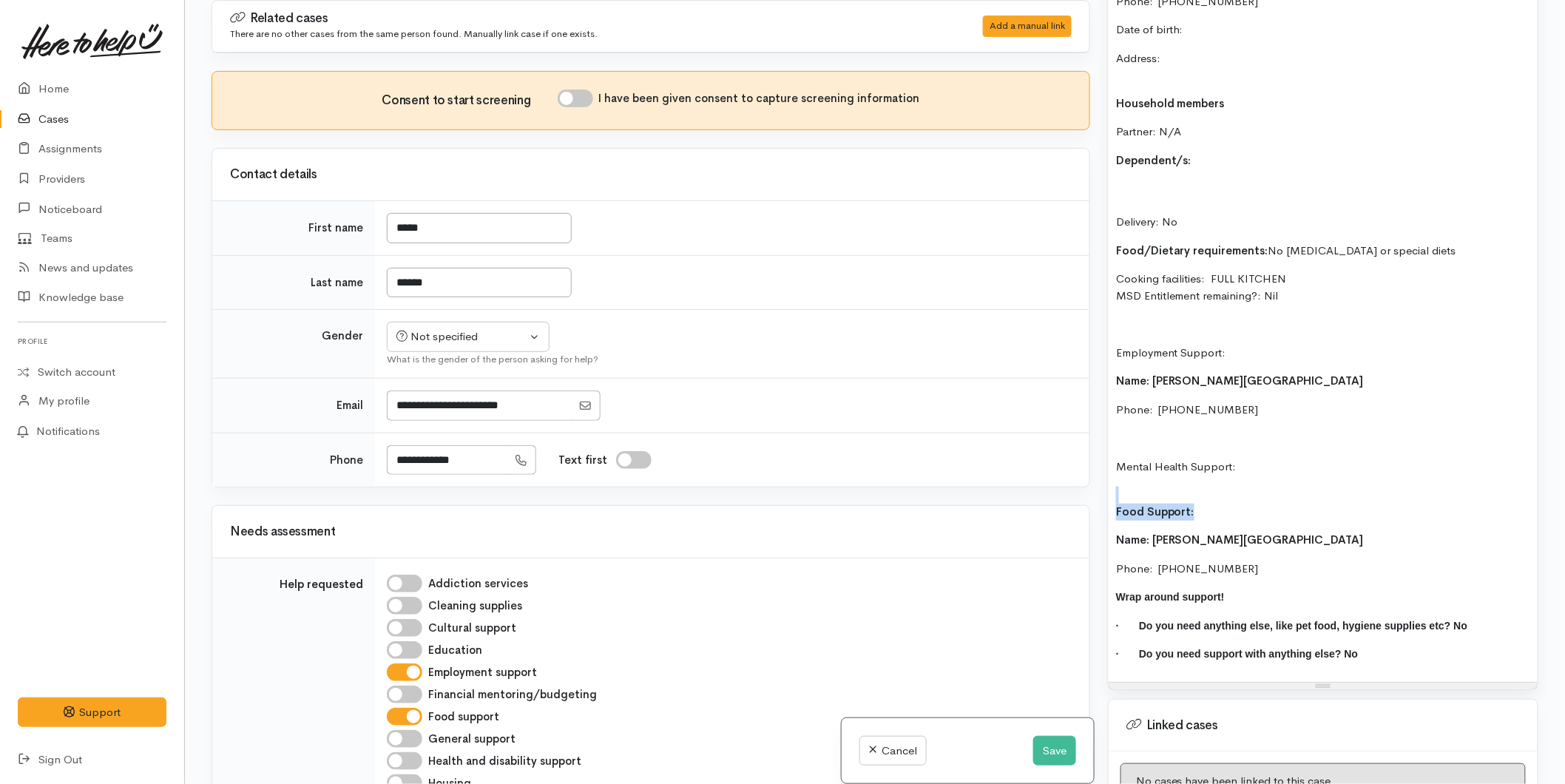
drag, startPoint x: 1223, startPoint y: 493, endPoint x: 1105, endPoint y: 476, distance: 119.2
click at [1105, 476] on div "Warnings Add No warnings have been raised against this case Add Warning Title ●…" at bounding box center [1323, 392] width 448 height 784
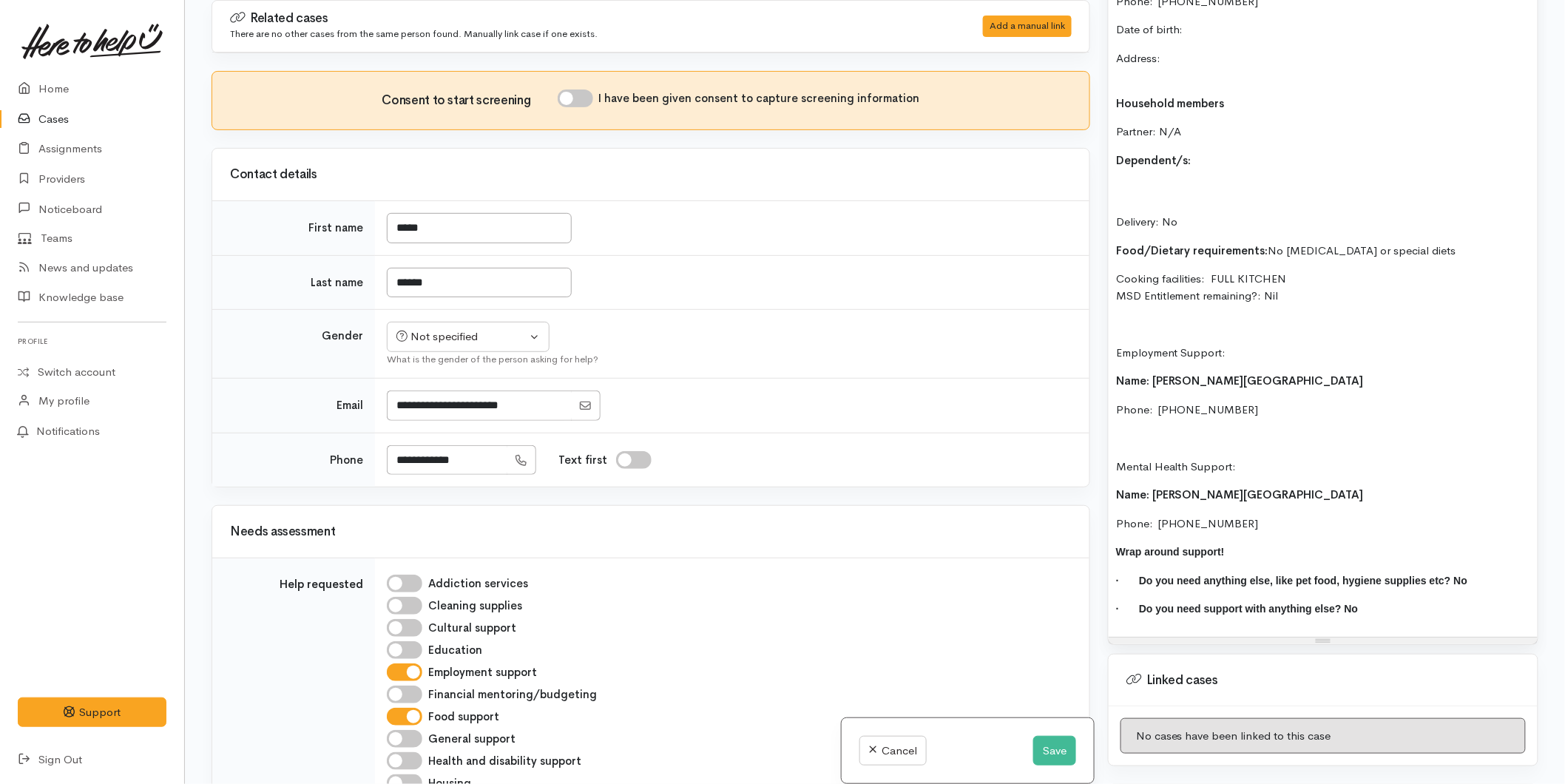
click at [1250, 458] on p "Mental Health Support:" at bounding box center [1323, 466] width 414 height 17
click at [1248, 515] on p "Phone:  0274924264" at bounding box center [1323, 523] width 414 height 17
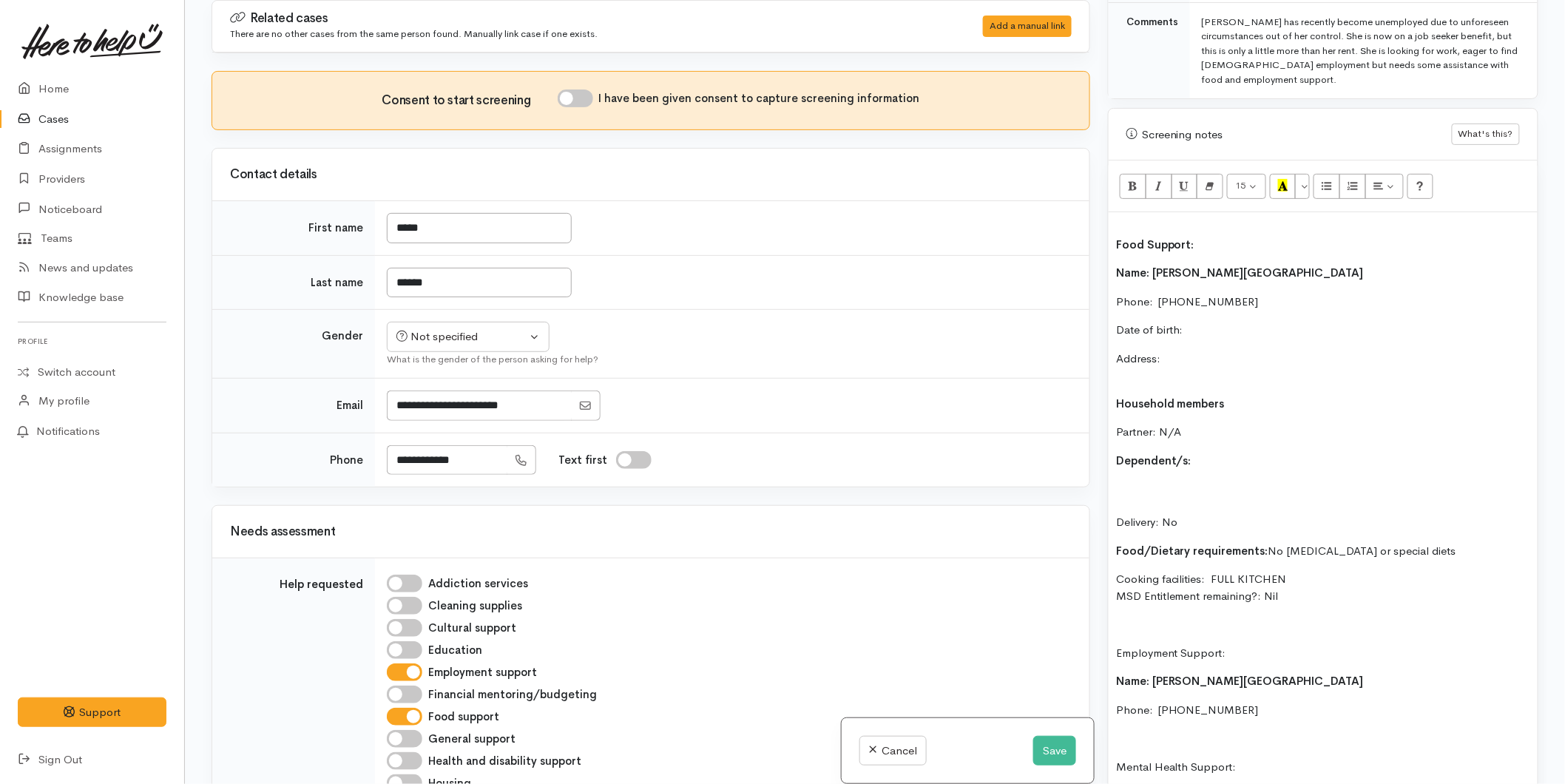
scroll to position [824, 0]
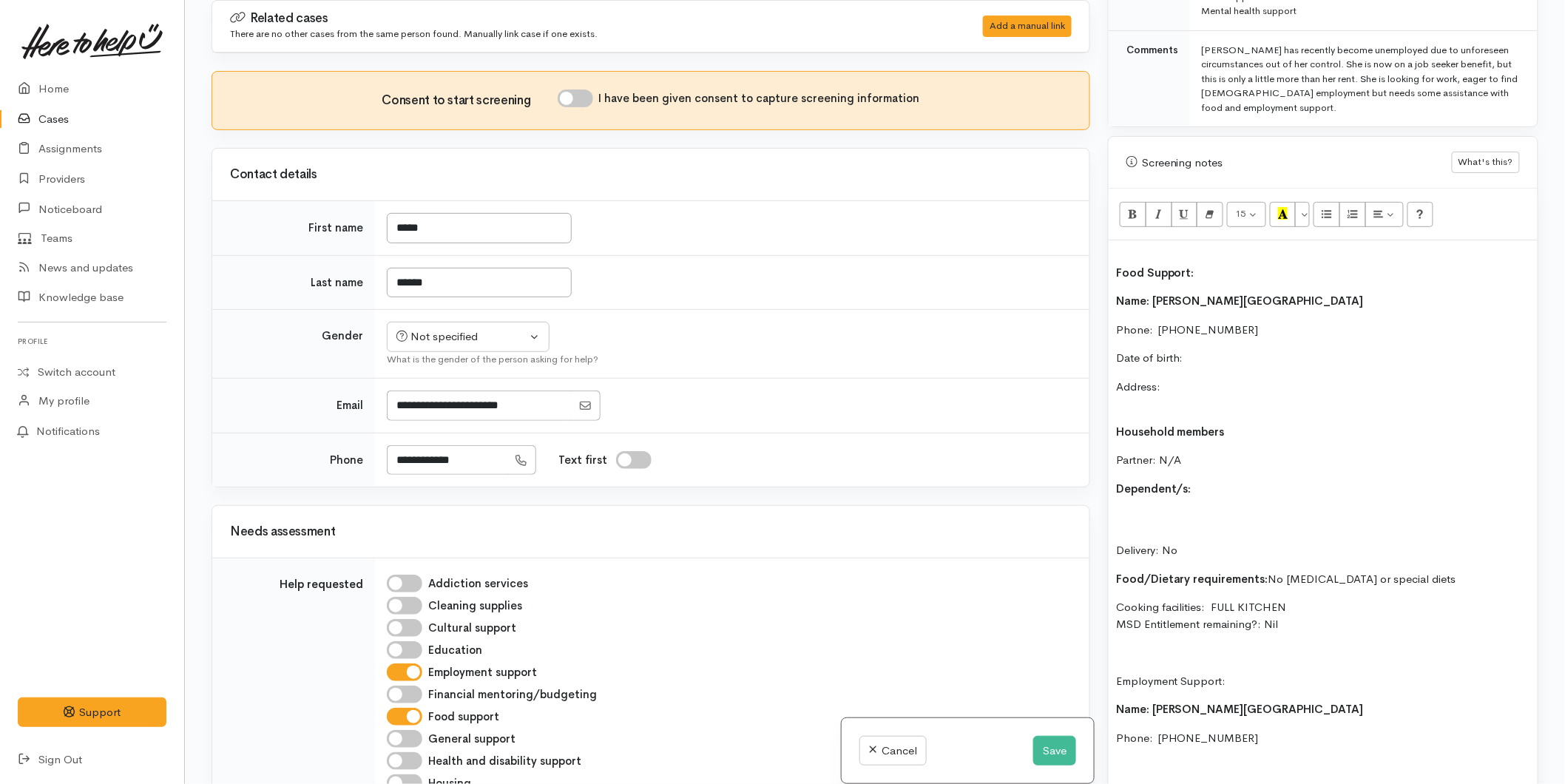
click at [1186, 382] on p "Address:" at bounding box center [1323, 395] width 414 height 33
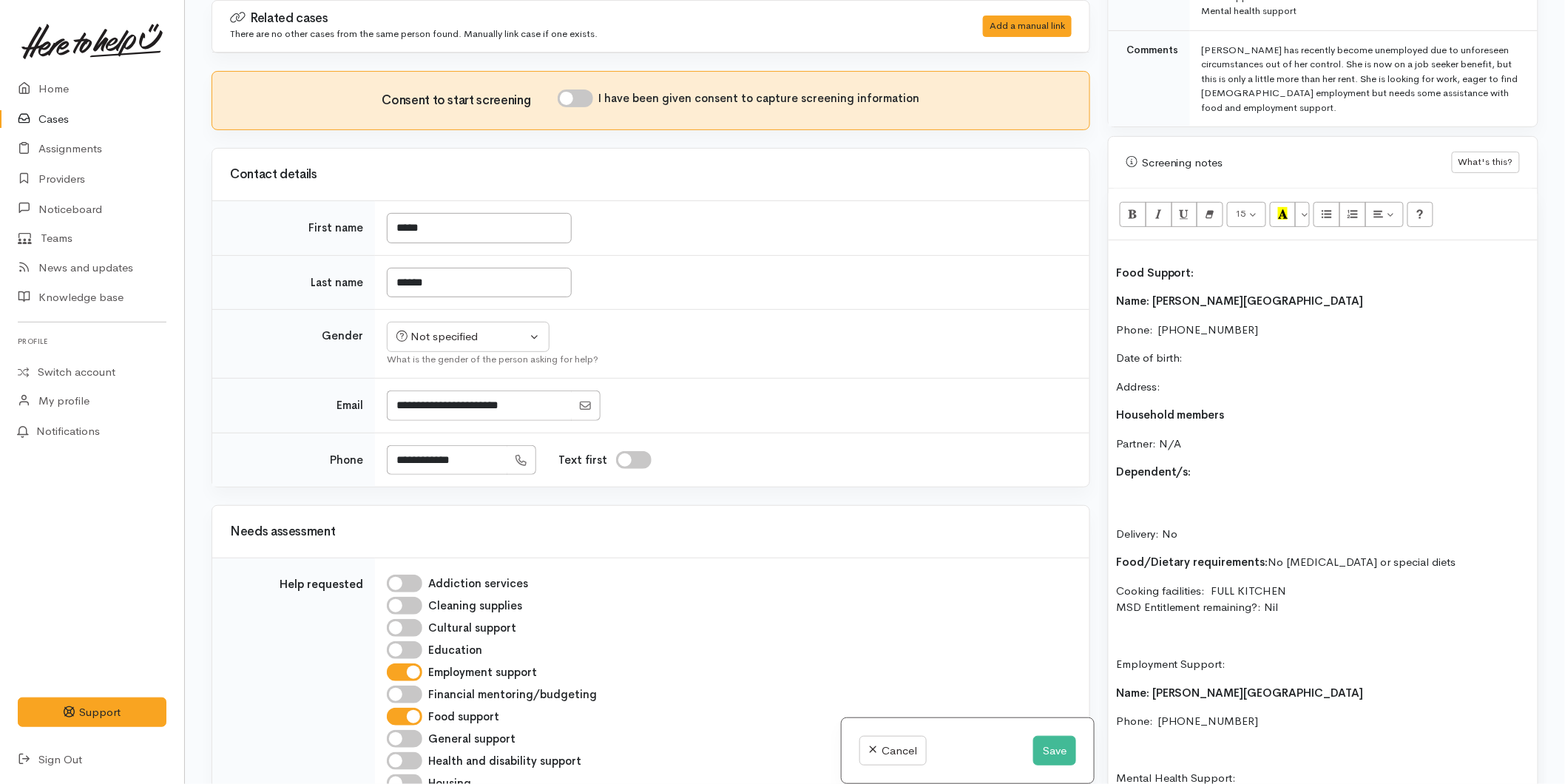
click at [1129, 494] on p "Delivery: No" at bounding box center [1323, 517] width 414 height 50
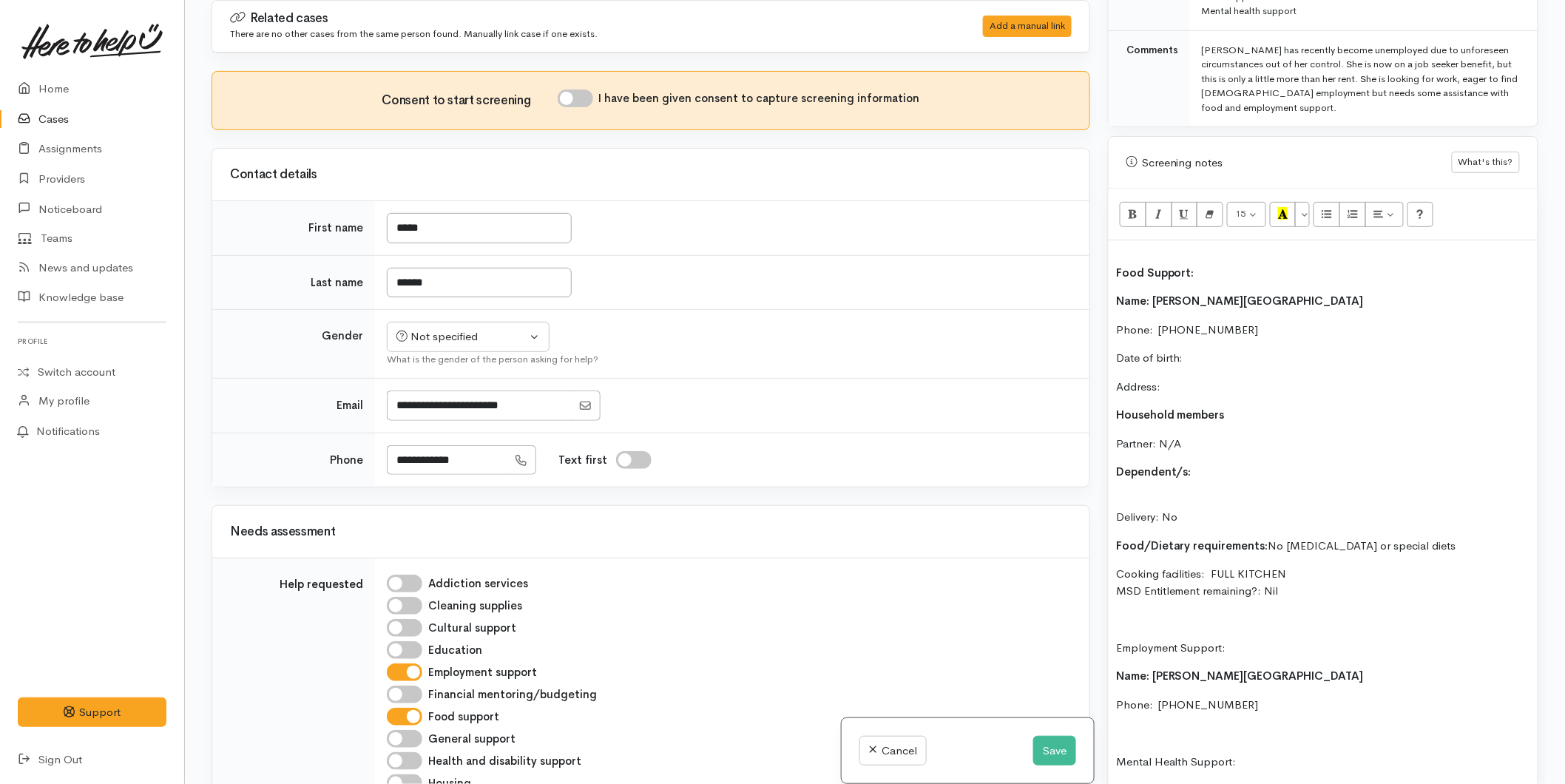
click at [1141, 477] on div "Food Support: Name: Kelly Poland Phone:  0274924264 Date of birth: Address: Hou…" at bounding box center [1323, 599] width 429 height 719
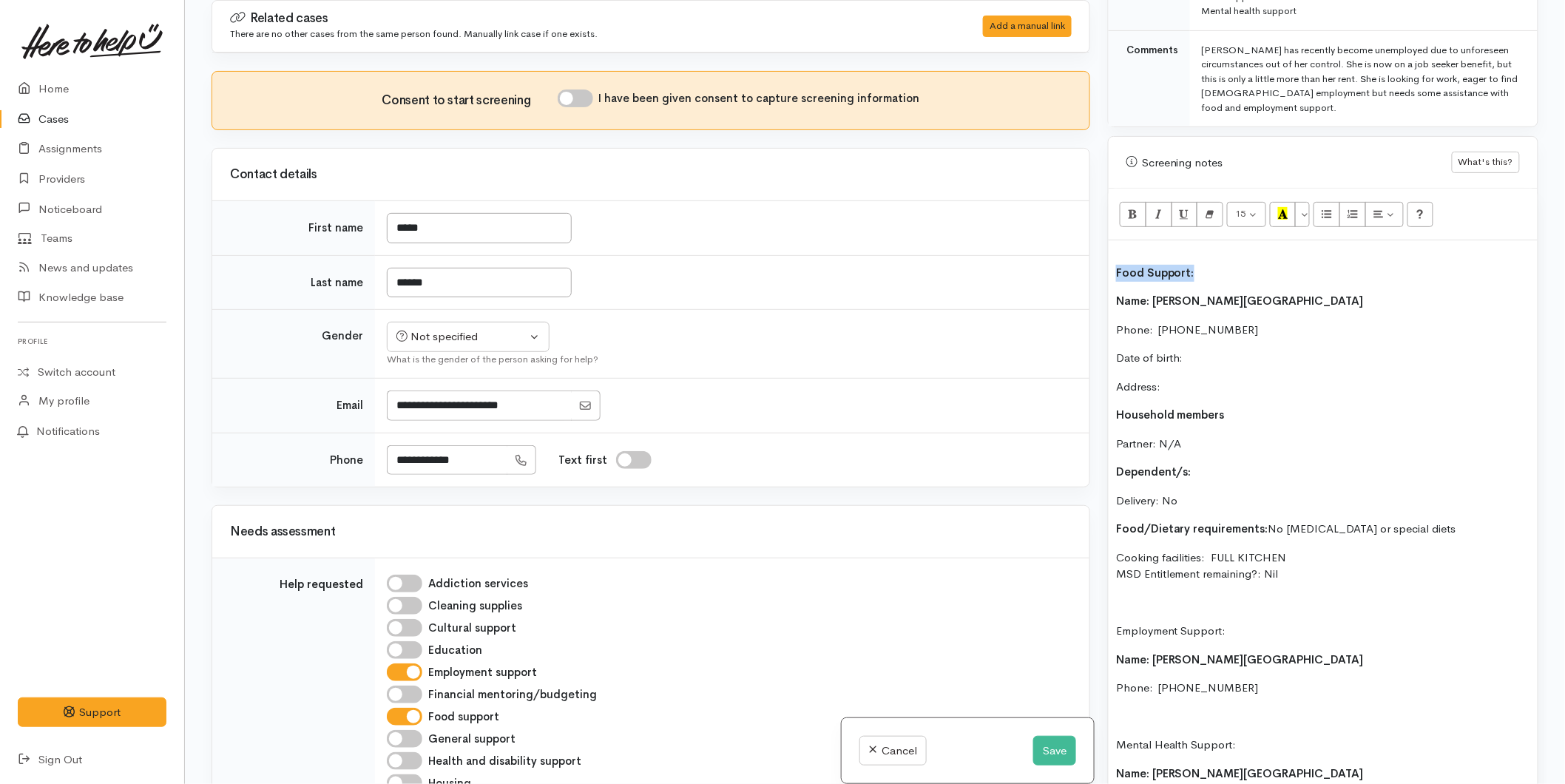
drag, startPoint x: 1185, startPoint y: 258, endPoint x: 1106, endPoint y: 241, distance: 80.8
click at [1065, 254] on div "Related cases There are no other cases from the same person found. Manually lin…" at bounding box center [875, 392] width 1345 height 784
click at [1276, 202] on button "Recent Color" at bounding box center [1283, 214] width 27 height 25
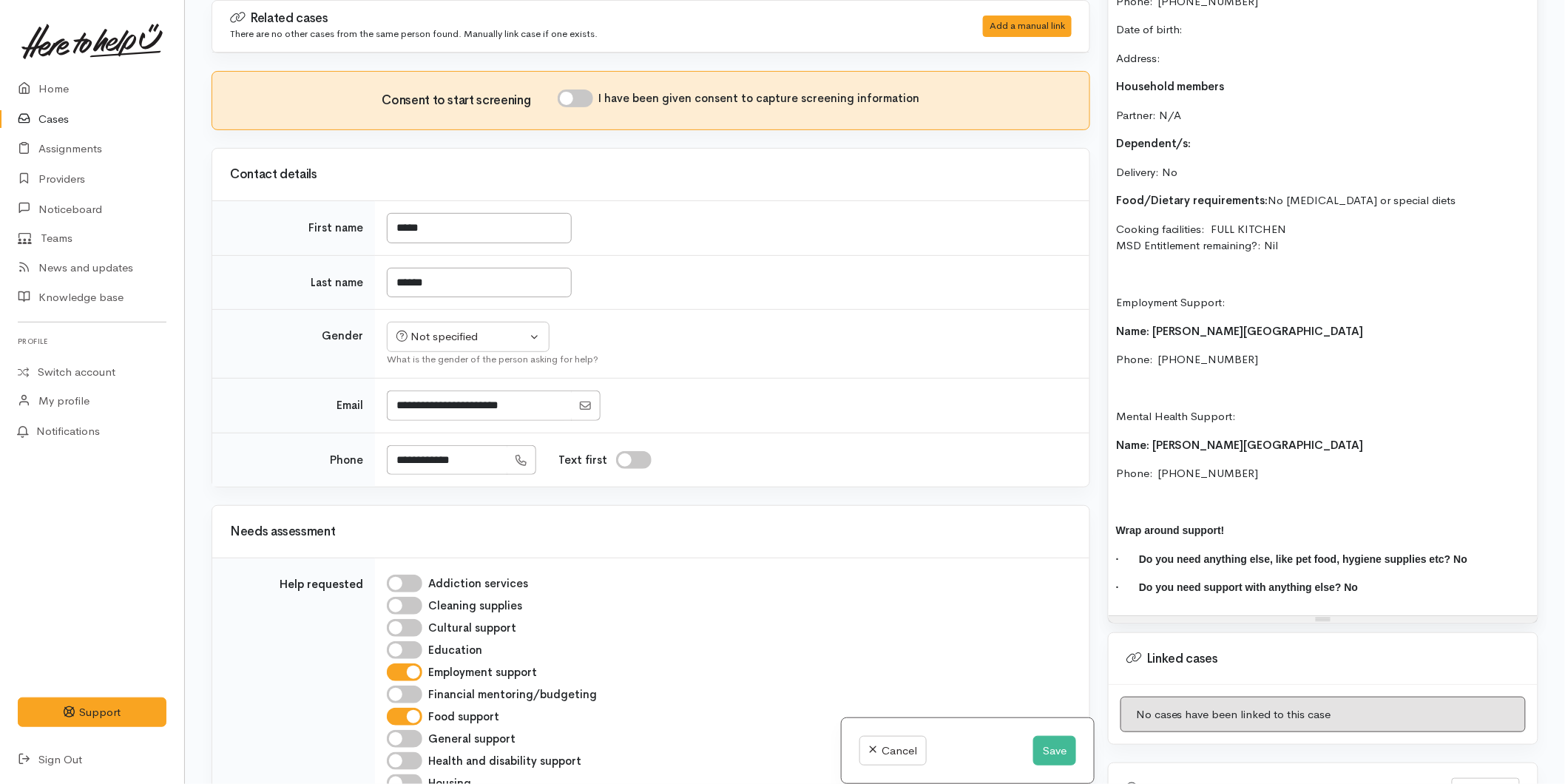
drag, startPoint x: 1234, startPoint y: 282, endPoint x: 1061, endPoint y: 285, distance: 173.0
click at [1061, 285] on div "Related cases There are no other cases from the same person found. Manually lin…" at bounding box center [875, 392] width 1345 height 784
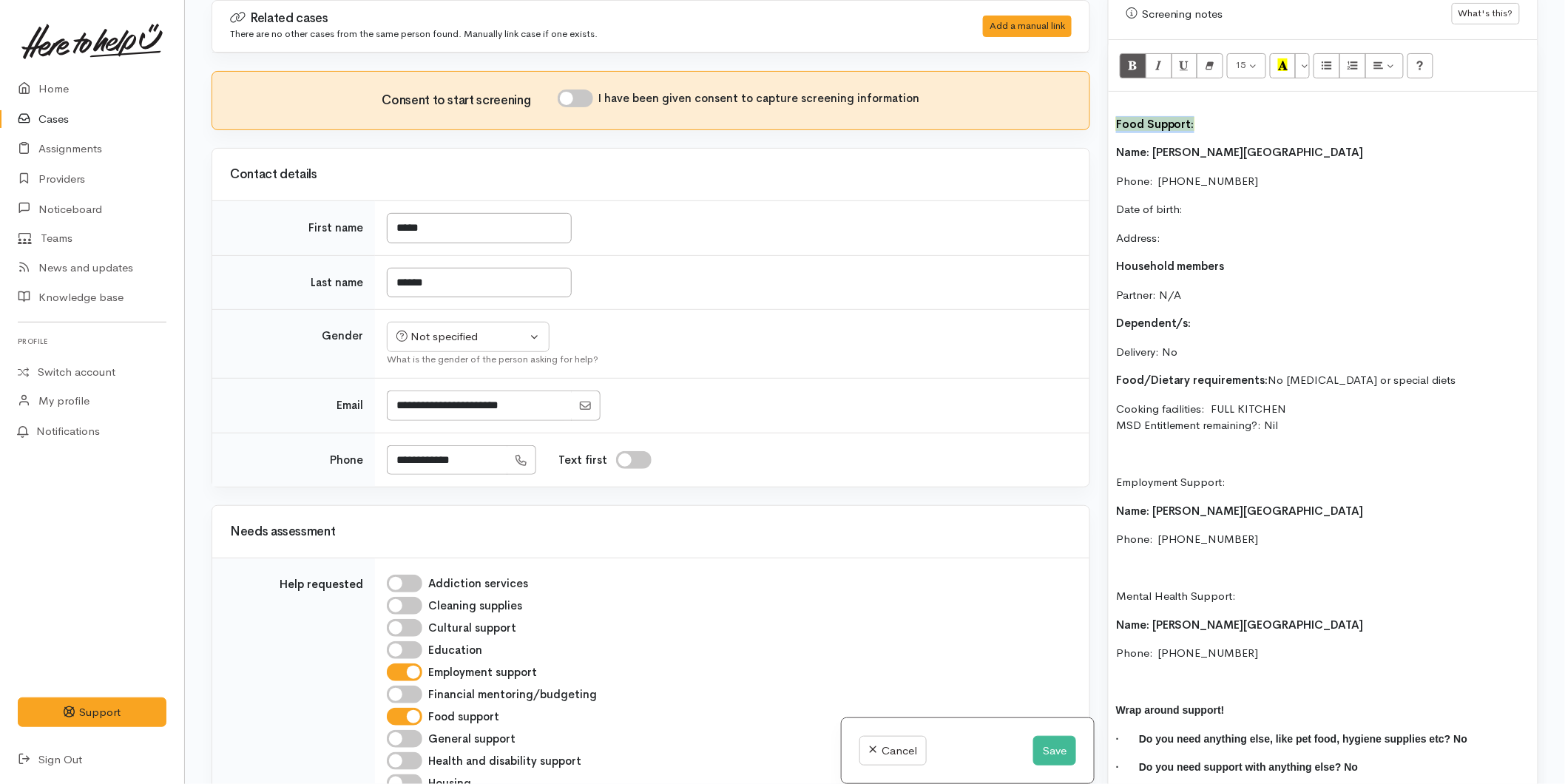
scroll to position [824, 0]
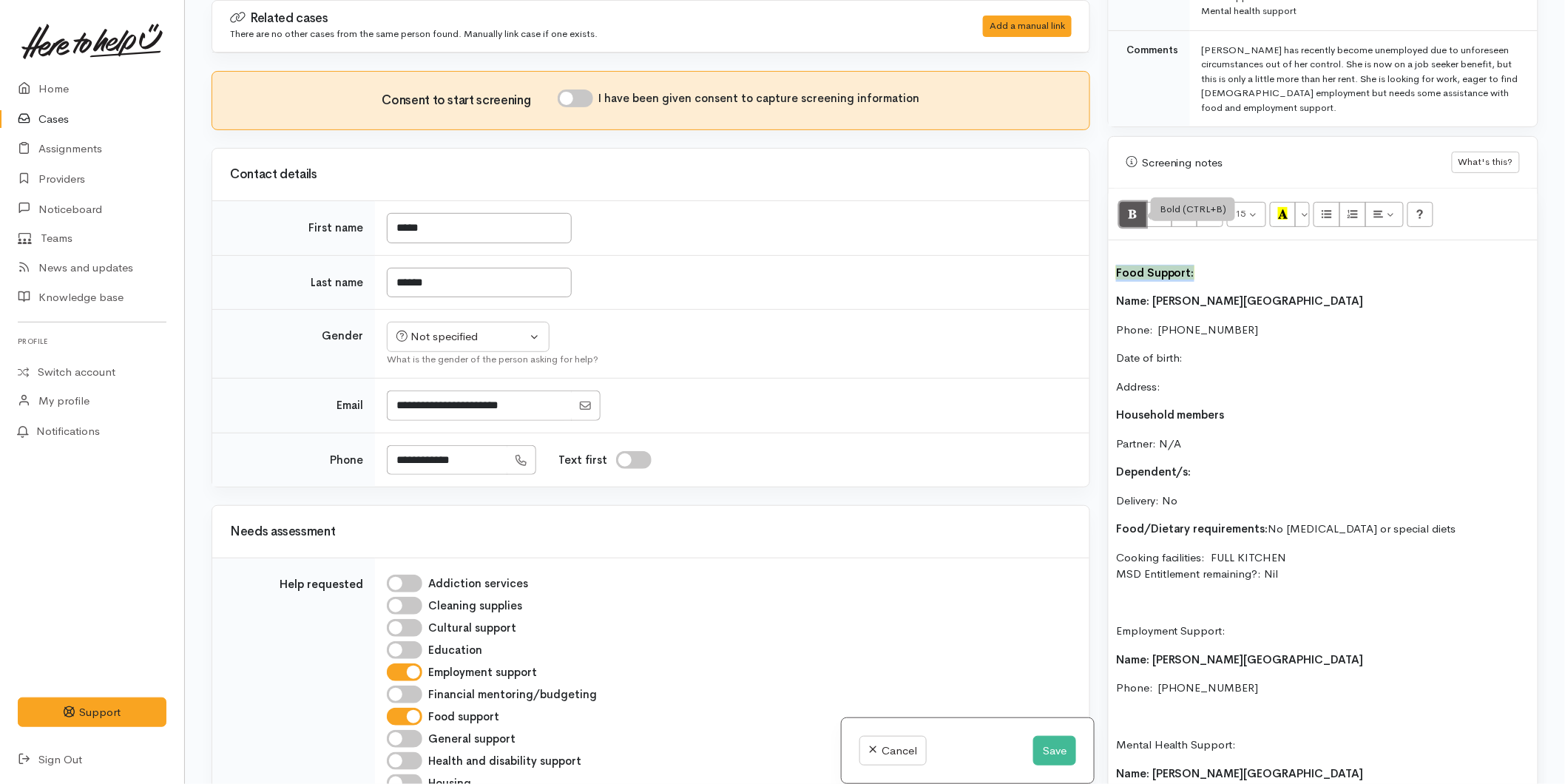
click at [1138, 207] on icon "Bold (CTRL+B)" at bounding box center [1133, 213] width 10 height 13
click at [1281, 207] on icon "Recent Color" at bounding box center [1283, 213] width 10 height 13
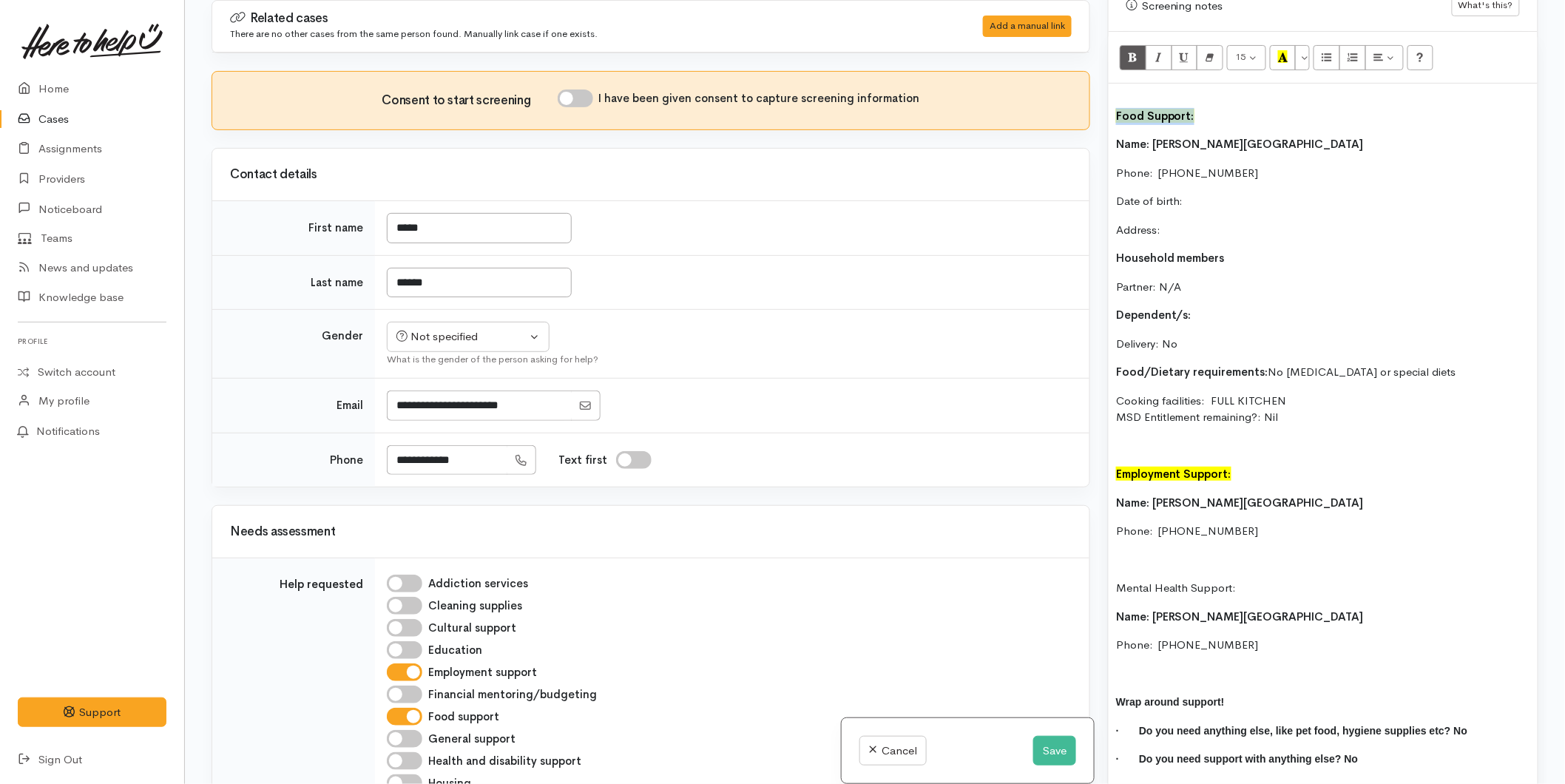
scroll to position [988, 0]
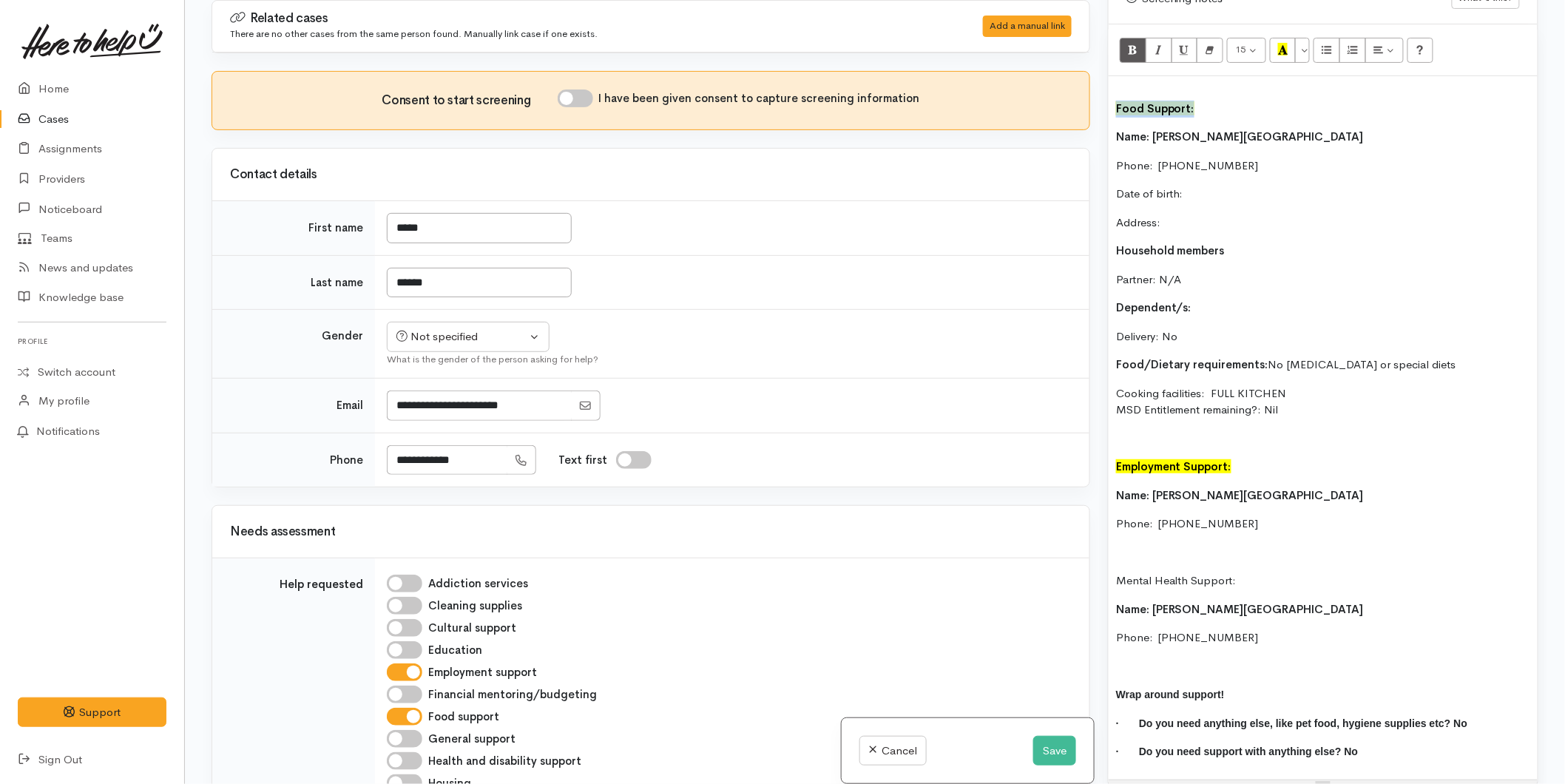
drag, startPoint x: 1245, startPoint y: 564, endPoint x: 1072, endPoint y: 563, distance: 173.0
click at [1072, 563] on div "Related cases There are no other cases from the same person found. Manually lin…" at bounding box center [875, 392] width 1345 height 784
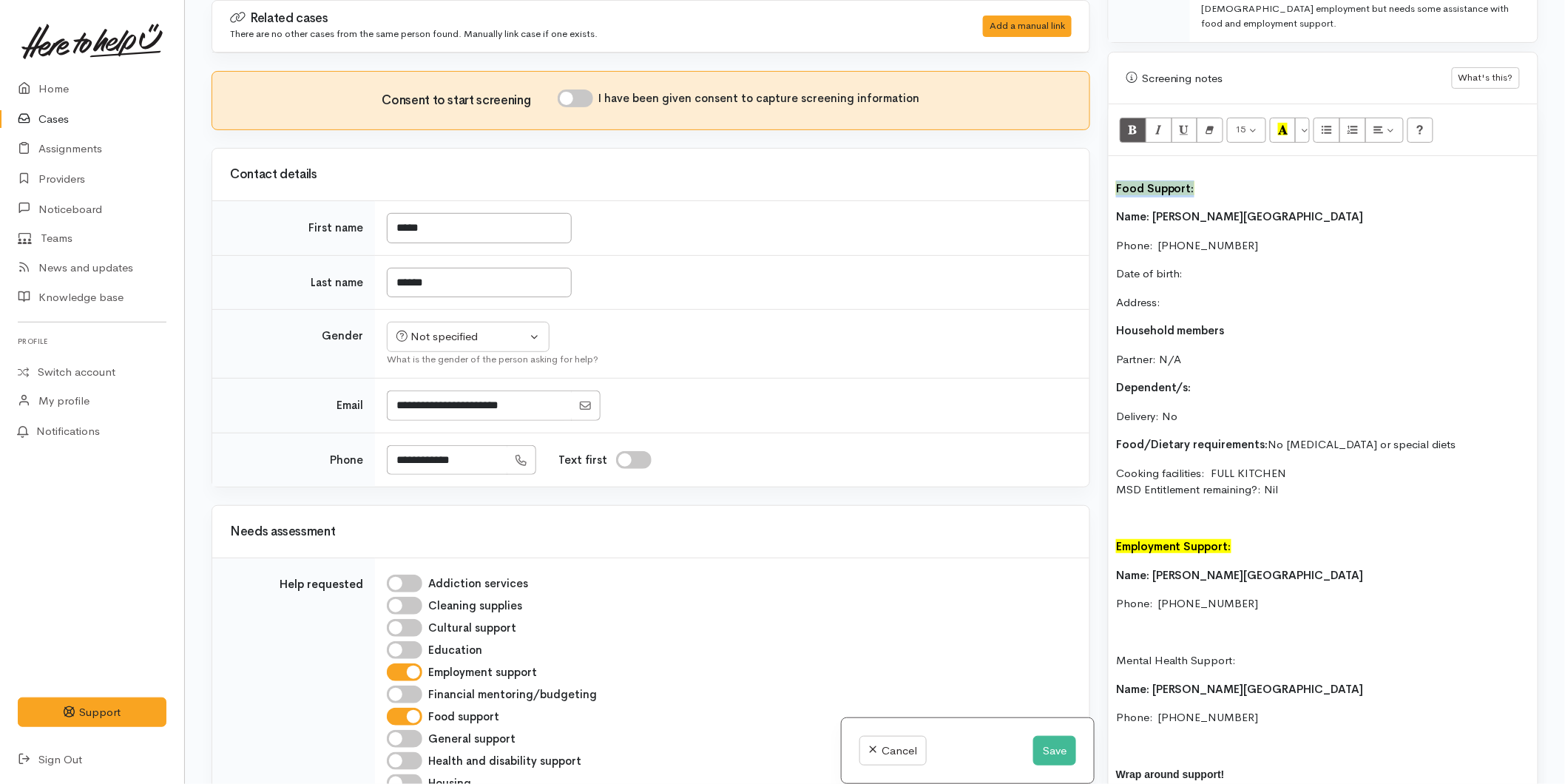
scroll to position [824, 0]
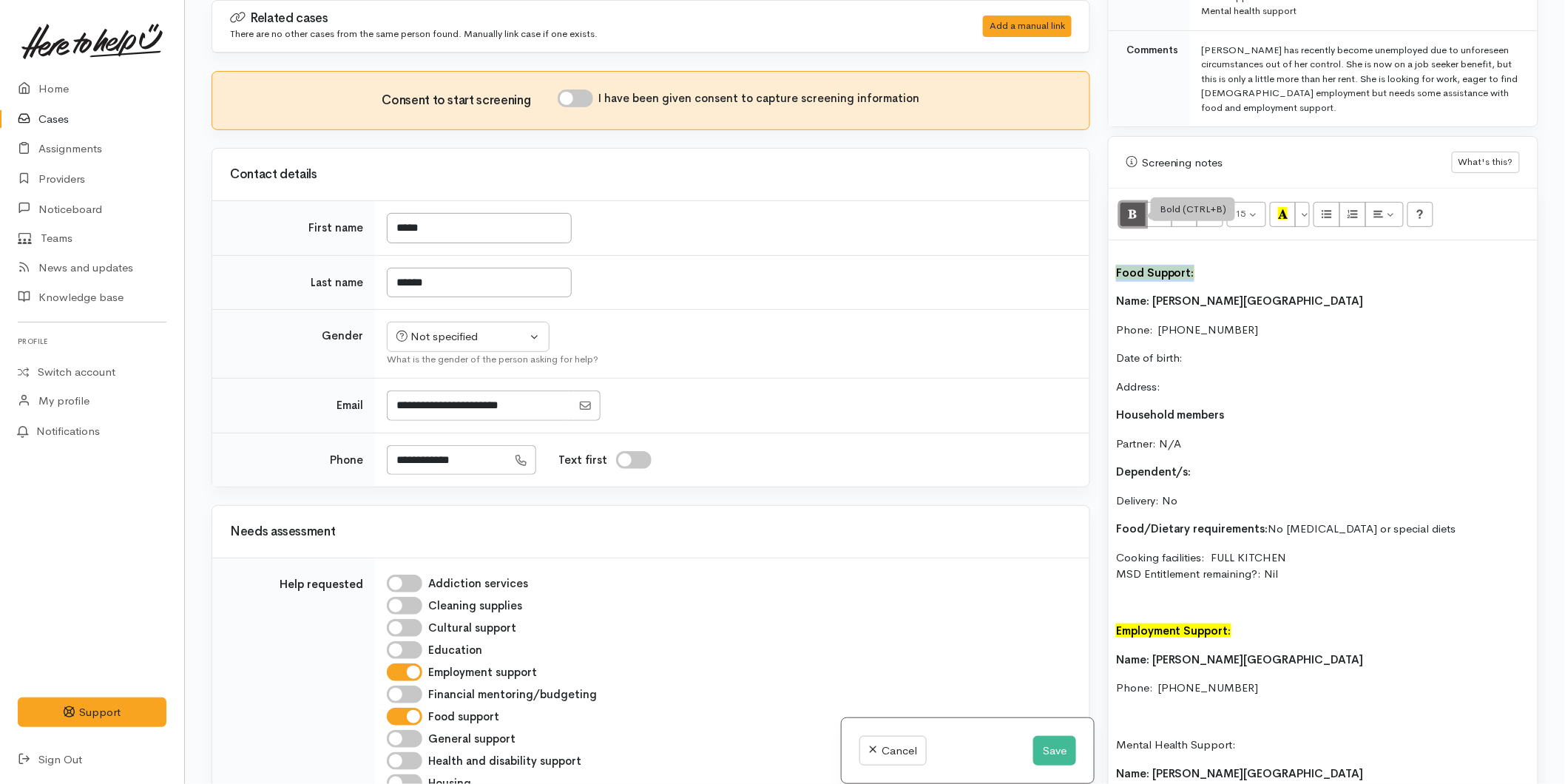
click at [1130, 207] on icon "Bold (CTRL+B)" at bounding box center [1133, 213] width 10 height 13
click at [1275, 202] on button "Recent Color" at bounding box center [1283, 214] width 27 height 25
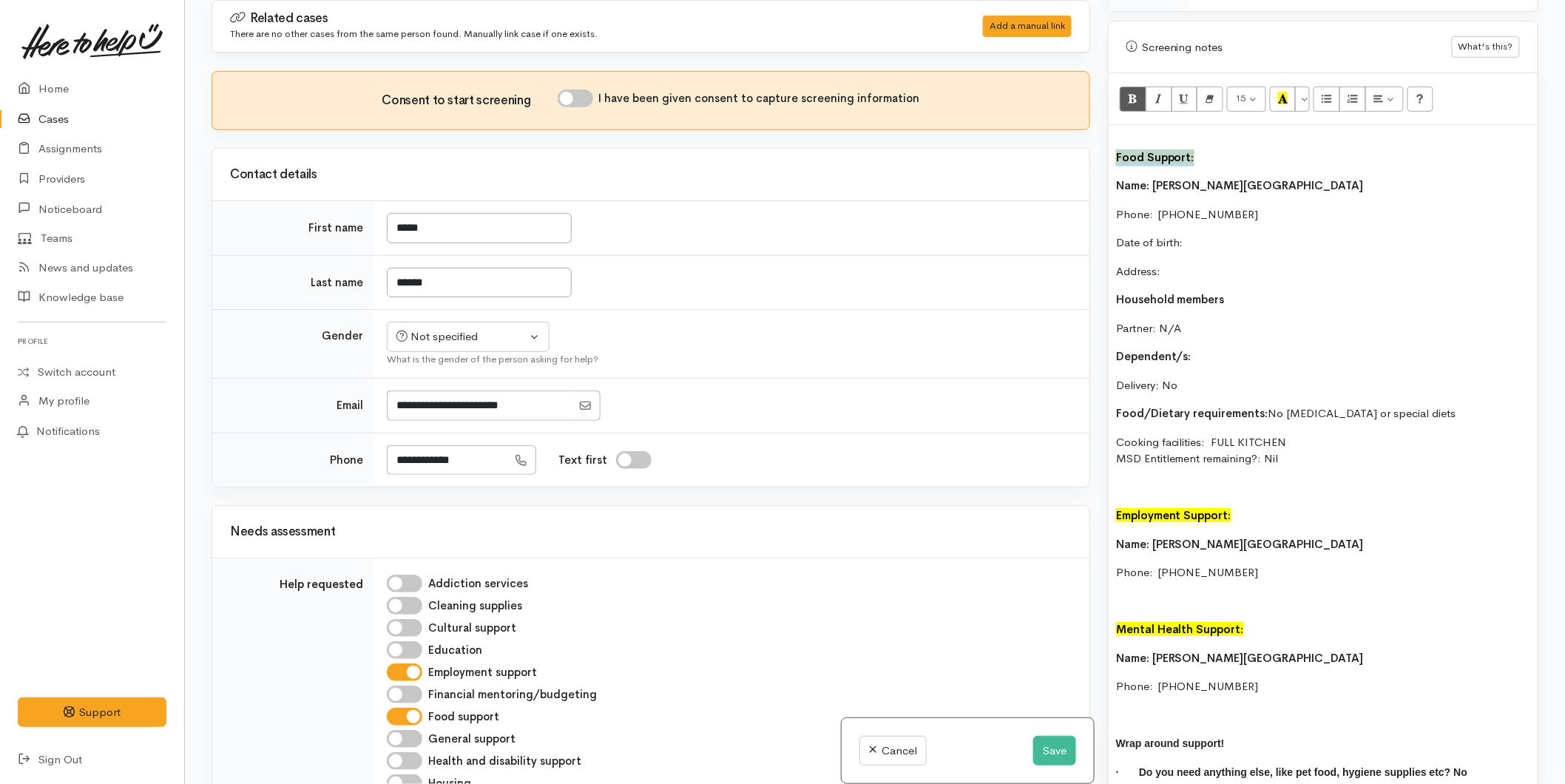
scroll to position [1152, 0]
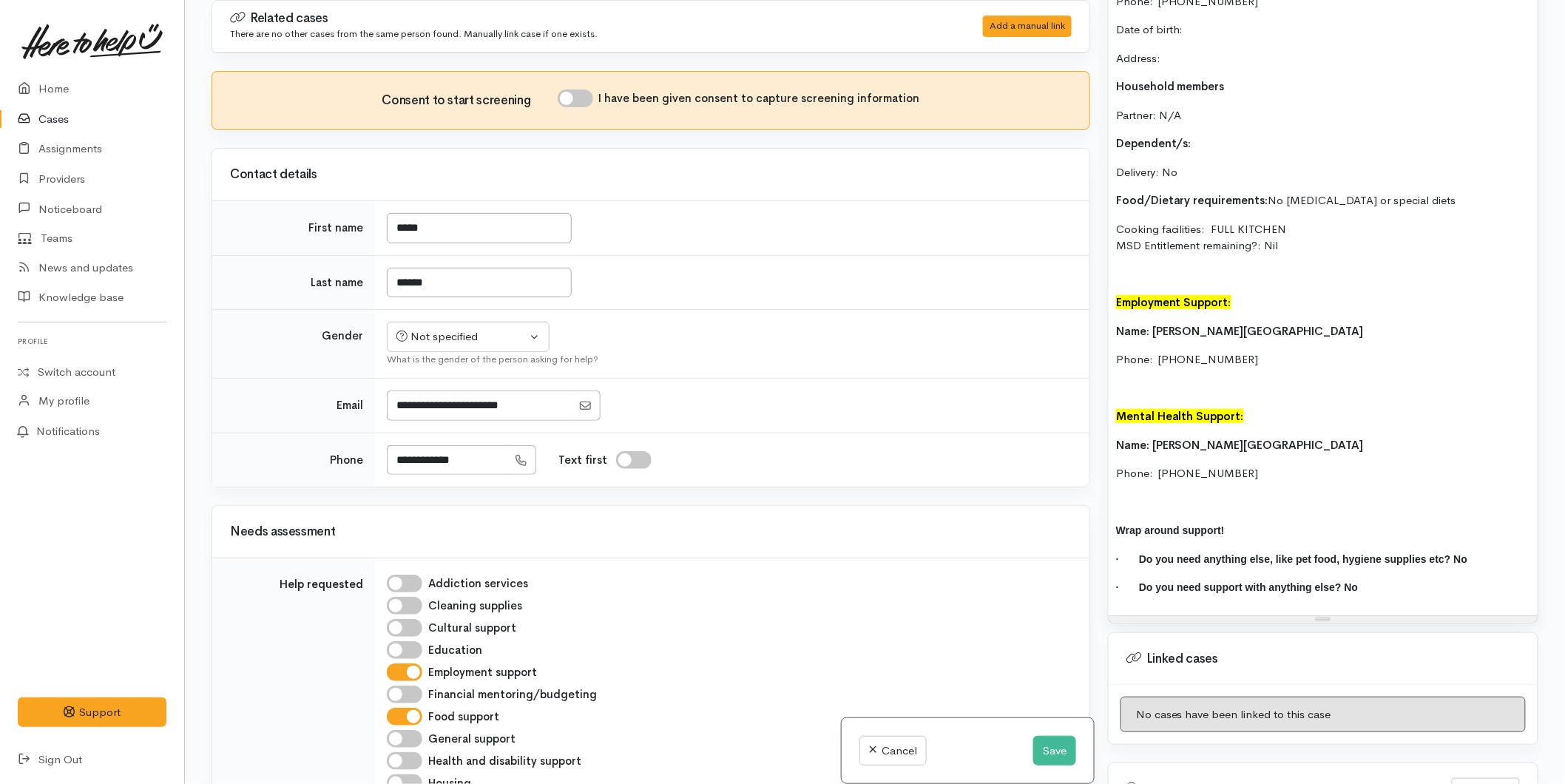
click at [1327, 445] on div "Food Support: Name: Kelly Poland Phone:  0274924264 Date of birth: Address: Hou…" at bounding box center [1323, 263] width 429 height 703
click at [1047, 743] on button "Save" at bounding box center [1054, 751] width 43 height 30
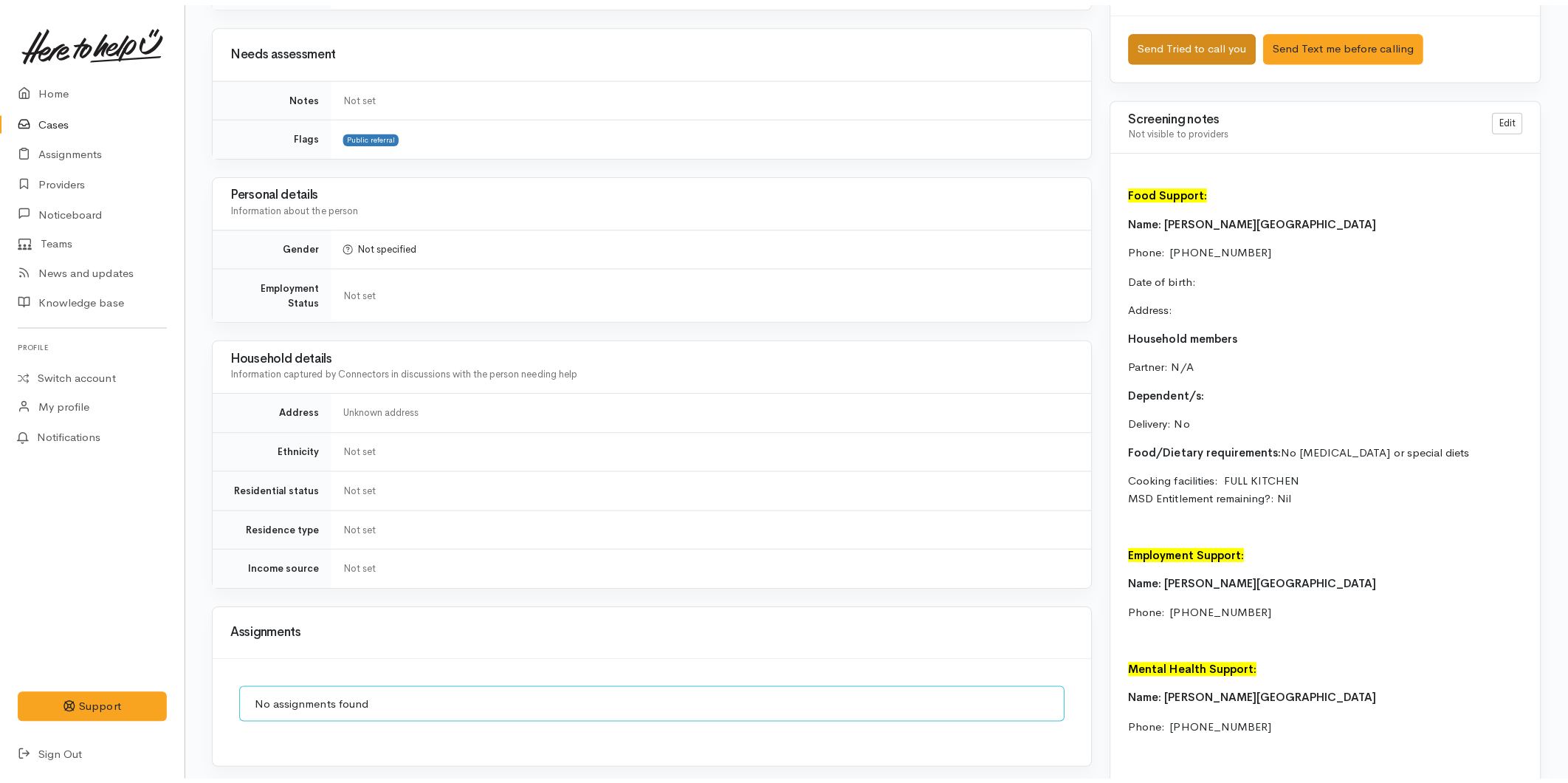
scroll to position [703, 0]
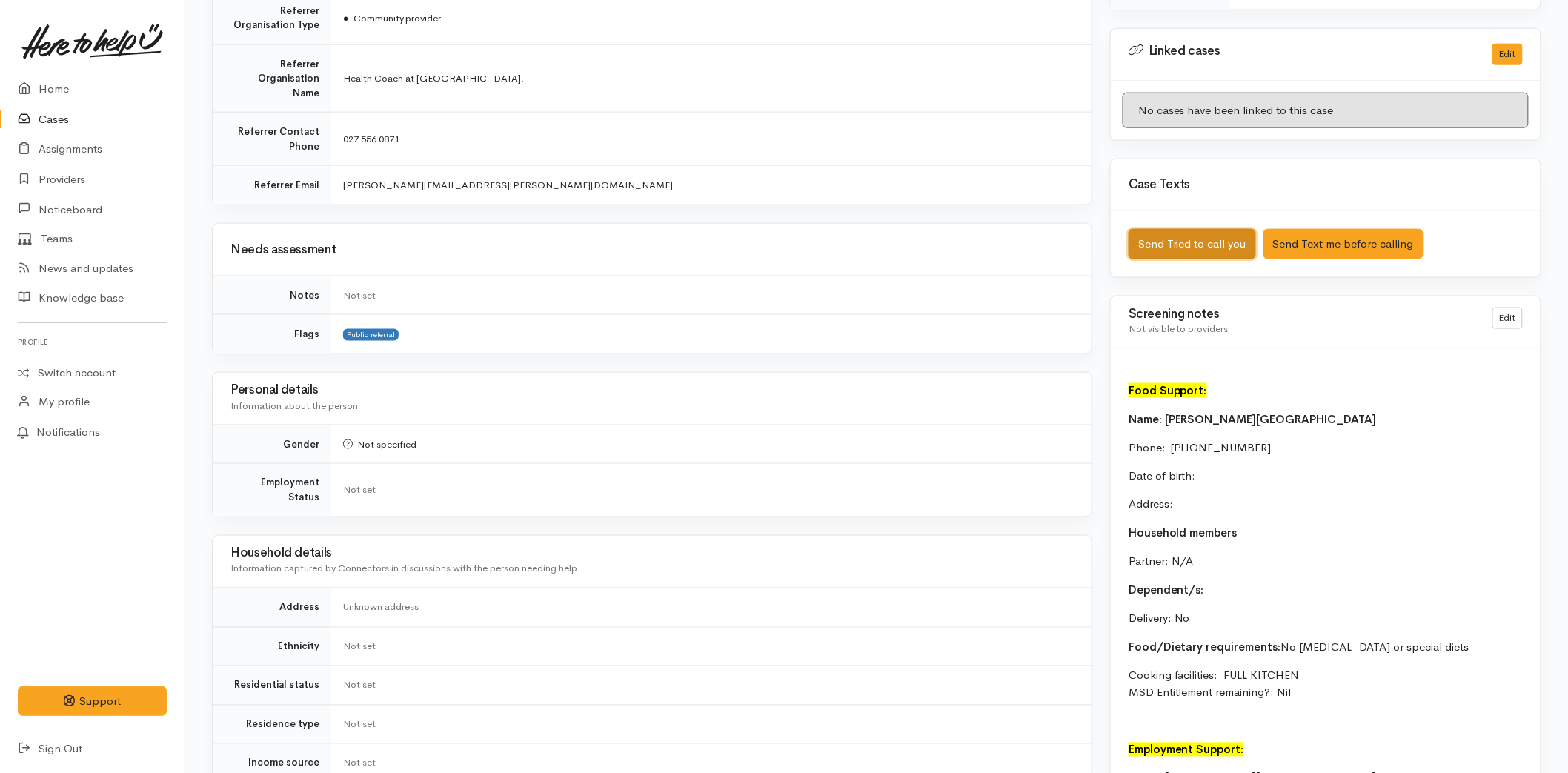
click at [1184, 229] on button "Send Tried to call you" at bounding box center [1192, 244] width 127 height 30
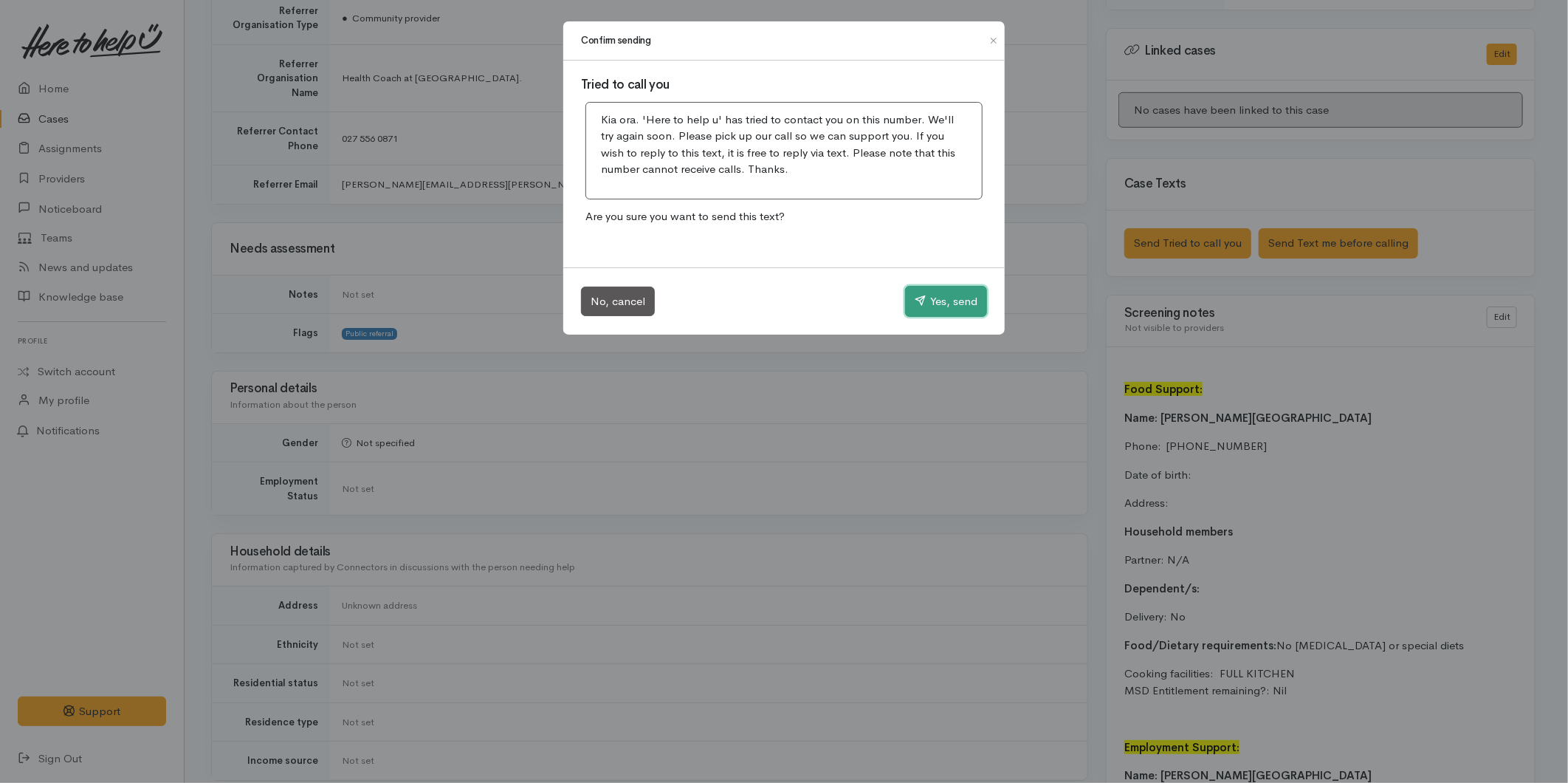
click at [922, 289] on button "Yes, send" at bounding box center [946, 301] width 82 height 31
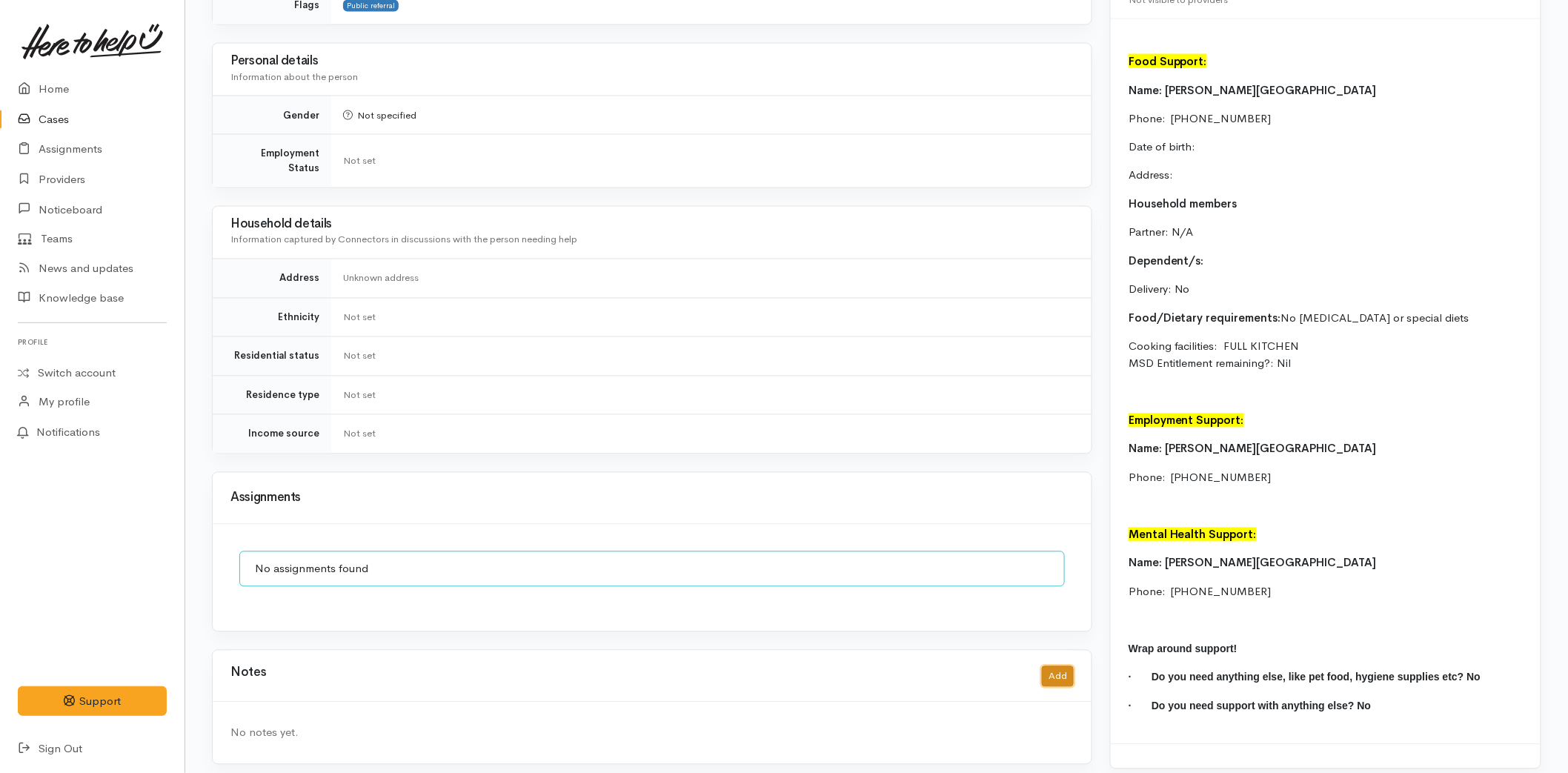
click at [1050, 666] on button "Add" at bounding box center [1058, 677] width 32 height 21
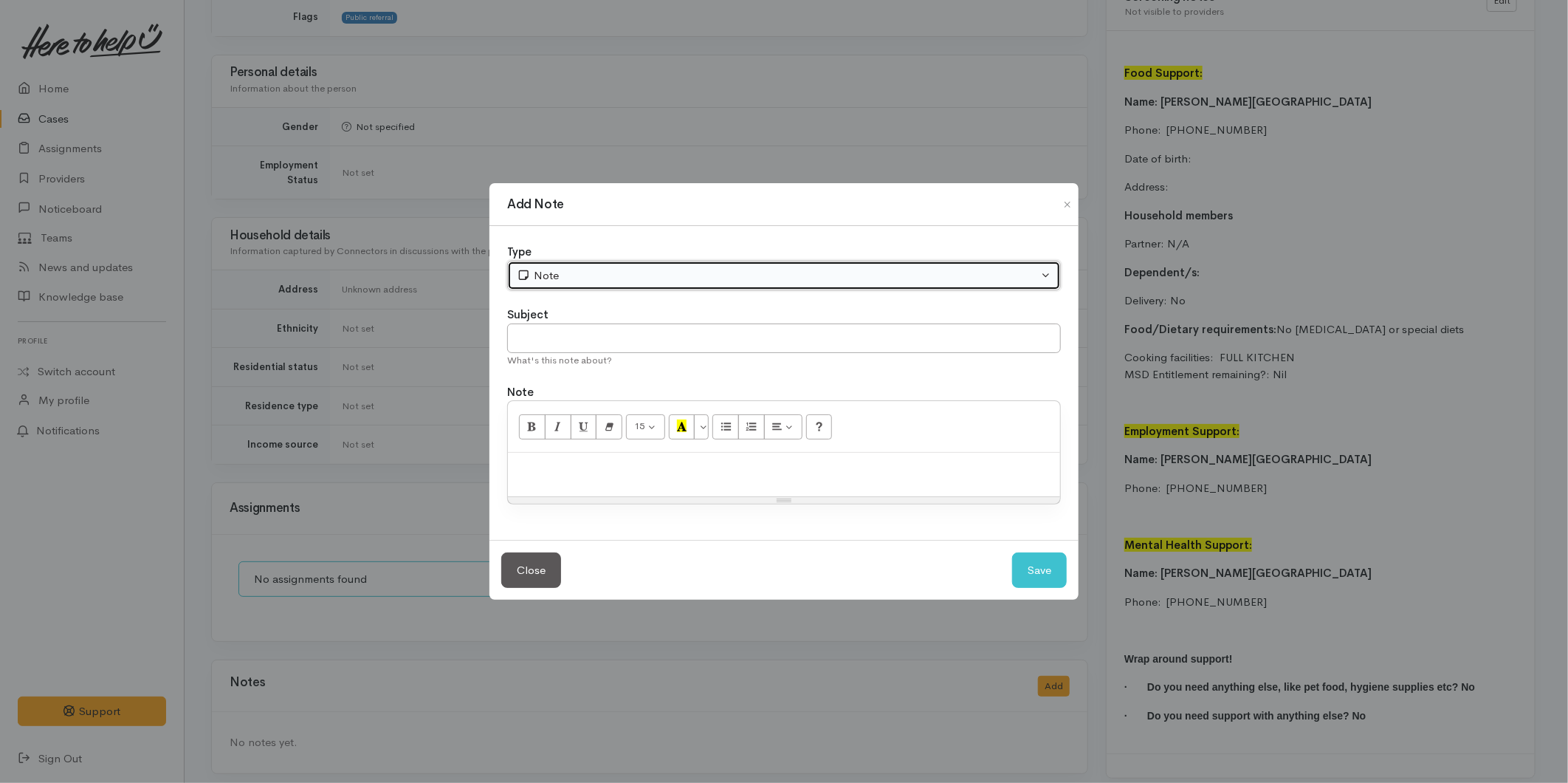
click at [547, 279] on div "Note" at bounding box center [777, 275] width 521 height 17
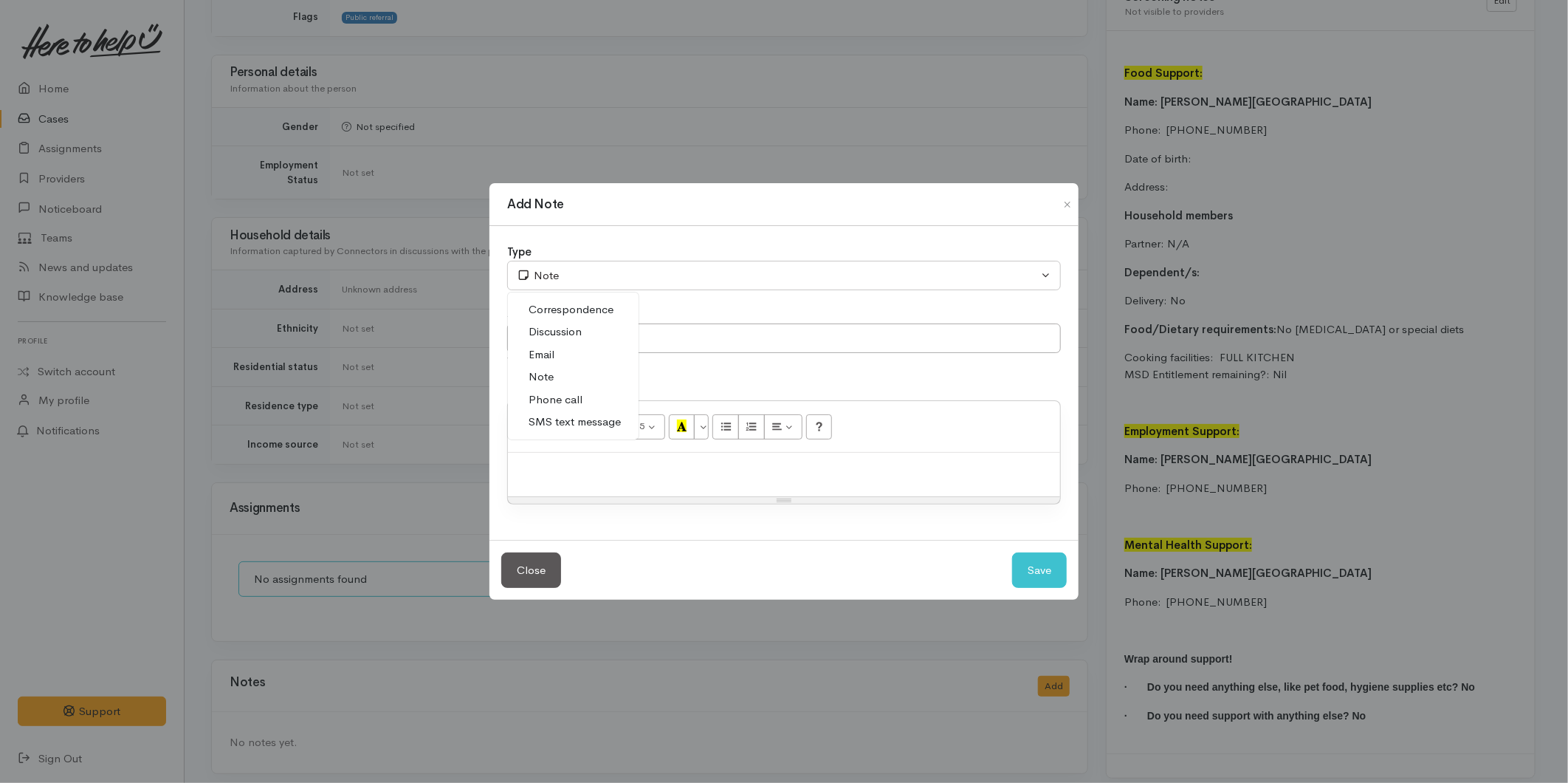
click at [537, 397] on span "Phone call" at bounding box center [555, 400] width 54 height 17
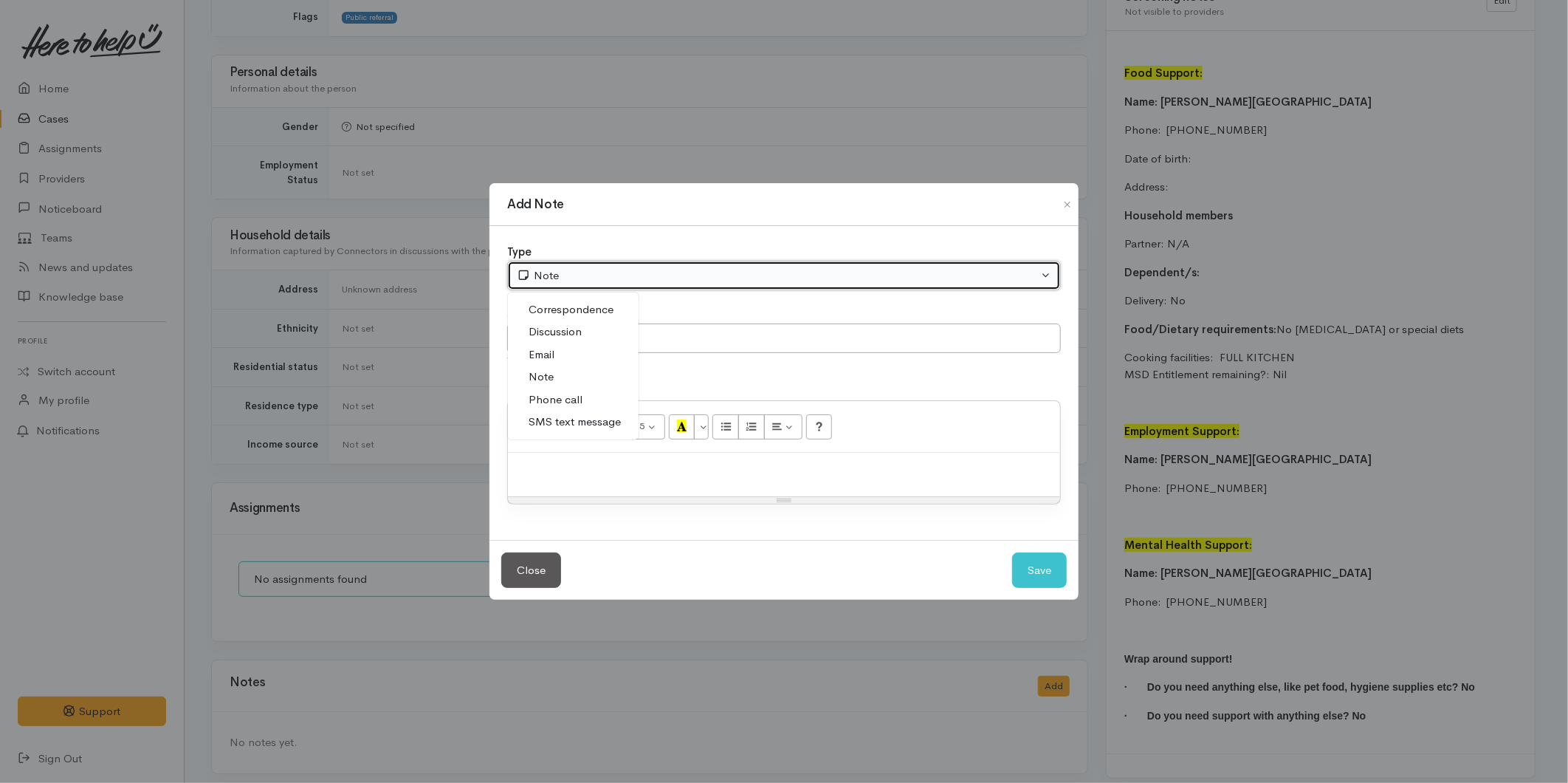
select select "3"
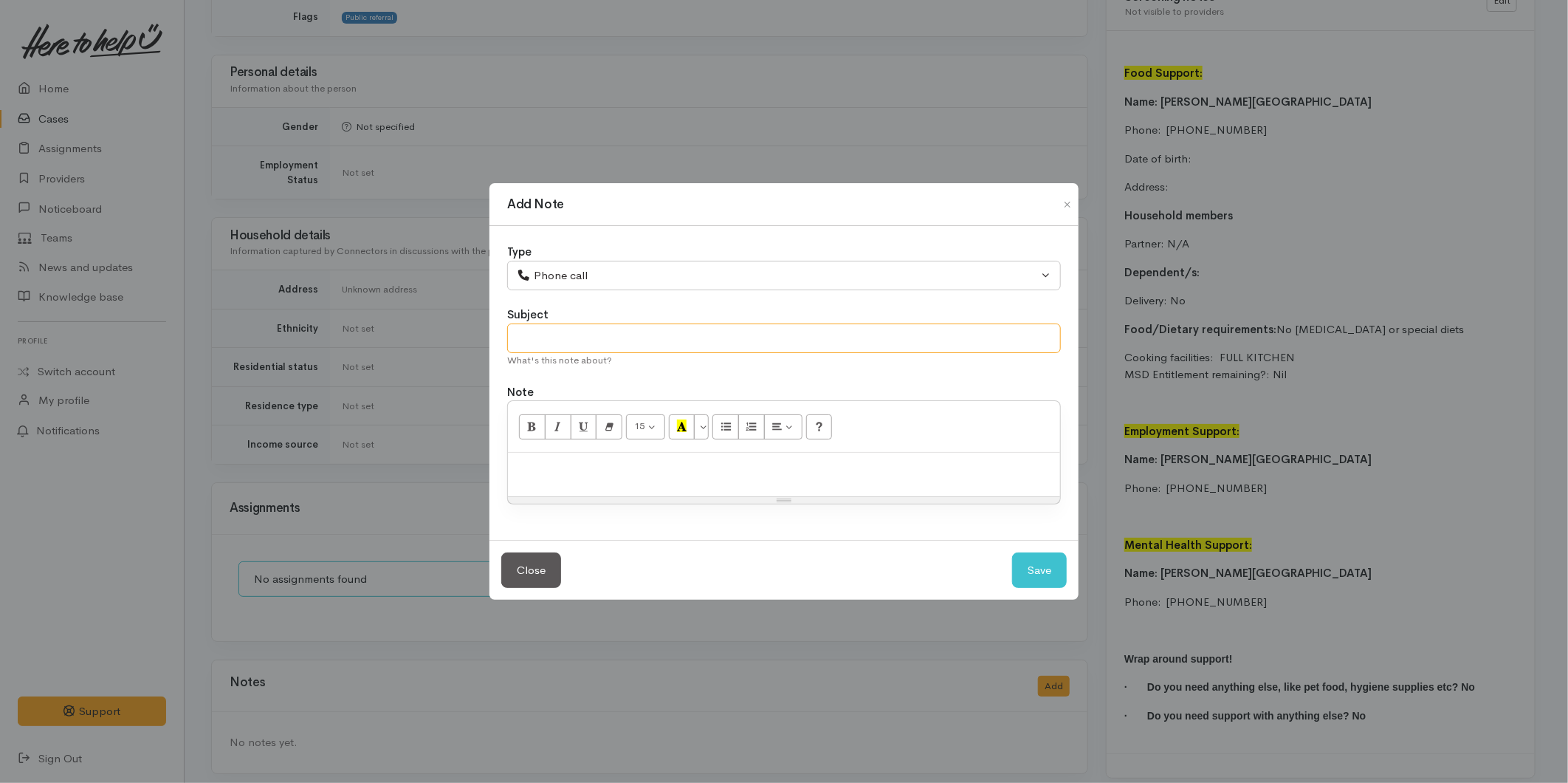
click at [554, 329] on input "text" at bounding box center [784, 338] width 554 height 30
type input "Attempted Contact"
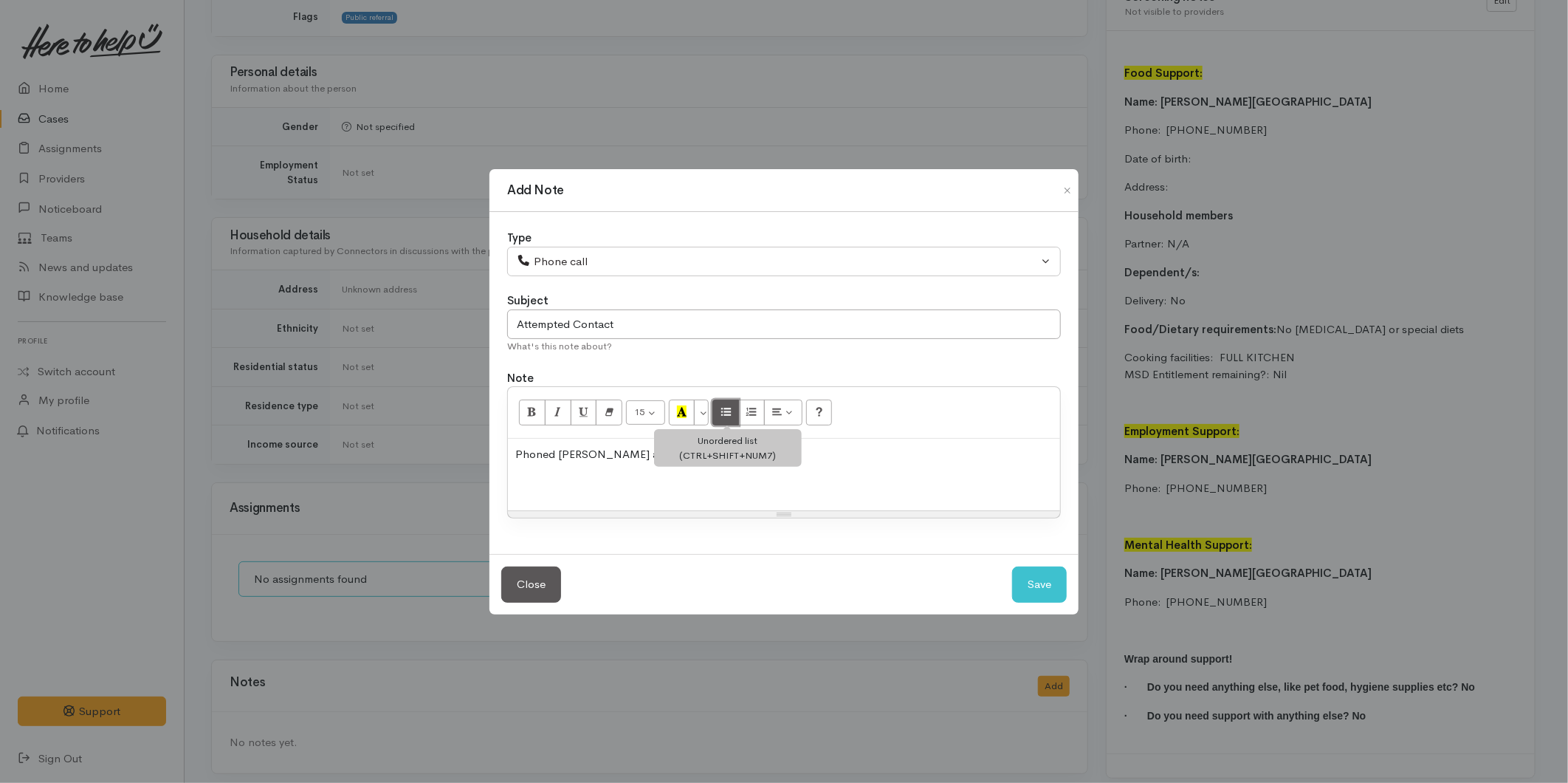
click at [721, 407] on button "Unordered list (CTRL+SHIFT+NUM7)" at bounding box center [725, 411] width 27 height 25
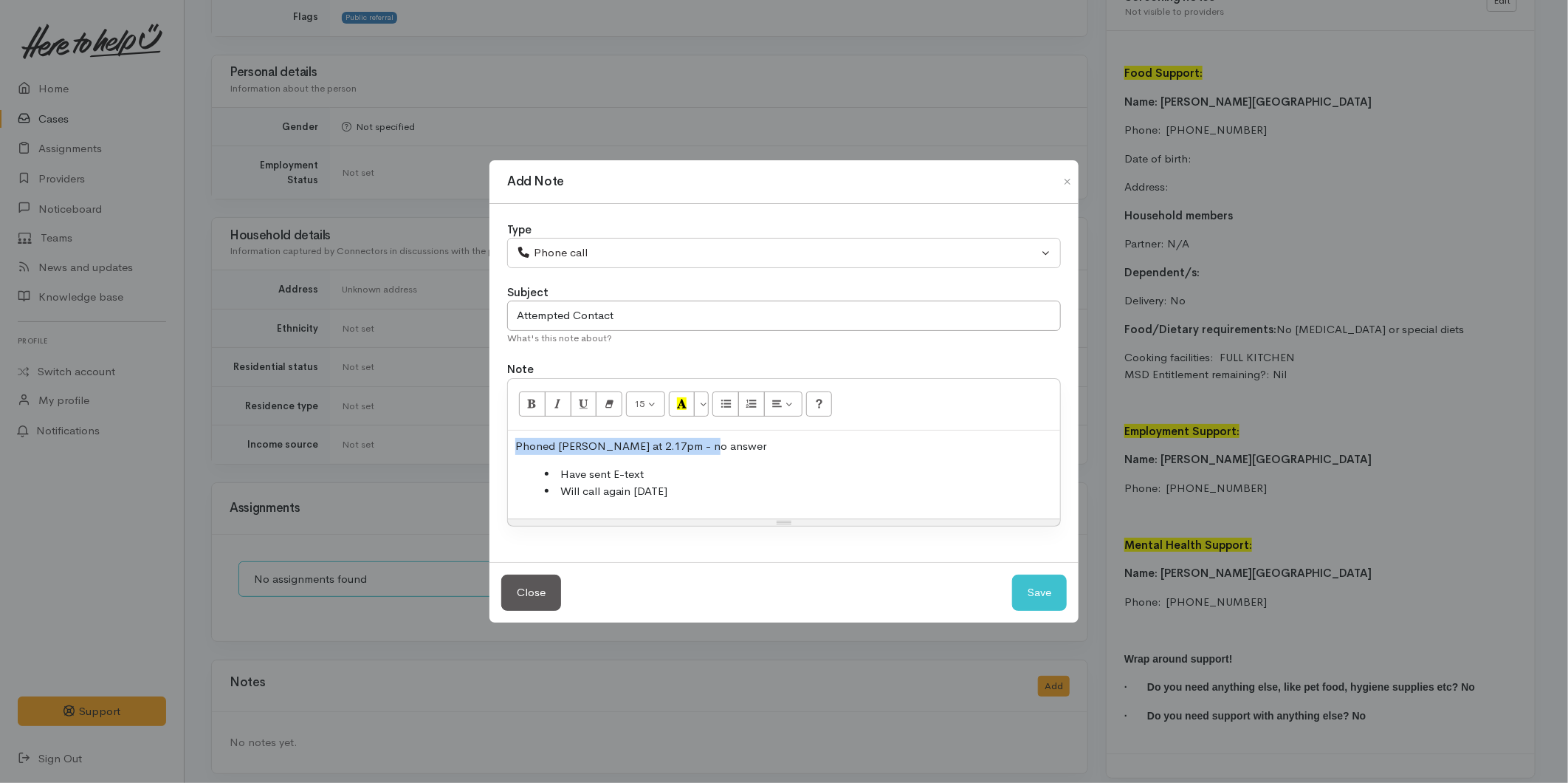
drag, startPoint x: 727, startPoint y: 436, endPoint x: 511, endPoint y: 433, distance: 216.0
click at [508, 436] on div "Phoned Kelly at 2.17pm - no answer Have sent E-text Will call again tomorrow" at bounding box center [784, 474] width 552 height 89
click at [528, 401] on icon "Bold (CTRL+B)" at bounding box center [532, 404] width 10 height 13
click at [1026, 589] on button "Save" at bounding box center [1039, 593] width 55 height 36
select select "1"
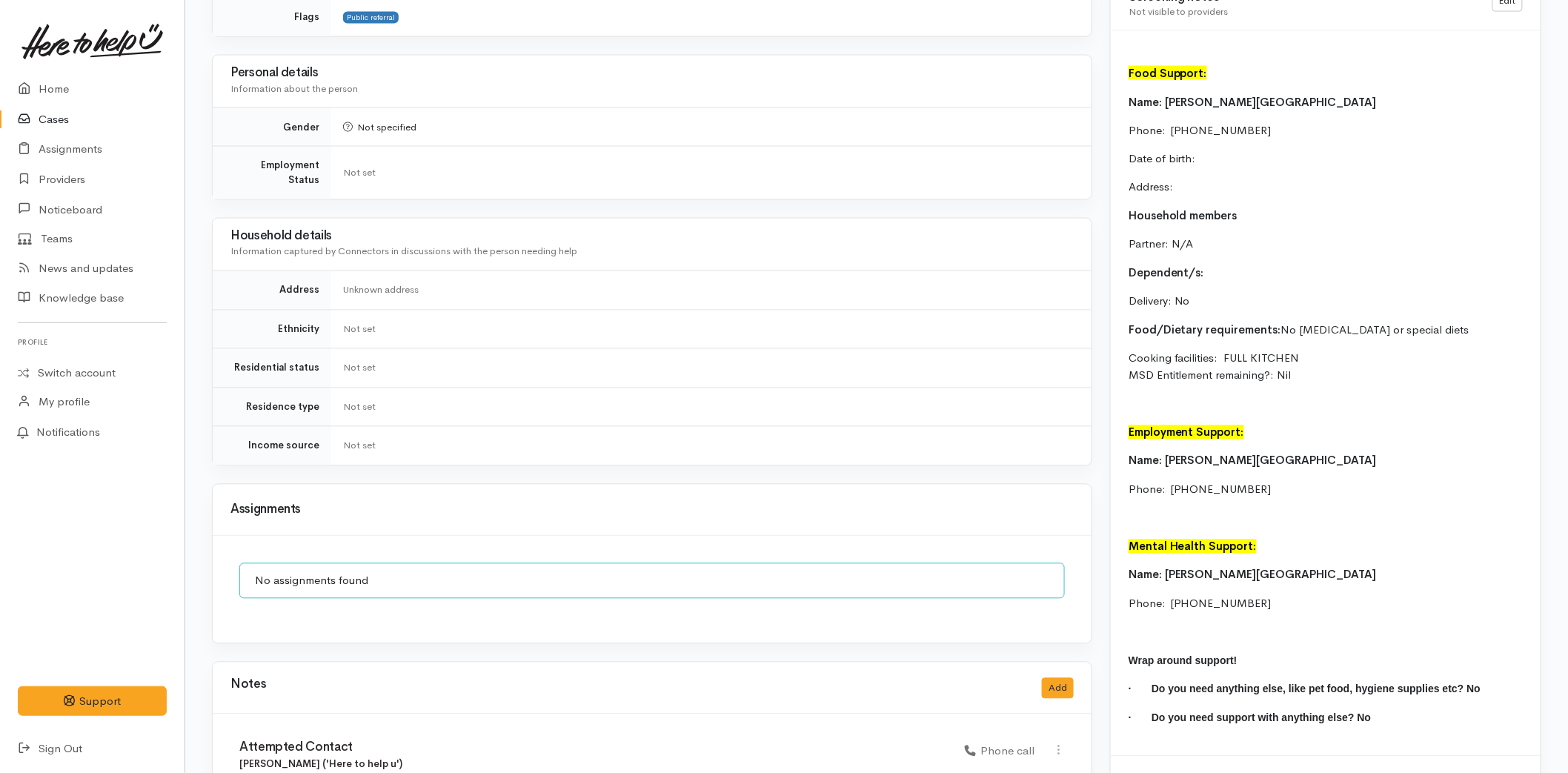
click at [83, 61] on link at bounding box center [92, 42] width 149 height 65
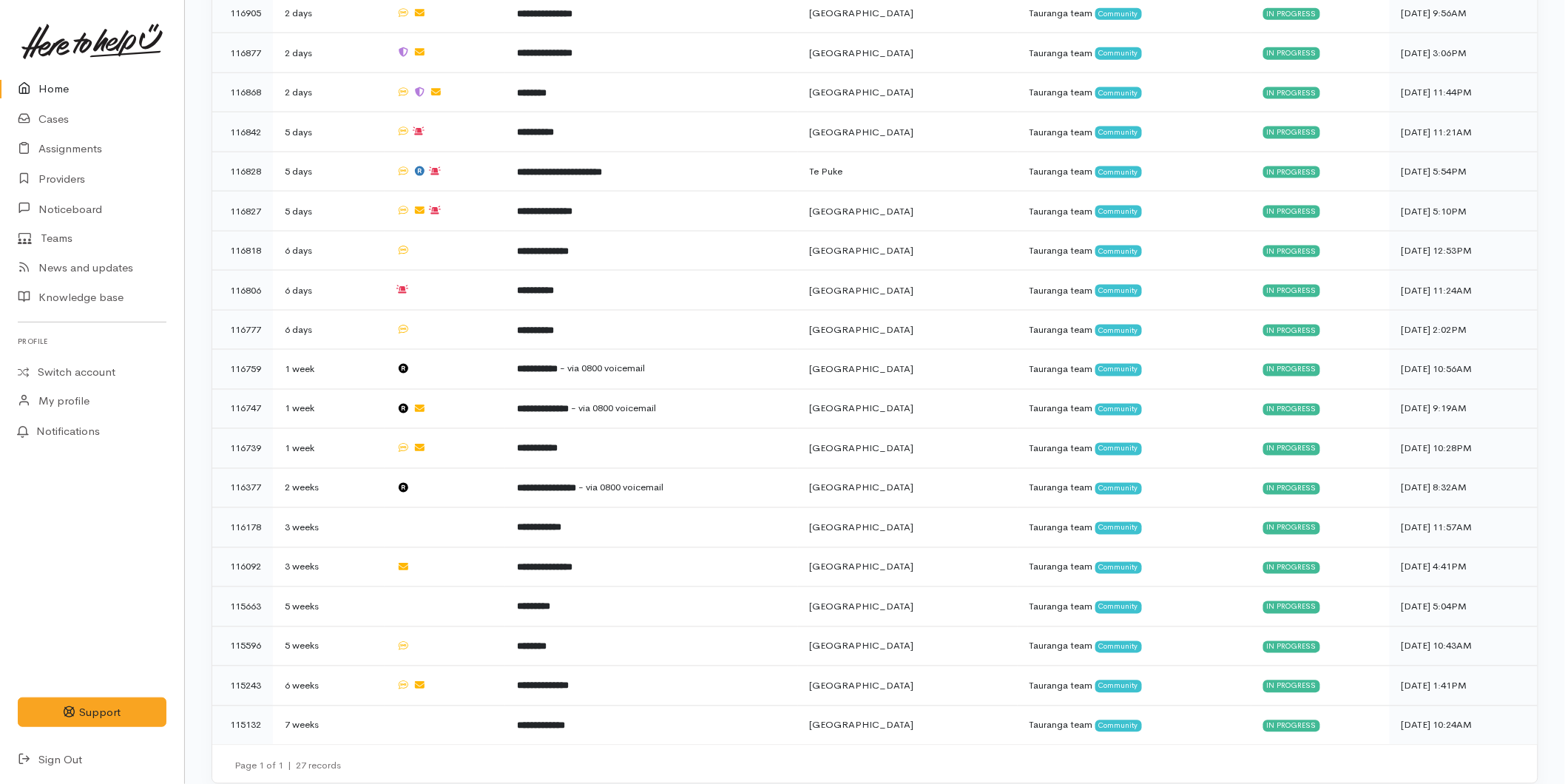
scroll to position [233, 0]
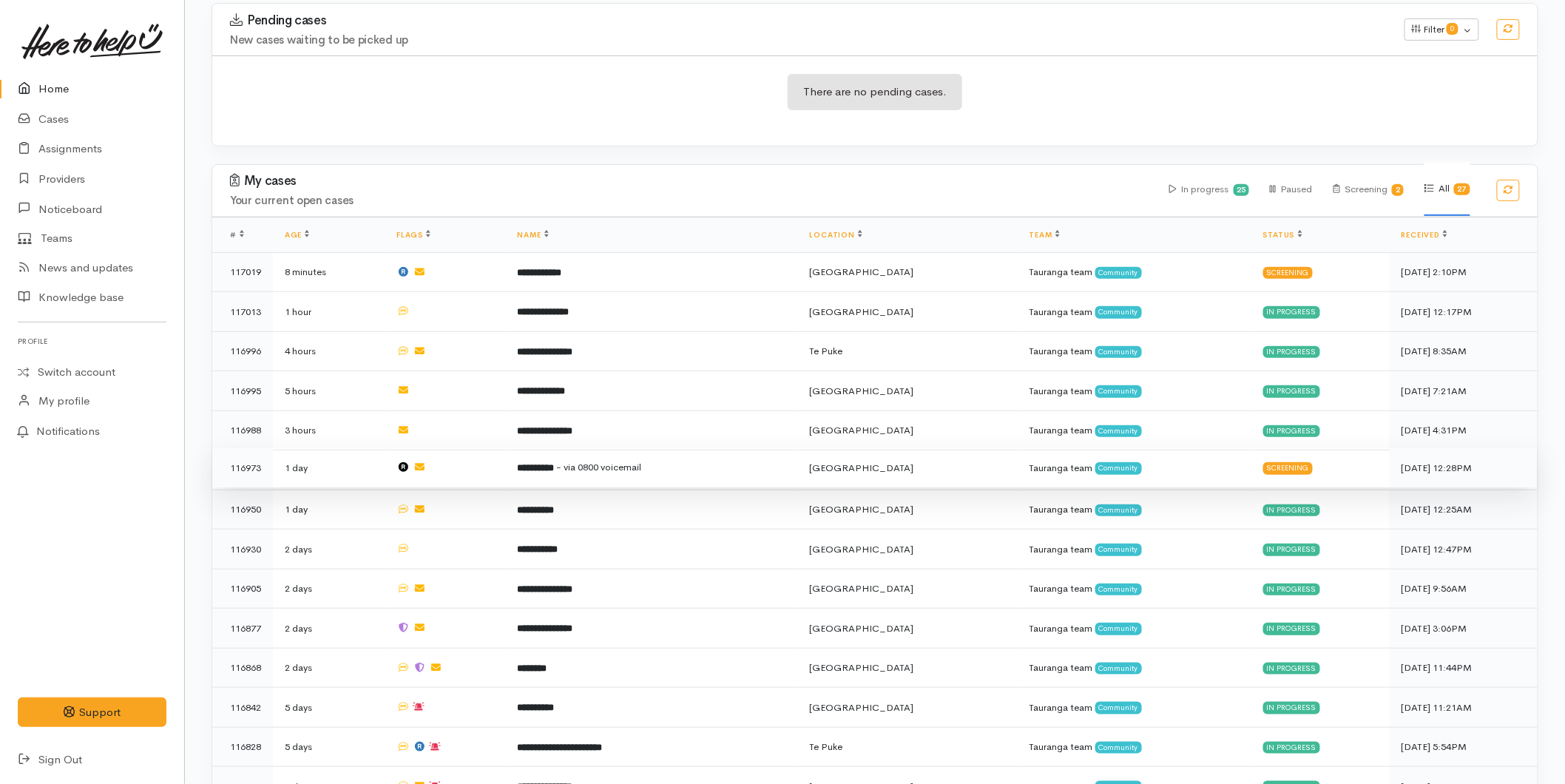
click at [548, 463] on b "**********" at bounding box center [535, 467] width 37 height 10
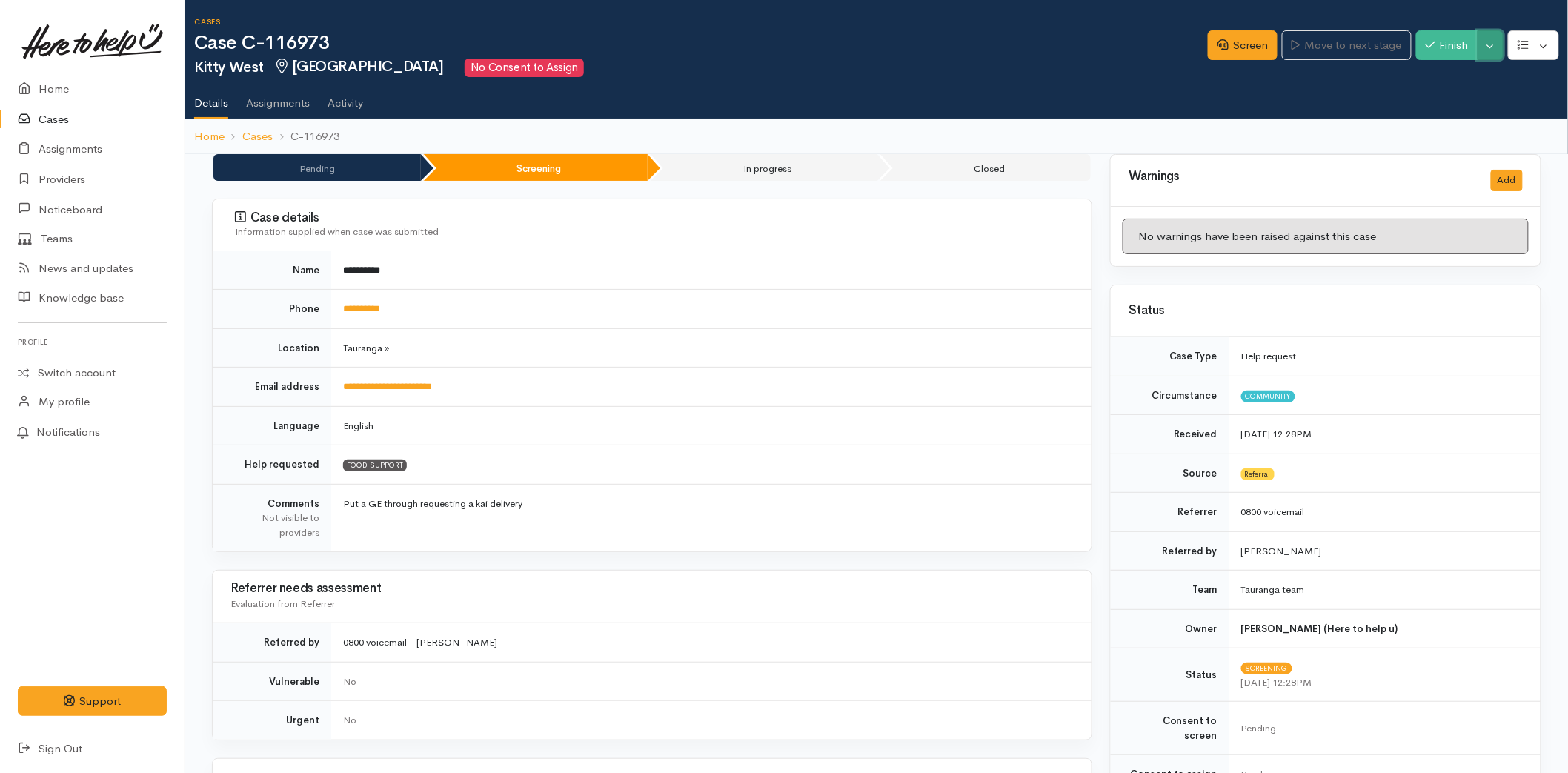
click at [1490, 41] on button "Toggle Dropdown" at bounding box center [1490, 46] width 26 height 30
click at [1436, 101] on link "Cancel" at bounding box center [1444, 102] width 117 height 23
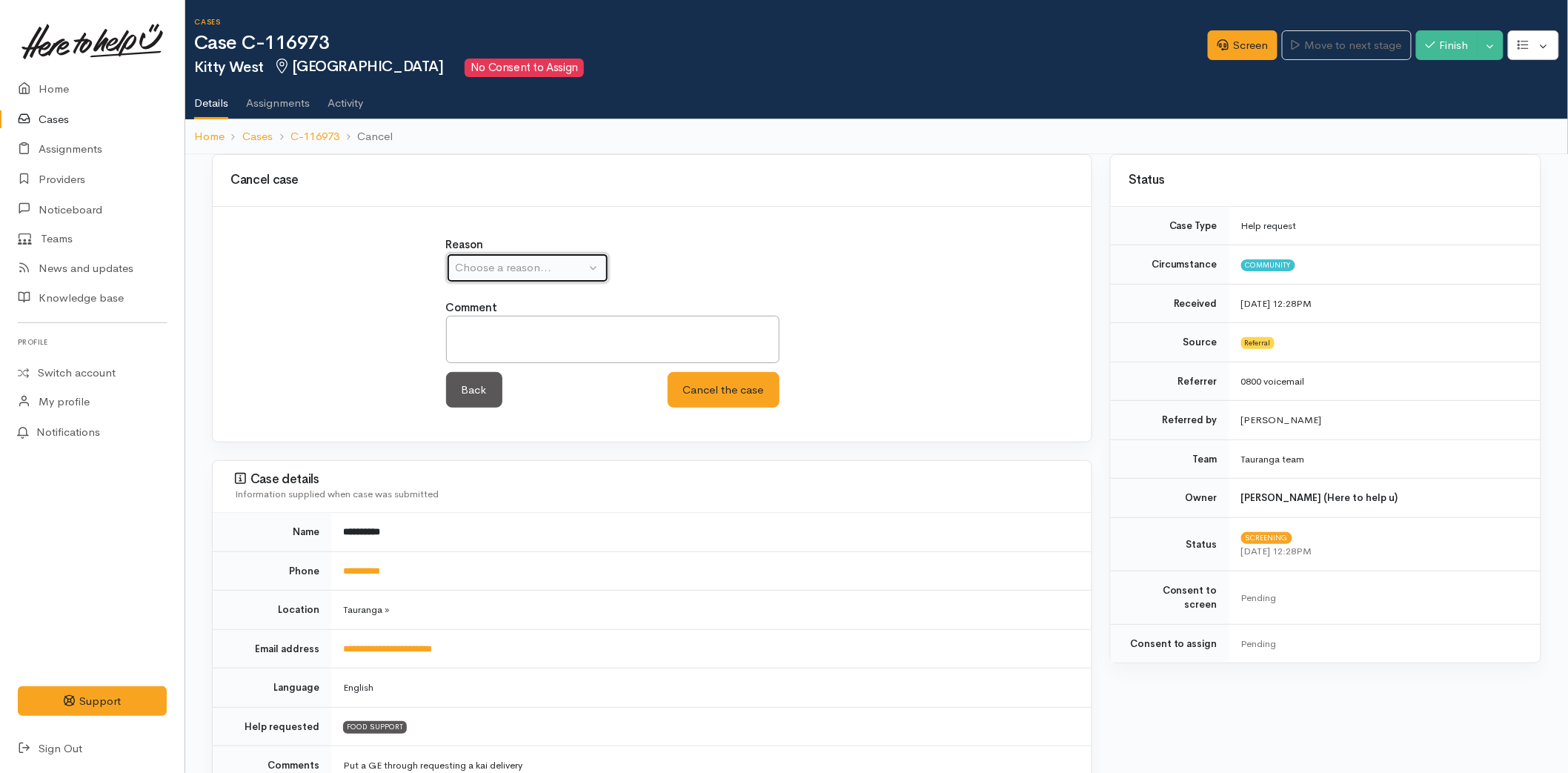
click at [537, 272] on div "Choose a reason..." at bounding box center [520, 268] width 130 height 17
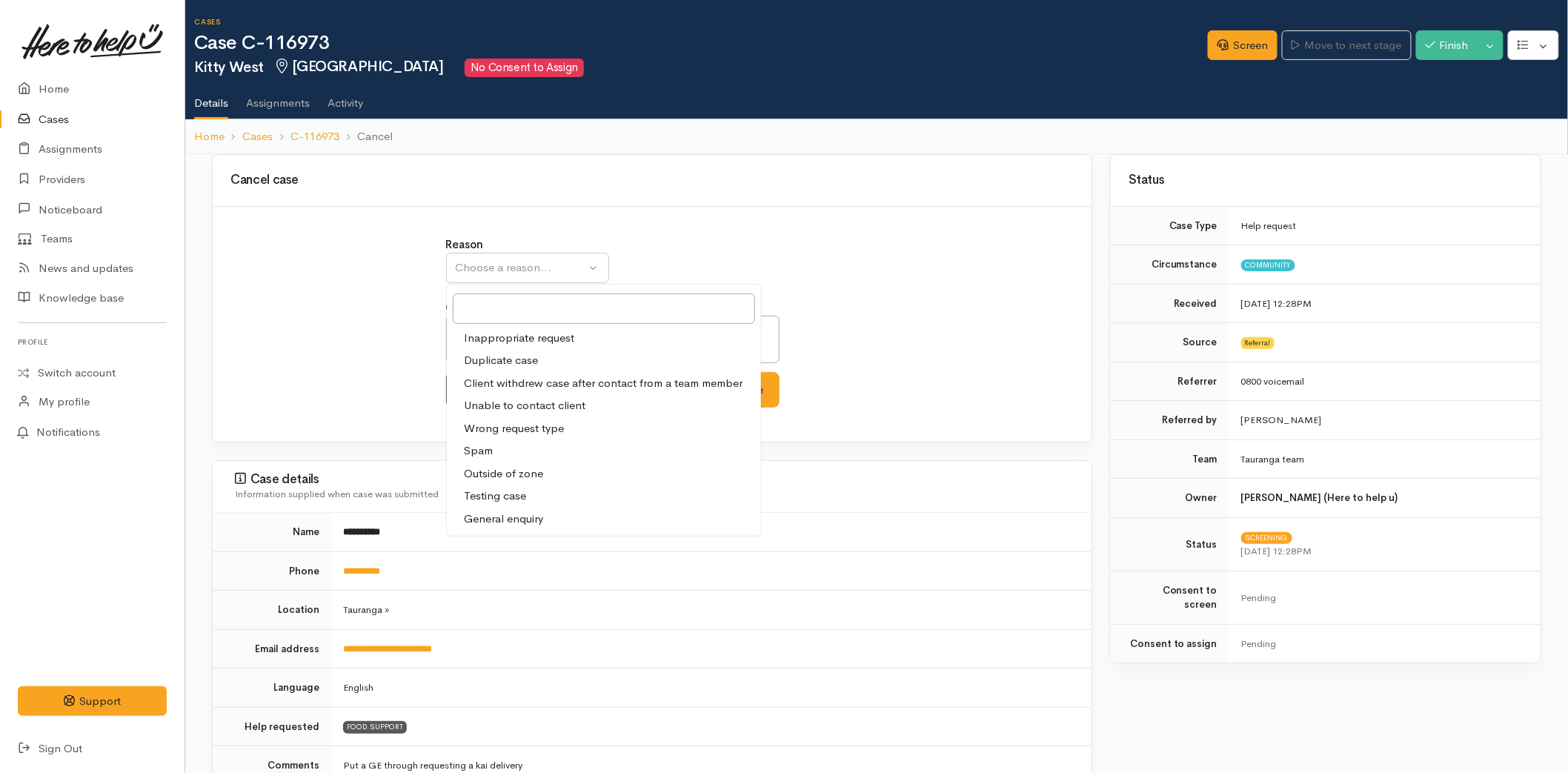
click at [529, 405] on span "Unable to contact client" at bounding box center [525, 406] width 122 height 17
select select "4"
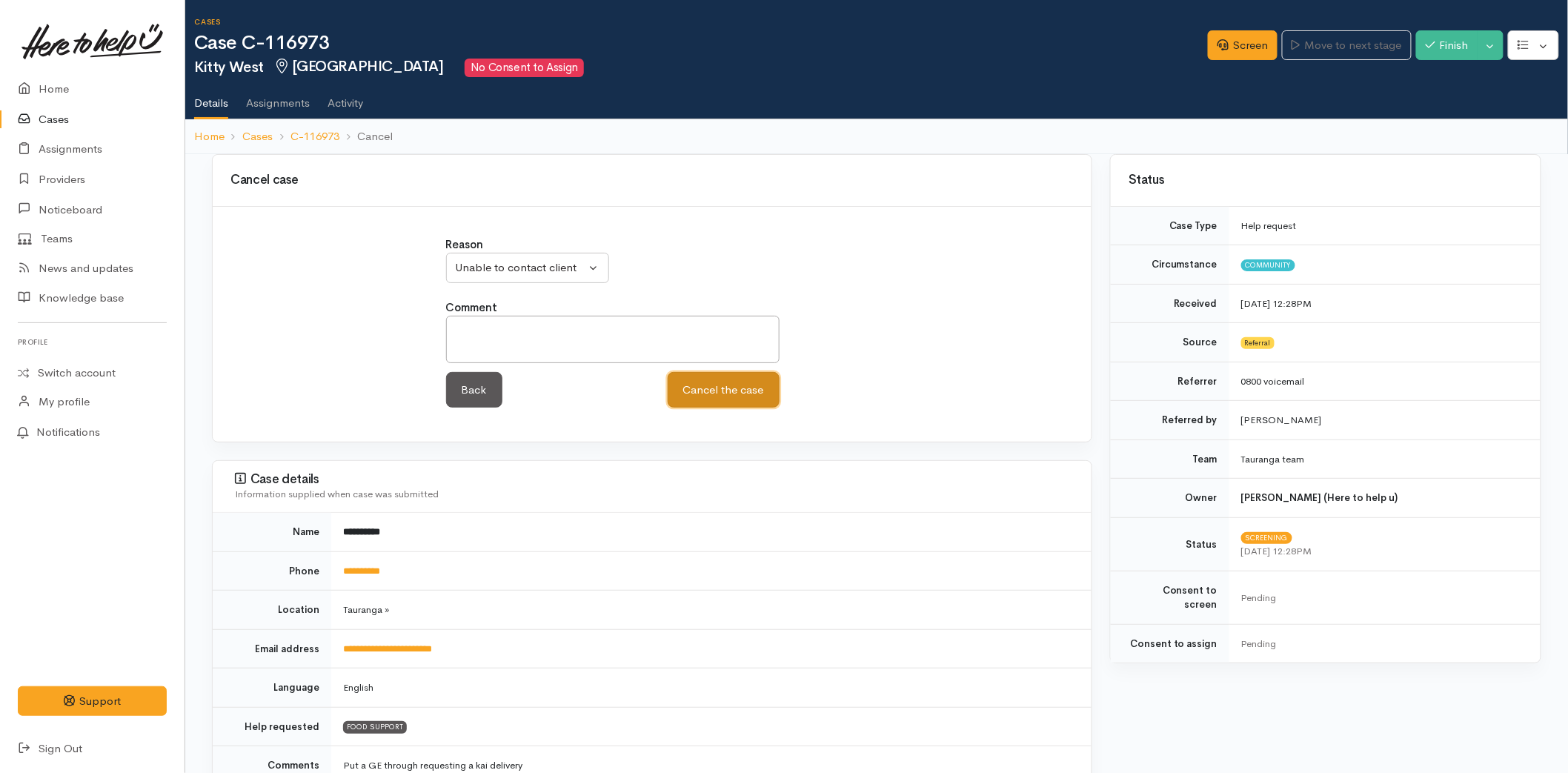
click at [693, 393] on button "Cancel the case" at bounding box center [723, 391] width 112 height 37
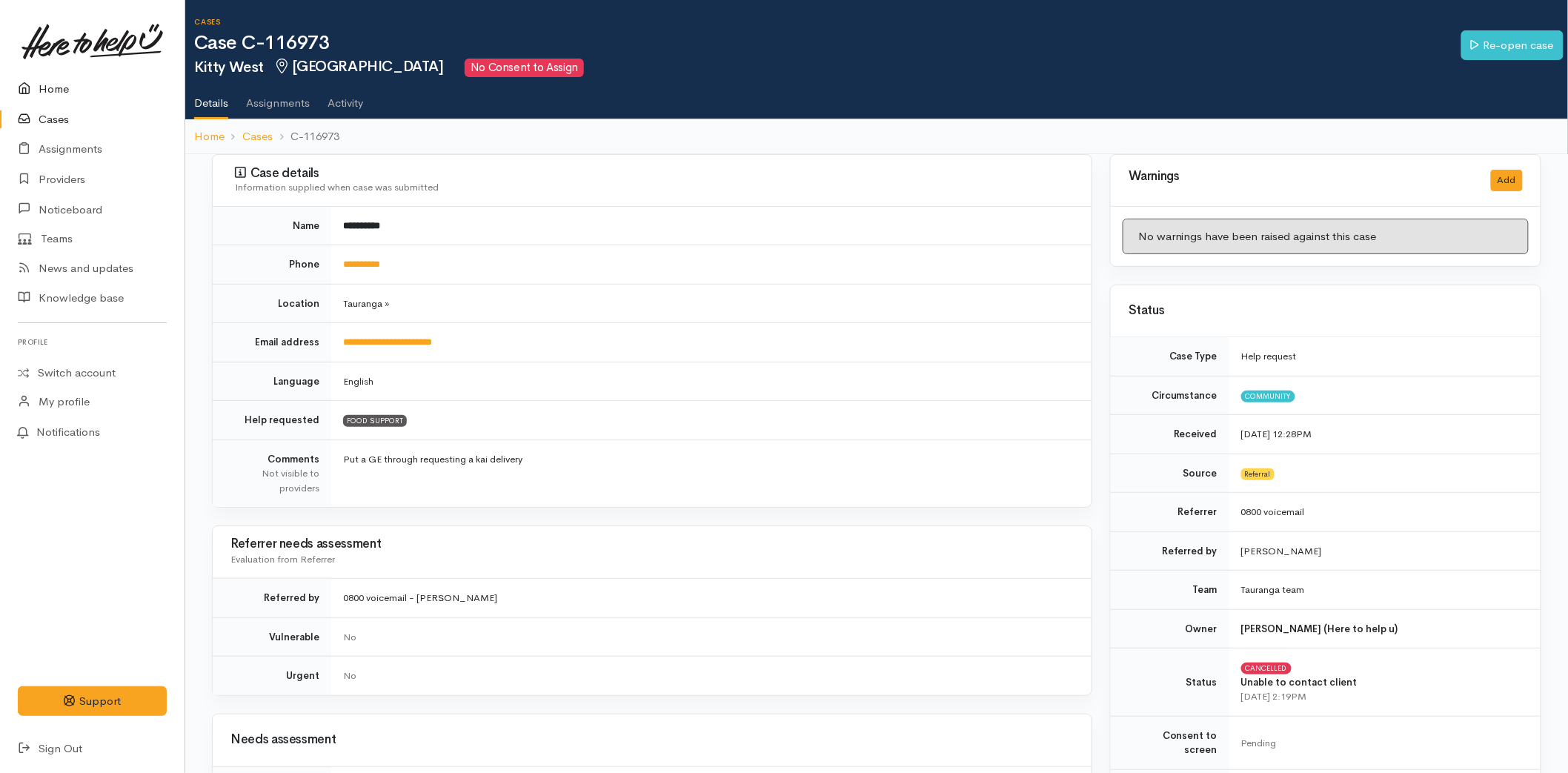
drag, startPoint x: 49, startPoint y: 79, endPoint x: 59, endPoint y: 75, distance: 10.8
click at [49, 79] on link "Home" at bounding box center [92, 89] width 184 height 30
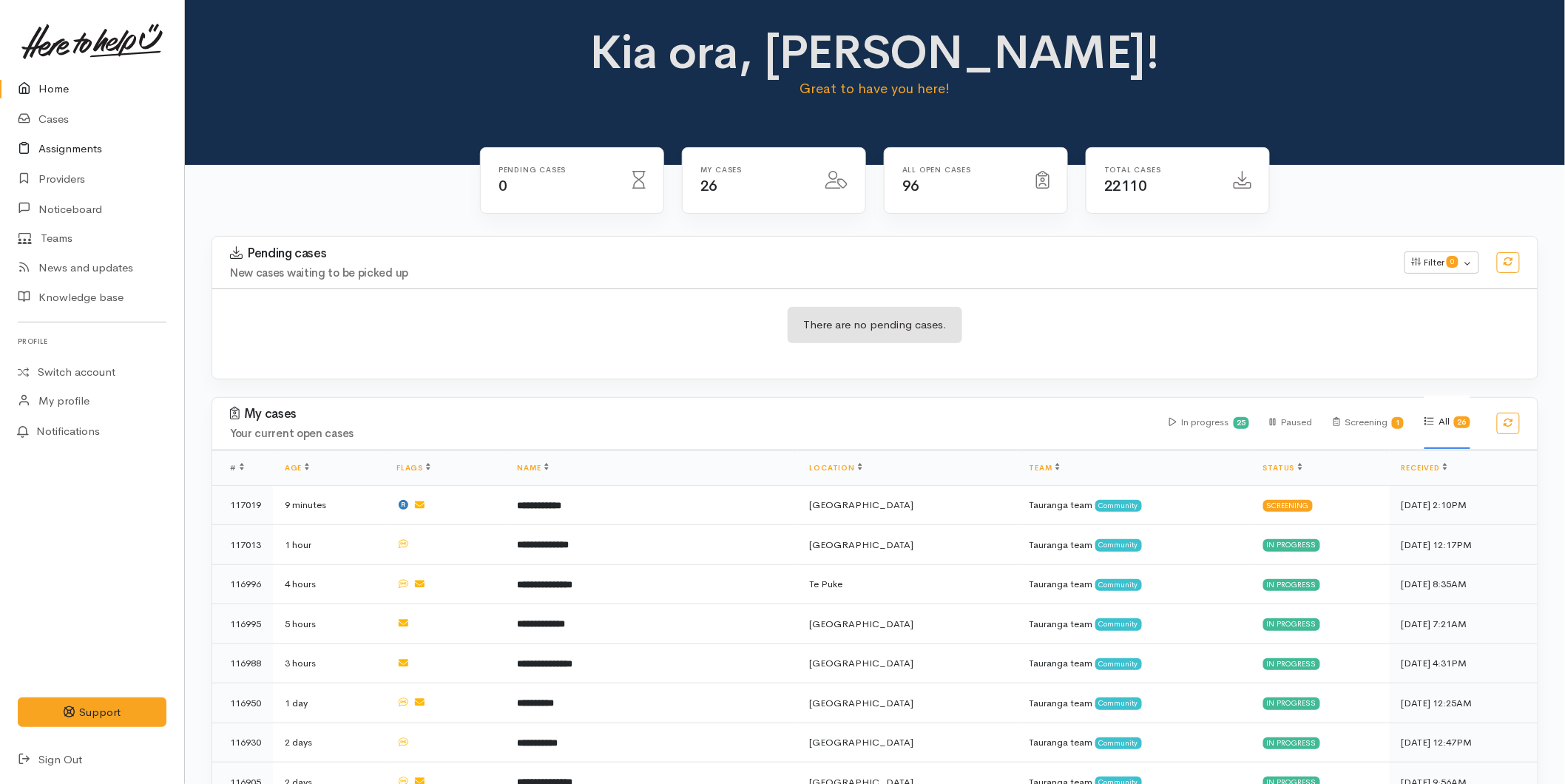
drag, startPoint x: 49, startPoint y: 91, endPoint x: 8, endPoint y: 141, distance: 64.7
click at [49, 91] on link "Home" at bounding box center [92, 89] width 184 height 30
click at [62, 87] on link "Home" at bounding box center [92, 89] width 184 height 30
click at [63, 87] on link "Home" at bounding box center [92, 89] width 184 height 30
click at [42, 108] on link "Cases" at bounding box center [92, 119] width 184 height 30
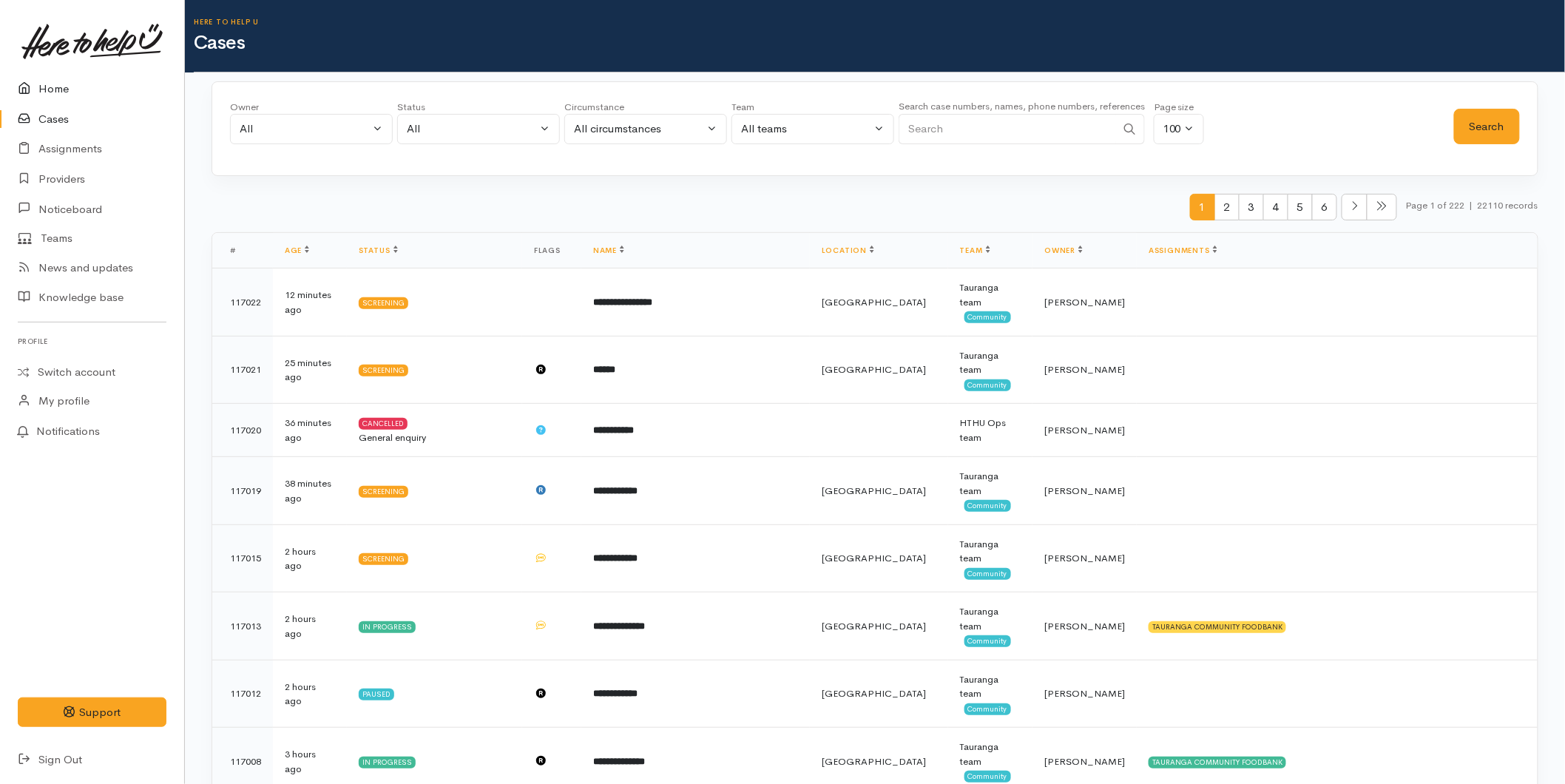
click at [54, 91] on link "Home" at bounding box center [92, 89] width 184 height 30
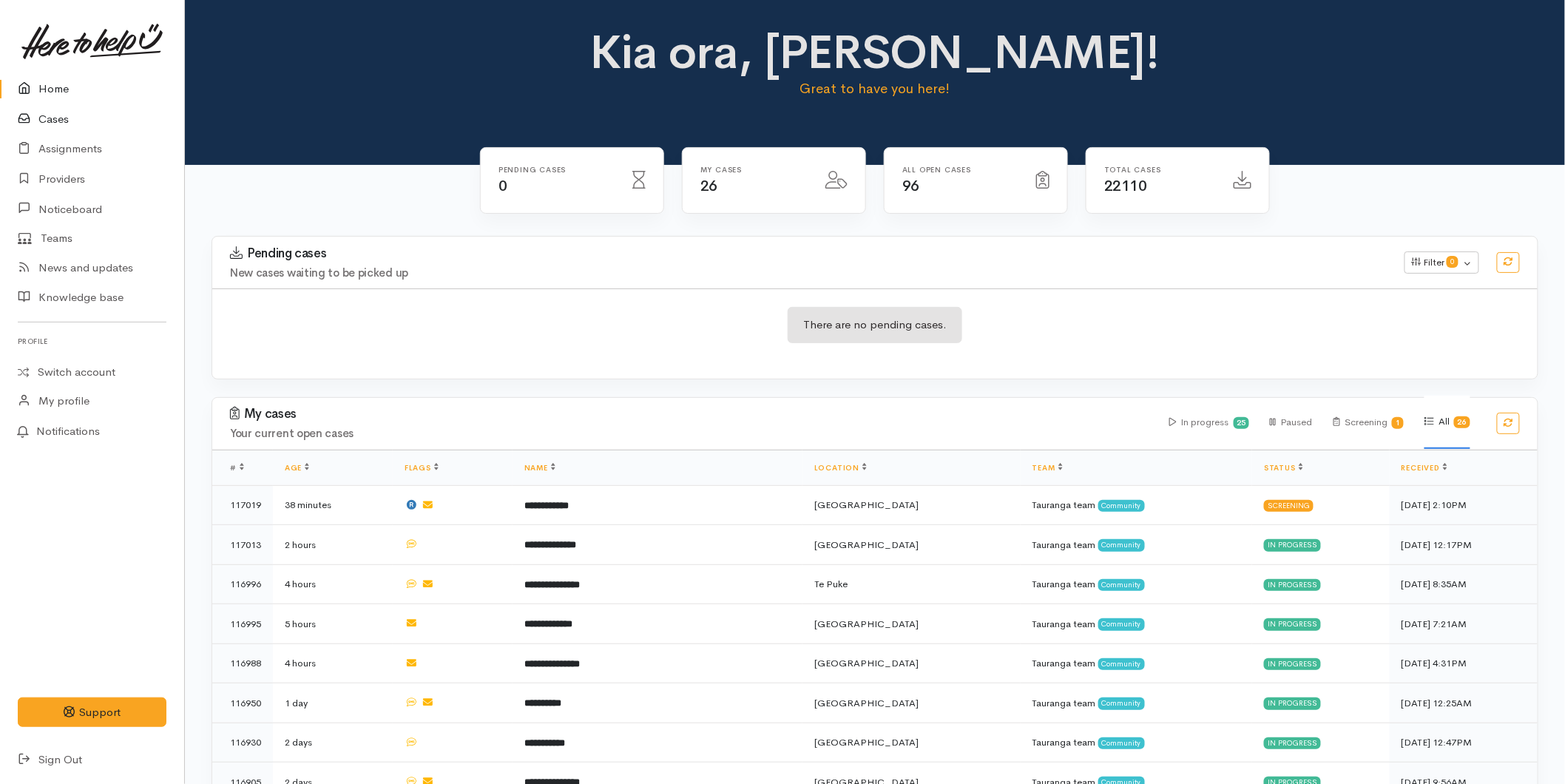
click at [50, 126] on link "Cases" at bounding box center [92, 119] width 184 height 30
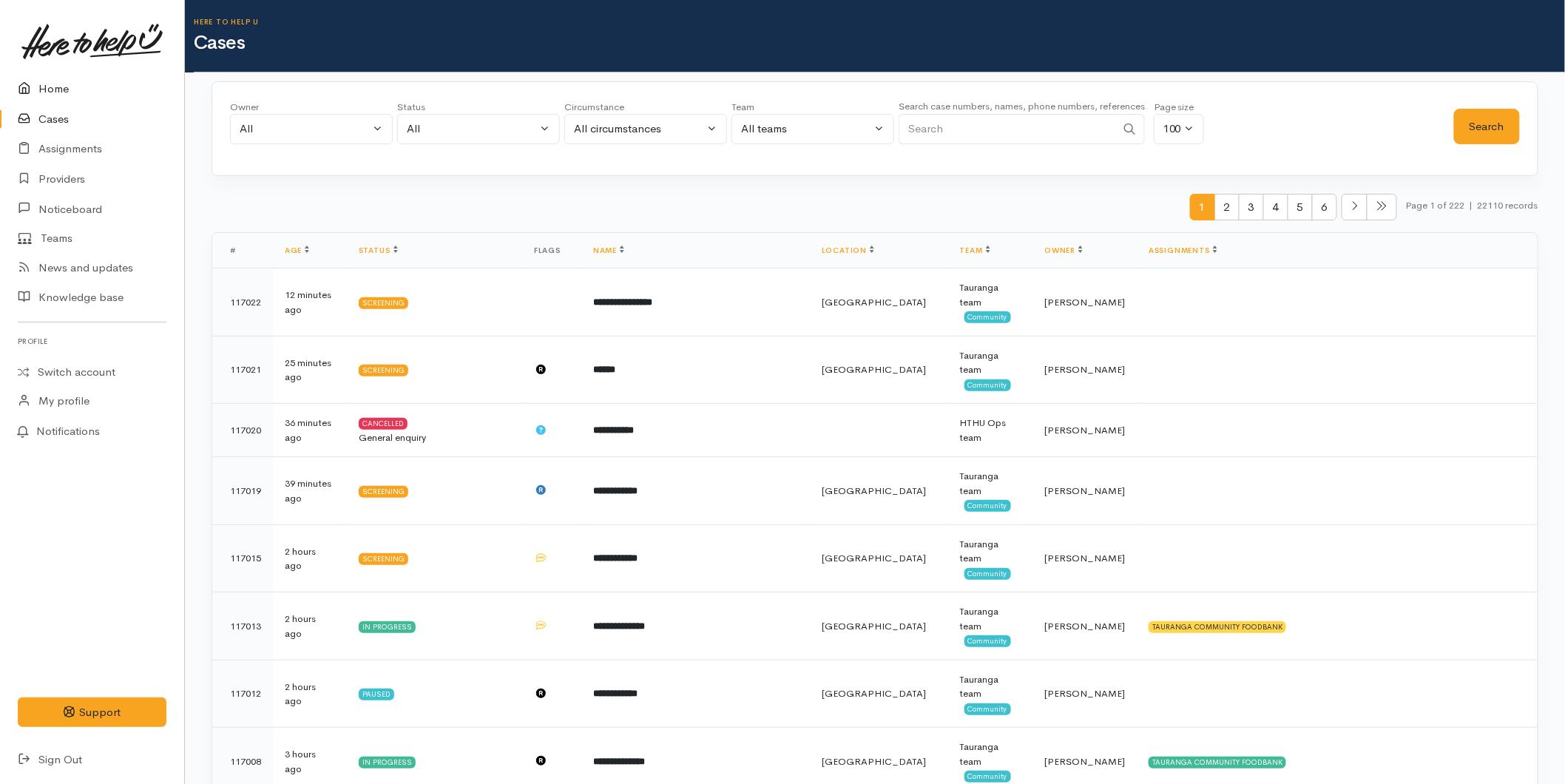
click at [62, 82] on link "Home" at bounding box center [92, 89] width 184 height 30
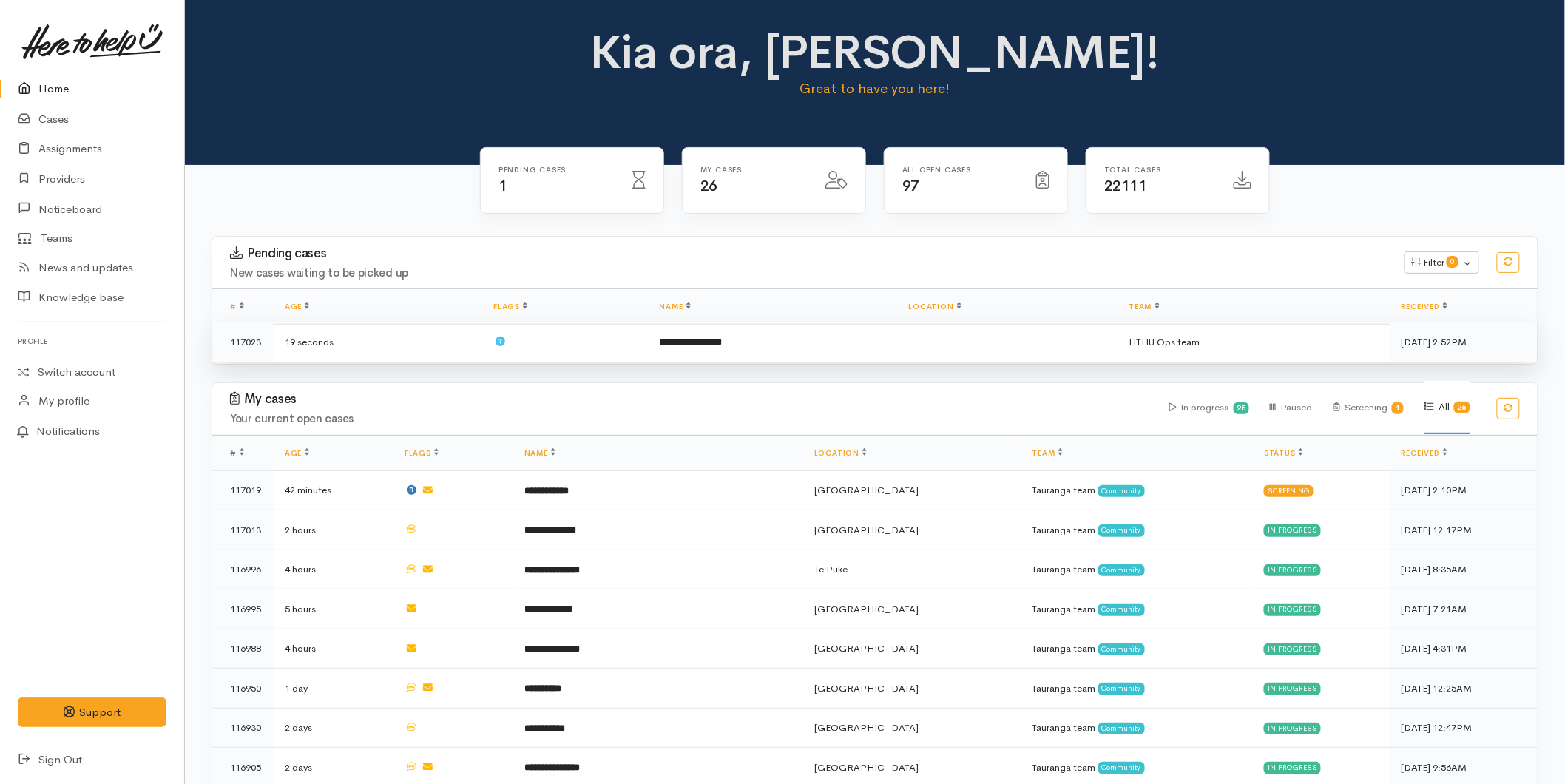
click at [660, 345] on b "**********" at bounding box center [691, 342] width 63 height 10
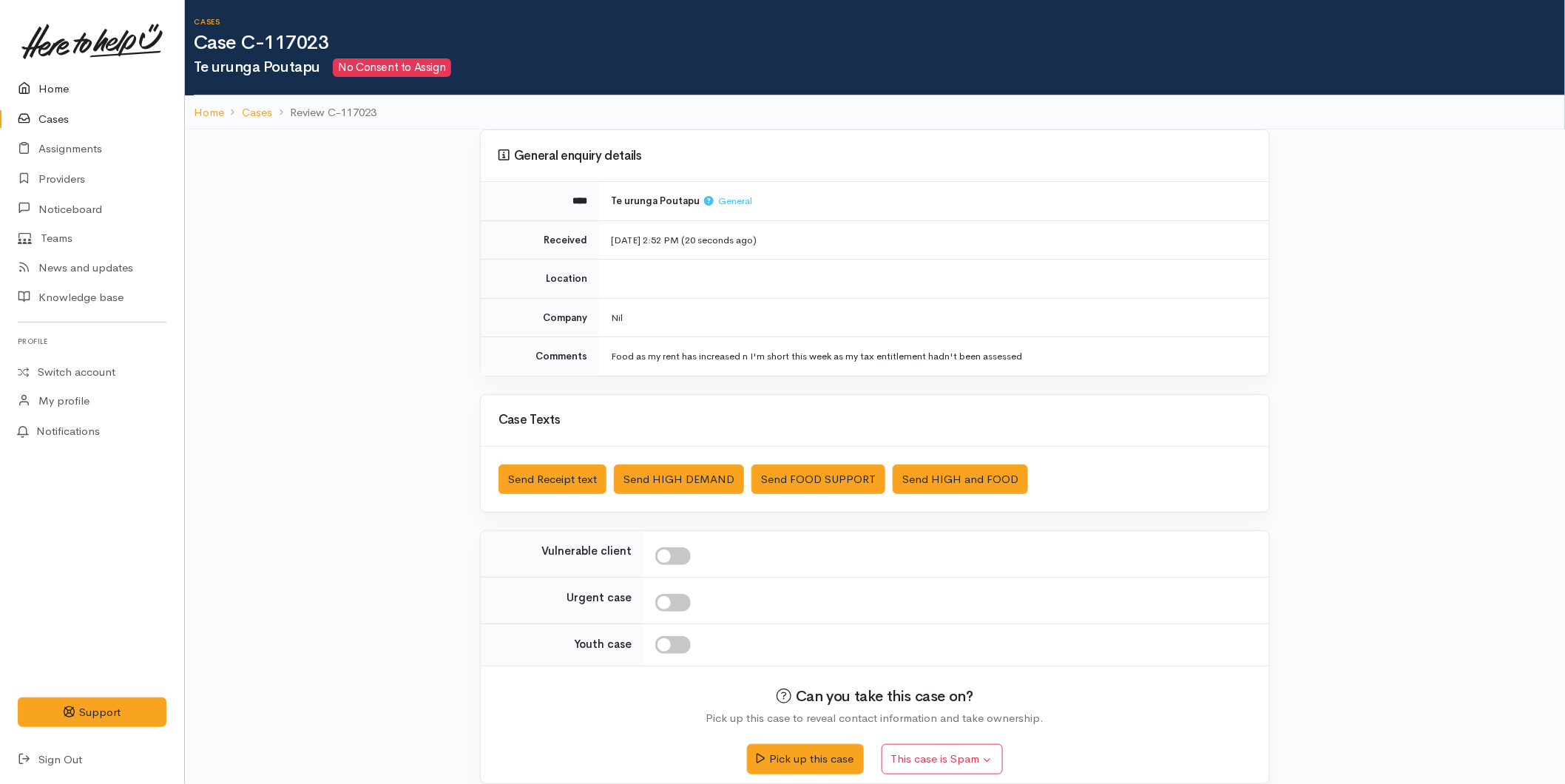
click at [65, 90] on link "Home" at bounding box center [92, 89] width 184 height 30
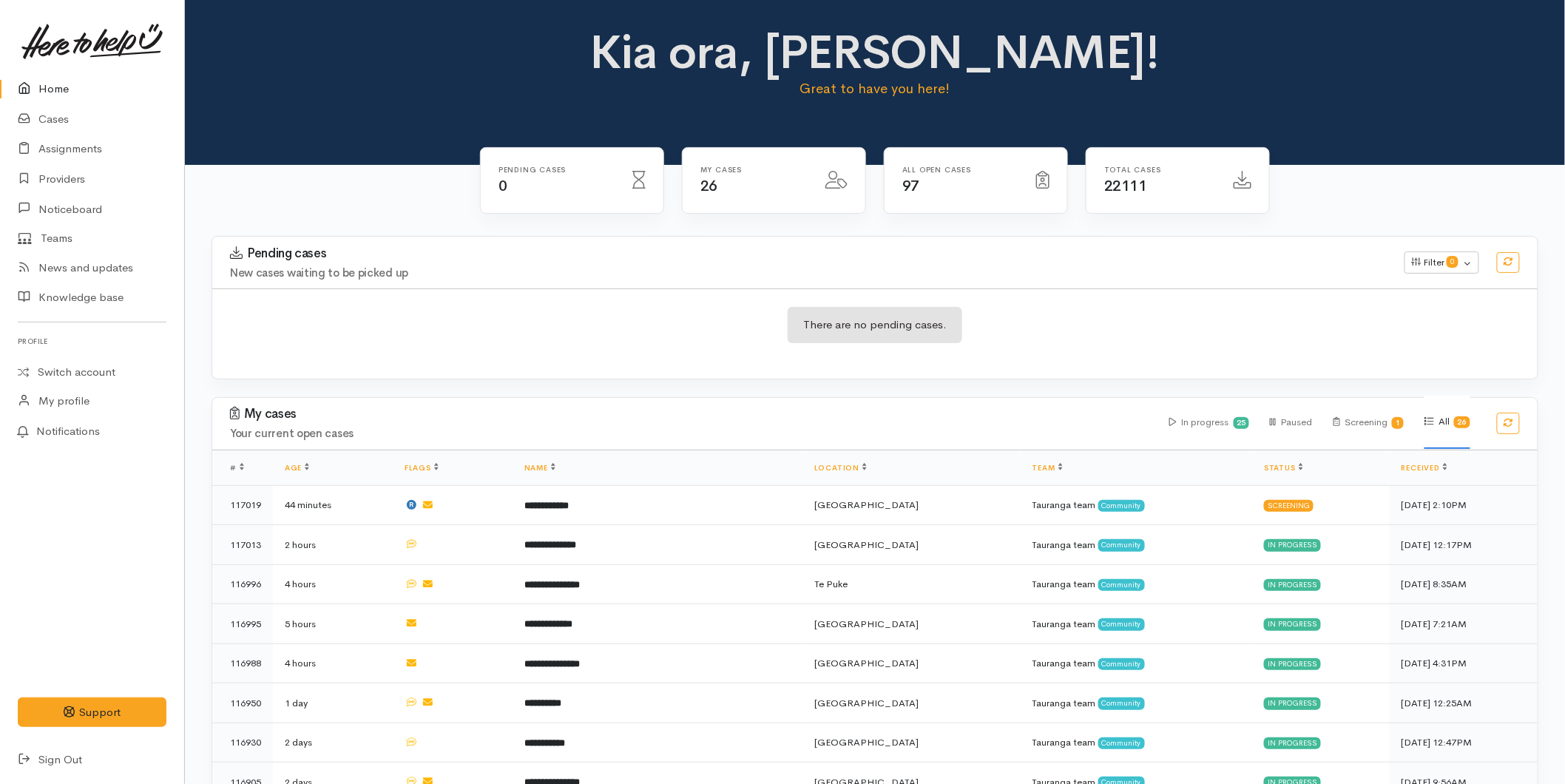
click at [64, 85] on link "Home" at bounding box center [92, 89] width 184 height 30
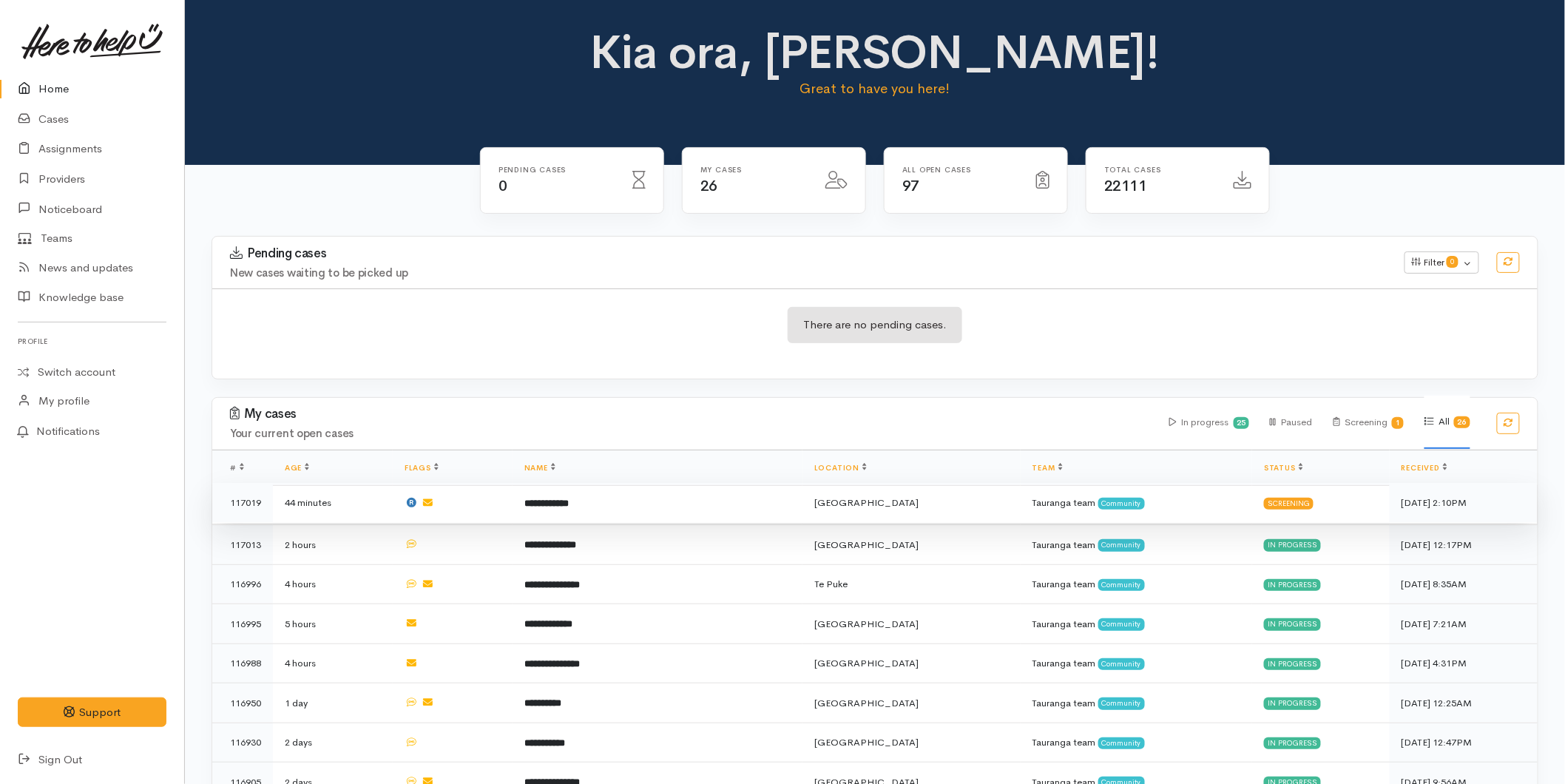
click at [600, 494] on td "**********" at bounding box center [657, 502] width 290 height 40
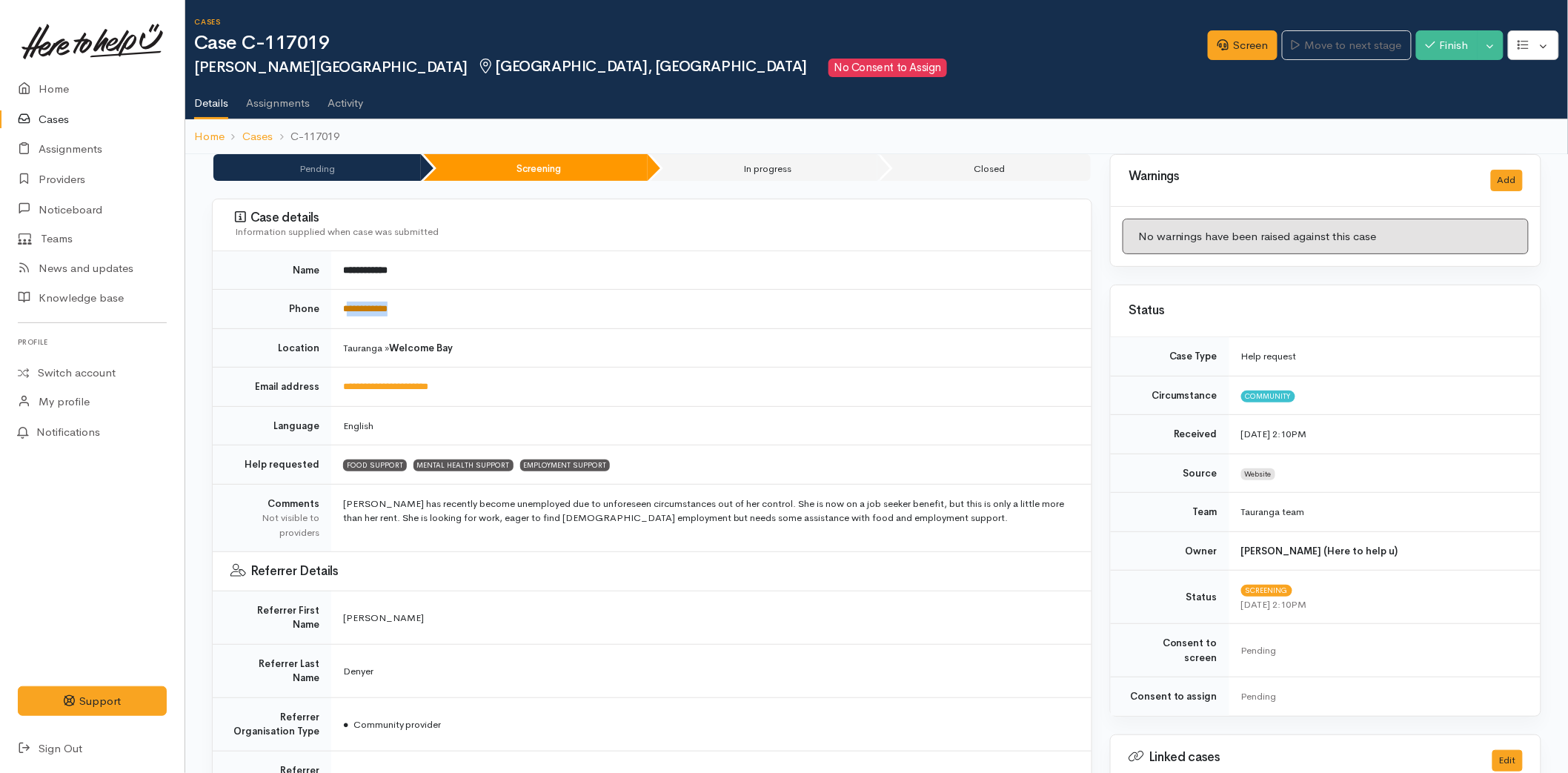
drag, startPoint x: 405, startPoint y: 308, endPoint x: 346, endPoint y: 304, distance: 59.1
click at [346, 304] on td "**********" at bounding box center [711, 310] width 760 height 40
copy link "**********"
click at [50, 81] on link "Home" at bounding box center [92, 89] width 184 height 30
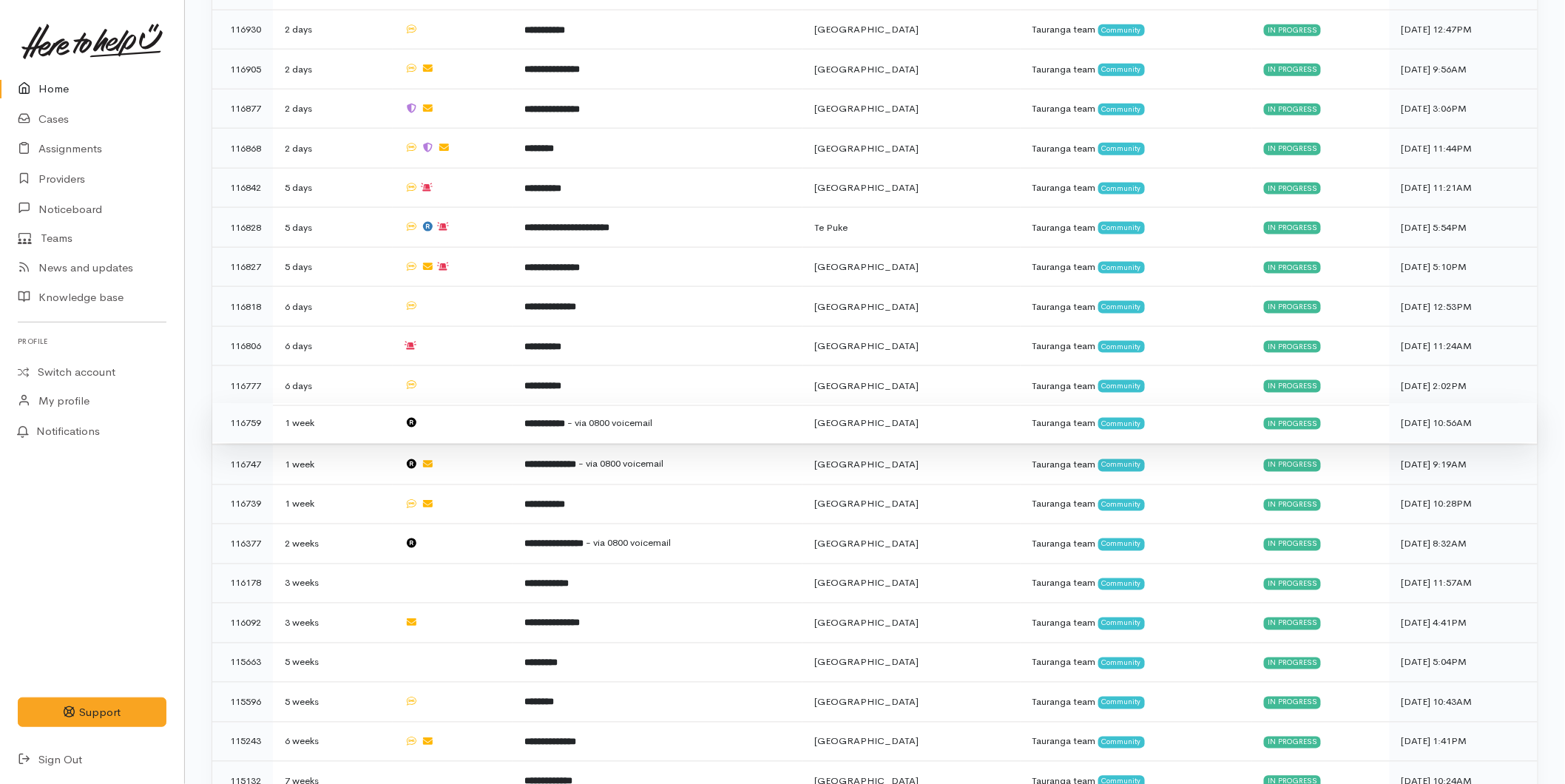
scroll to position [769, 0]
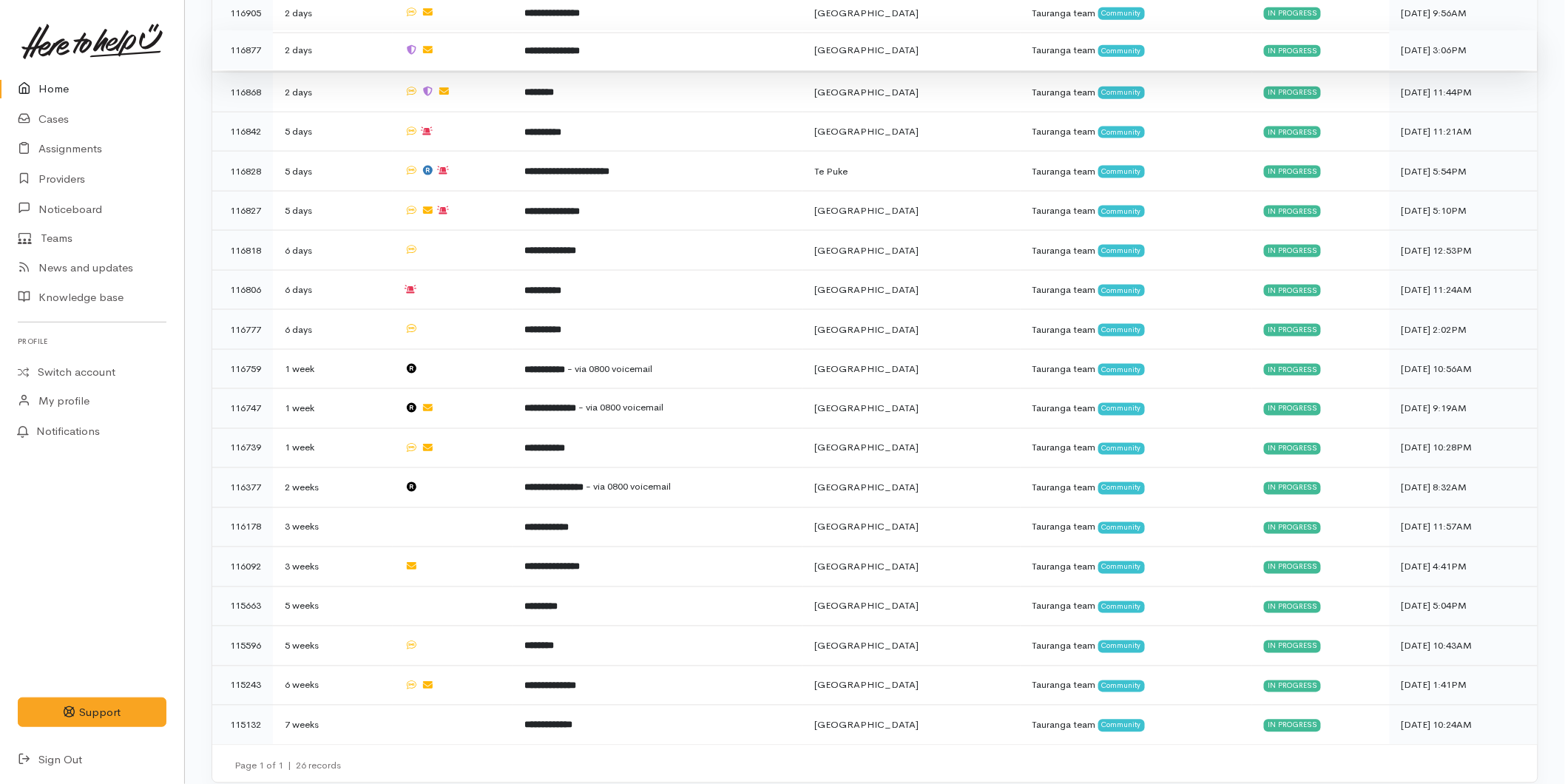
drag, startPoint x: 49, startPoint y: 84, endPoint x: 478, endPoint y: 27, distance: 432.8
click at [49, 84] on link "Home" at bounding box center [92, 89] width 184 height 30
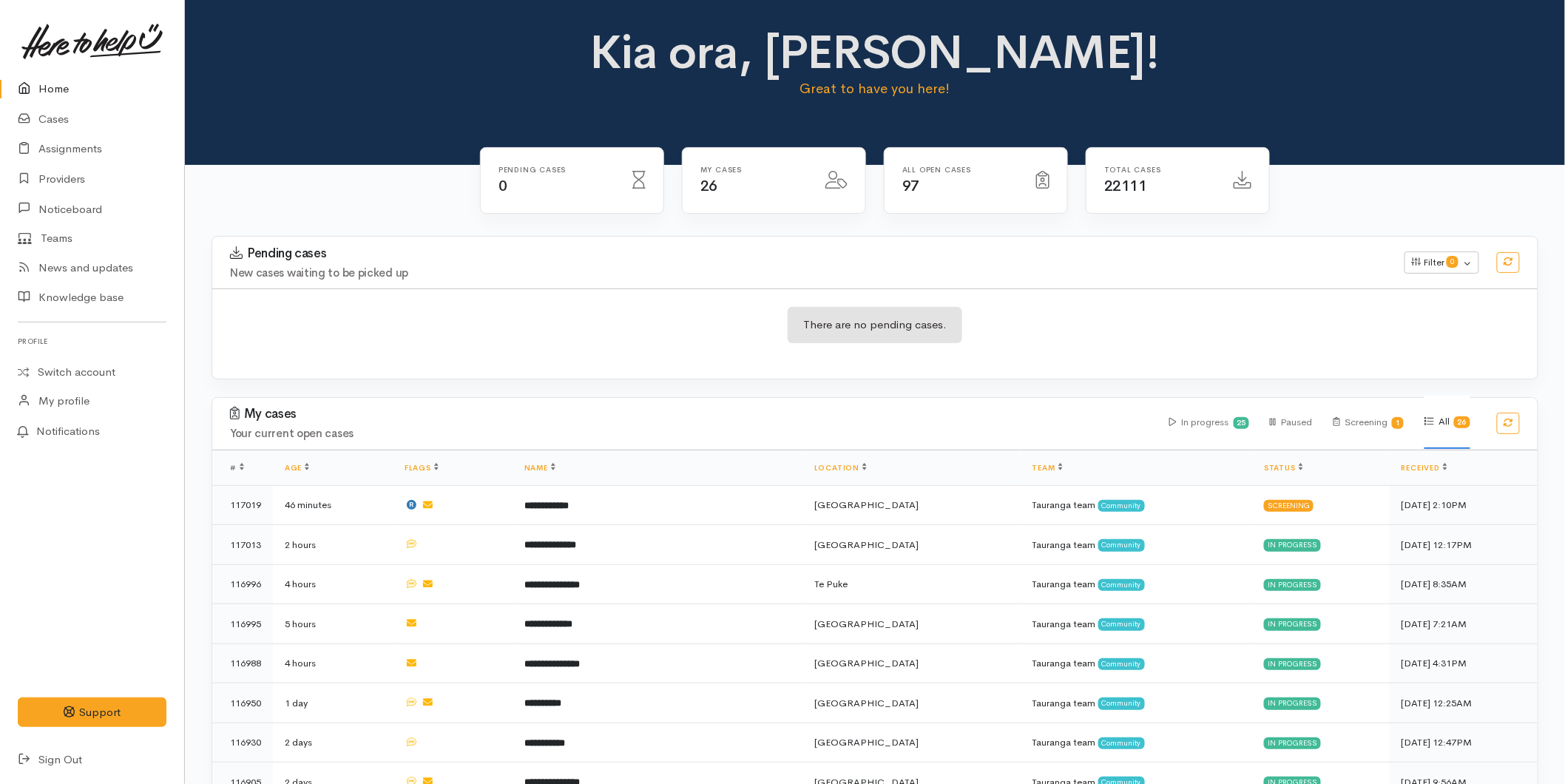
click at [56, 78] on link "Home" at bounding box center [92, 89] width 184 height 30
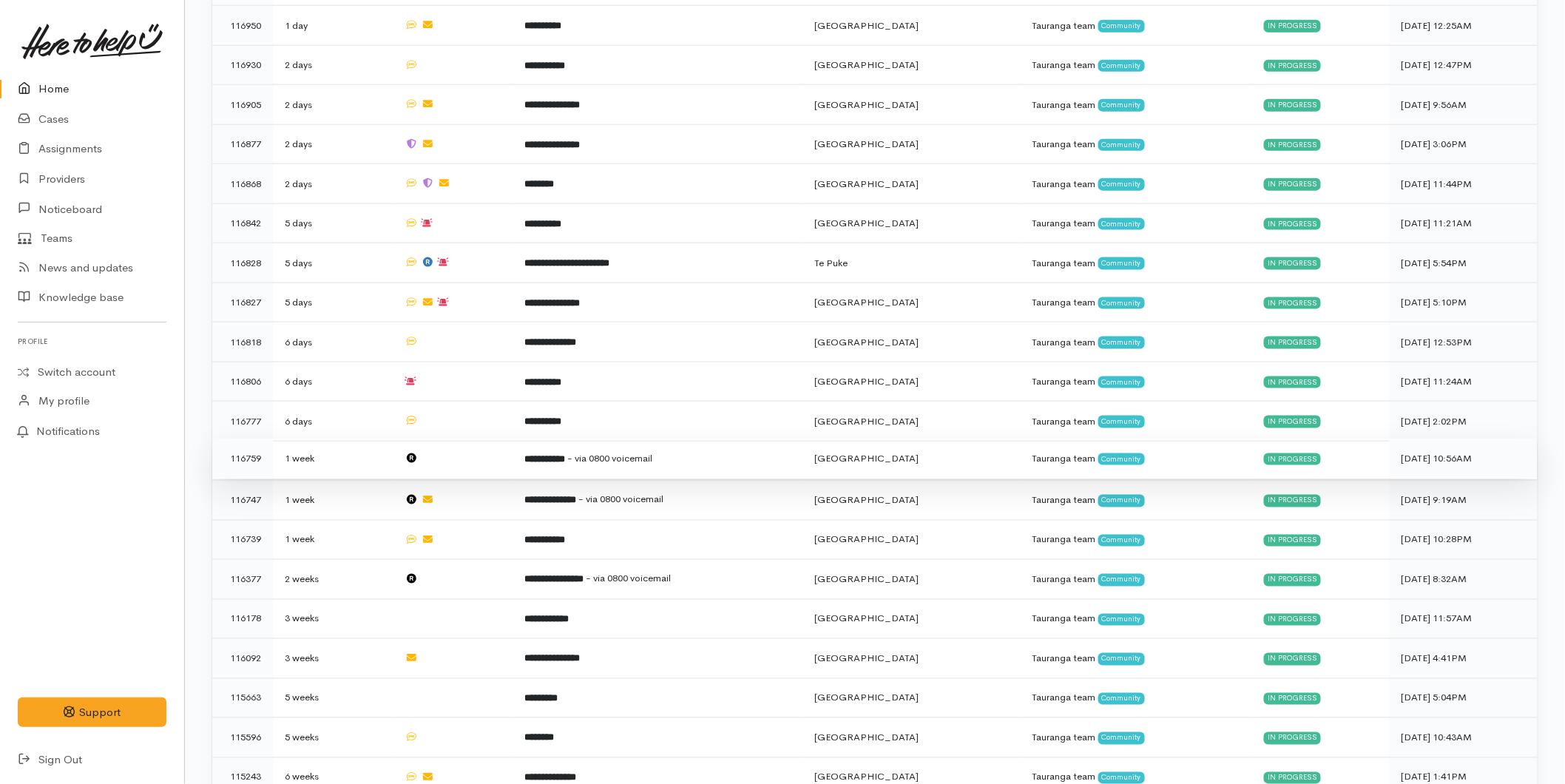
scroll to position [769, 0]
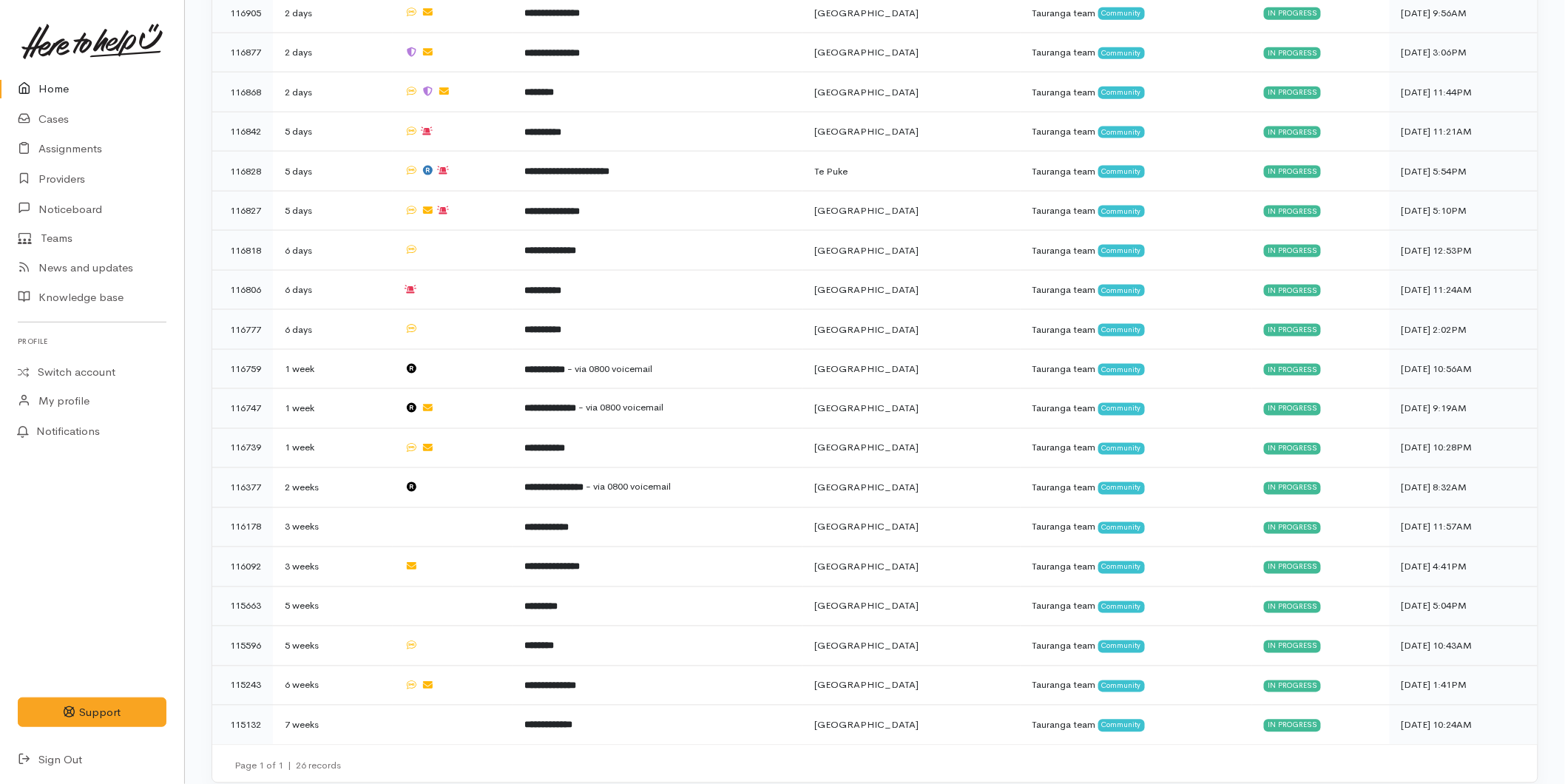
click at [57, 70] on link at bounding box center [92, 42] width 149 height 65
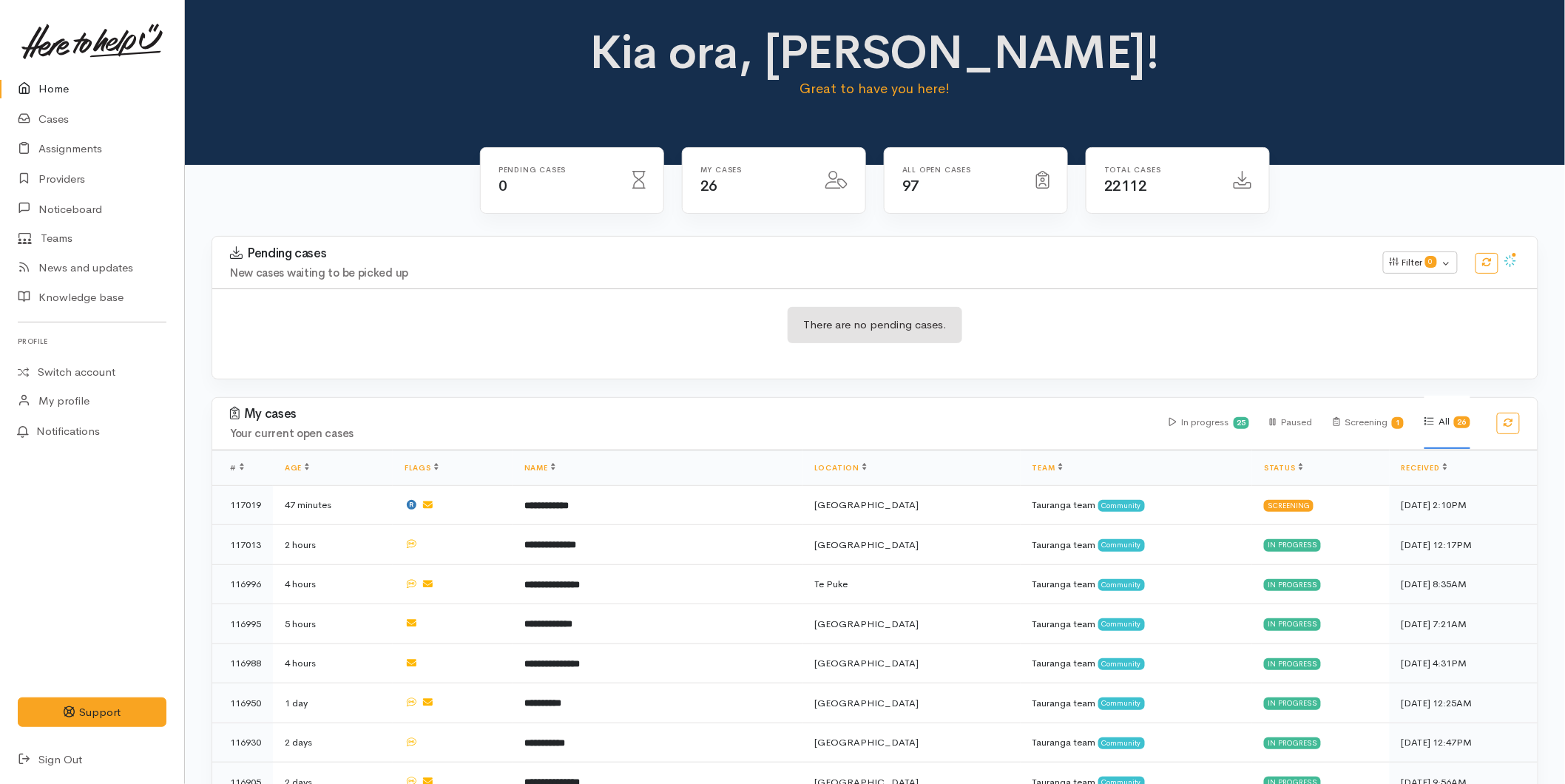
click at [78, 95] on link "Home" at bounding box center [92, 89] width 184 height 30
click at [41, 93] on link "Home" at bounding box center [92, 89] width 184 height 30
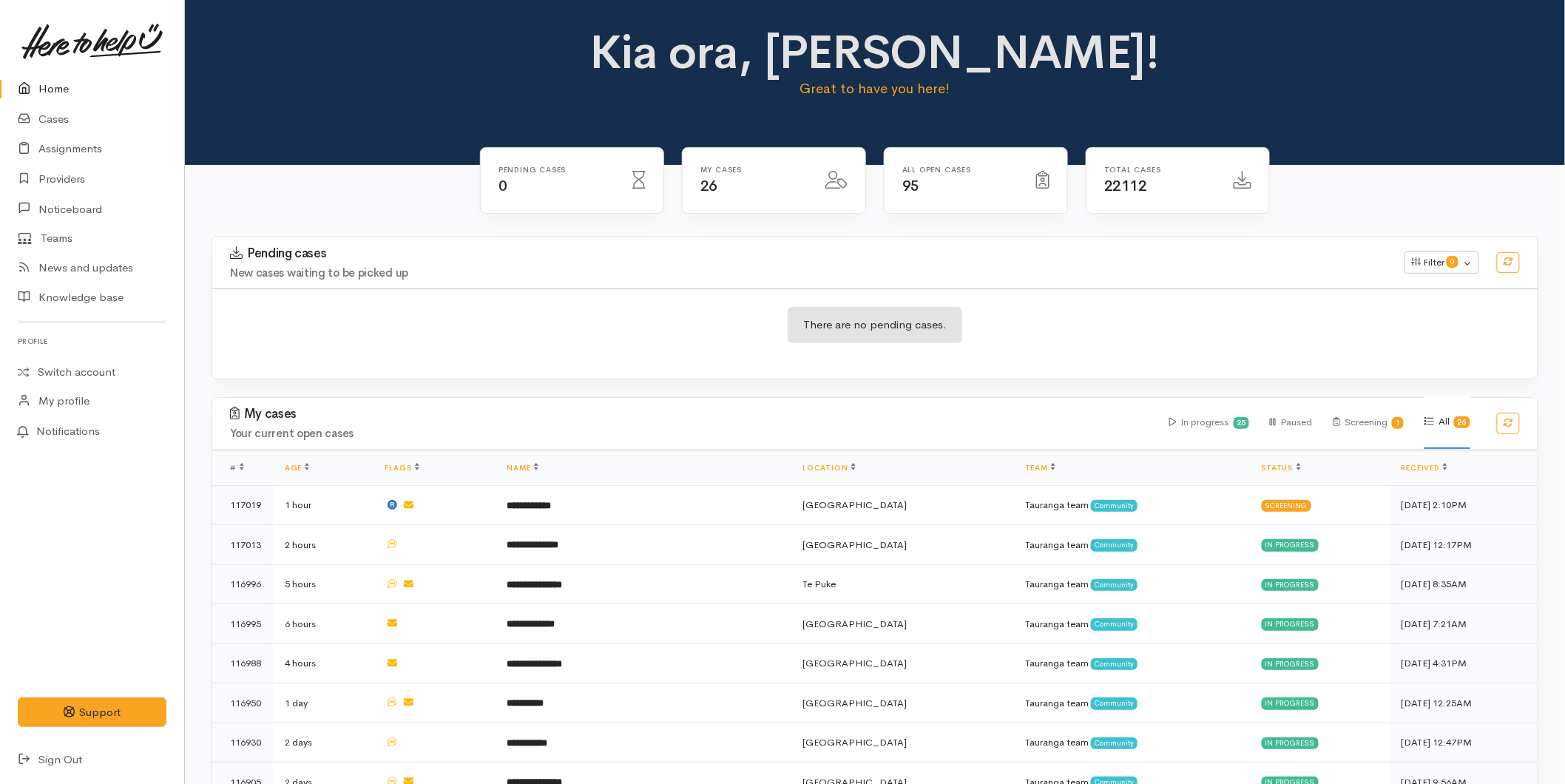
click at [43, 89] on link "Home" at bounding box center [92, 89] width 184 height 30
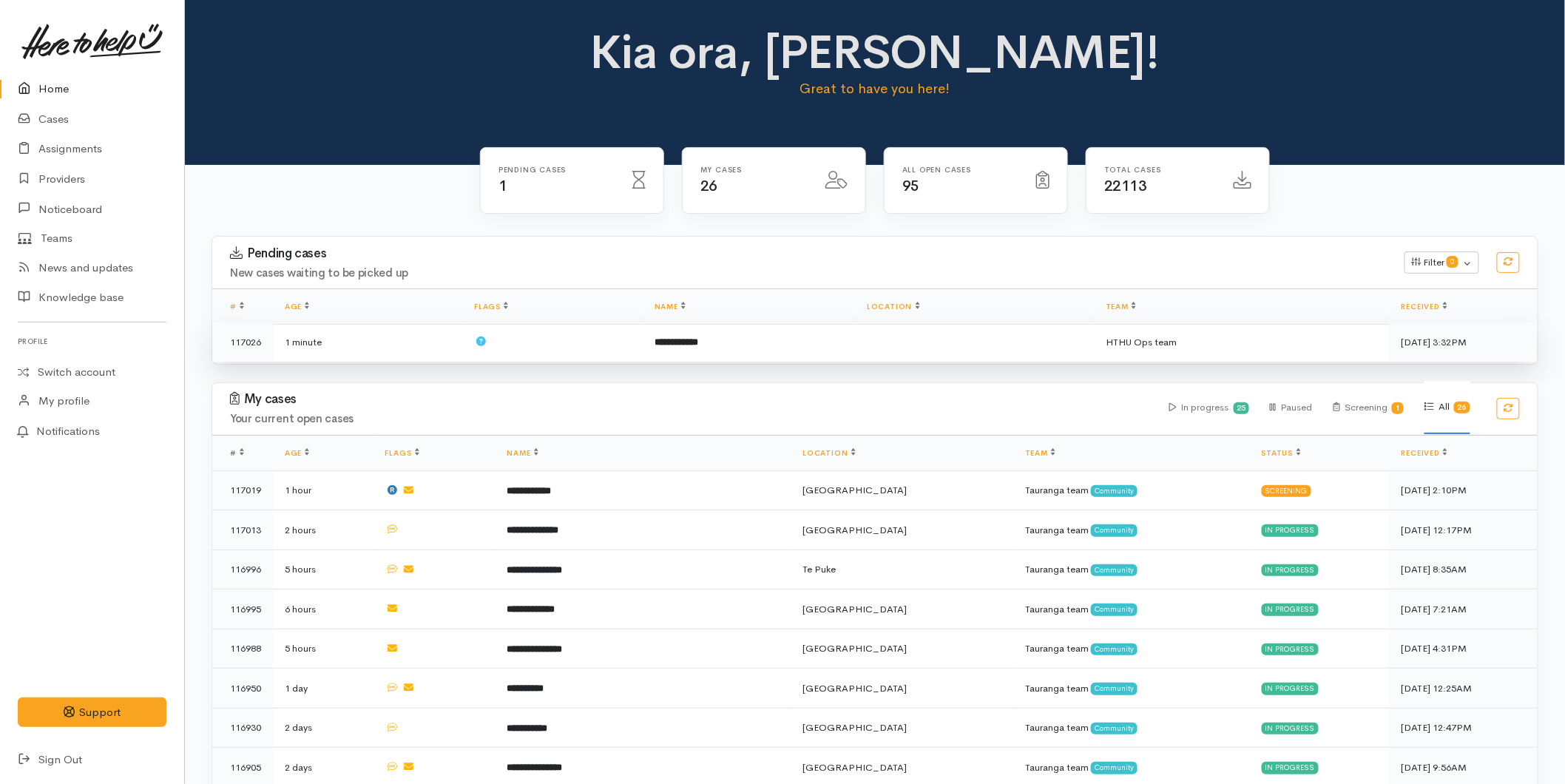
click at [585, 349] on td at bounding box center [552, 342] width 180 height 40
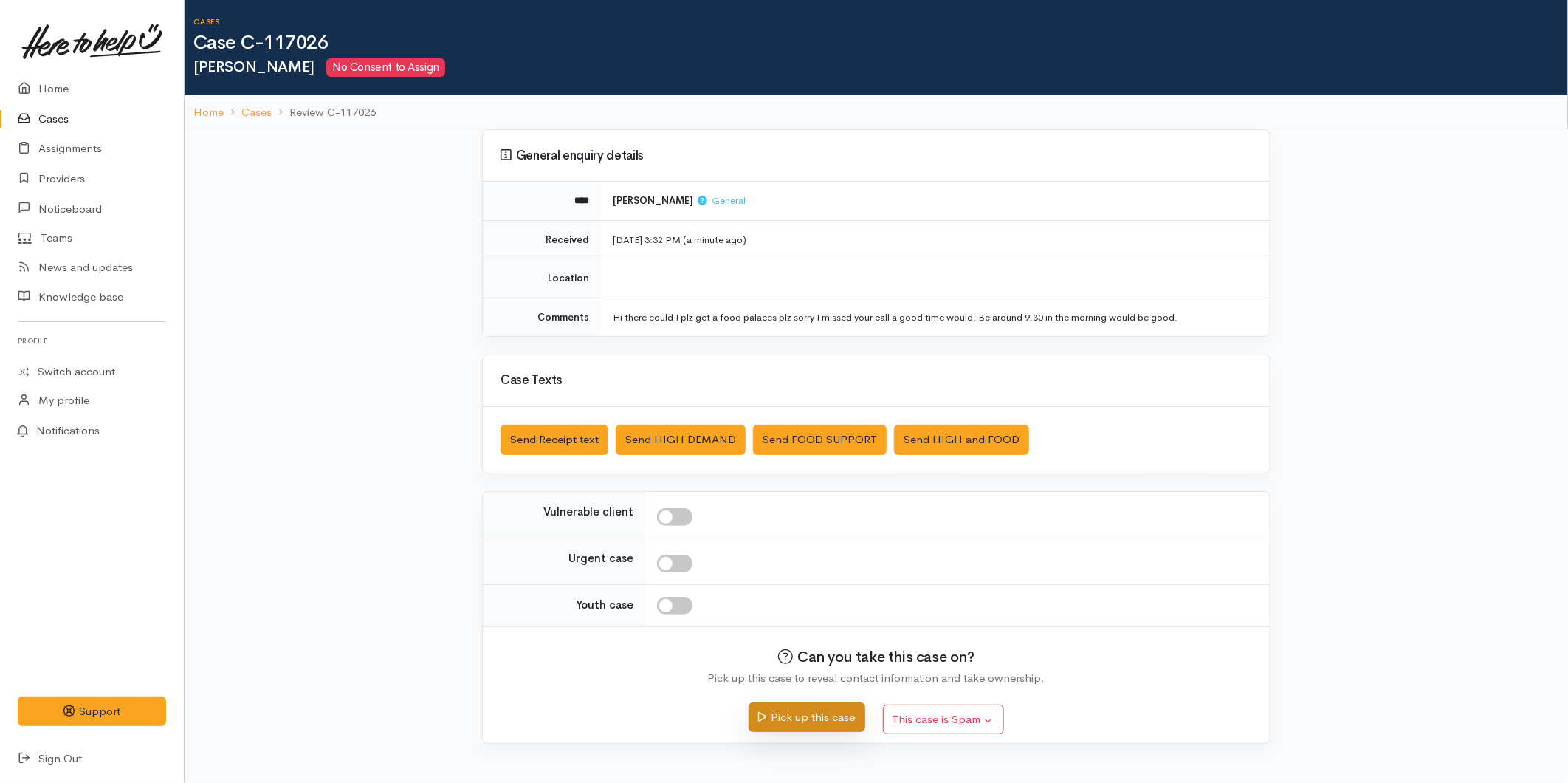
click at [806, 714] on button "Pick up this case" at bounding box center [806, 717] width 116 height 30
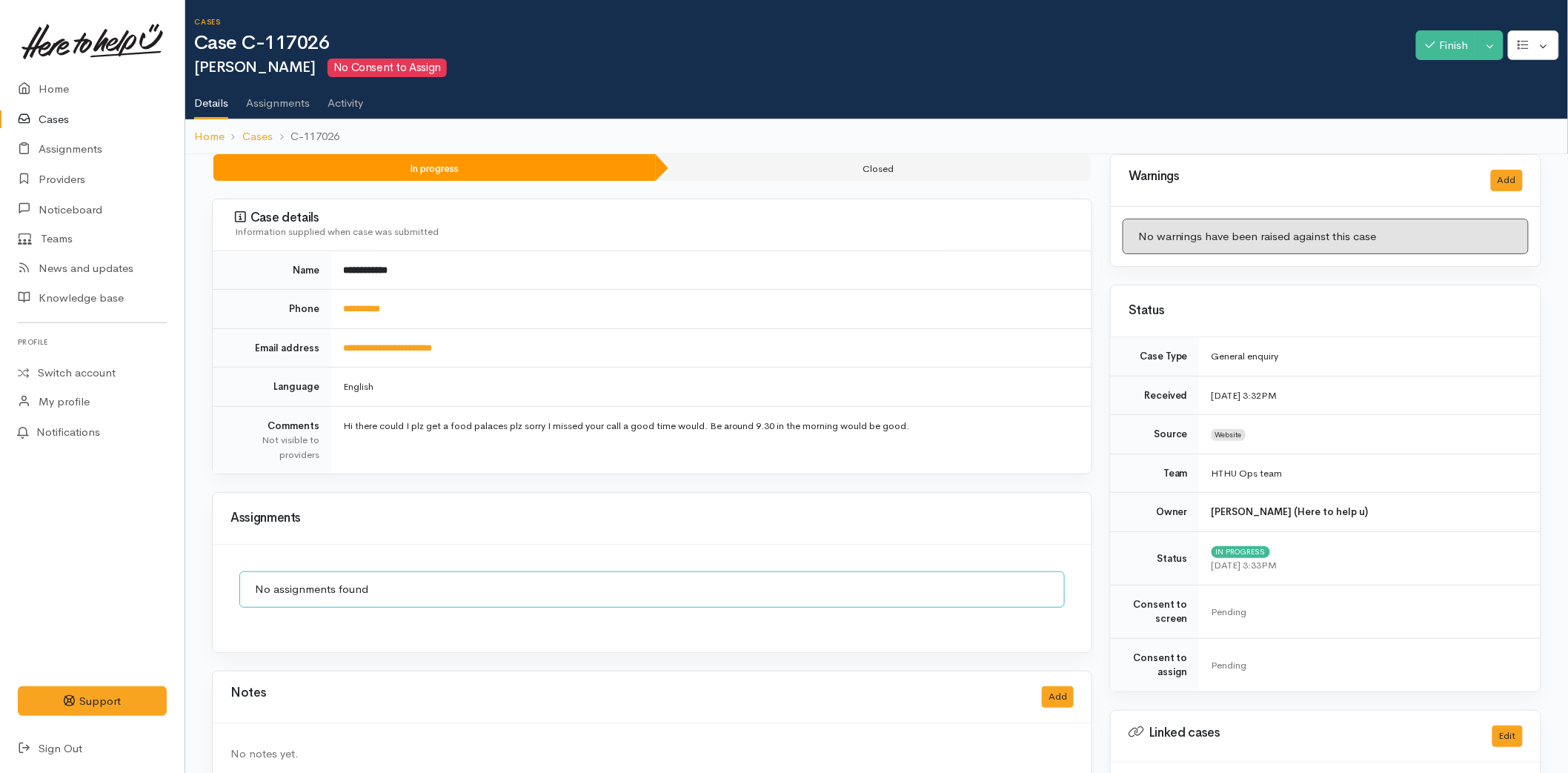
scroll to position [205, 0]
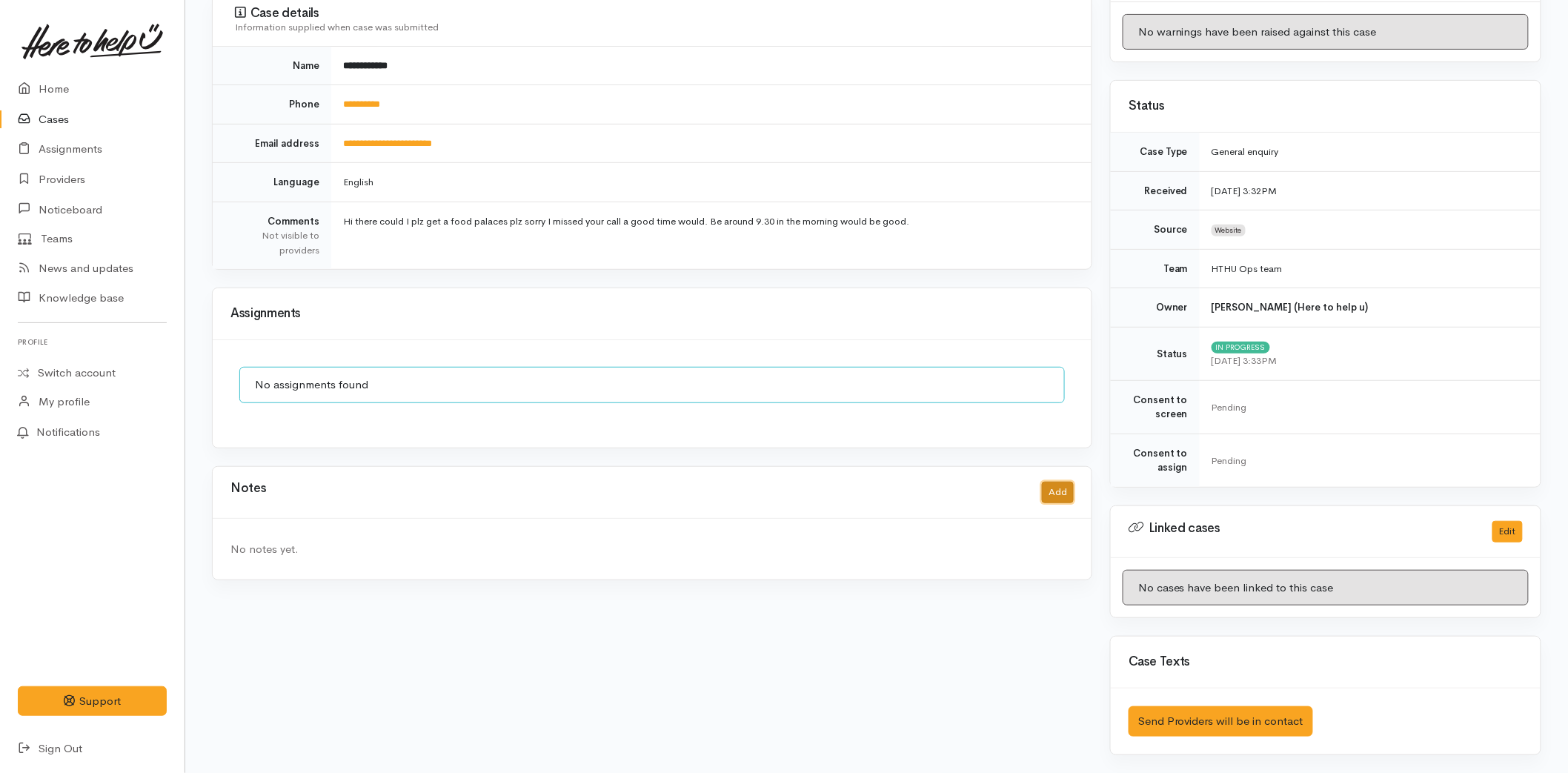
click at [1048, 487] on button "Add" at bounding box center [1058, 493] width 32 height 21
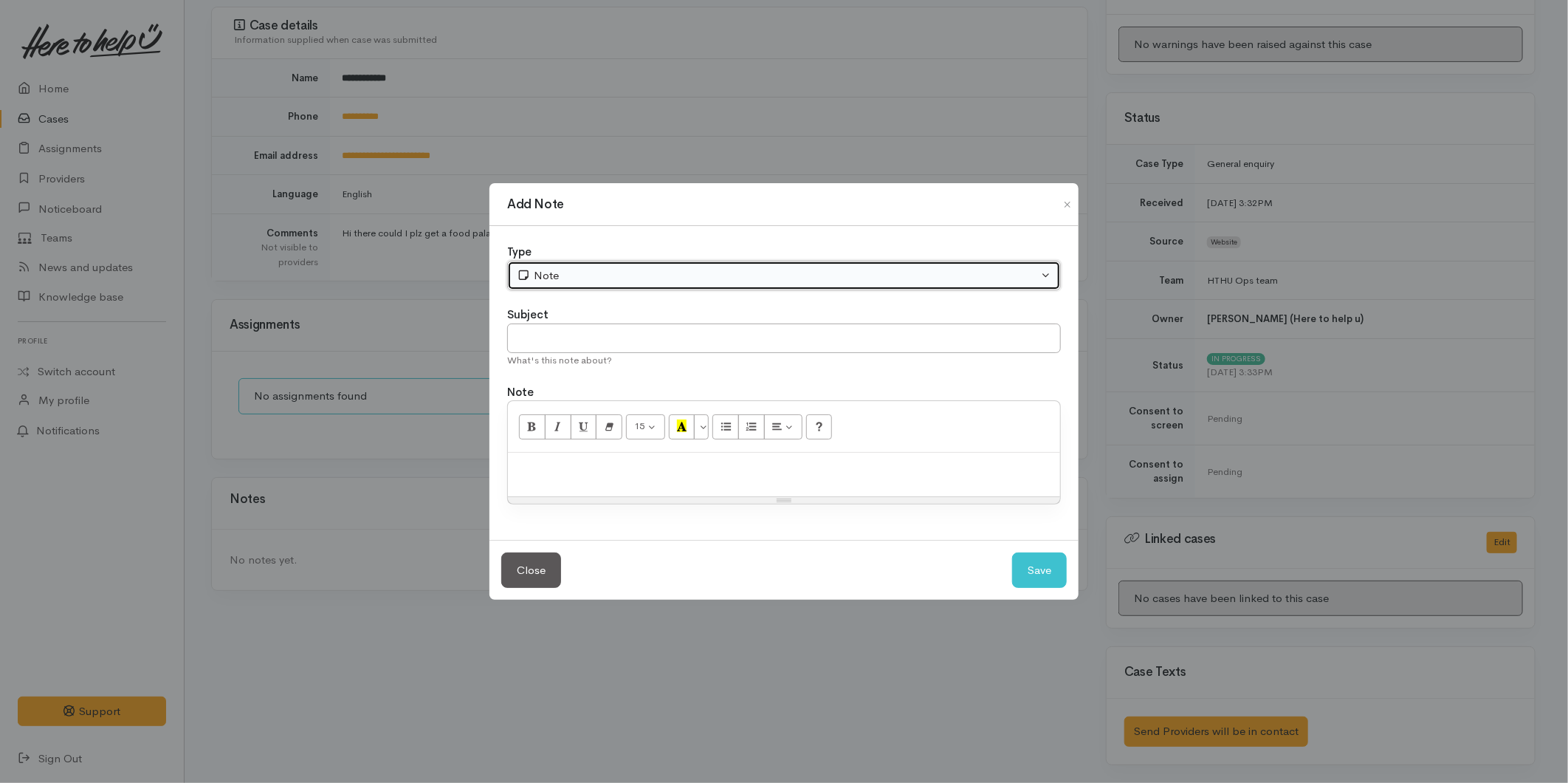
click at [564, 267] on div "Note" at bounding box center [777, 275] width 521 height 17
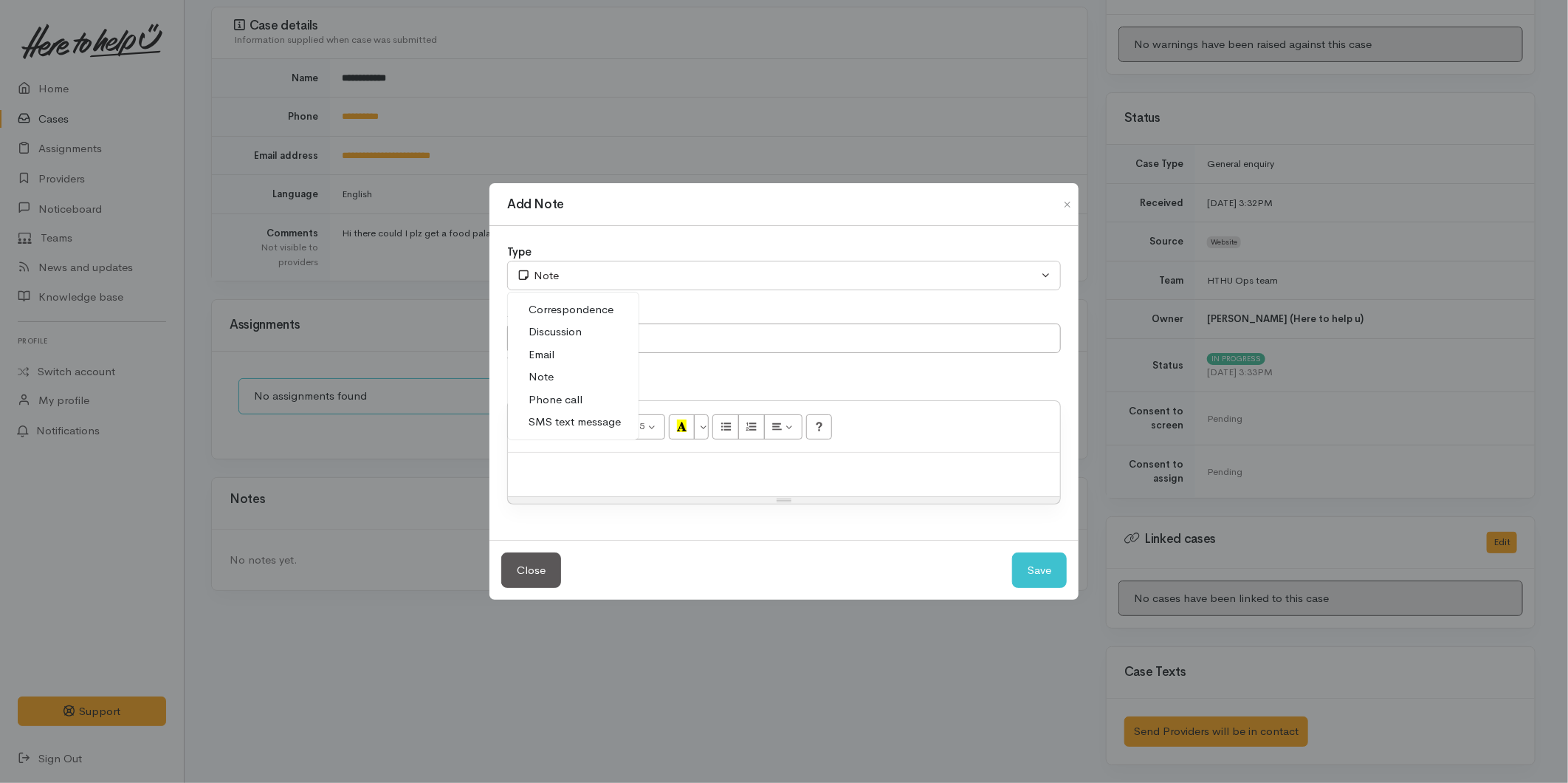
click at [561, 415] on span "SMS text message" at bounding box center [575, 422] width 93 height 17
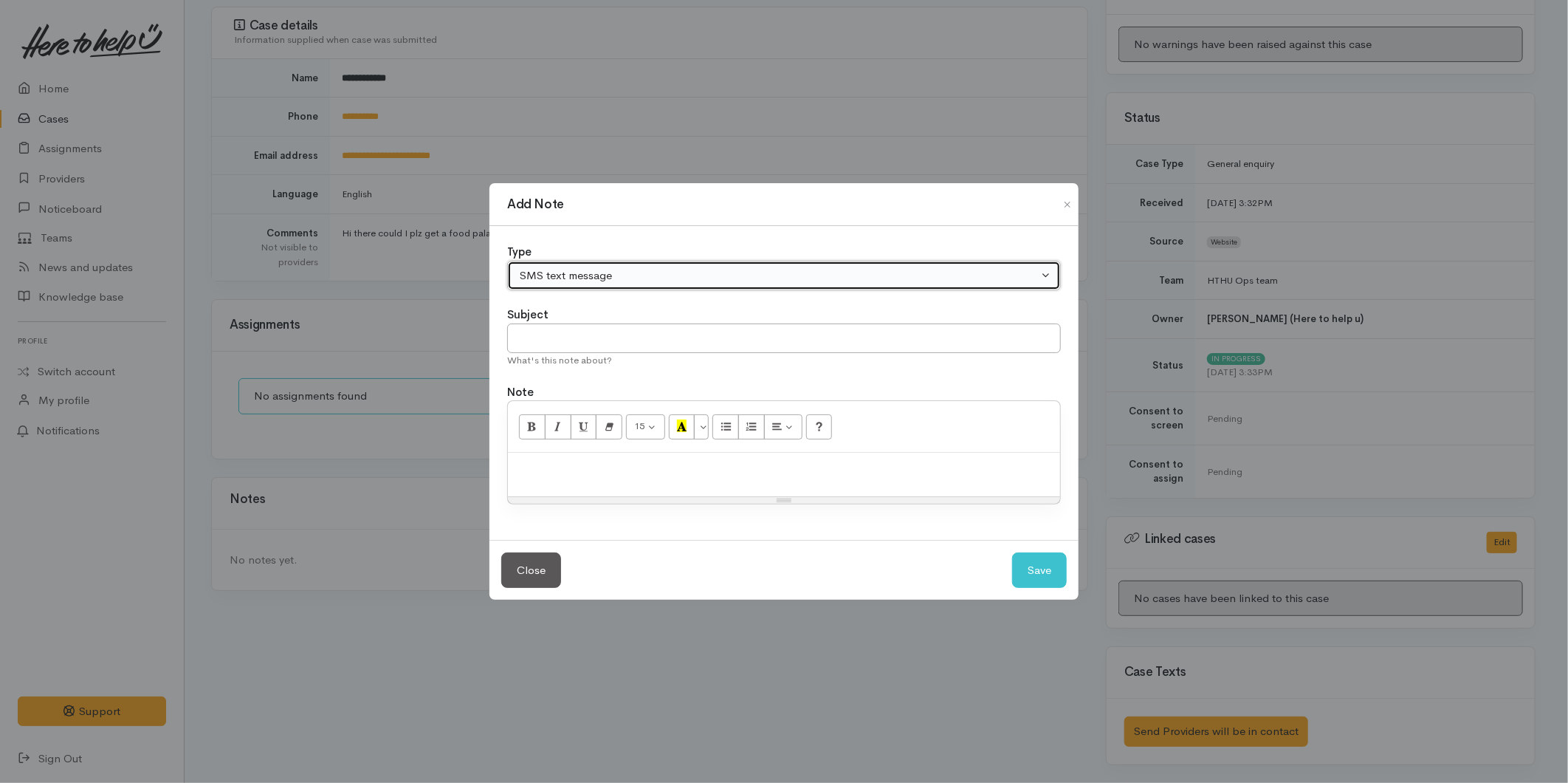
click at [549, 266] on button "SMS text message" at bounding box center [784, 276] width 554 height 30
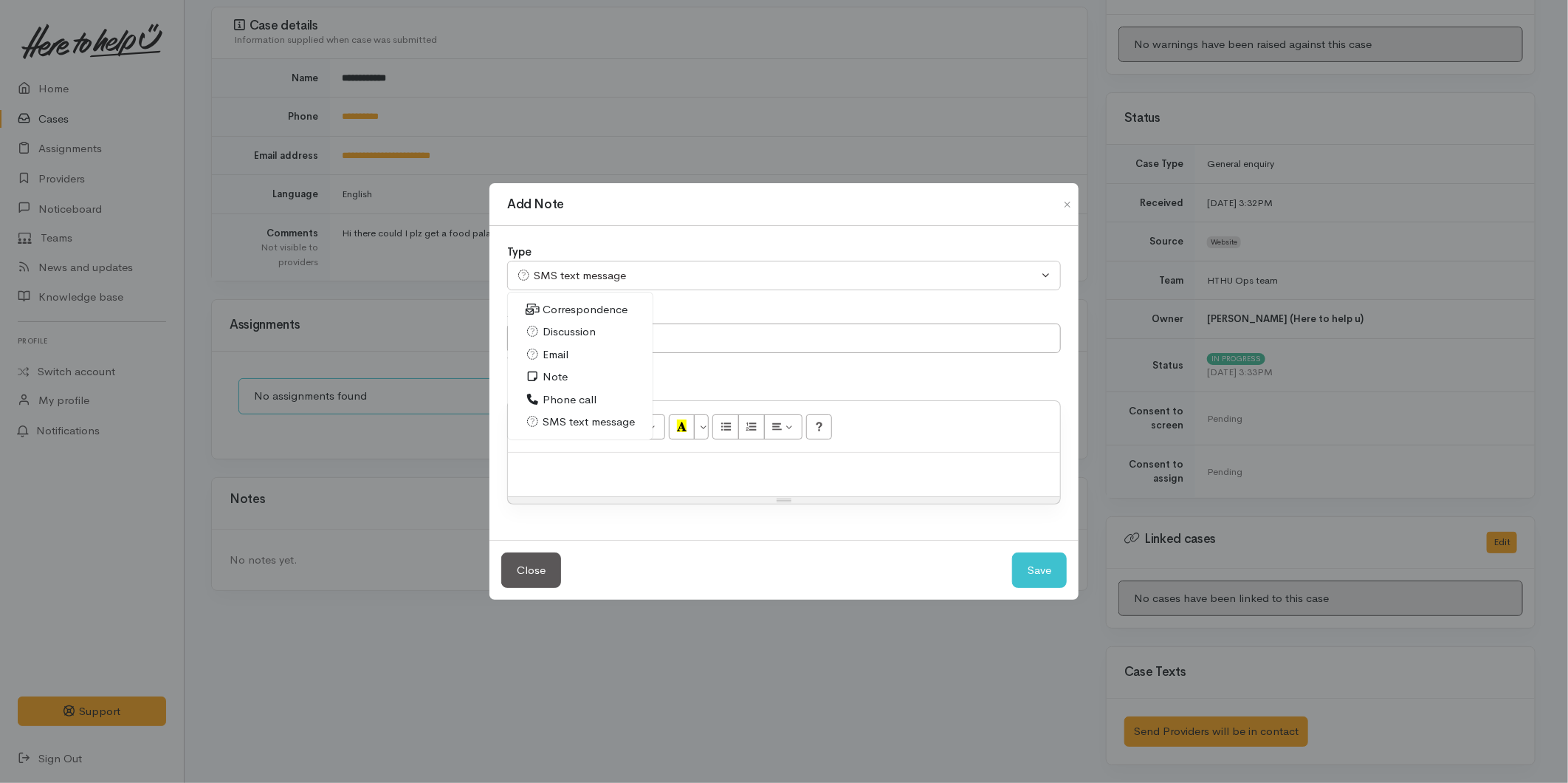
click at [561, 308] on span "Correspondence" at bounding box center [585, 310] width 85 height 17
select select "6"
click at [577, 335] on input "text" at bounding box center [784, 338] width 554 height 30
type input "Active case"
click at [1020, 486] on div "Kitty has an active case open C-116973 | Here to help u connector portal" at bounding box center [784, 474] width 552 height 43
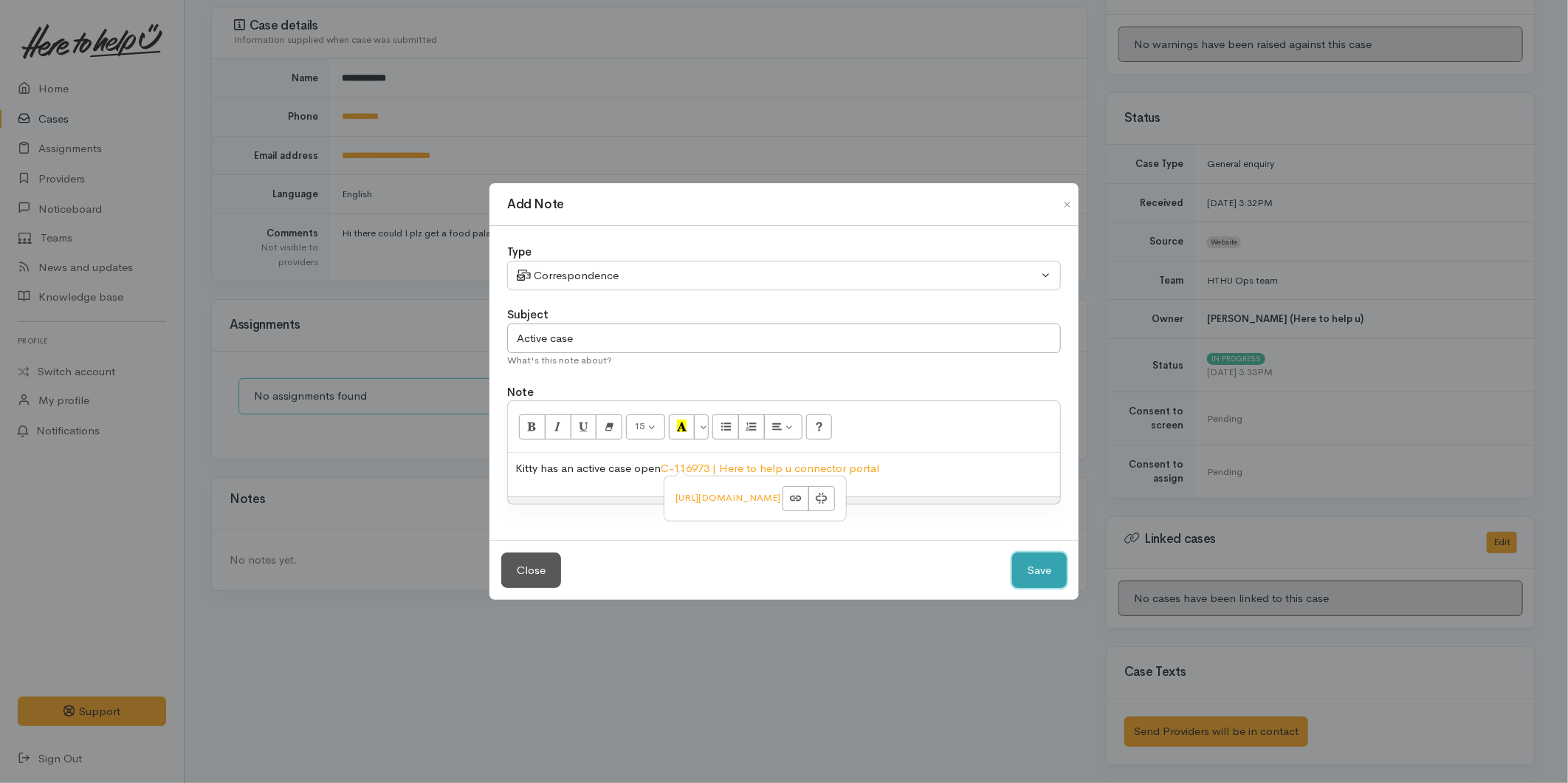
click at [1038, 576] on button "Save" at bounding box center [1039, 571] width 55 height 36
select select "1"
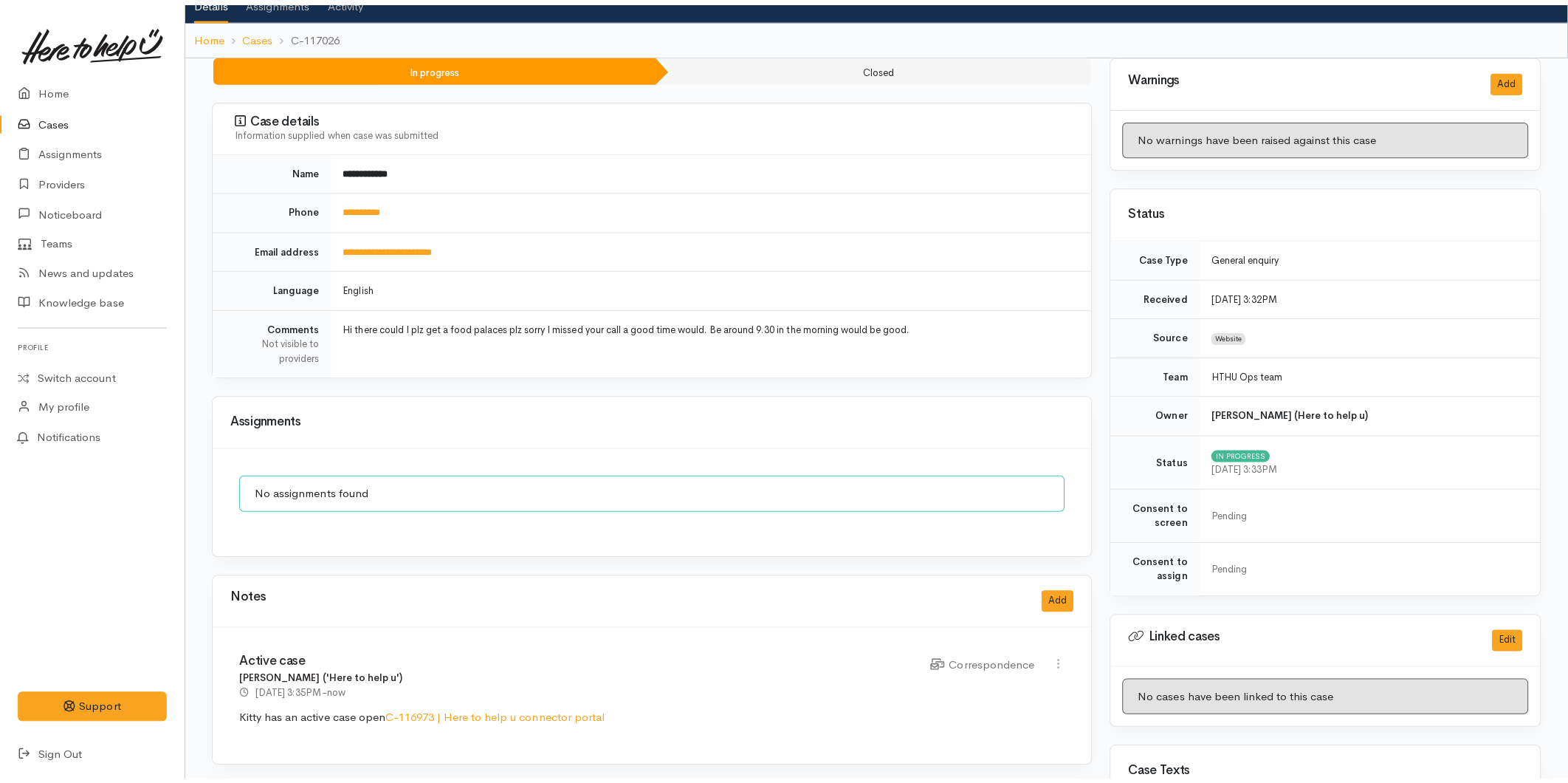
scroll to position [0, 0]
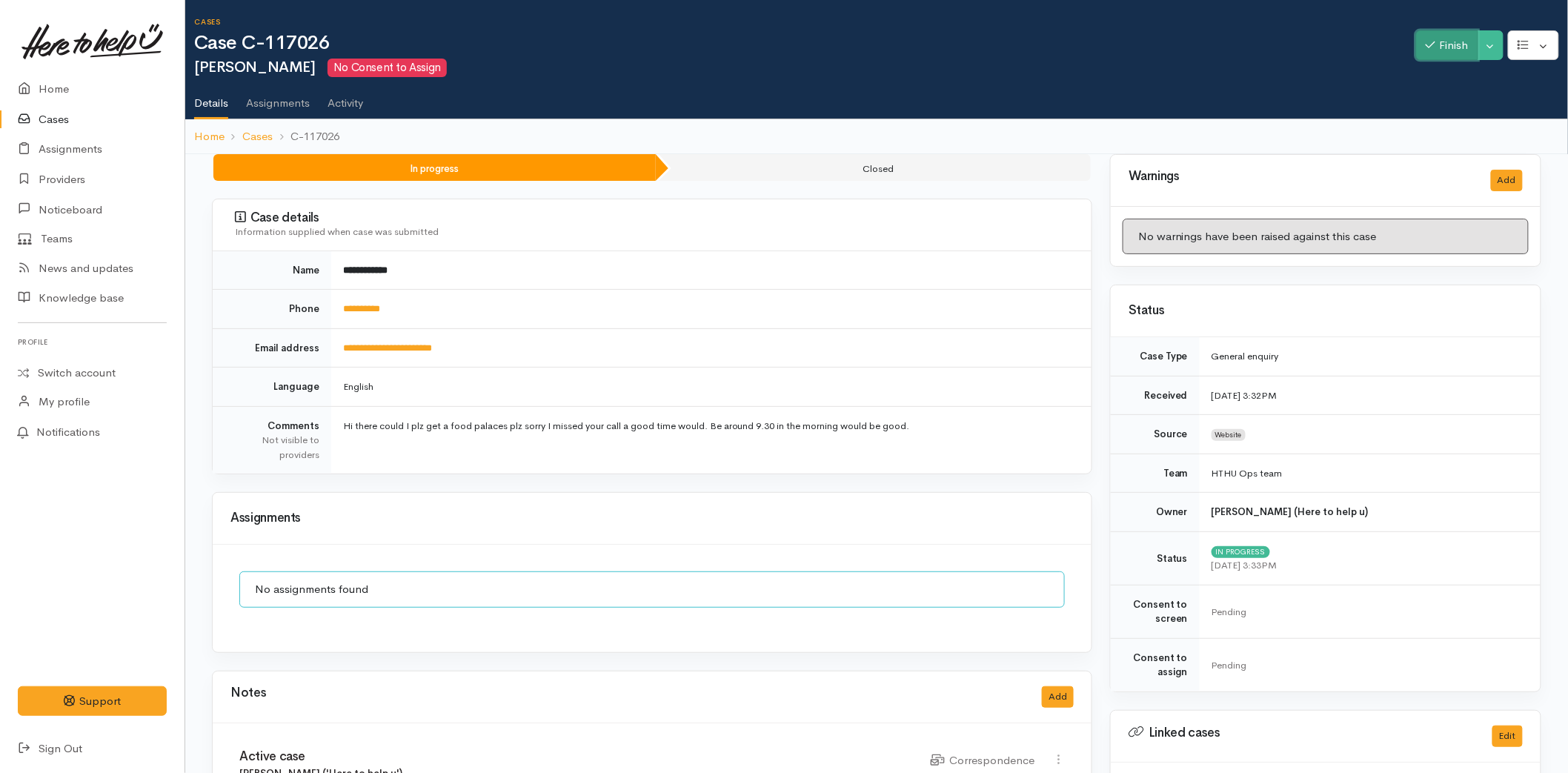
click at [1433, 41] on button "Finish" at bounding box center [1448, 46] width 62 height 30
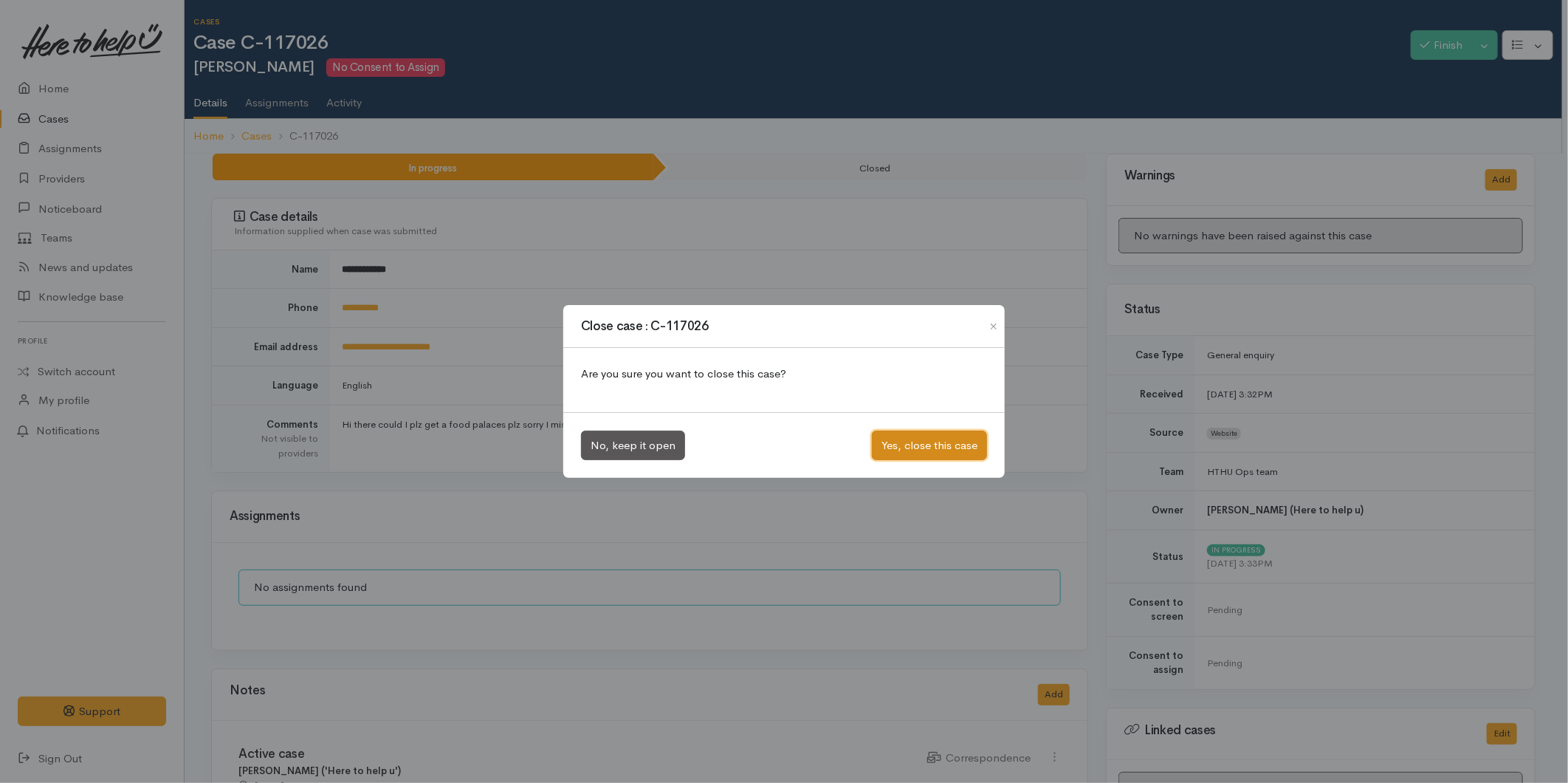
click at [926, 445] on button "Yes, close this case" at bounding box center [929, 445] width 115 height 30
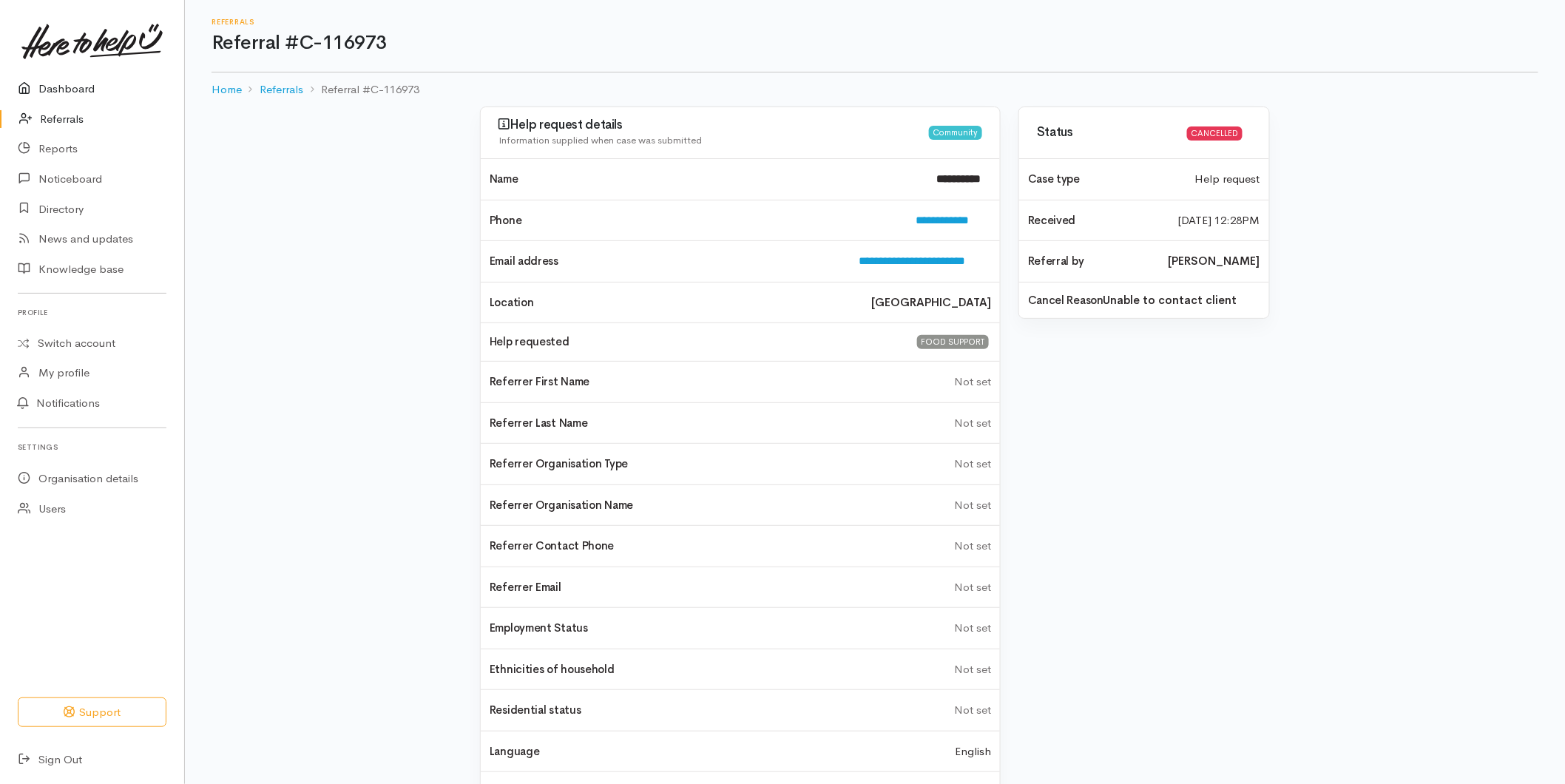
click at [64, 83] on link "Dashboard" at bounding box center [92, 89] width 184 height 30
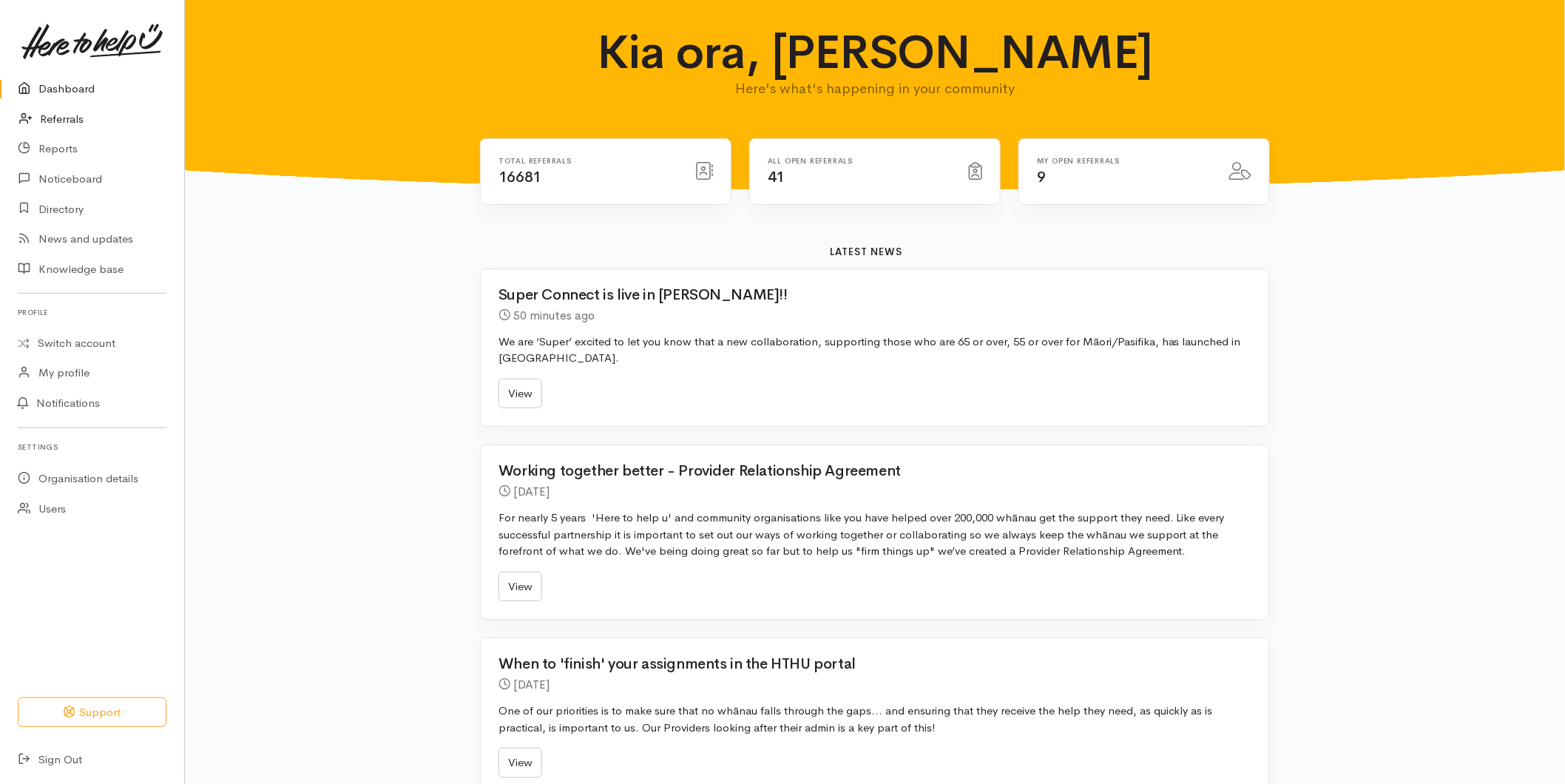
click at [55, 124] on link "Referrals" at bounding box center [92, 119] width 184 height 30
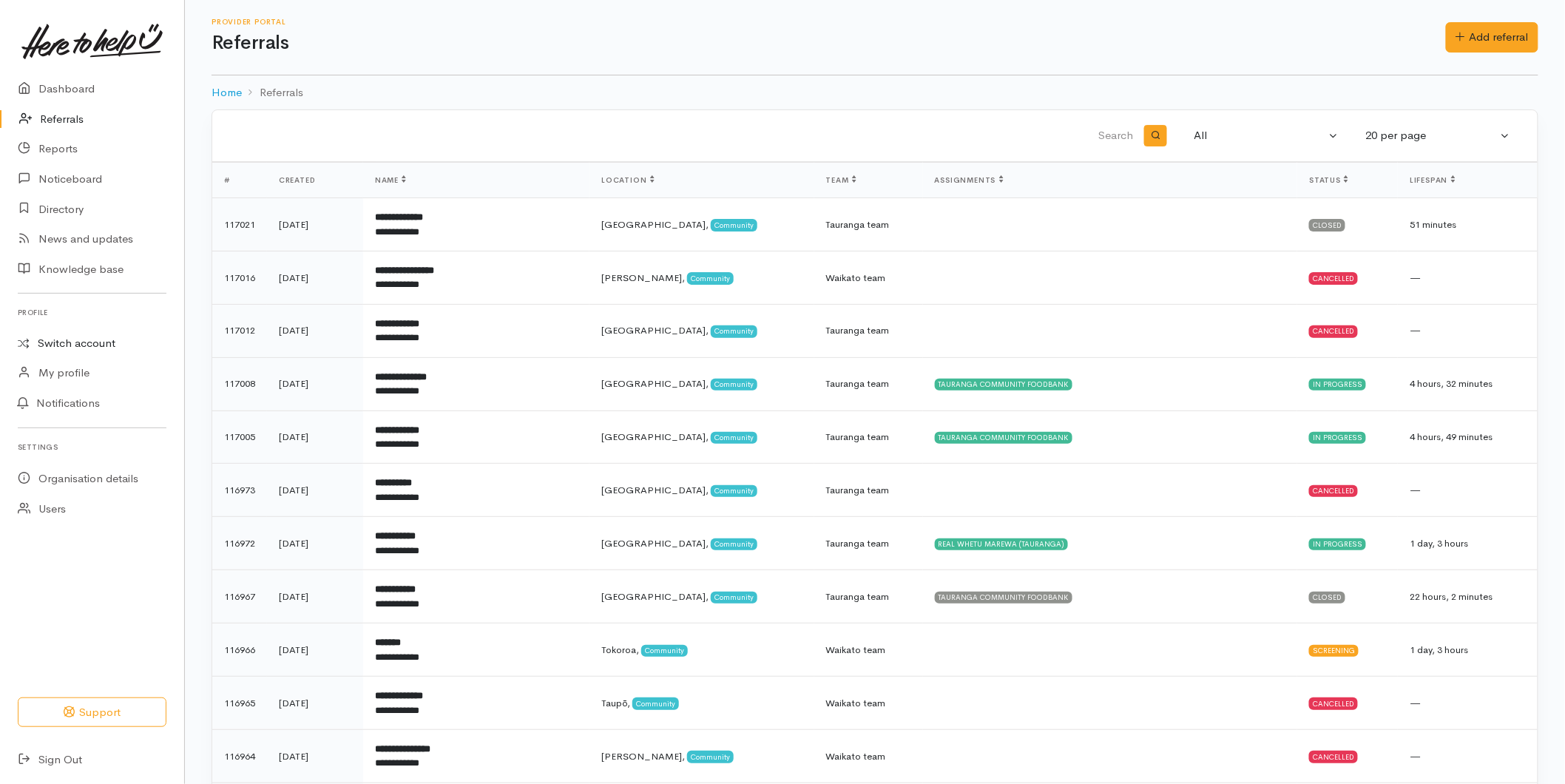
click at [56, 331] on link "Switch account" at bounding box center [92, 343] width 184 height 29
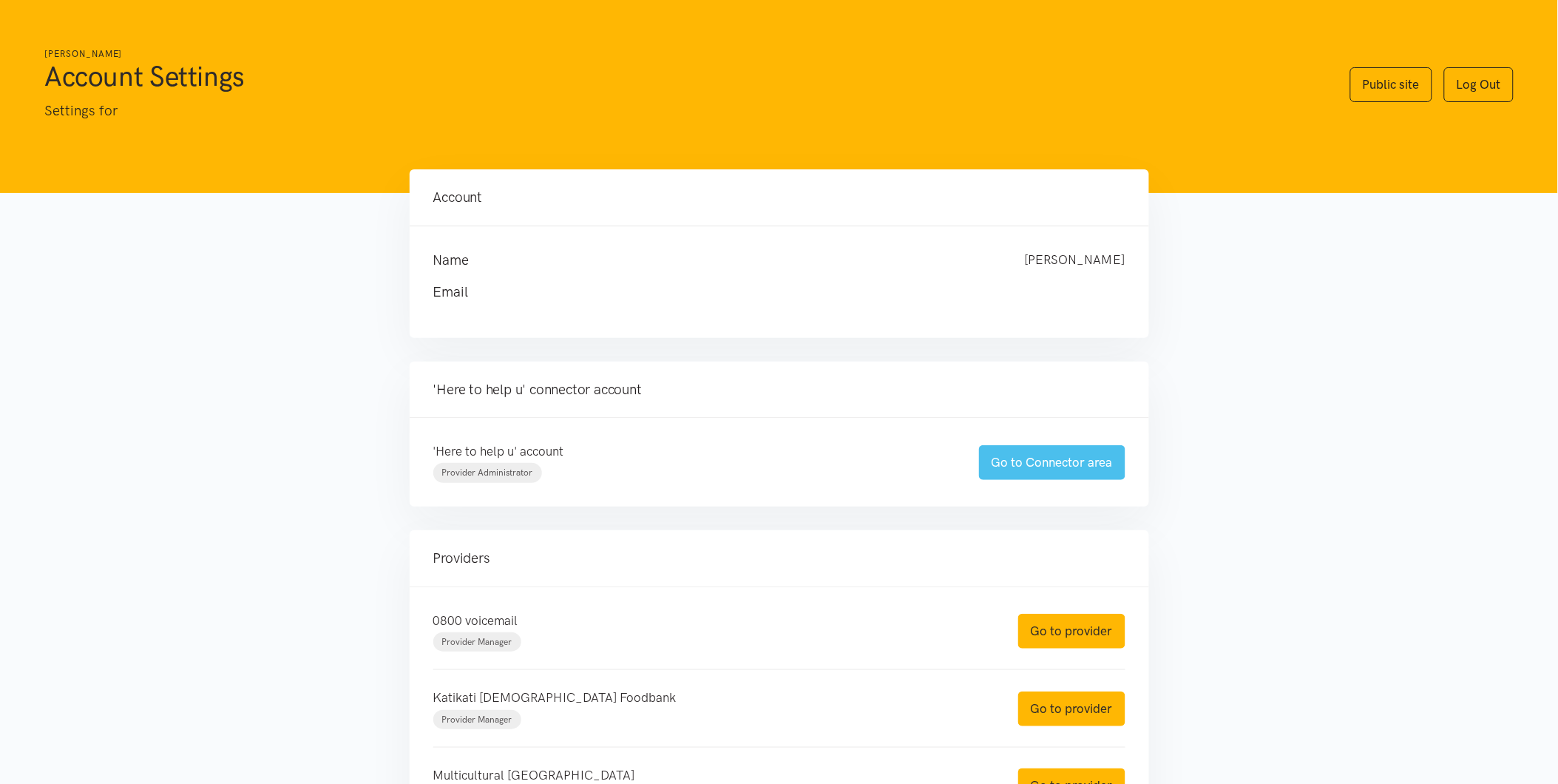
click at [1037, 452] on link "Go to Connector area" at bounding box center [1052, 463] width 147 height 35
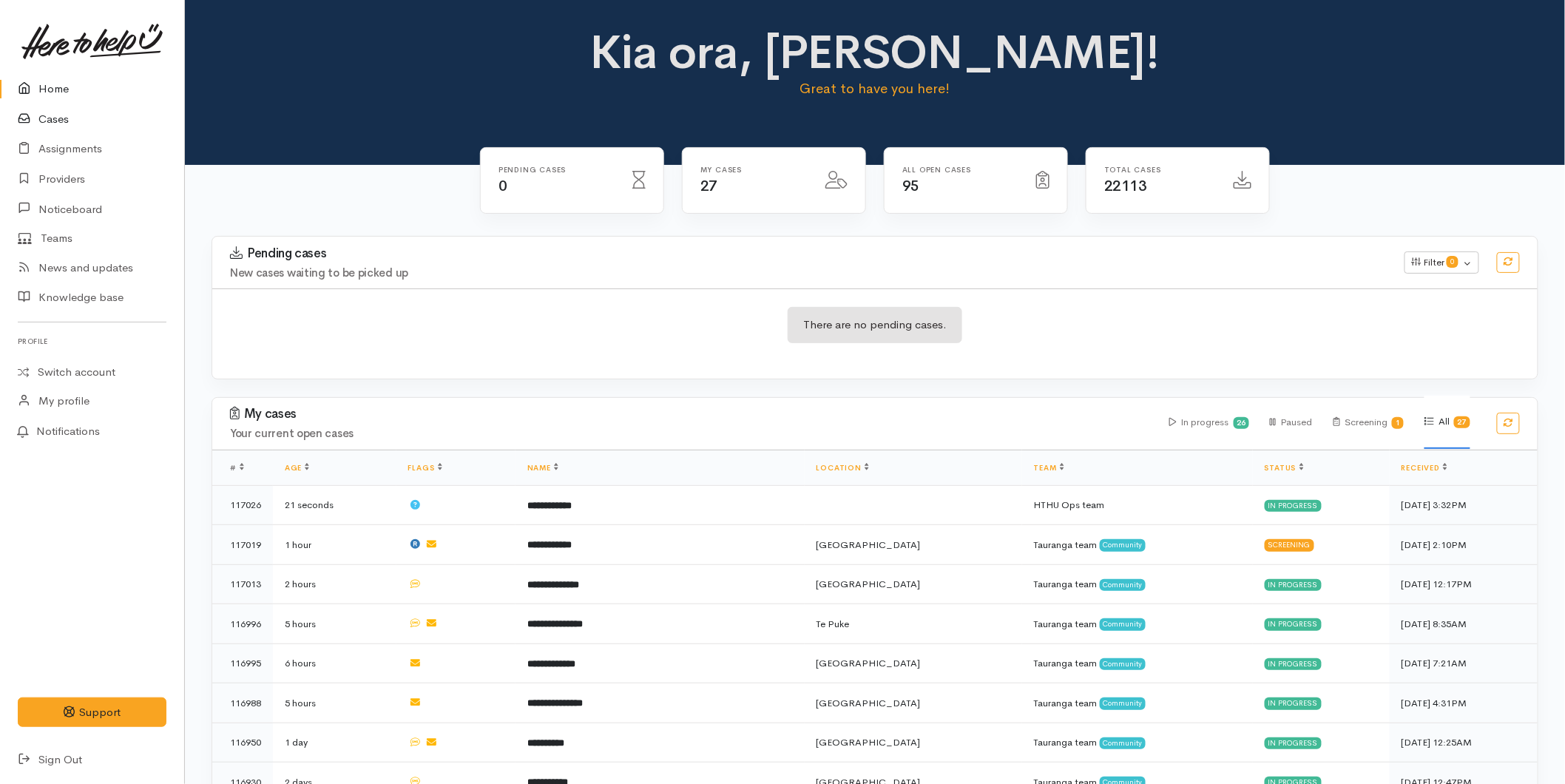
click at [62, 125] on link "Cases" at bounding box center [92, 119] width 184 height 30
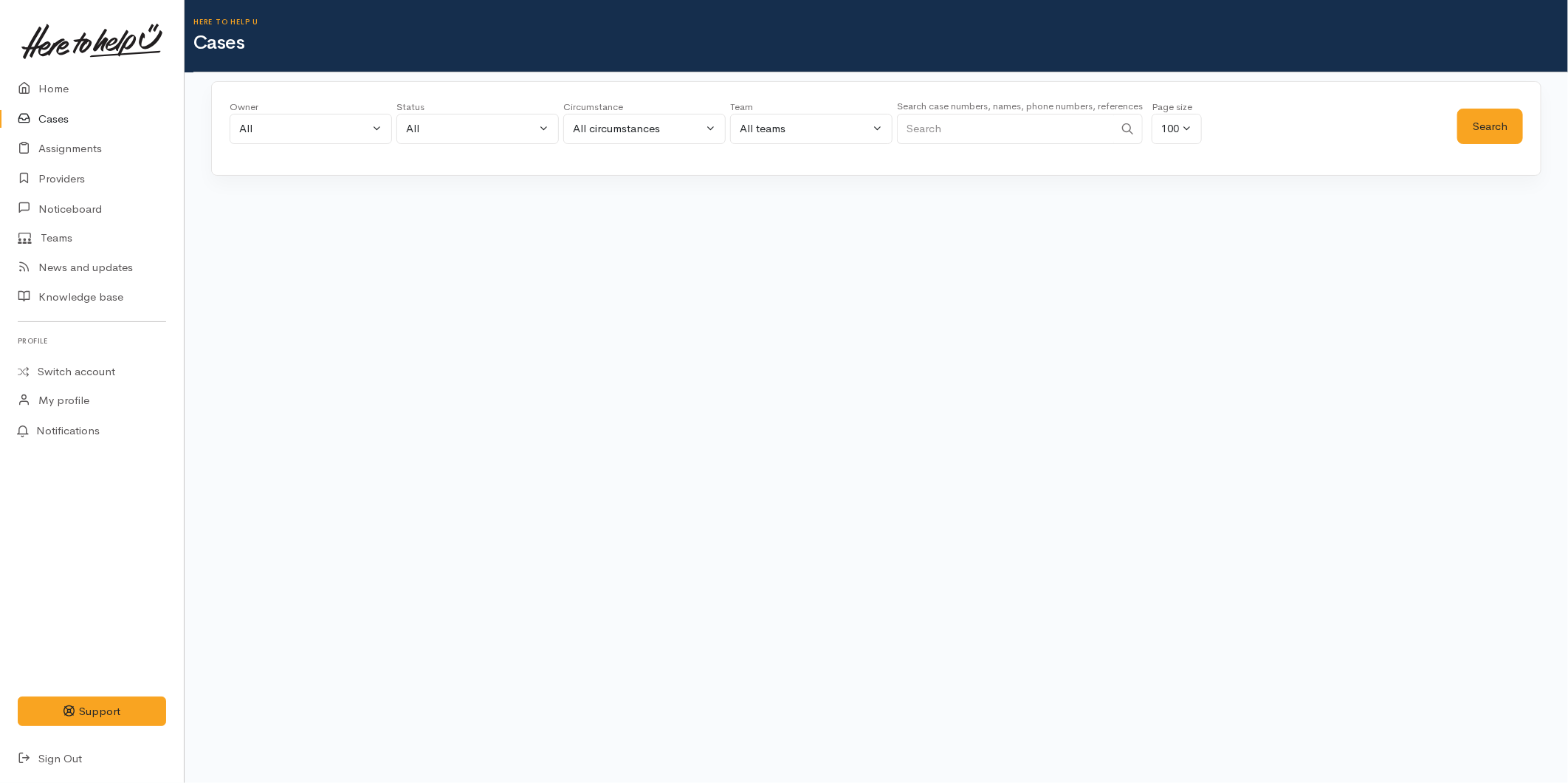
click at [973, 127] on input "Search" at bounding box center [1005, 129] width 217 height 30
type input "kitty"
click at [1484, 121] on button "Search" at bounding box center [1490, 127] width 66 height 36
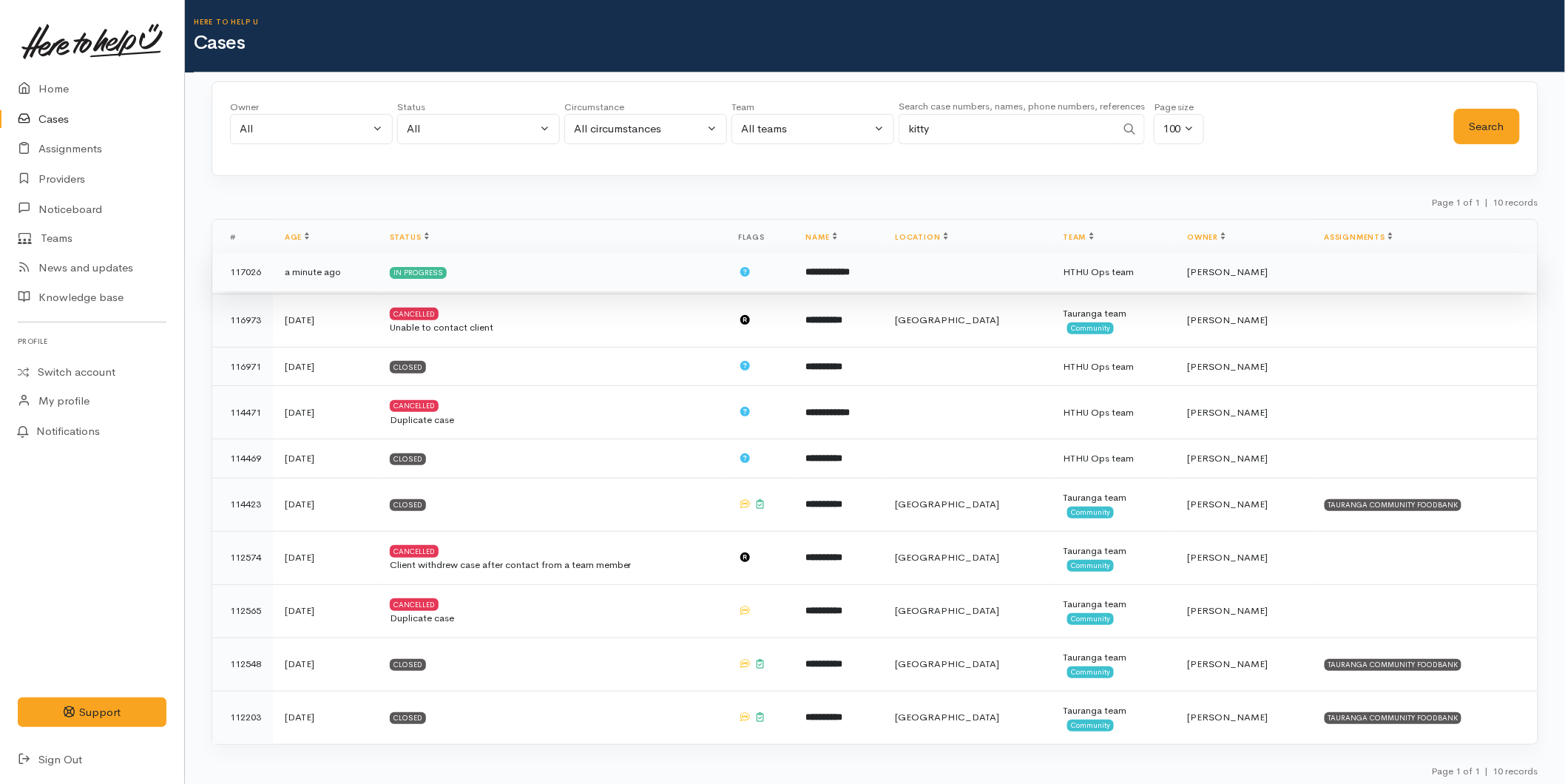
click at [607, 267] on td "In progress" at bounding box center [552, 273] width 348 height 40
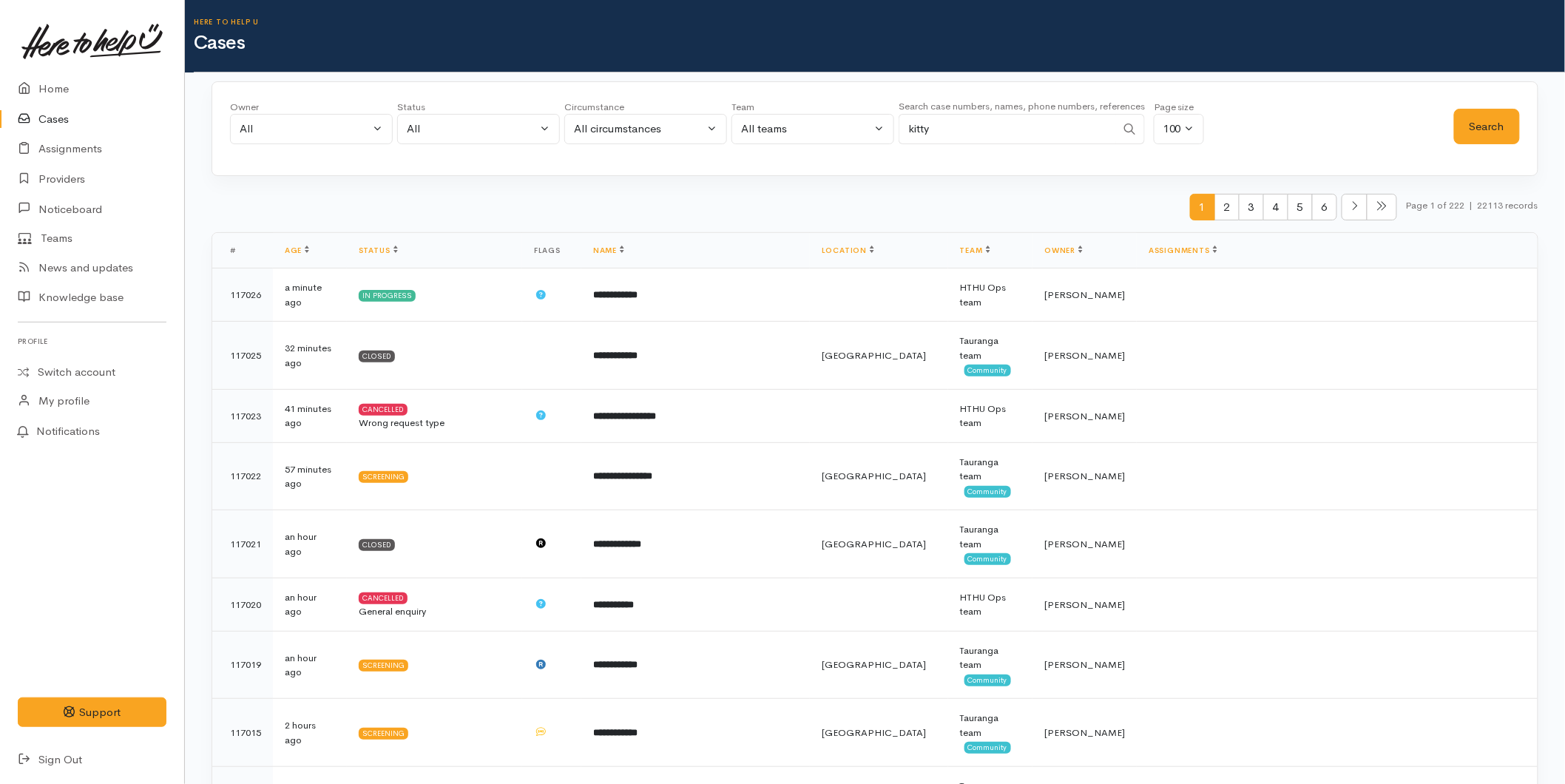
click at [984, 131] on input "kitty" at bounding box center [1007, 129] width 217 height 30
click at [1475, 125] on button "Search" at bounding box center [1487, 127] width 66 height 36
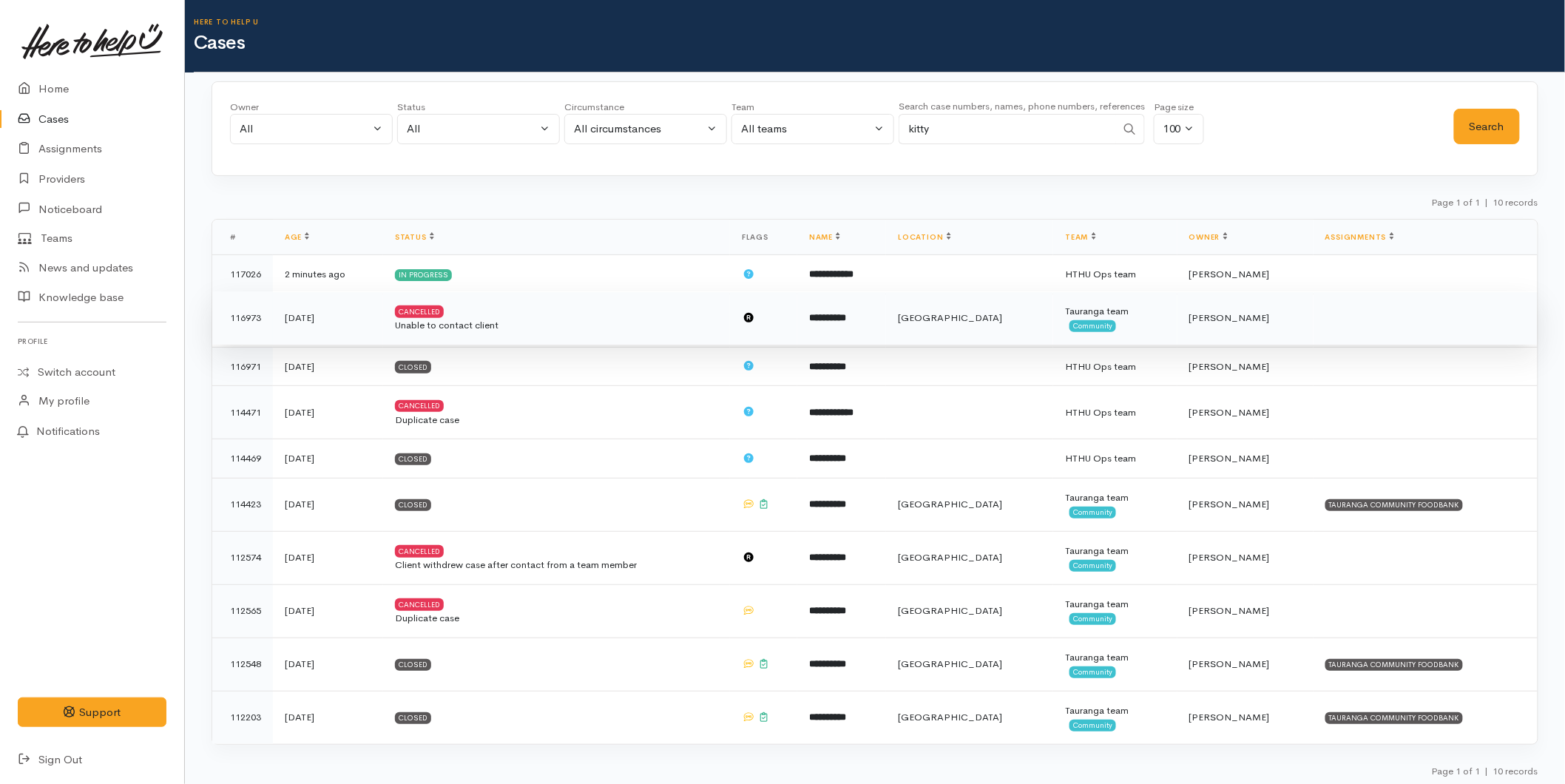
click at [604, 321] on div "Unable to contact client" at bounding box center [556, 324] width 323 height 14
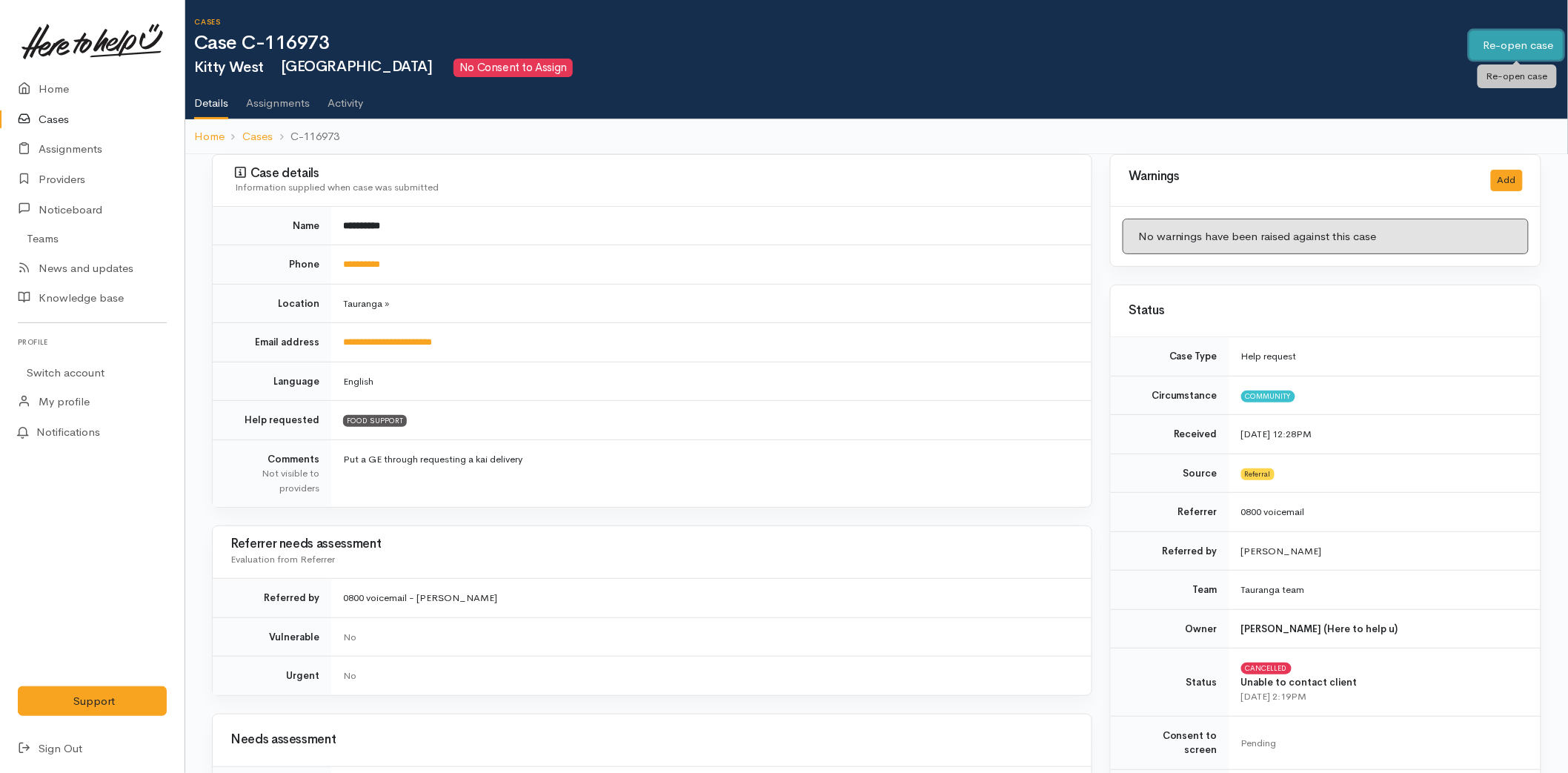
click at [1501, 42] on link "Re-open case" at bounding box center [1517, 46] width 94 height 30
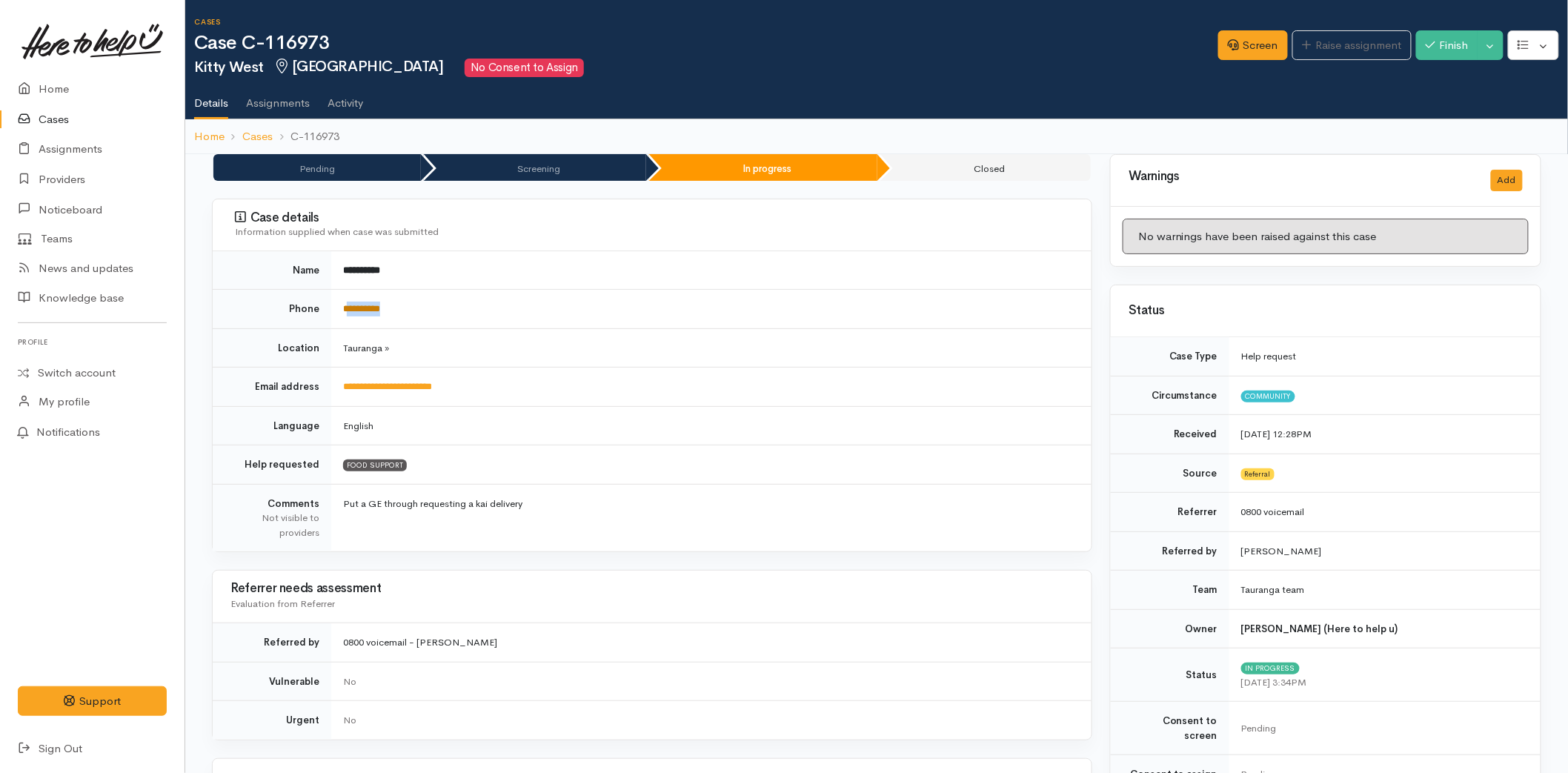
drag, startPoint x: 402, startPoint y: 310, endPoint x: 350, endPoint y: 305, distance: 52.2
click at [350, 305] on td "**********" at bounding box center [711, 310] width 760 height 40
copy link "*********"
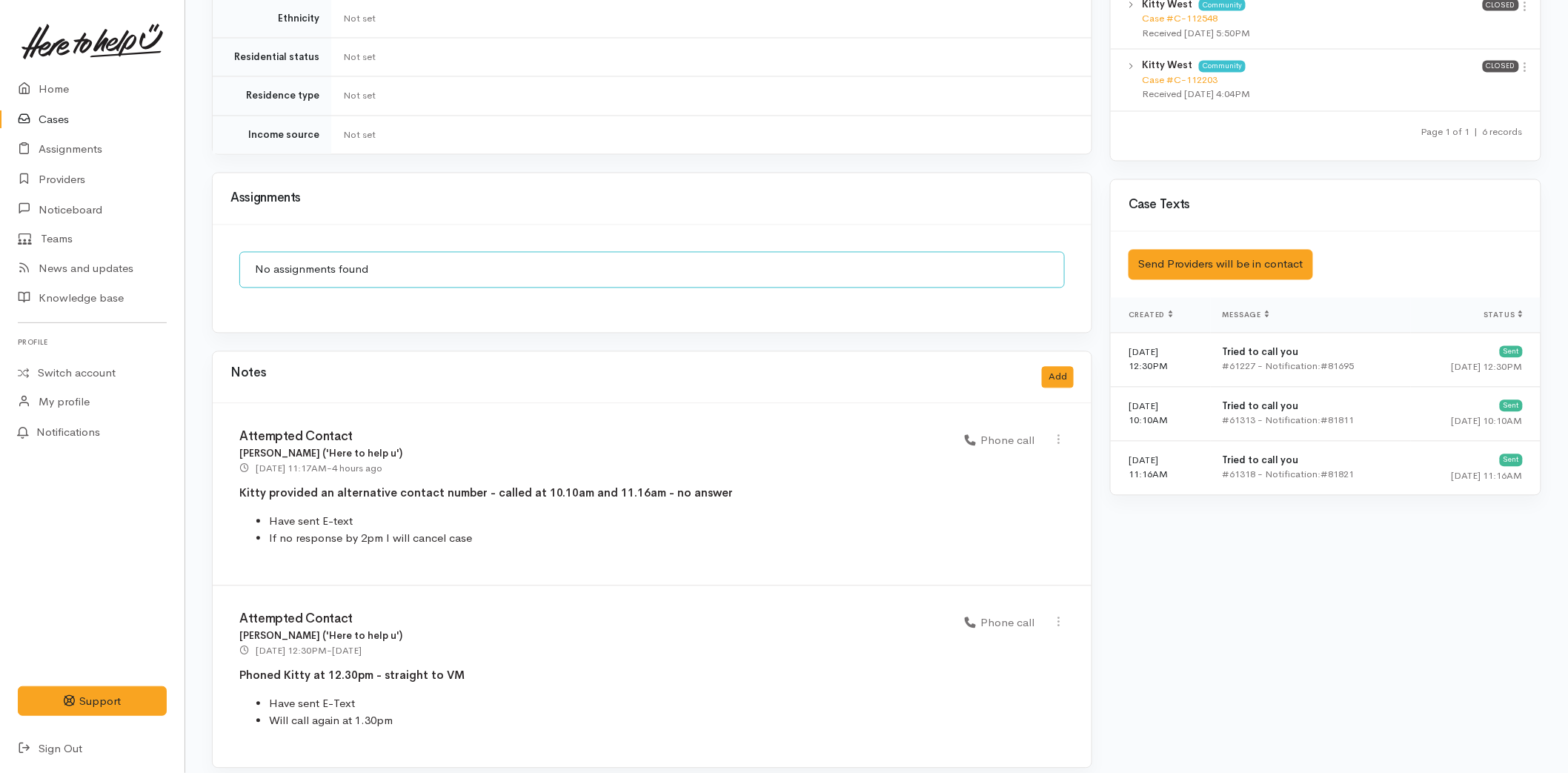
click at [1048, 378] on div "Notes Add" at bounding box center [652, 378] width 843 height 30
click at [1052, 367] on button "Add" at bounding box center [1058, 378] width 32 height 21
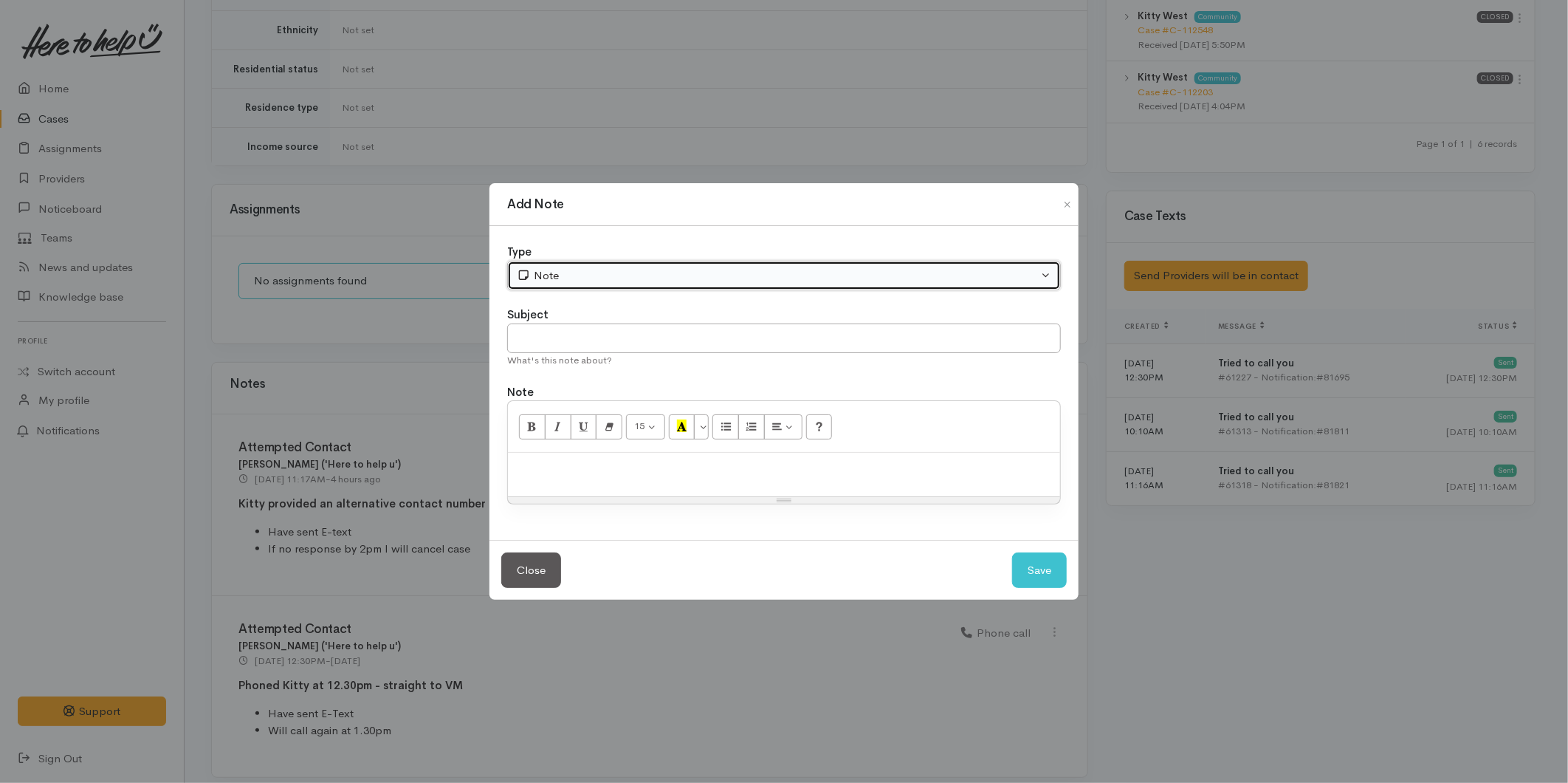
click at [584, 261] on button "Note" at bounding box center [784, 276] width 554 height 30
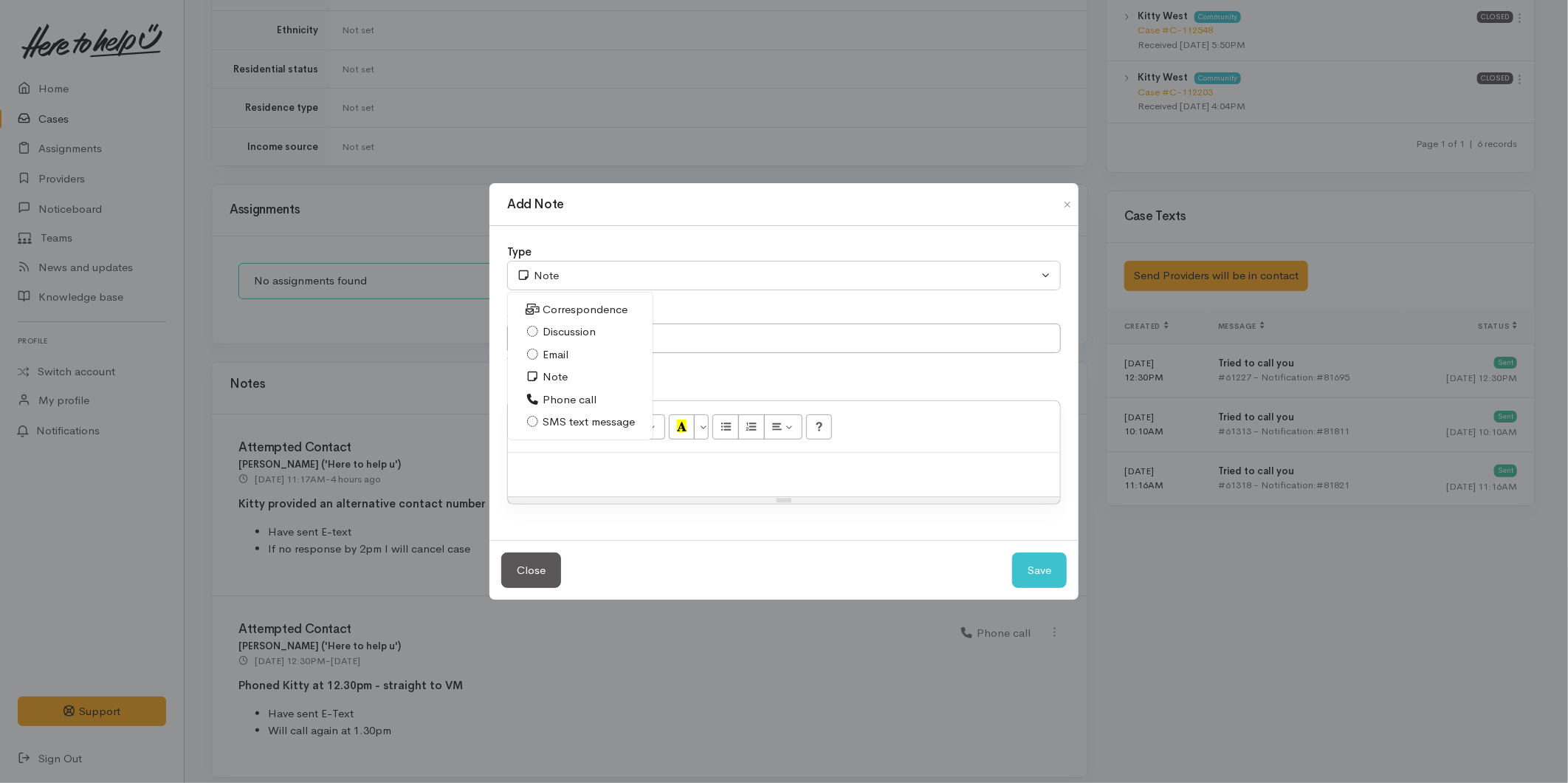
click at [588, 425] on span "SMS text message" at bounding box center [589, 422] width 93 height 17
select select "5"
drag, startPoint x: 589, startPoint y: 336, endPoint x: 595, endPoint y: 341, distance: 7.8
click at [589, 335] on input "text" at bounding box center [784, 338] width 554 height 30
type input "Client update"
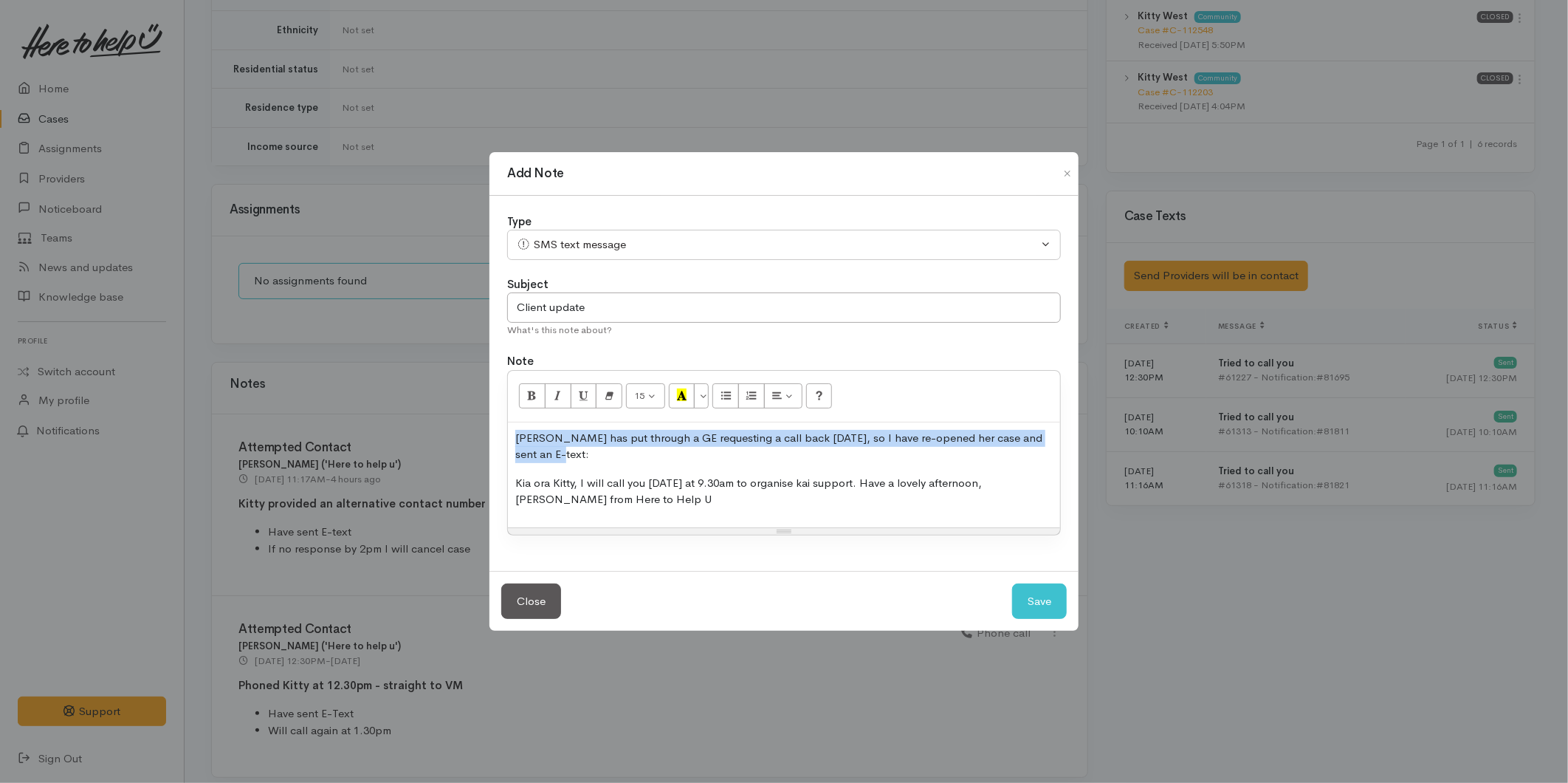
drag, startPoint x: 550, startPoint y: 454, endPoint x: 507, endPoint y: 423, distance: 53.0
click at [501, 425] on div "Type Correspondence Discussion Email Note Phone call SMS text message SMS text …" at bounding box center [784, 383] width 589 height 375
drag, startPoint x: 536, startPoint y: 395, endPoint x: 641, endPoint y: 451, distance: 119.0
click at [536, 395] on icon "Bold (CTRL+B)" at bounding box center [532, 395] width 10 height 13
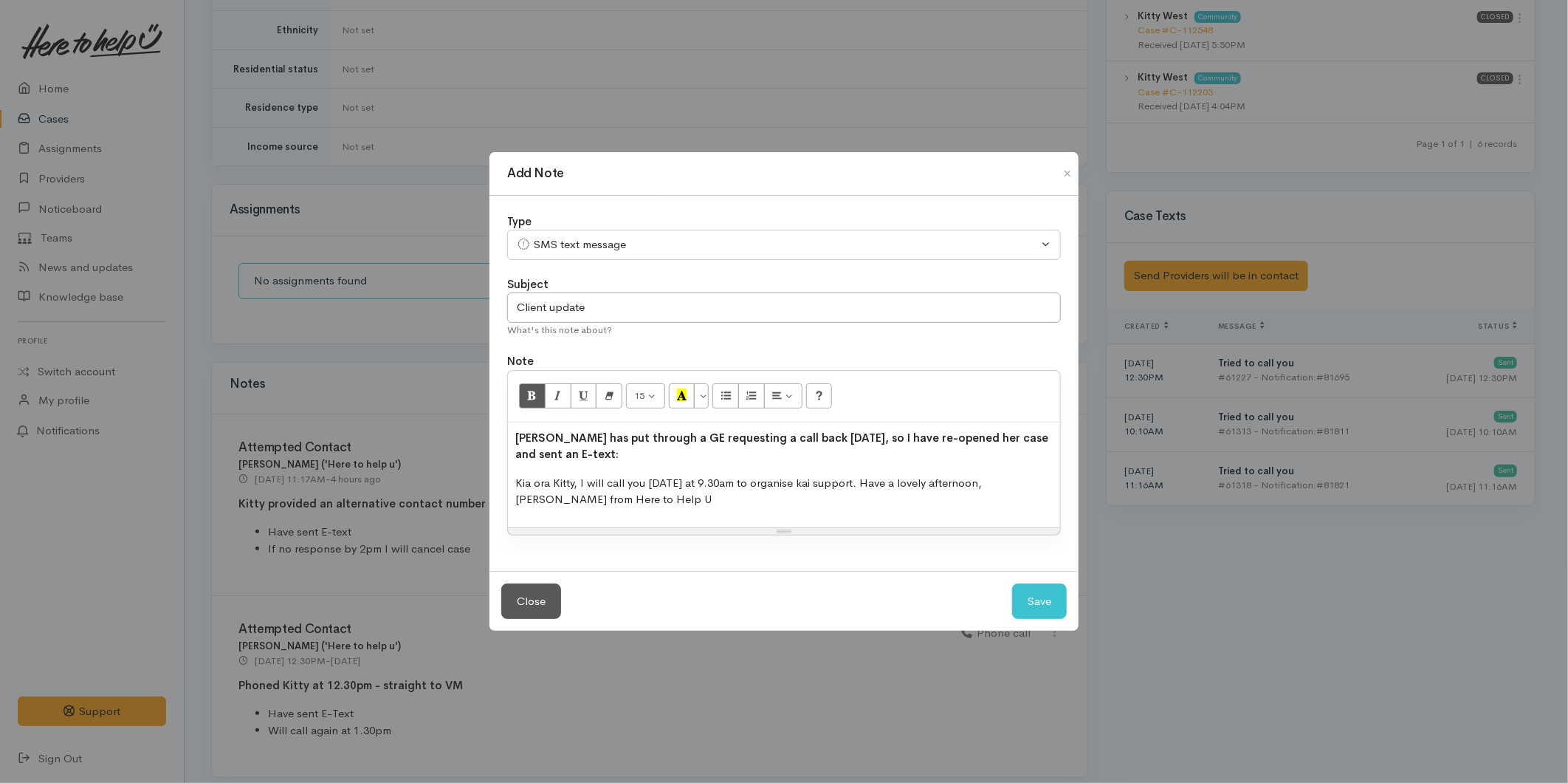
click at [669, 482] on p "Kia ora Kitty, I will call you tomorrow at 9.30am to organise kai support. Have…" at bounding box center [784, 492] width 537 height 33
click at [1050, 606] on button "Save" at bounding box center [1039, 602] width 55 height 36
select select "1"
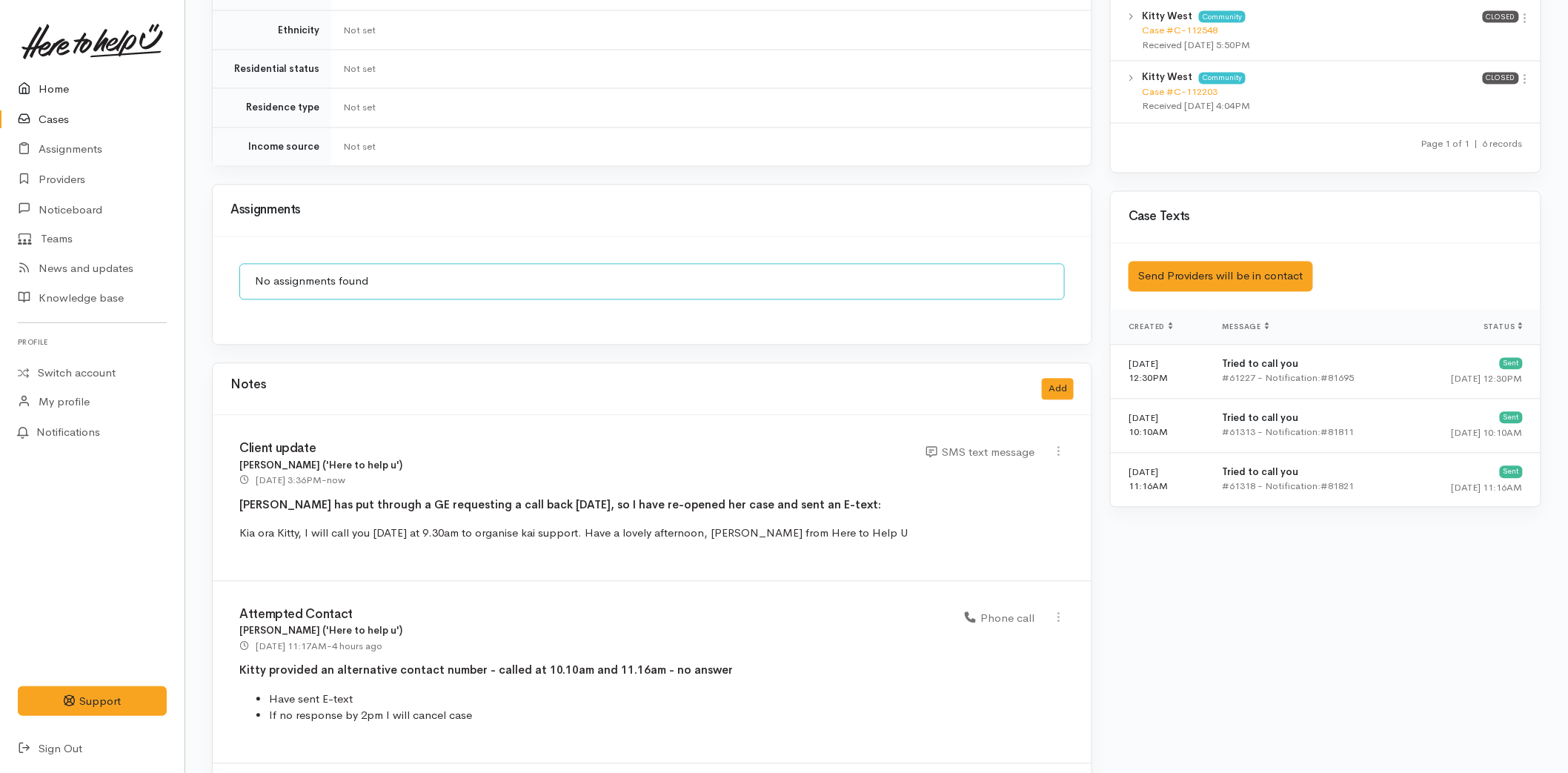
click at [49, 88] on link "Home" at bounding box center [92, 89] width 184 height 30
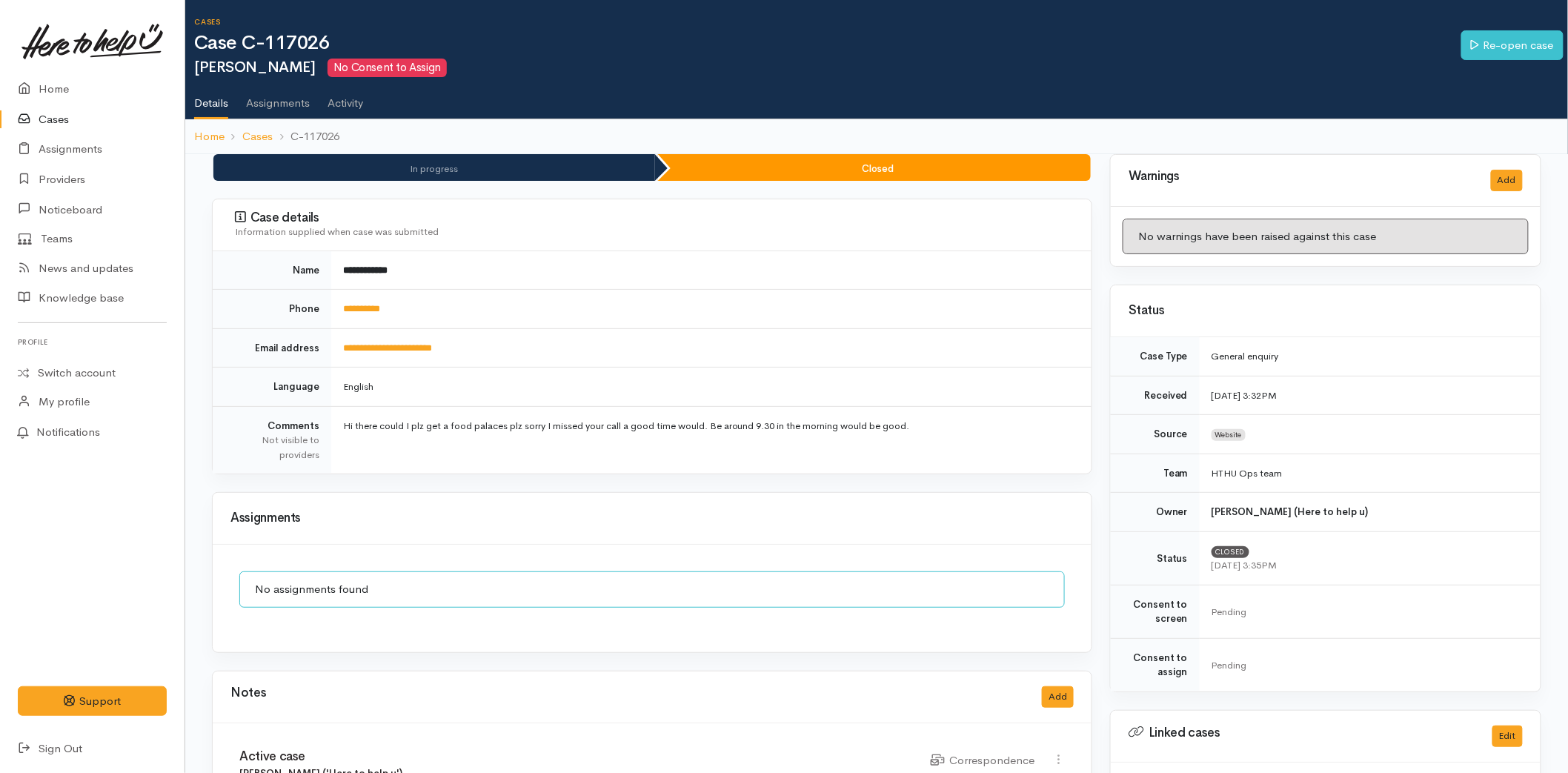
click at [80, 121] on link "Cases" at bounding box center [92, 120] width 184 height 30
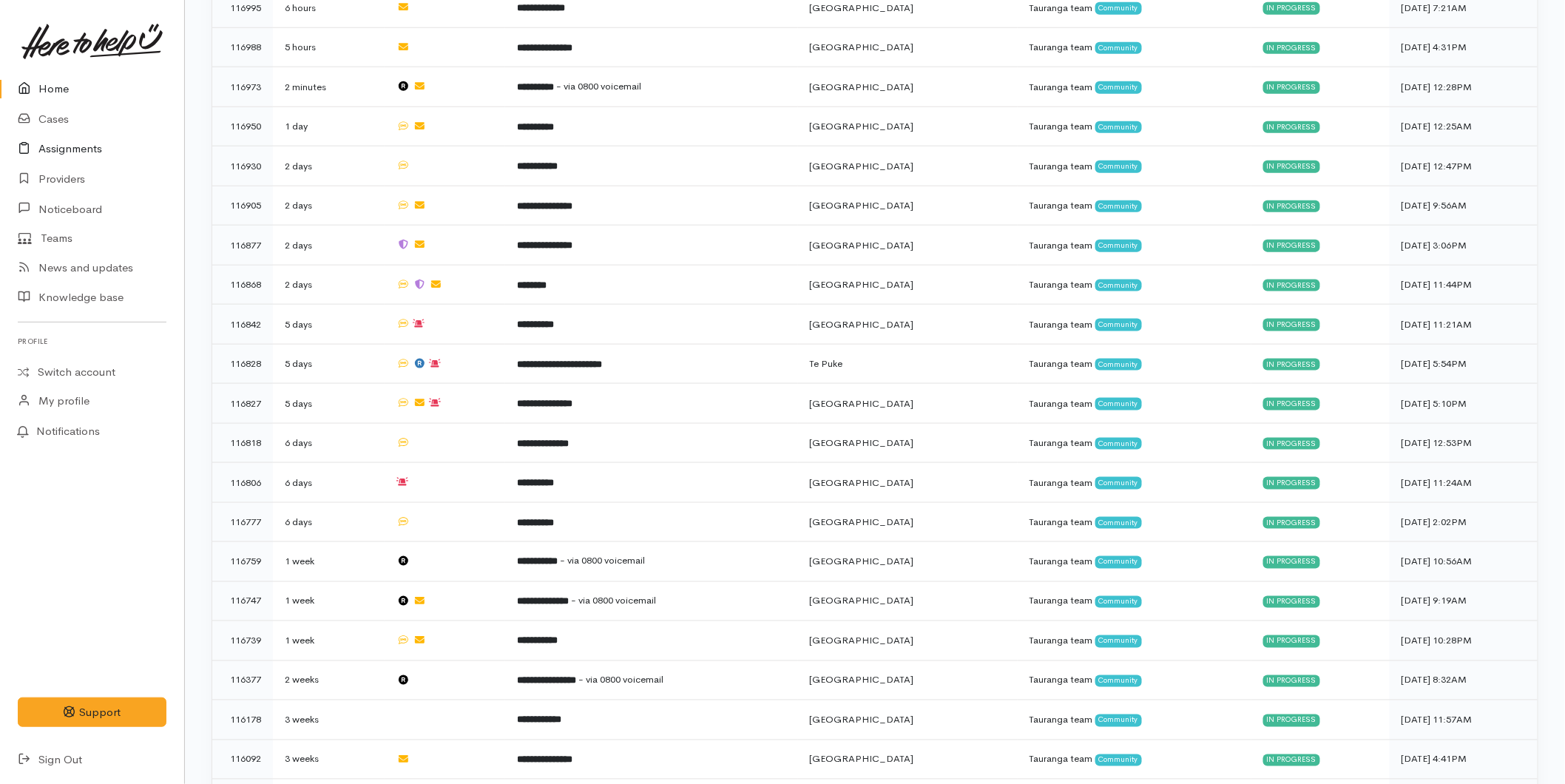
scroll to position [684, 0]
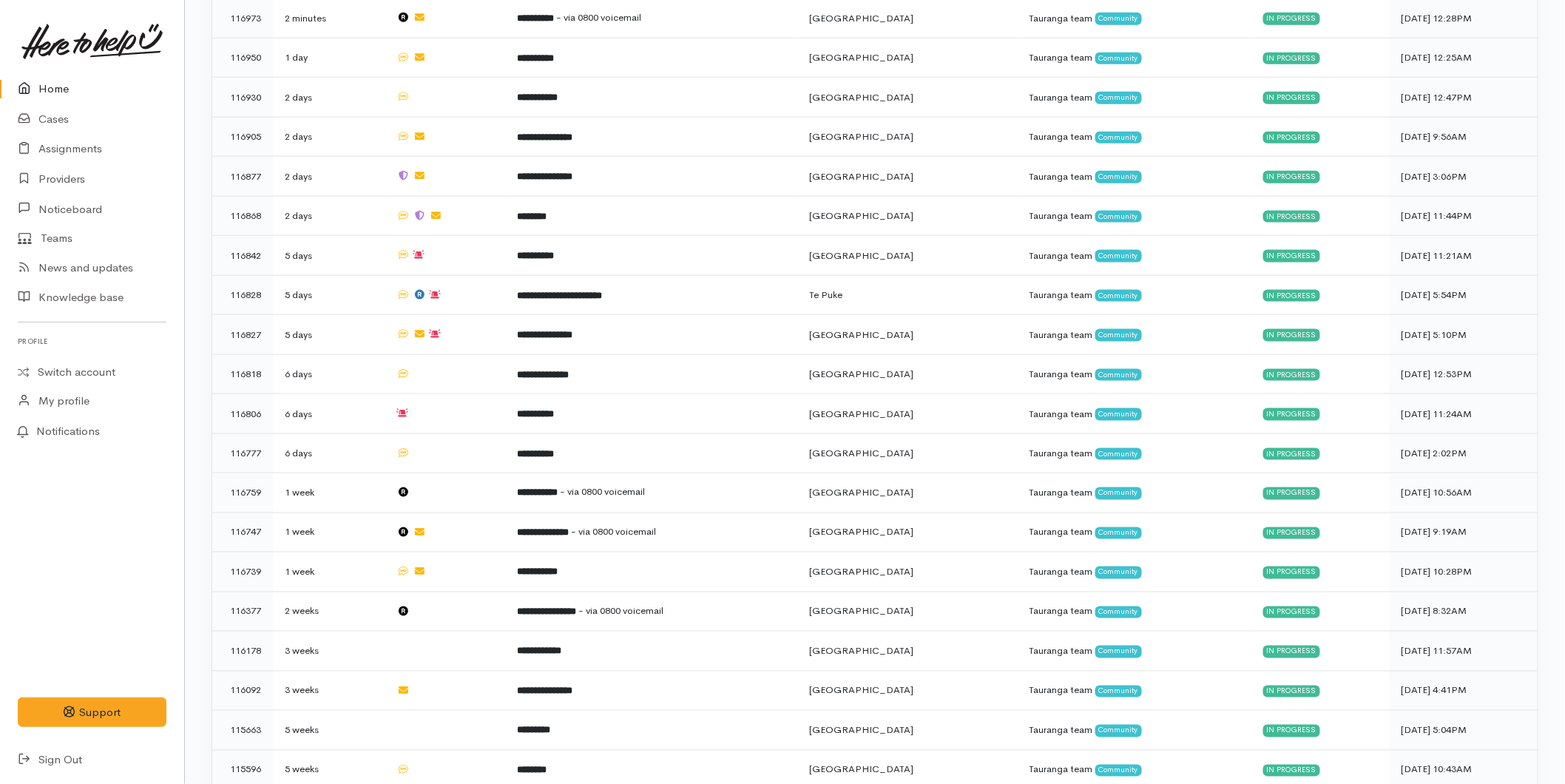
click at [68, 95] on link "Home" at bounding box center [92, 89] width 184 height 30
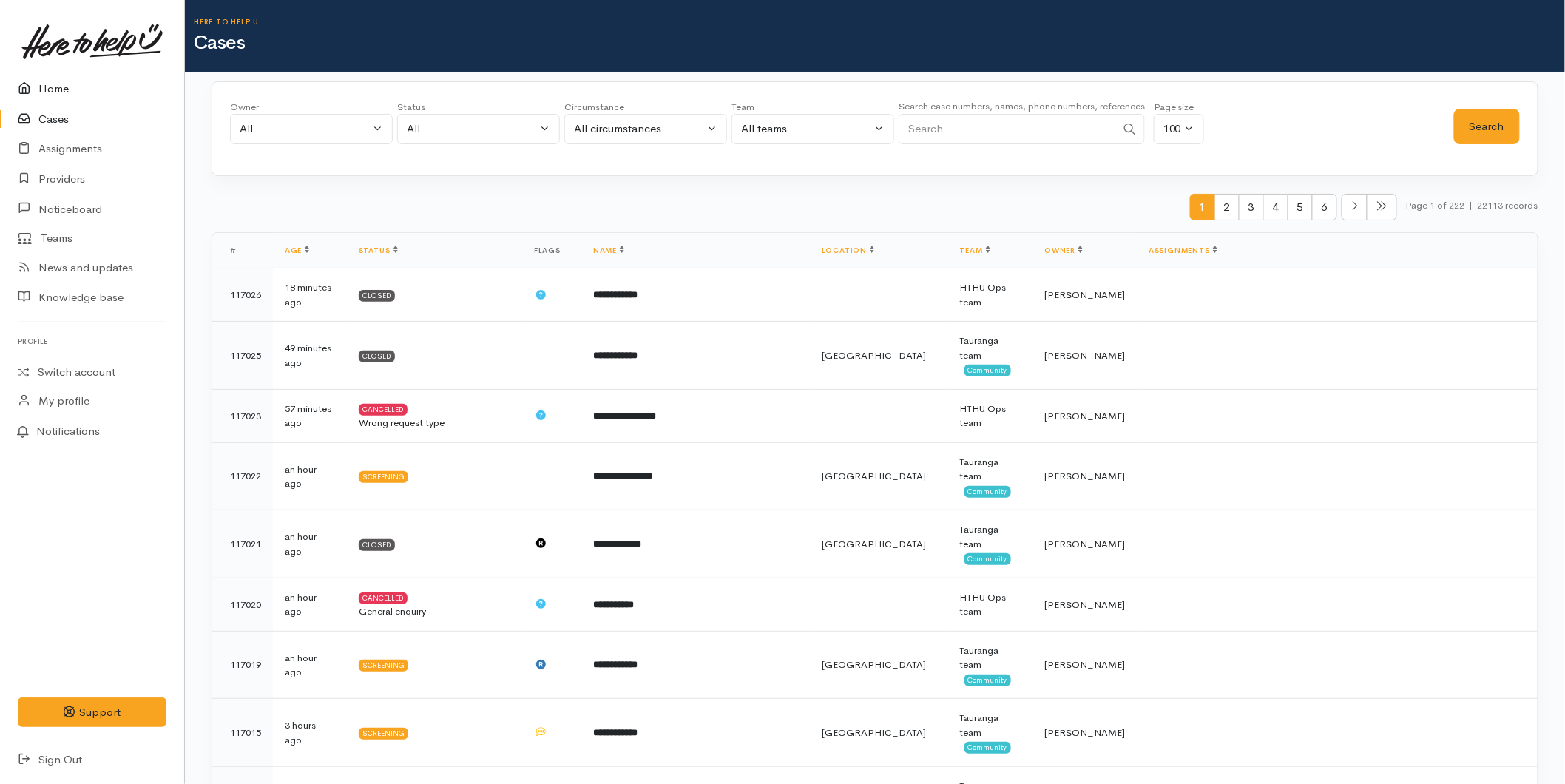
click at [71, 75] on link "Home" at bounding box center [92, 89] width 184 height 30
